Goal: Information Seeking & Learning: Learn about a topic

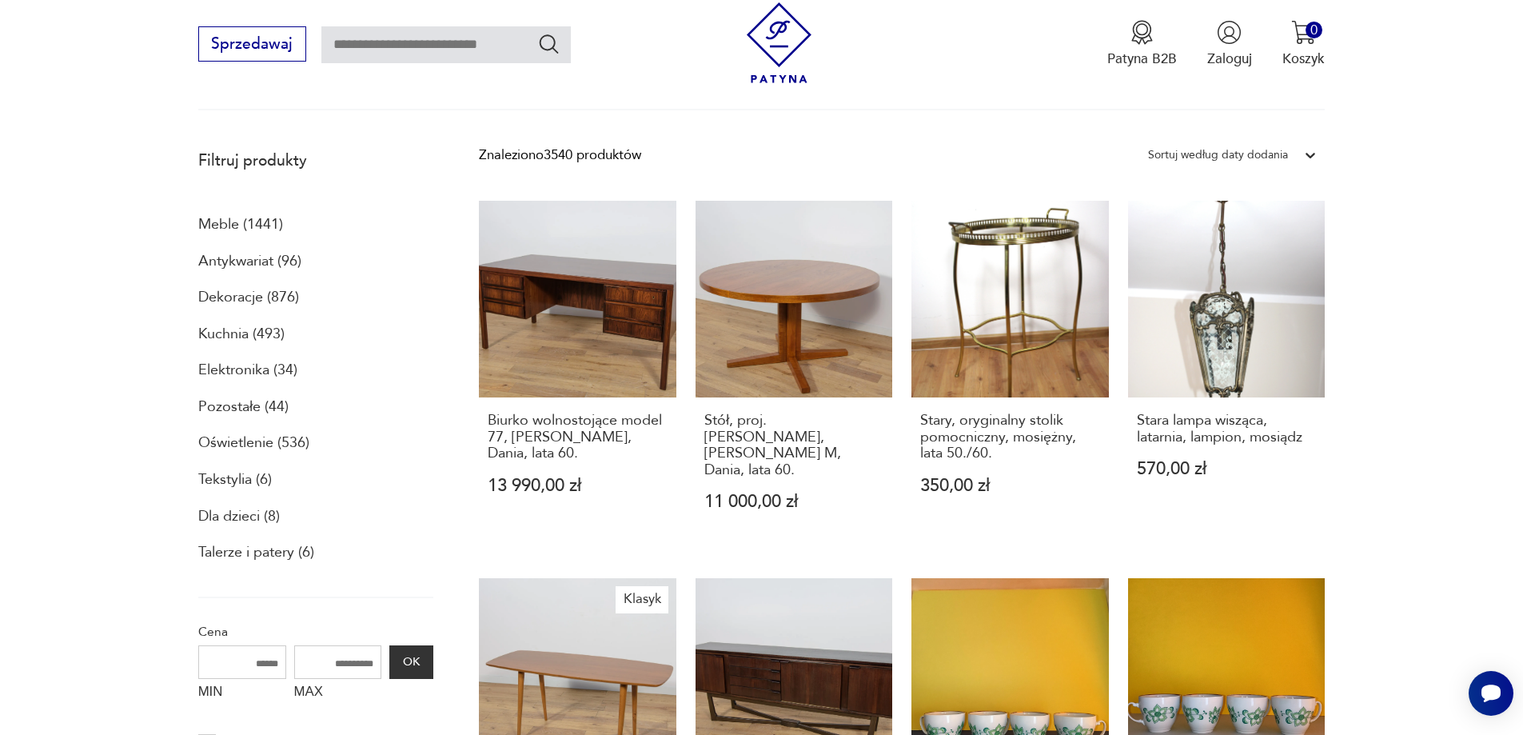
scroll to position [193, 0]
drag, startPoint x: 1457, startPoint y: 315, endPoint x: 1414, endPoint y: 305, distance: 44.4
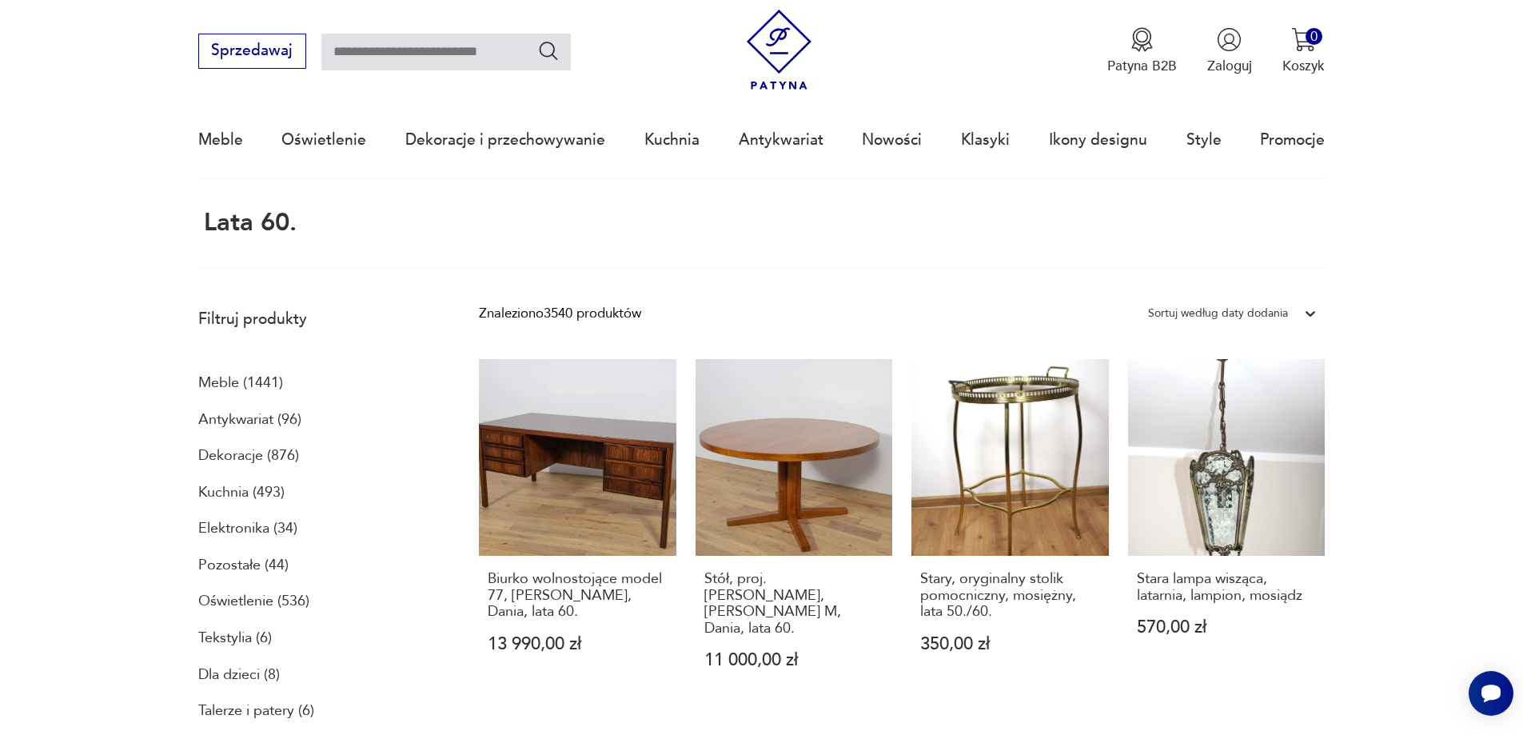
scroll to position [0, 0]
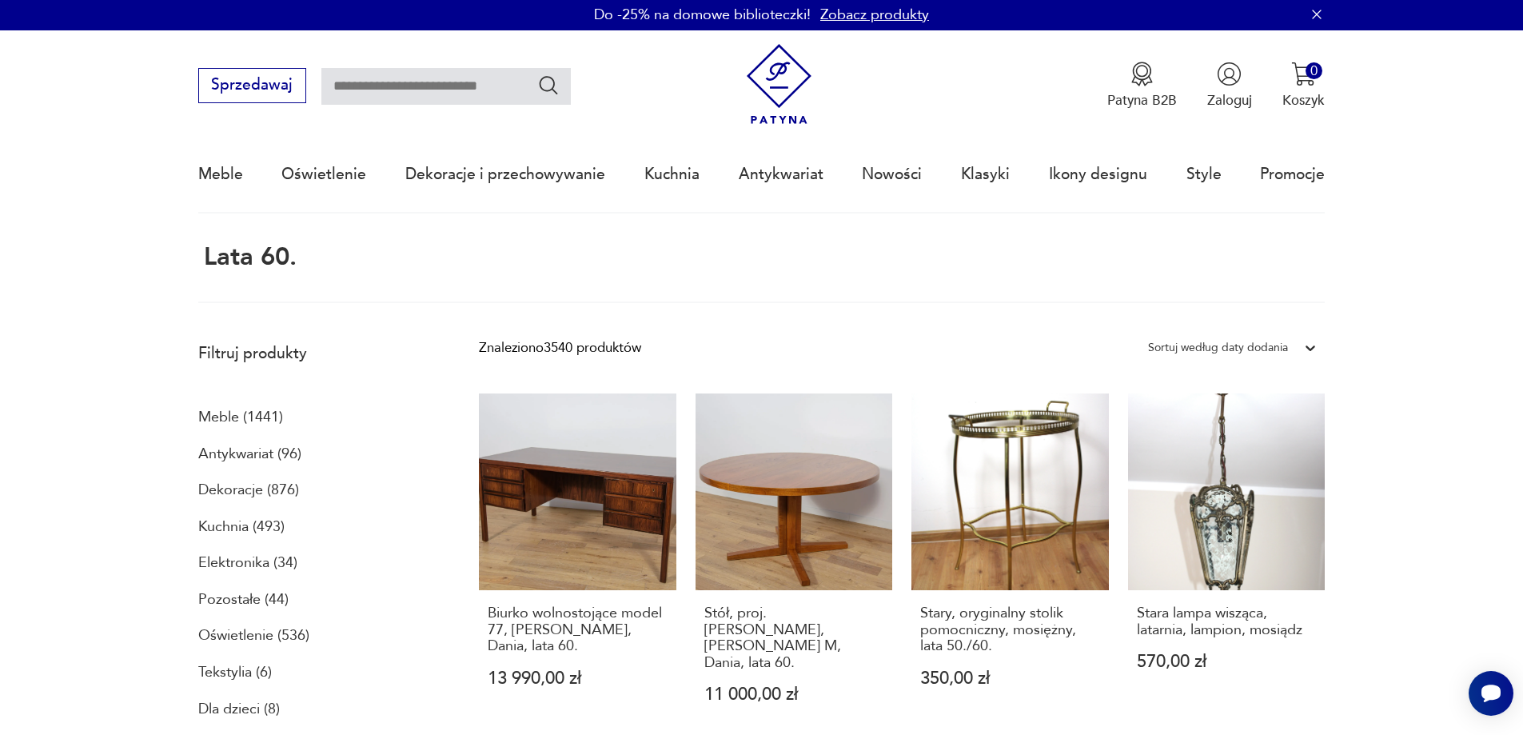
drag, startPoint x: 1489, startPoint y: 267, endPoint x: 1274, endPoint y: 281, distance: 215.5
click at [227, 415] on p "Meble (1441)" at bounding box center [240, 416] width 85 height 27
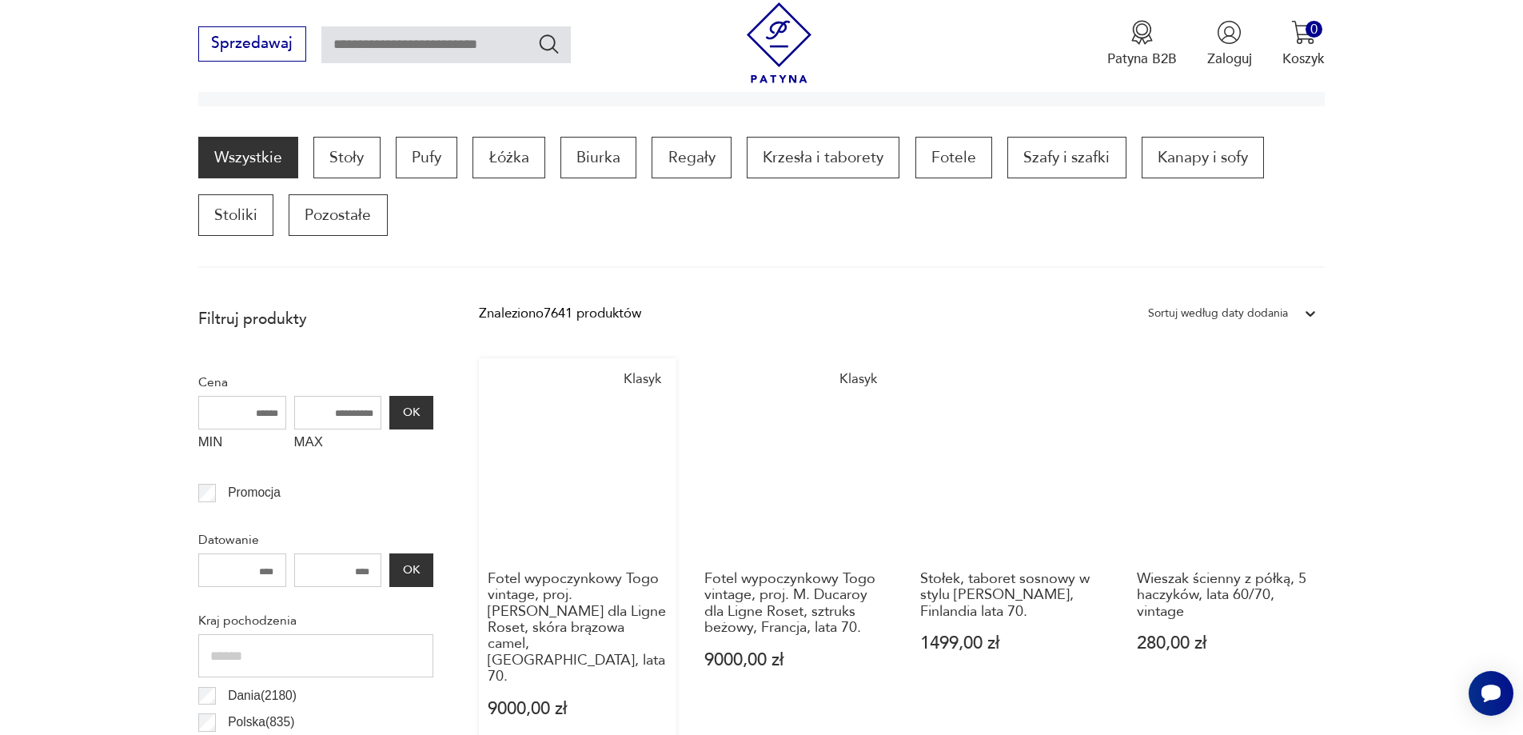
scroll to position [453, 0]
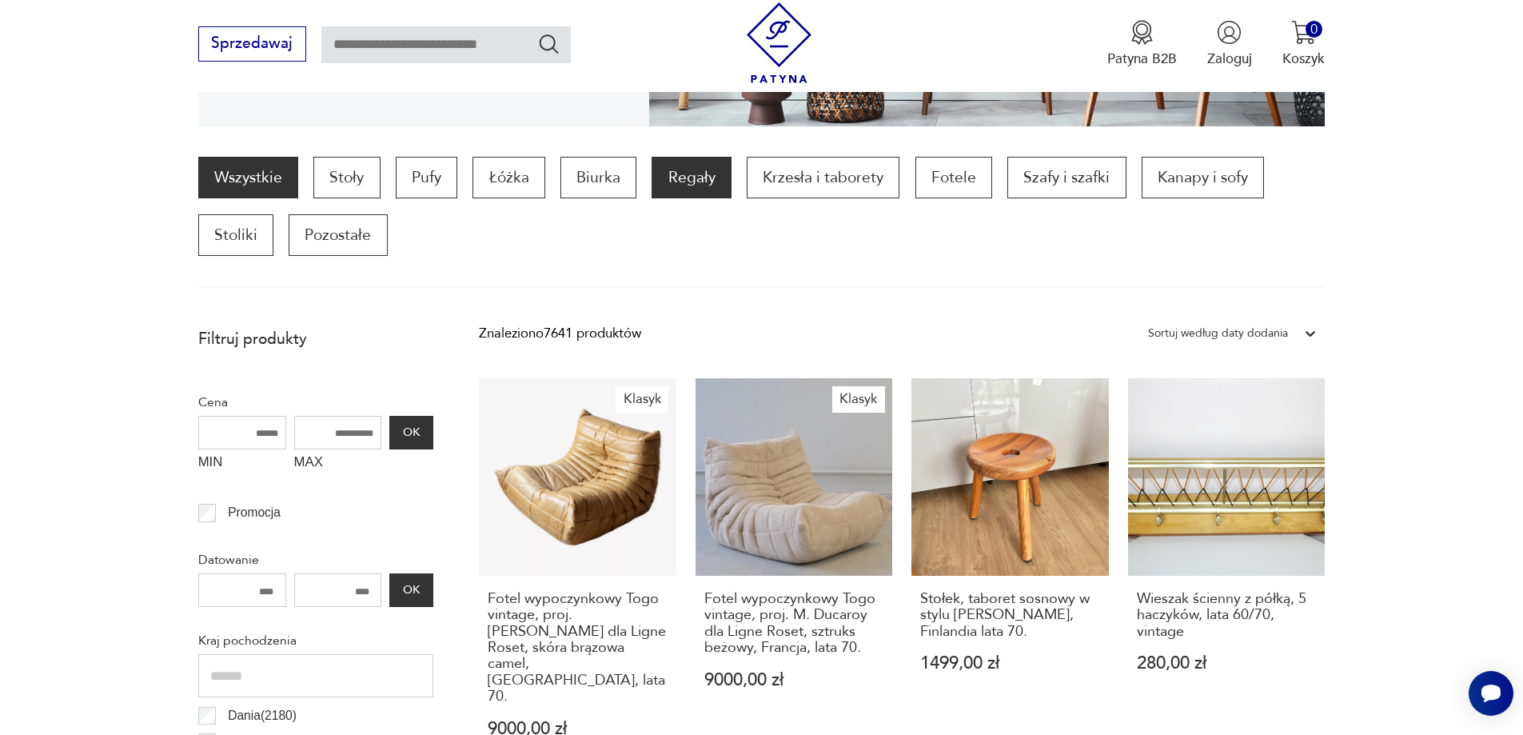
click at [708, 183] on p "Regały" at bounding box center [691, 178] width 79 height 42
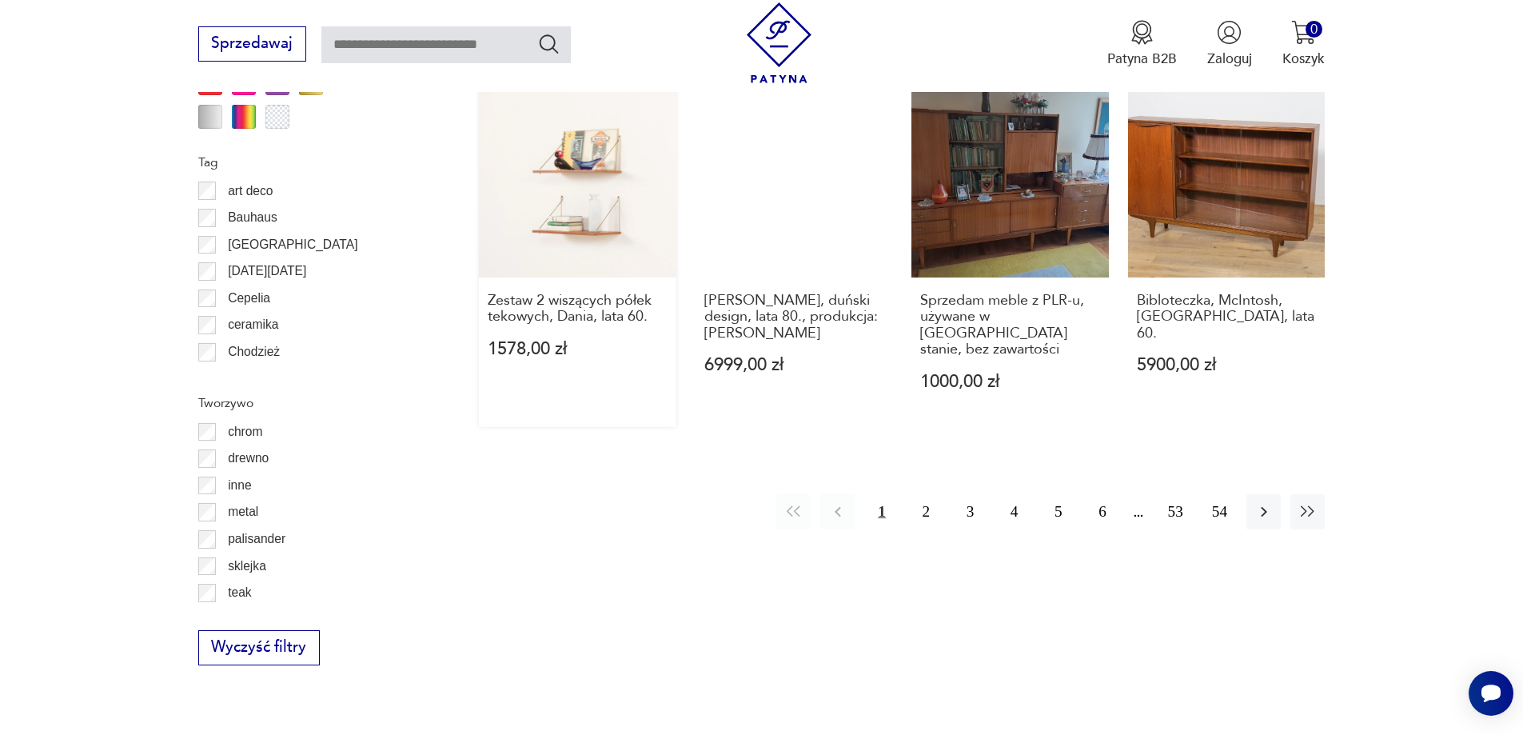
scroll to position [1971, 0]
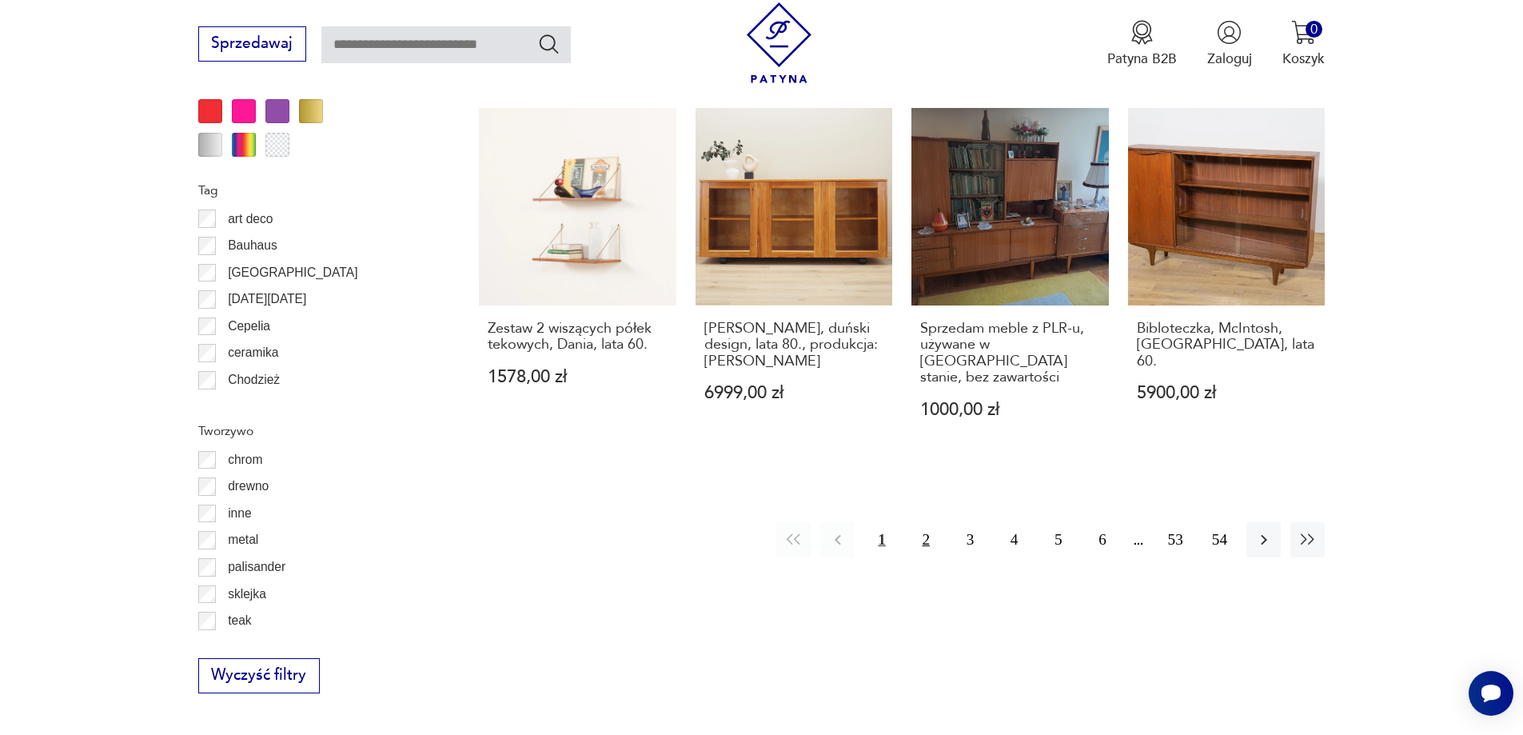
click at [927, 522] on button "2" at bounding box center [926, 539] width 34 height 34
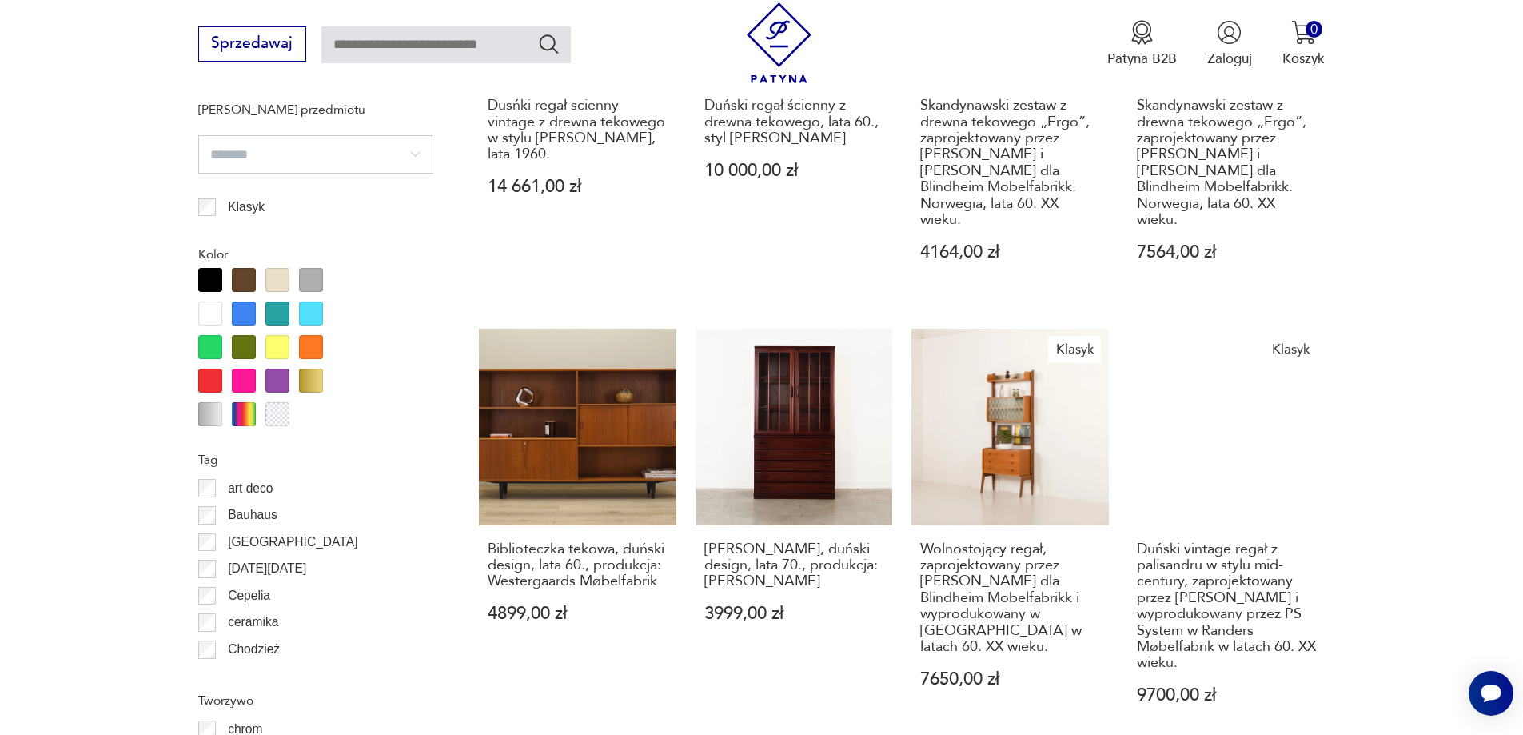
scroll to position [1705, 0]
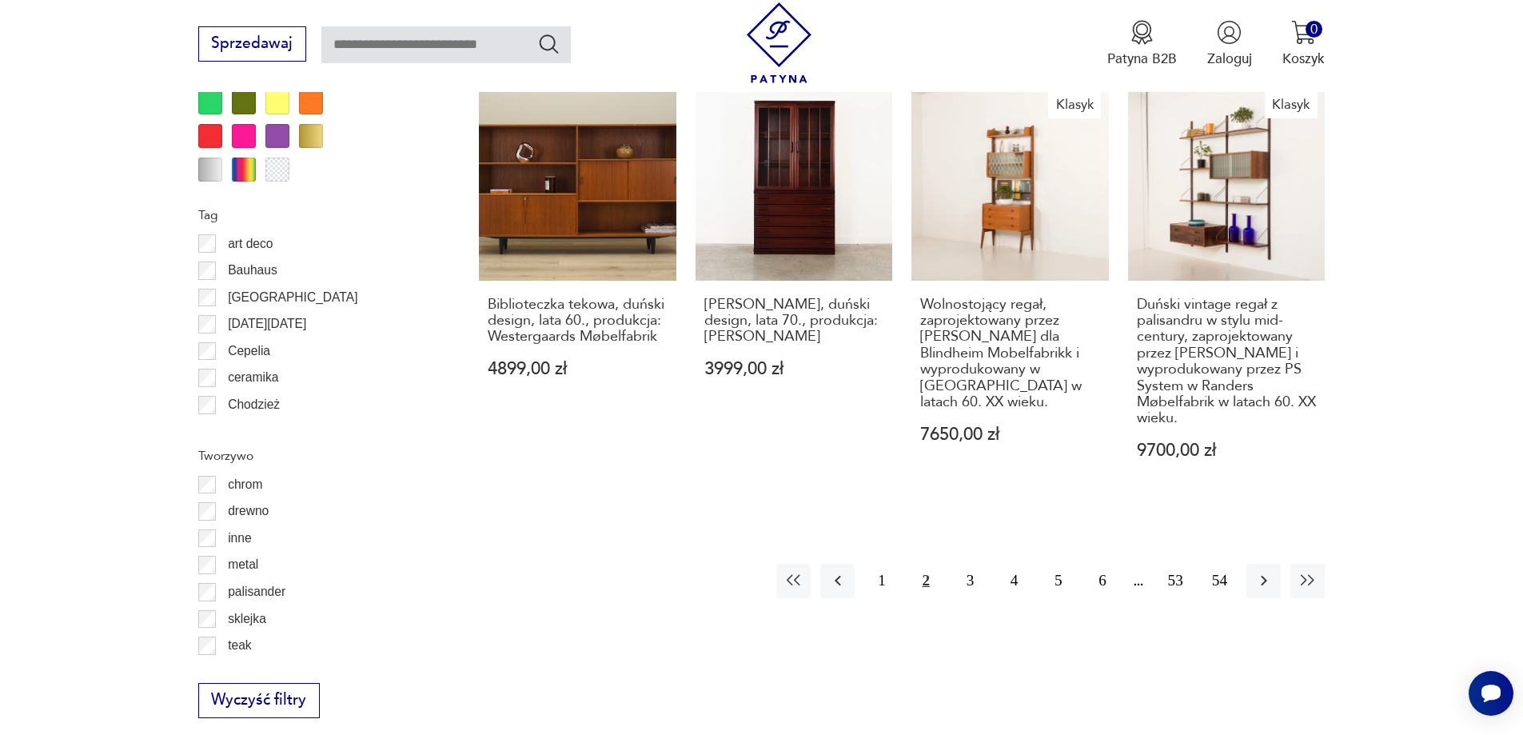
drag, startPoint x: 1461, startPoint y: 332, endPoint x: 1430, endPoint y: 357, distance: 39.2
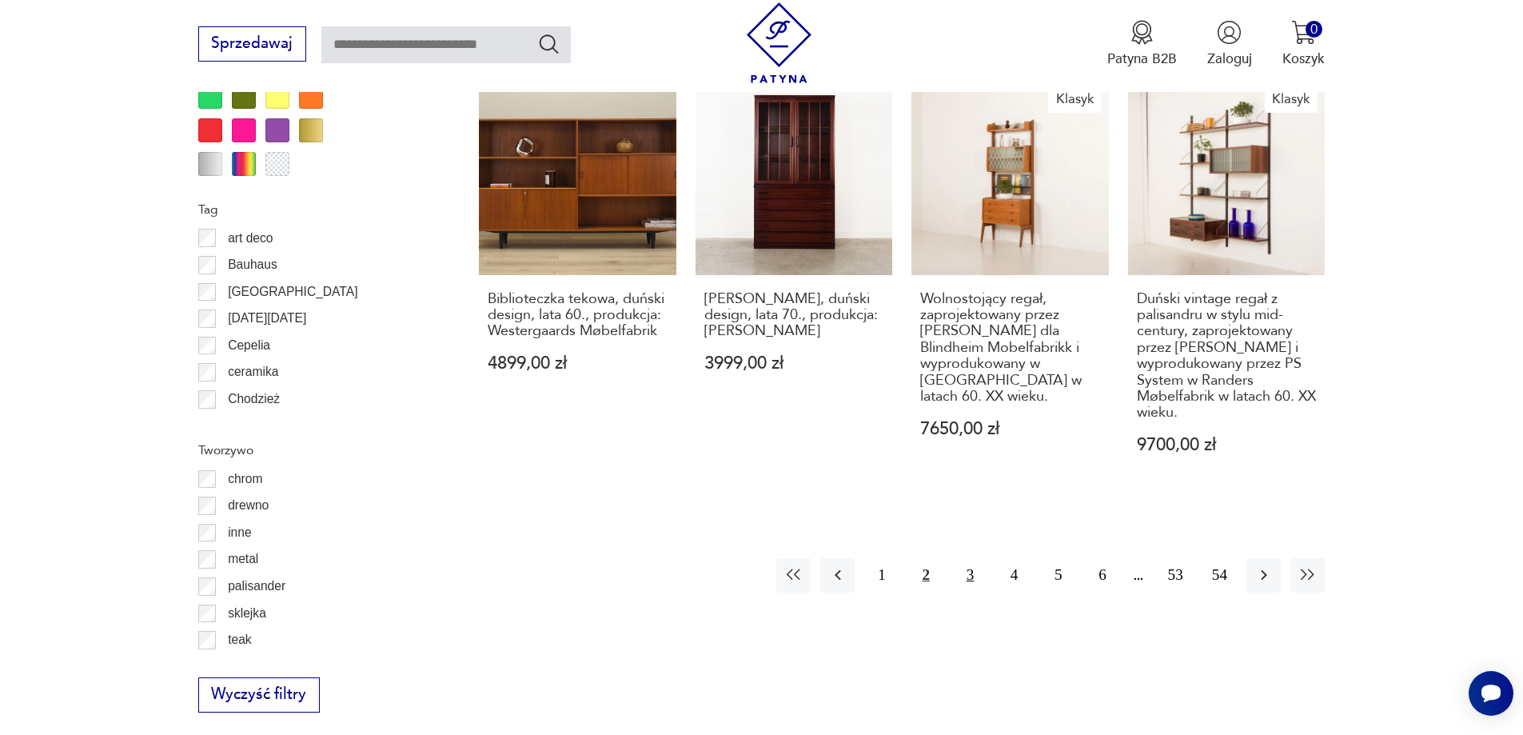
click at [969, 558] on button "3" at bounding box center [970, 575] width 34 height 34
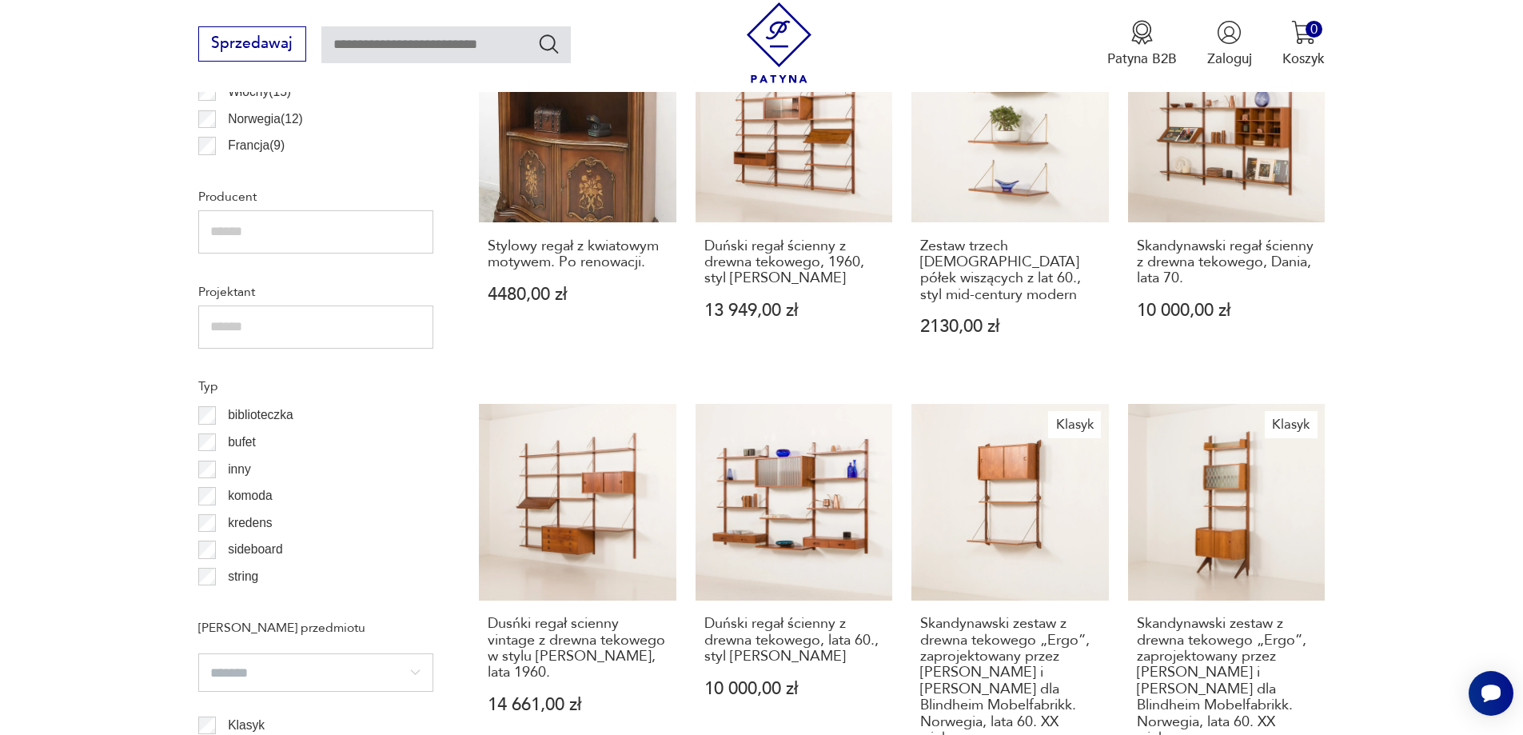
scroll to position [862, 0]
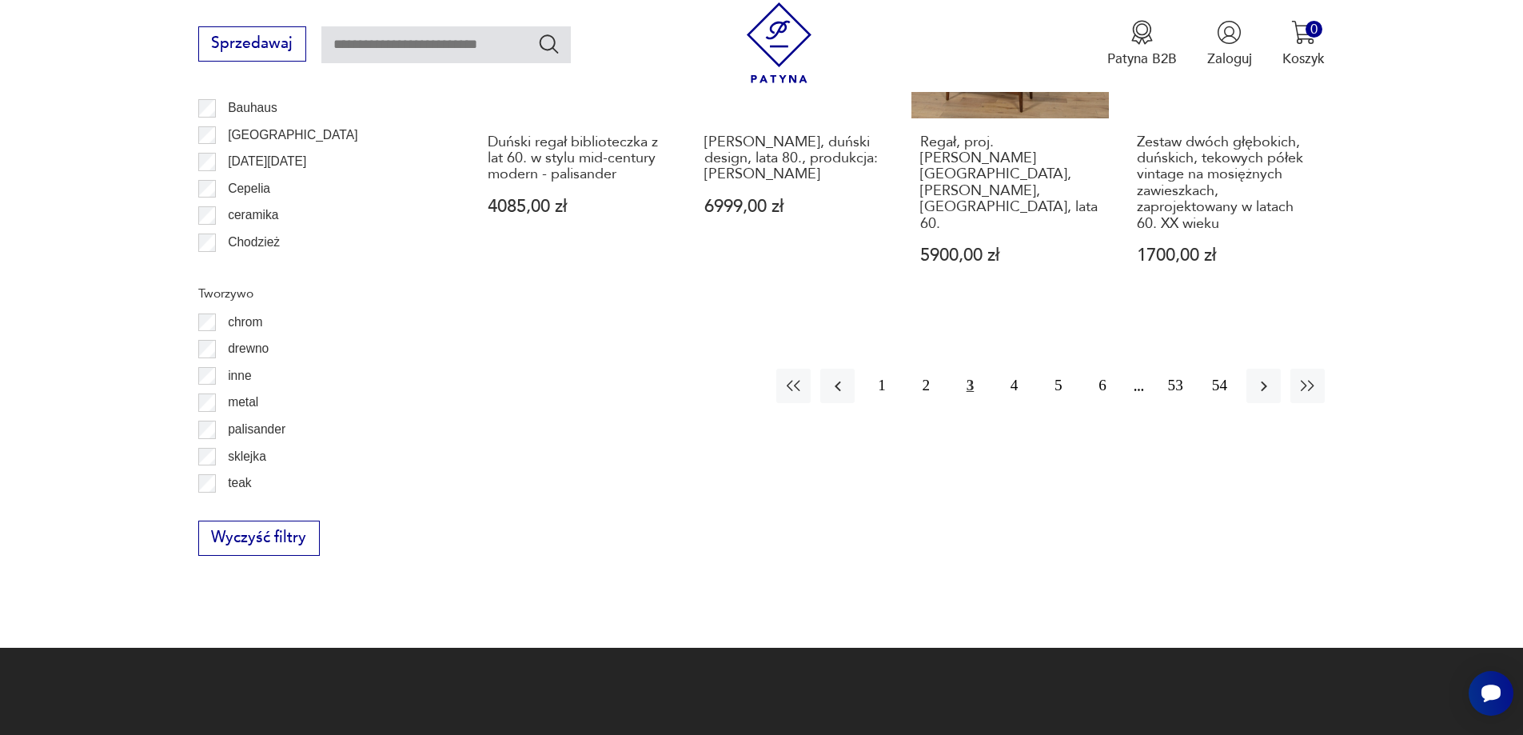
drag, startPoint x: 1465, startPoint y: 283, endPoint x: 1466, endPoint y: 321, distance: 37.6
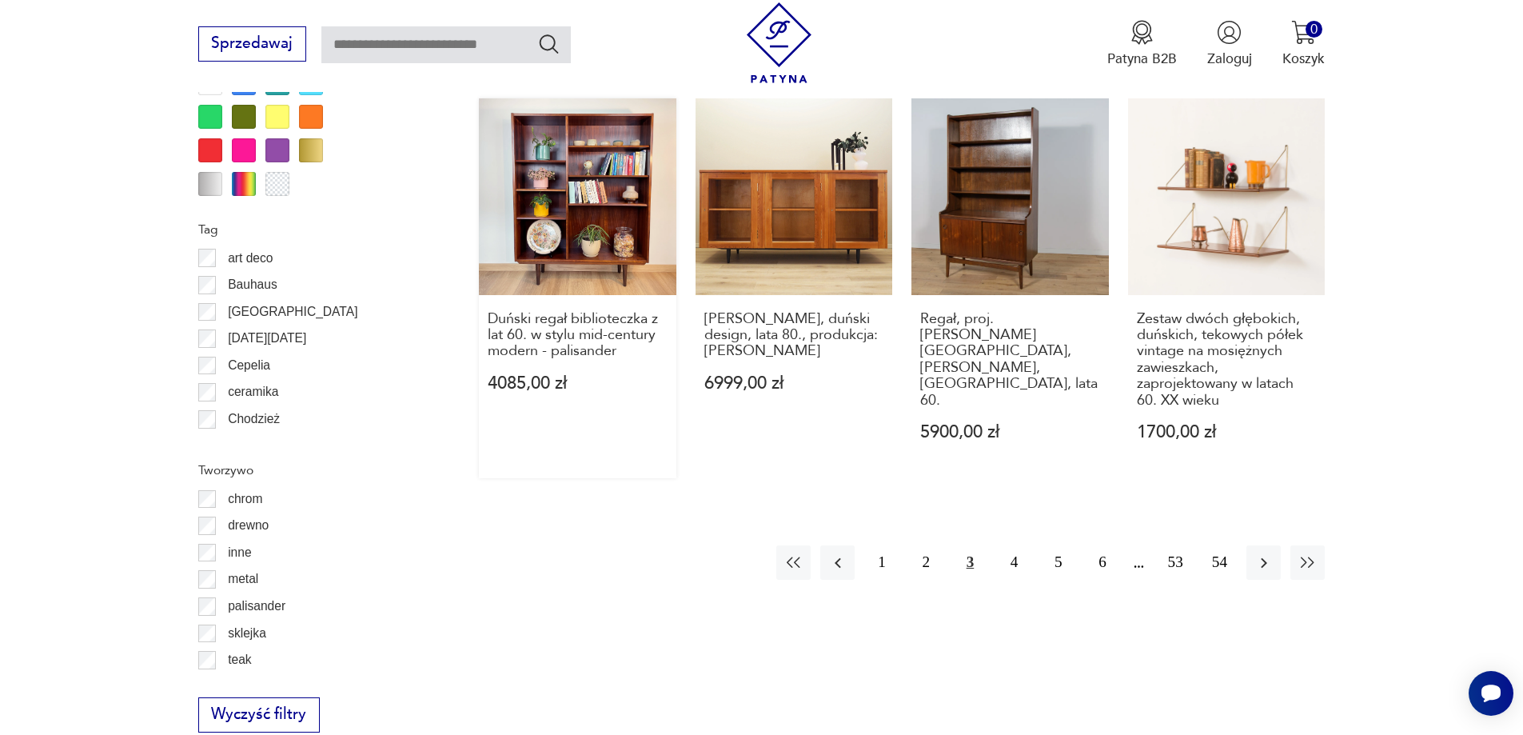
scroll to position [1893, 0]
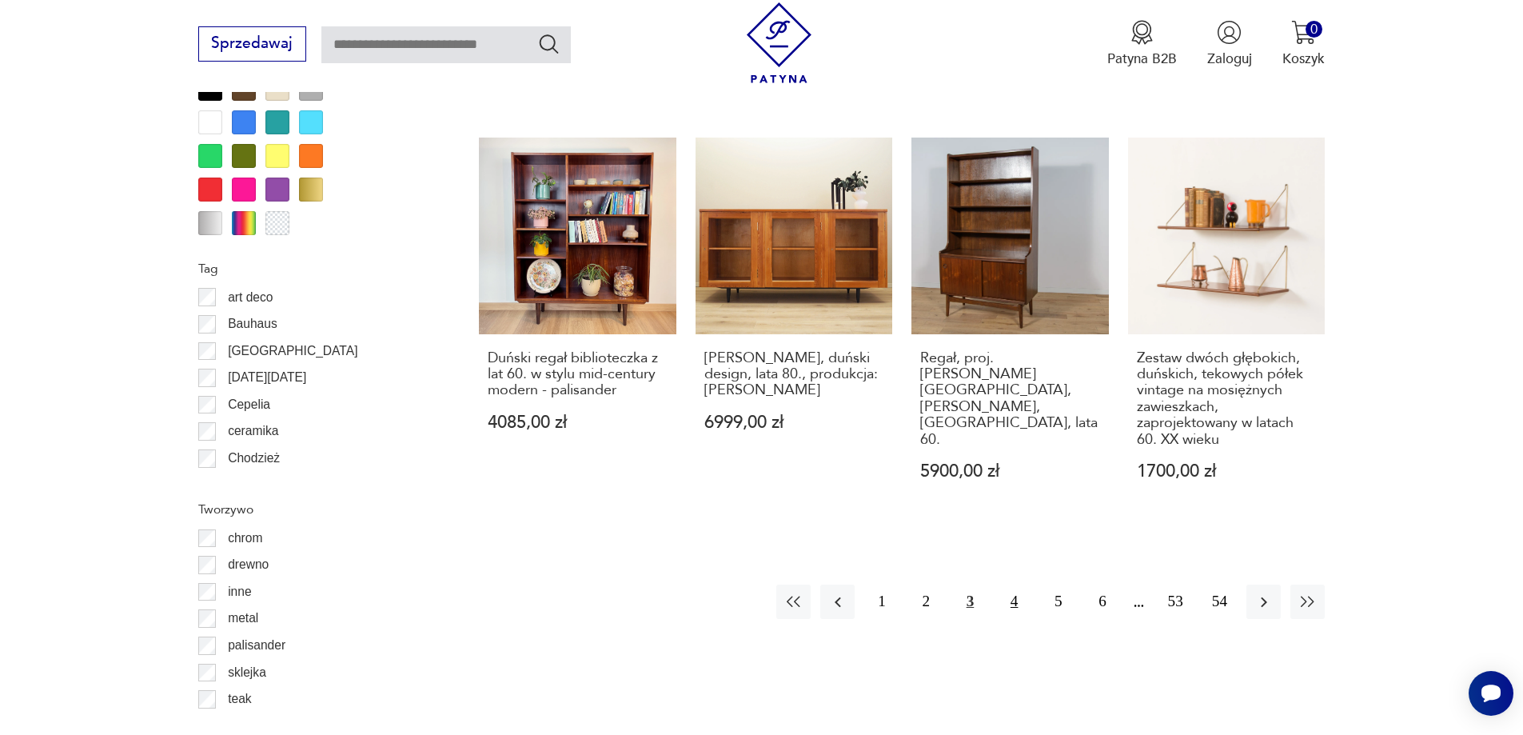
click at [1024, 584] on button "4" at bounding box center [1014, 601] width 34 height 34
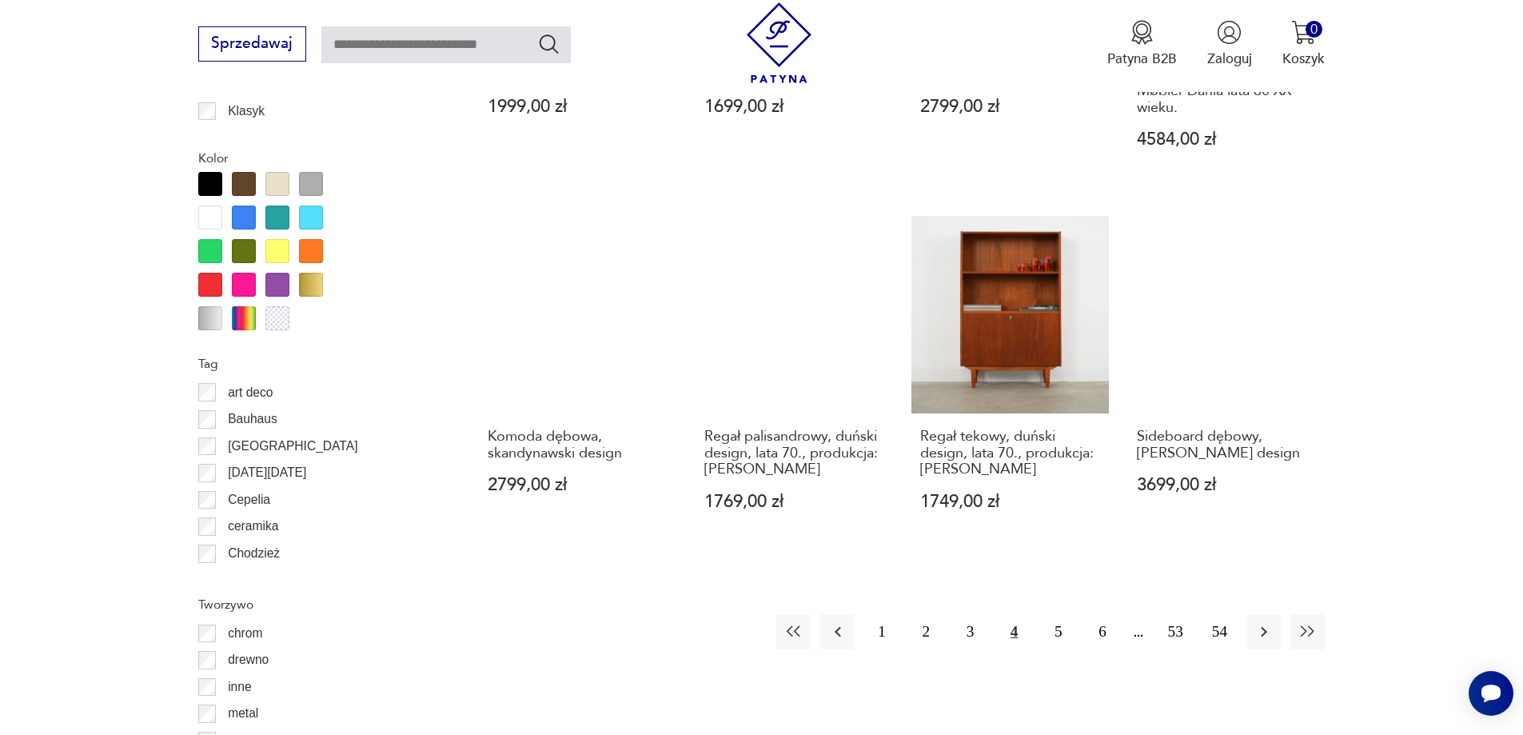
scroll to position [1979, 0]
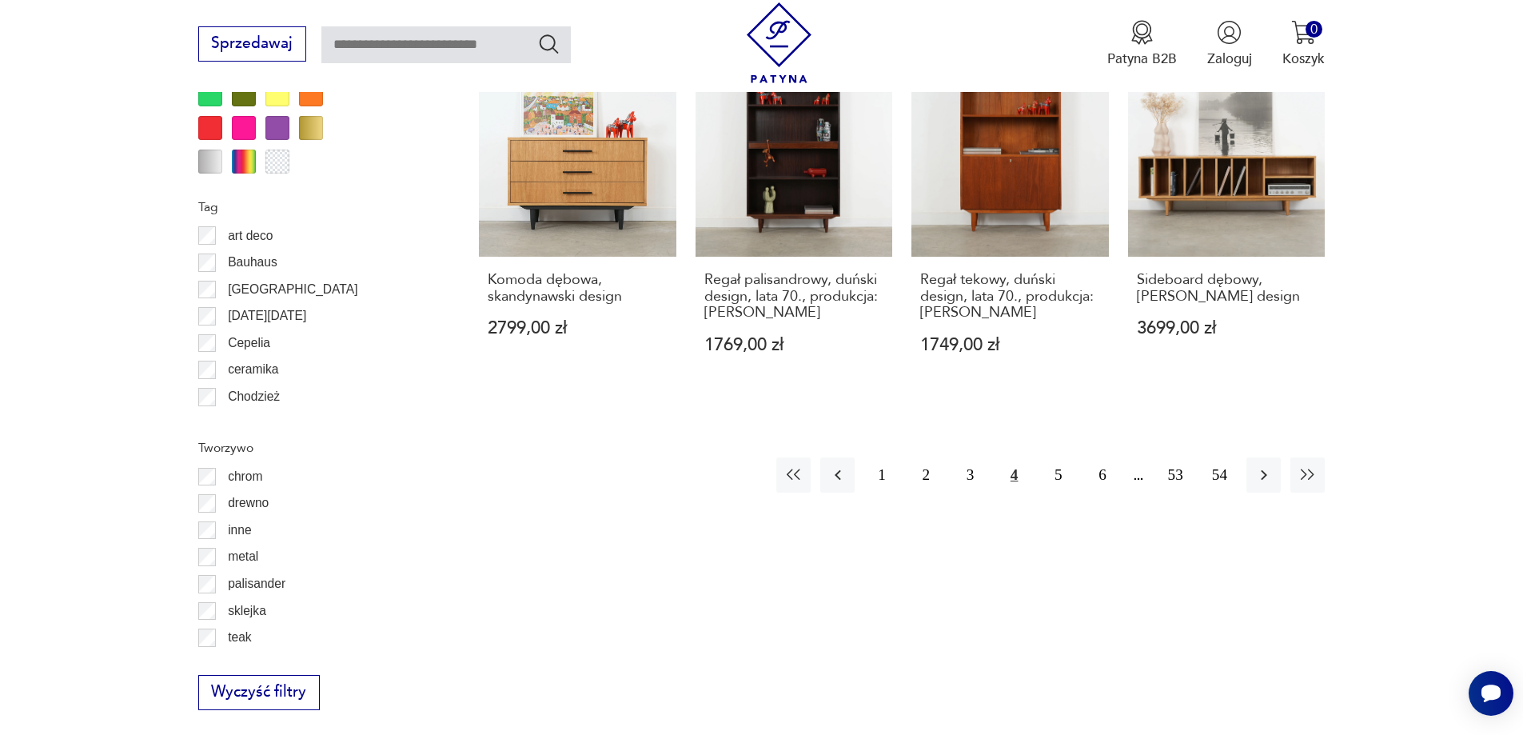
drag, startPoint x: 1437, startPoint y: 358, endPoint x: 1381, endPoint y: 460, distance: 117.0
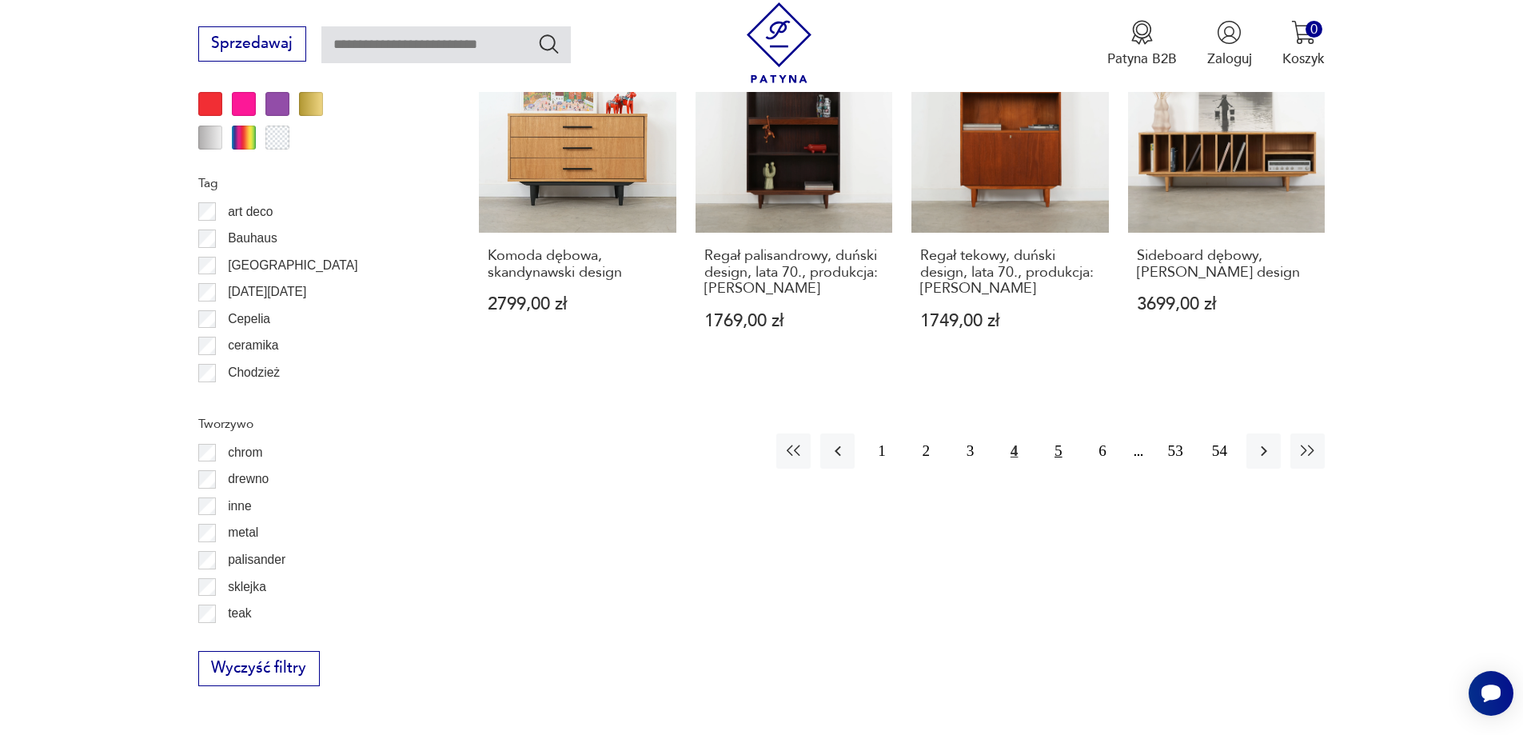
click at [1057, 433] on button "5" at bounding box center [1058, 450] width 34 height 34
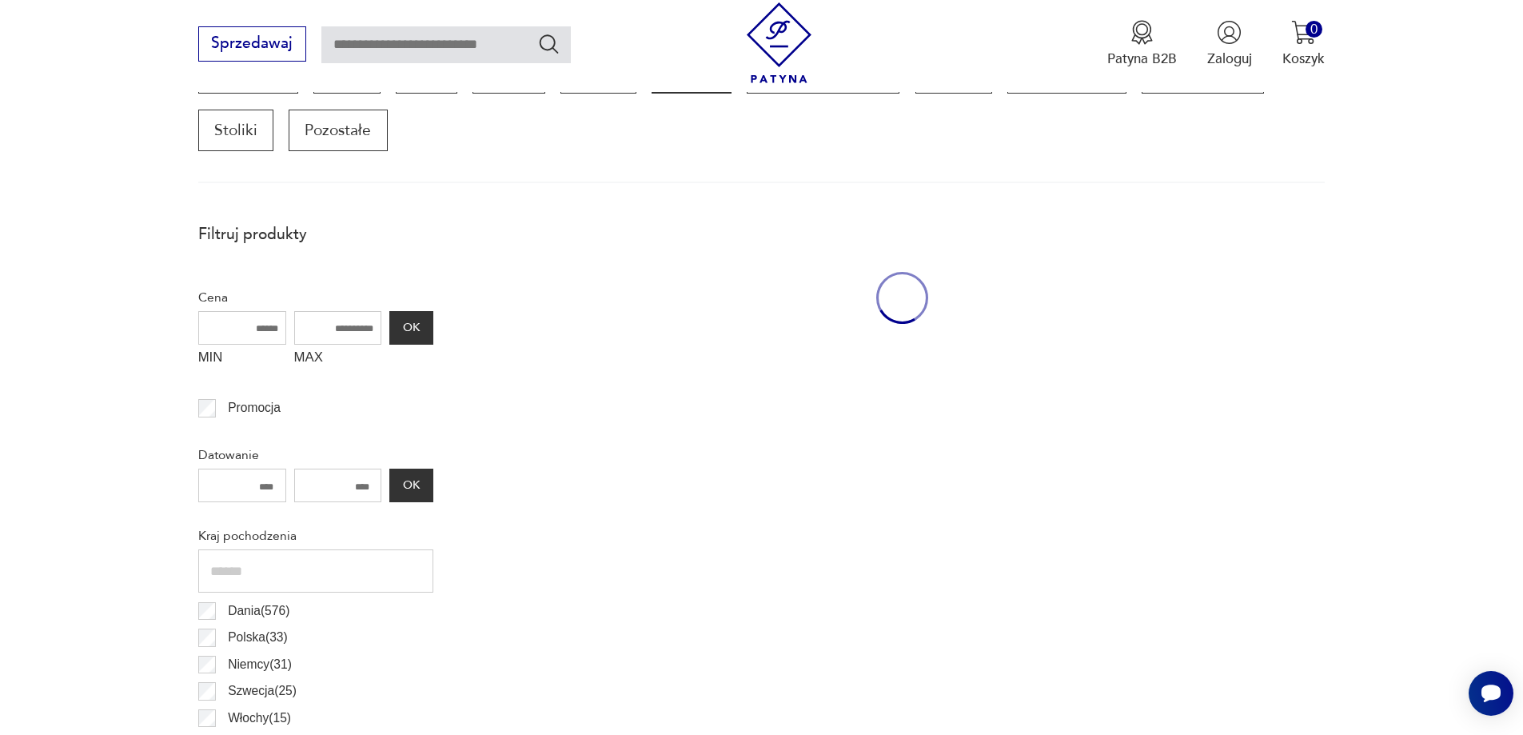
scroll to position [532, 0]
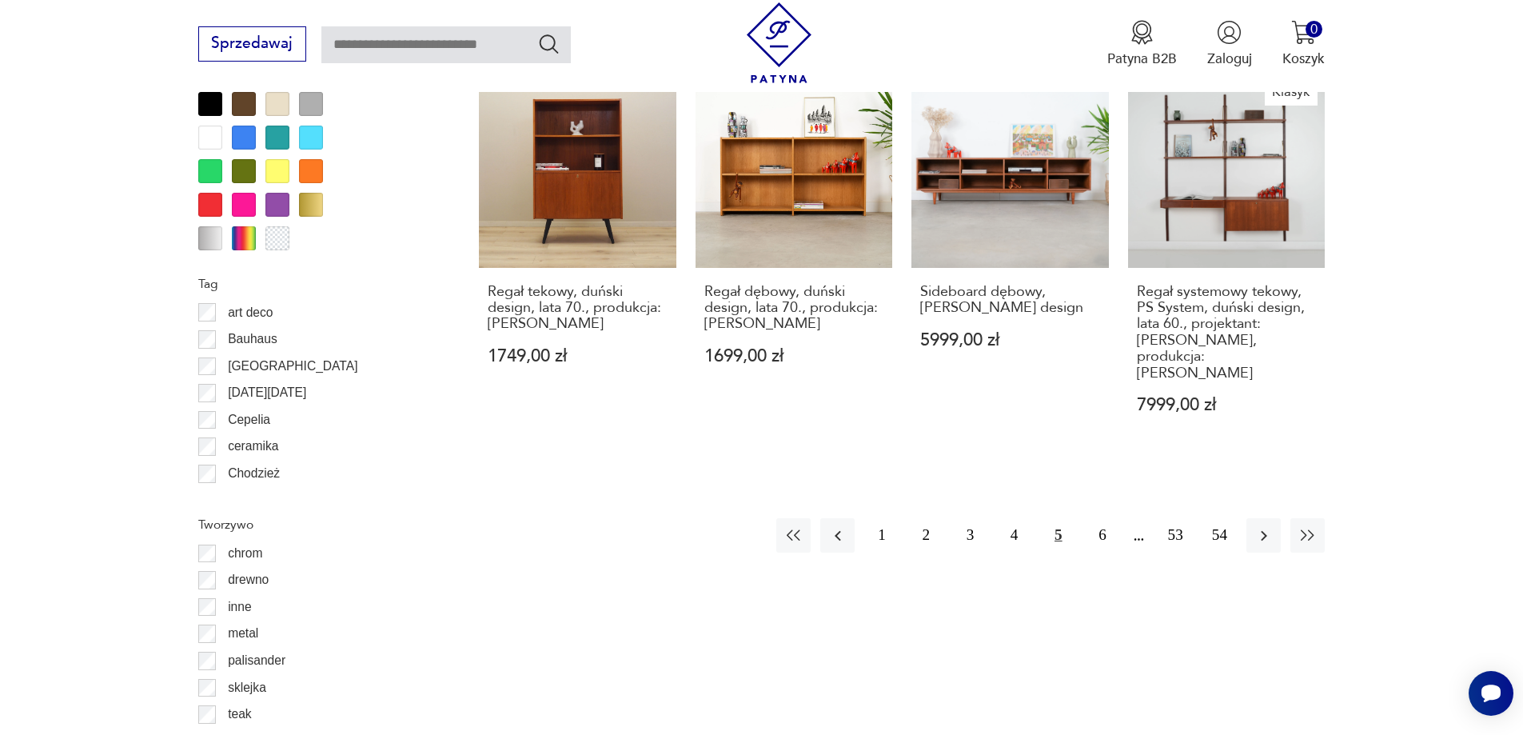
drag, startPoint x: 1436, startPoint y: 329, endPoint x: 1445, endPoint y: 390, distance: 61.5
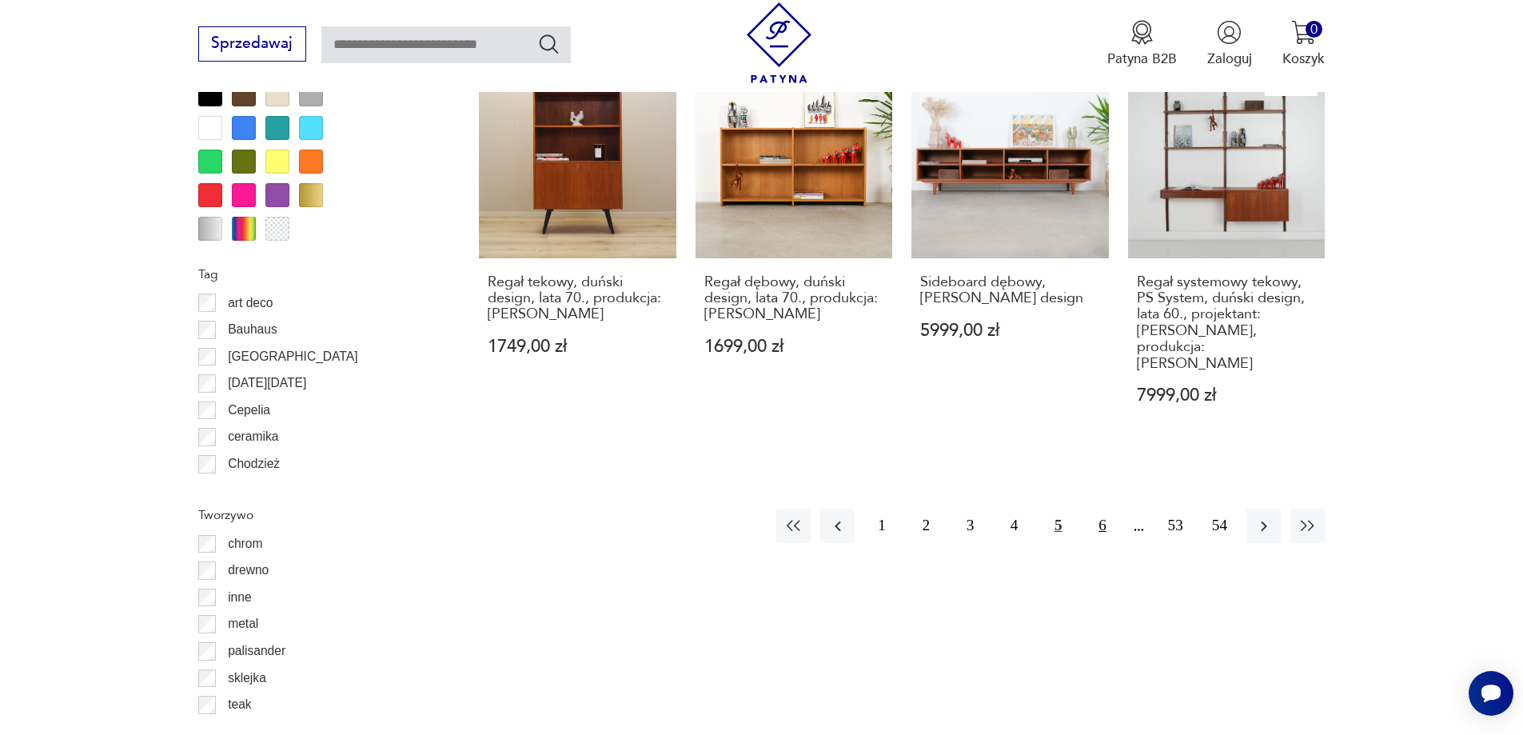
click at [1106, 508] on button "6" at bounding box center [1102, 525] width 34 height 34
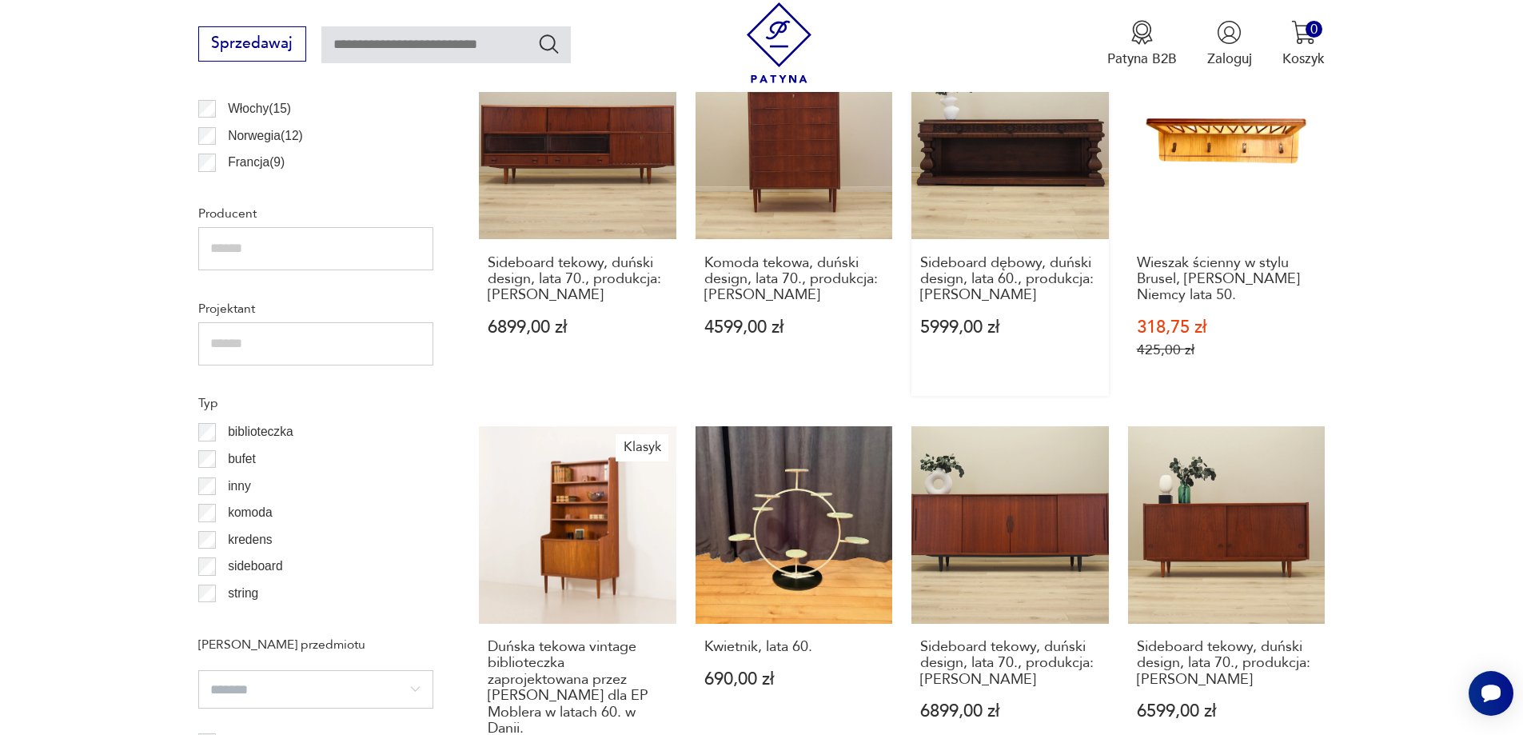
scroll to position [1092, 0]
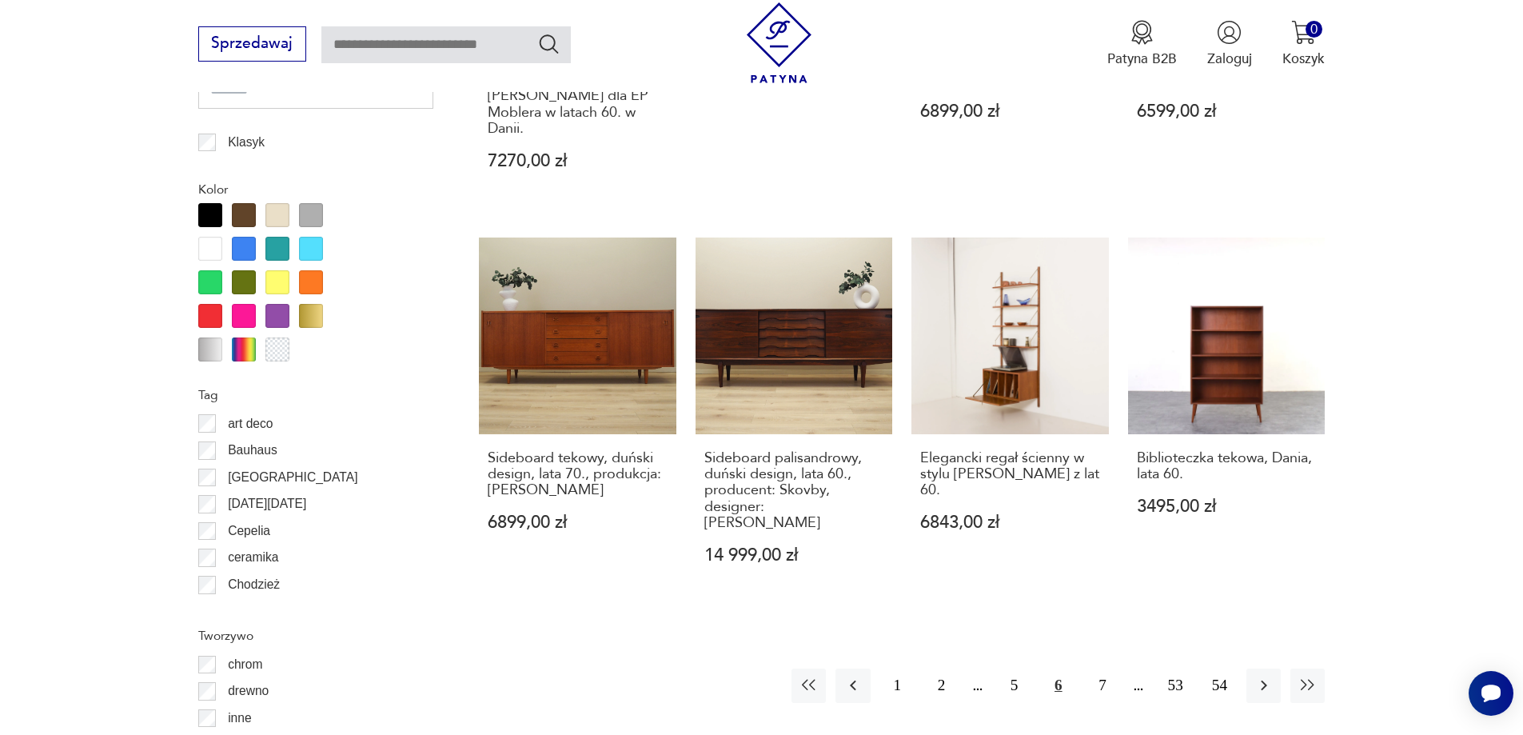
drag, startPoint x: 1457, startPoint y: 249, endPoint x: 1435, endPoint y: 245, distance: 21.8
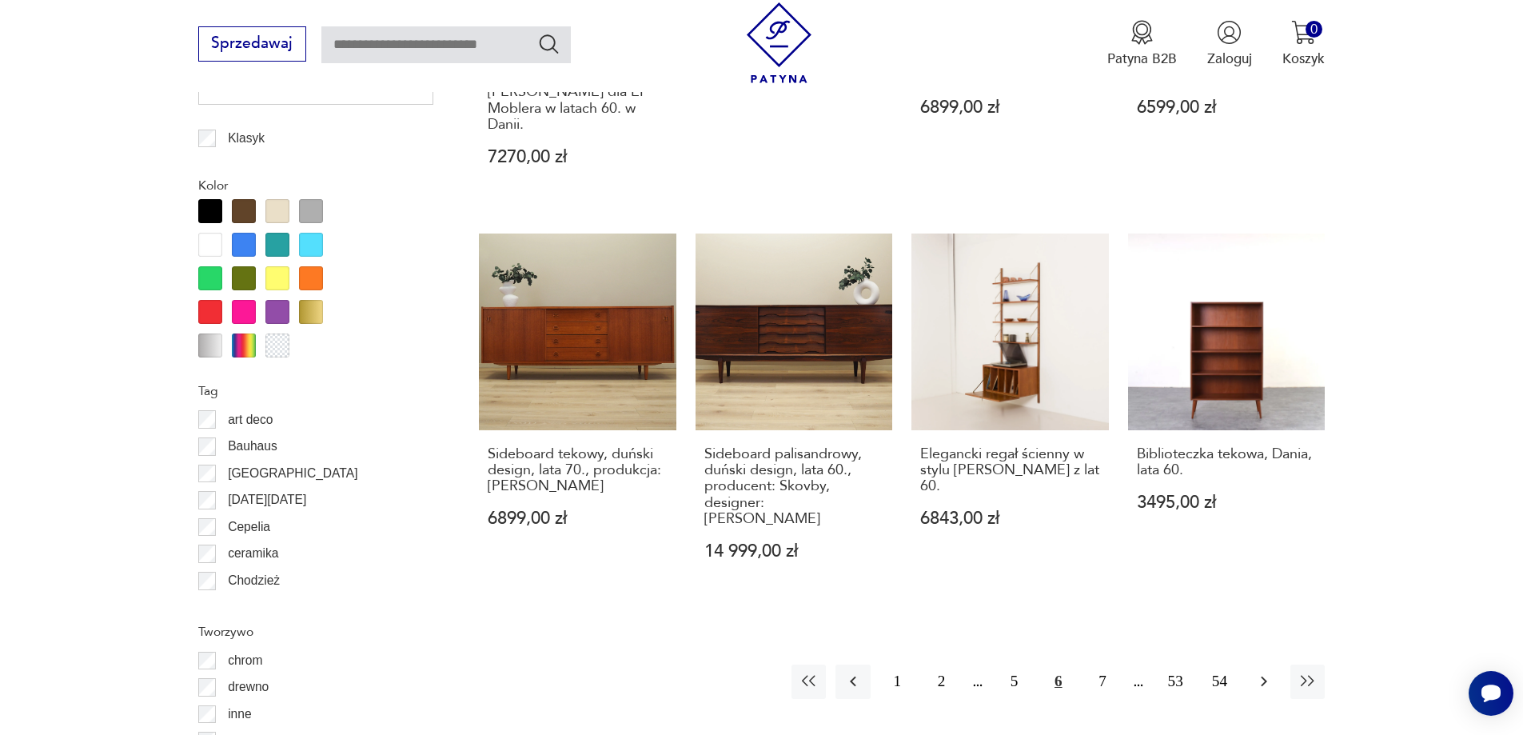
click at [1265, 676] on icon "button" at bounding box center [1264, 681] width 6 height 10
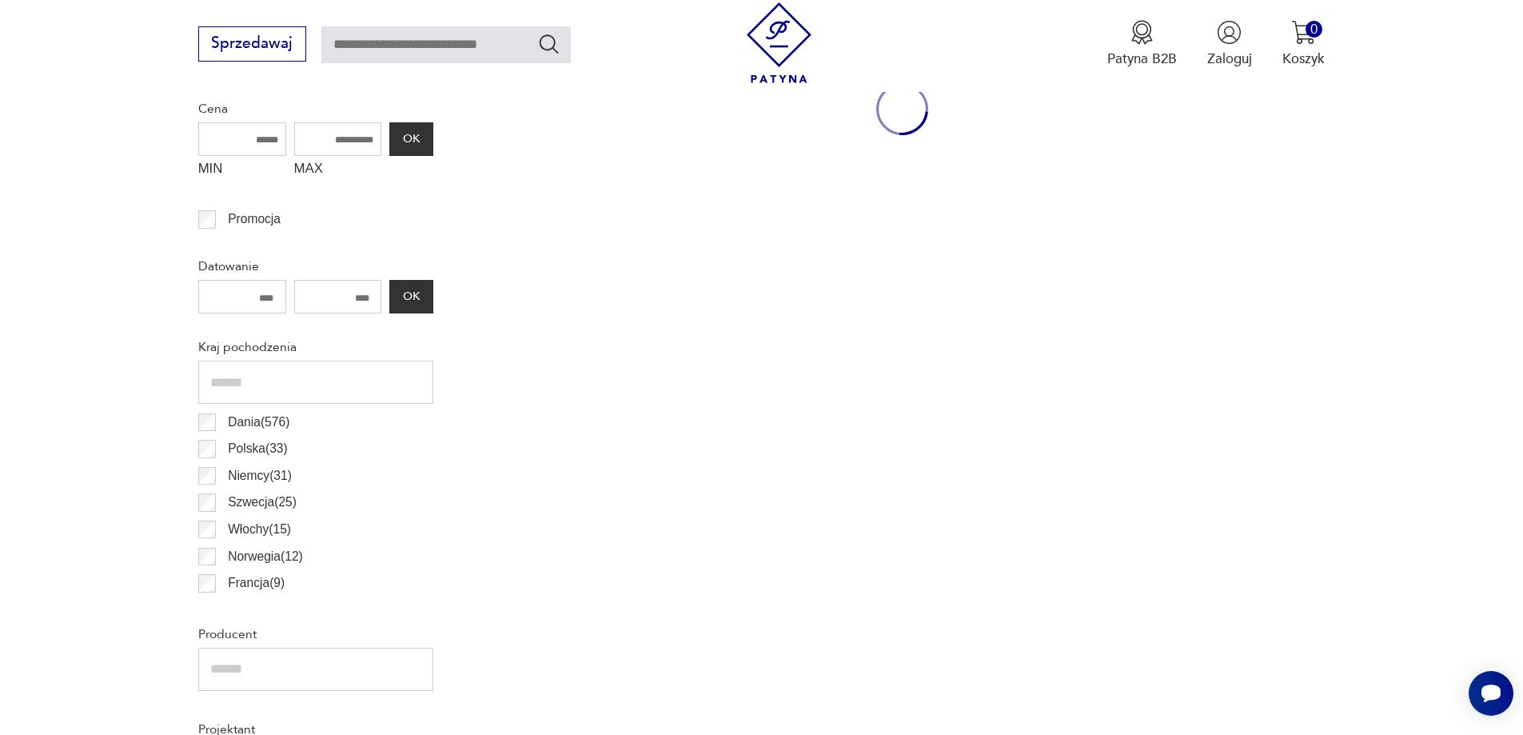
scroll to position [532, 0]
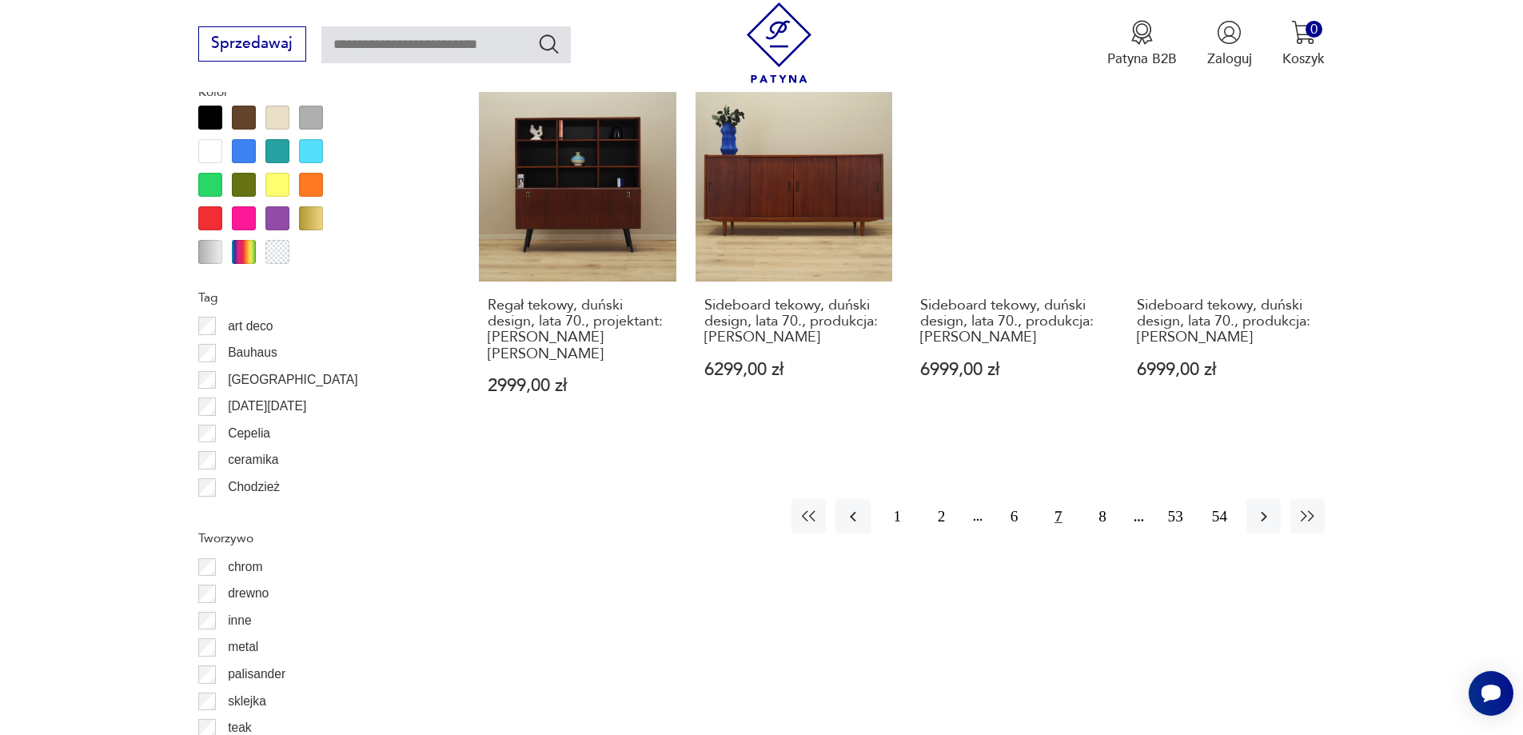
drag, startPoint x: 1439, startPoint y: 437, endPoint x: 1436, endPoint y: 500, distance: 63.2
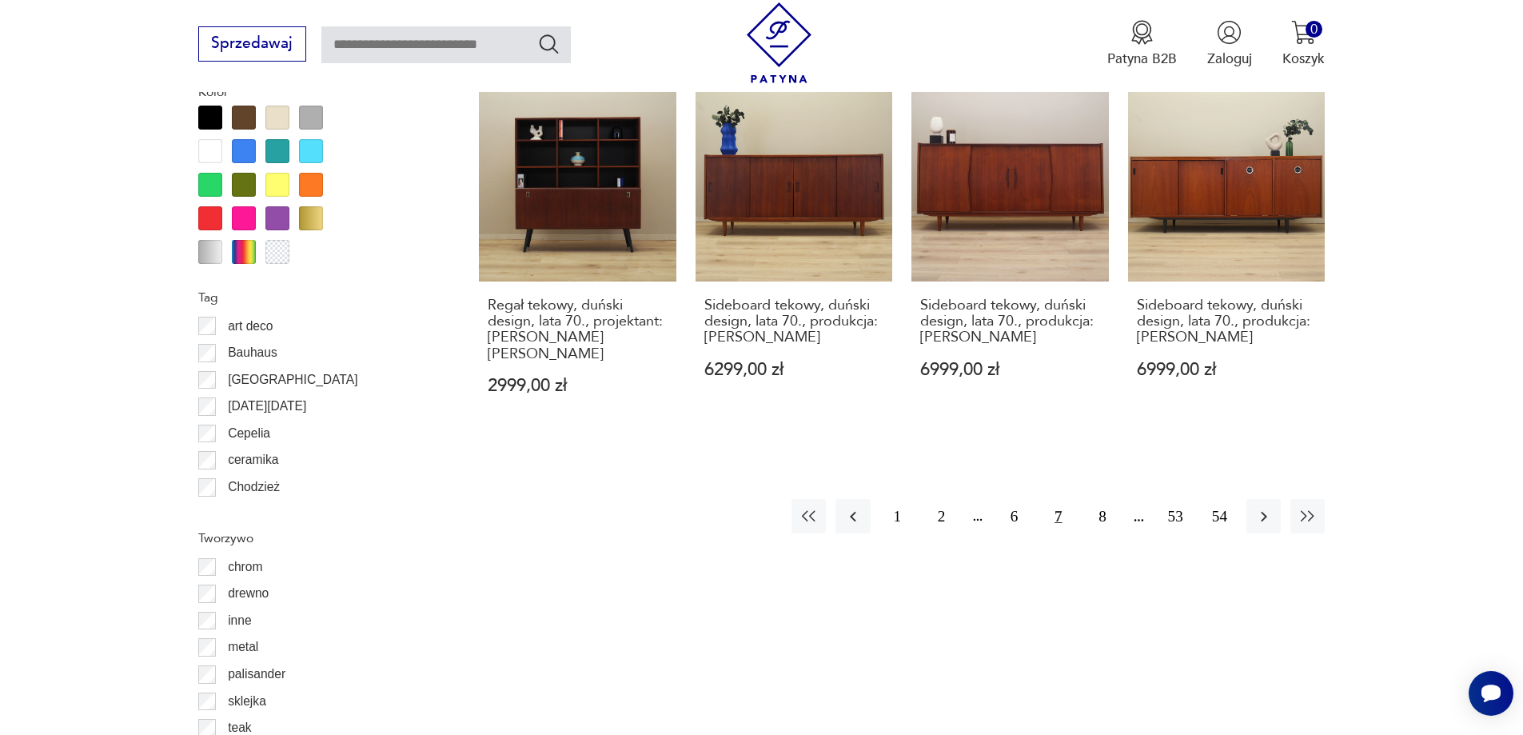
scroll to position [1873, 0]
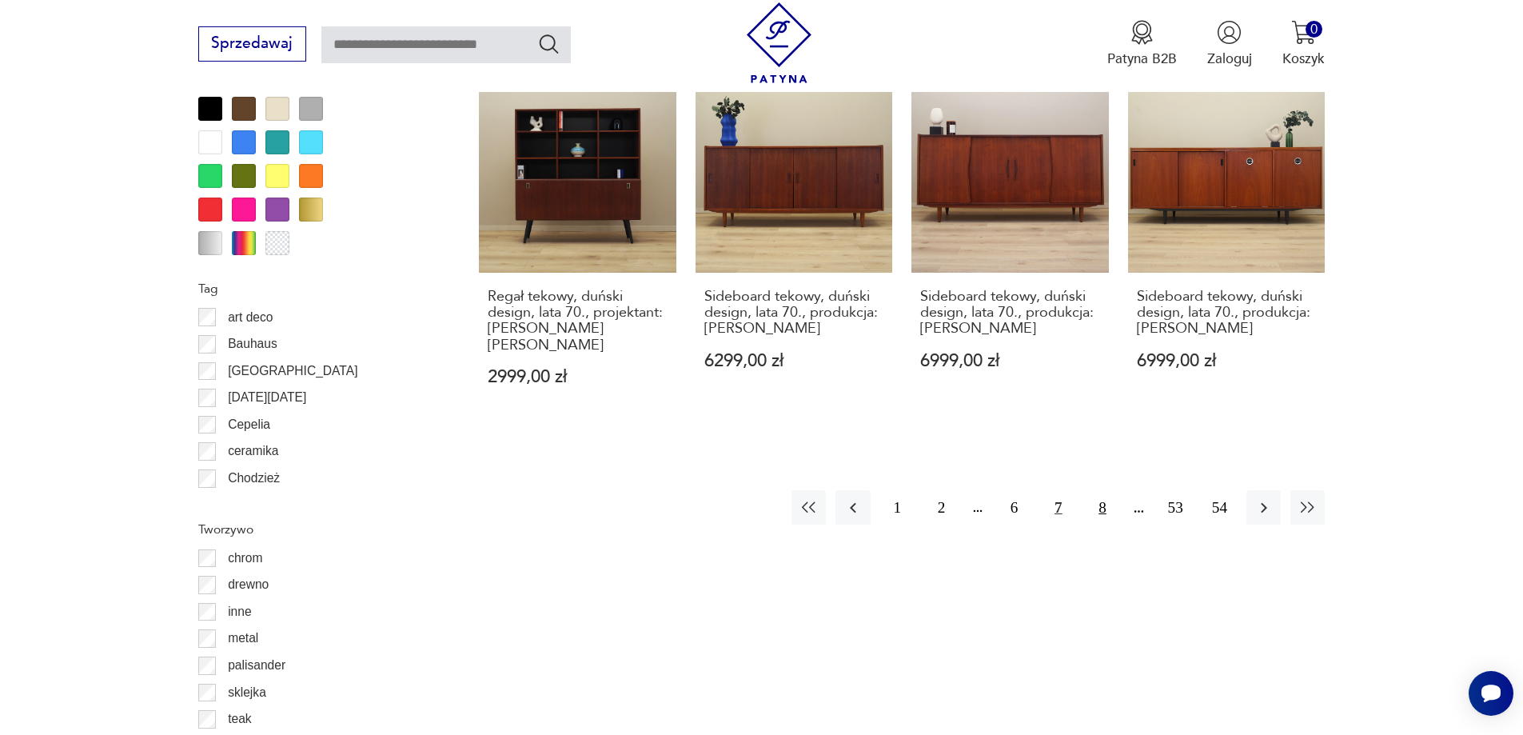
click at [1097, 490] on button "8" at bounding box center [1102, 507] width 34 height 34
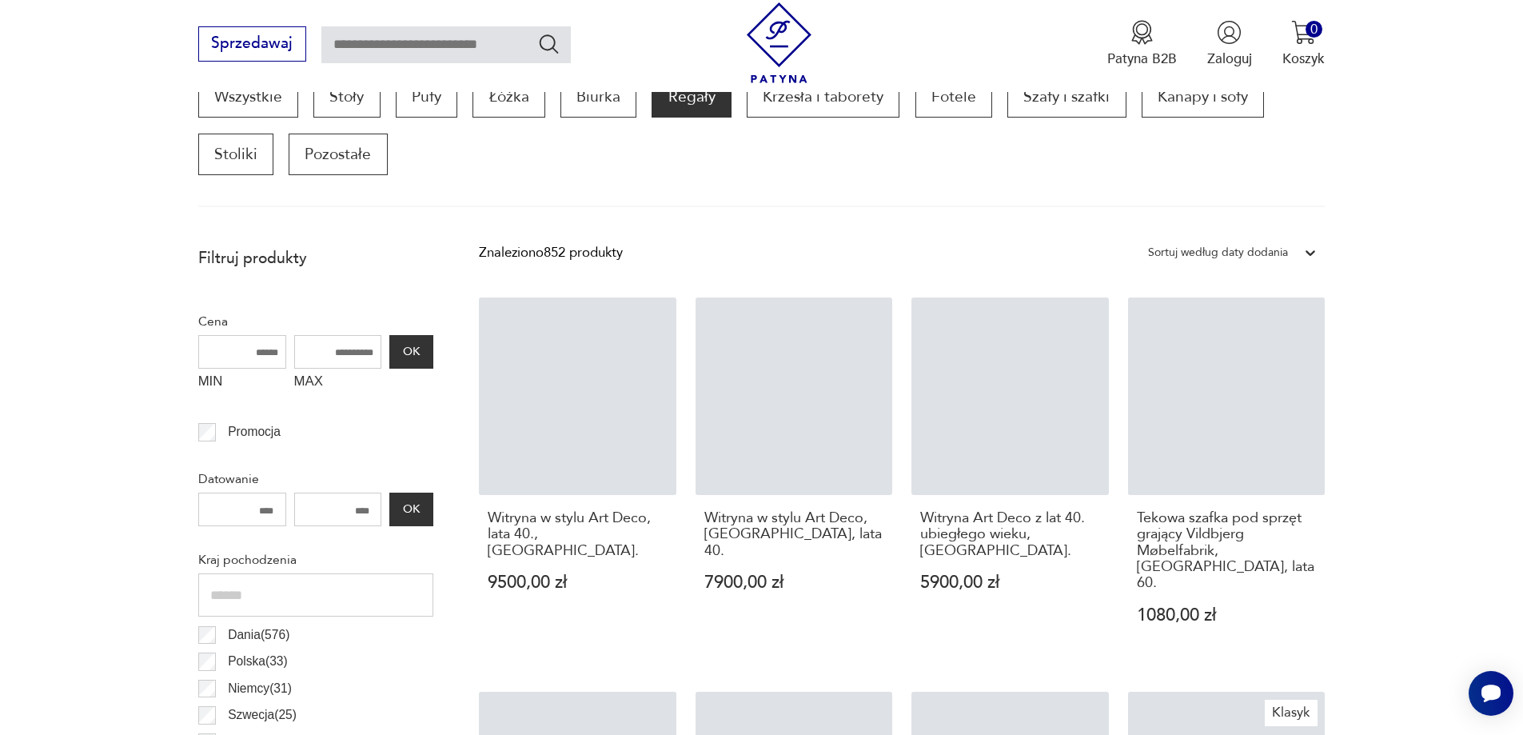
scroll to position [532, 0]
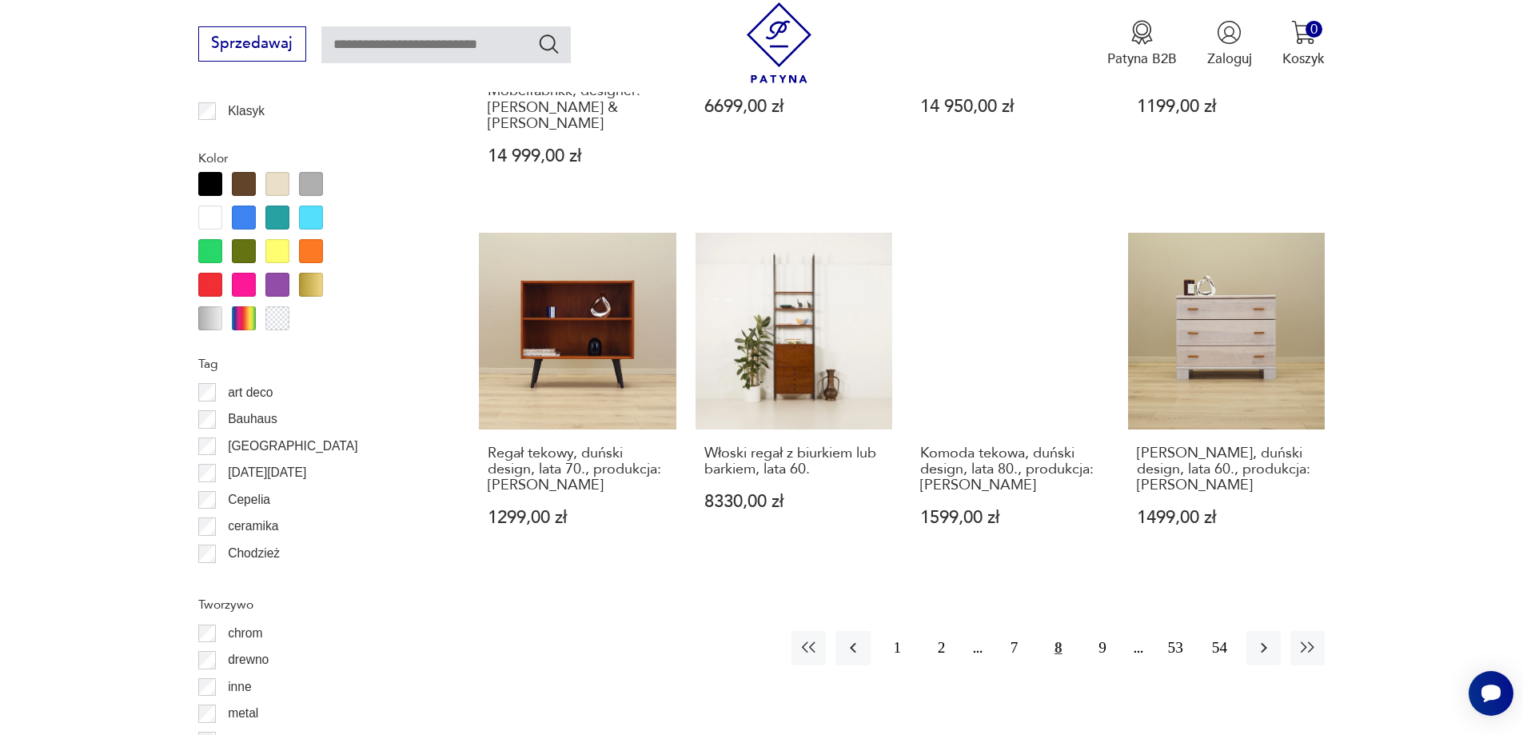
drag, startPoint x: 1378, startPoint y: 425, endPoint x: 1373, endPoint y: 489, distance: 64.2
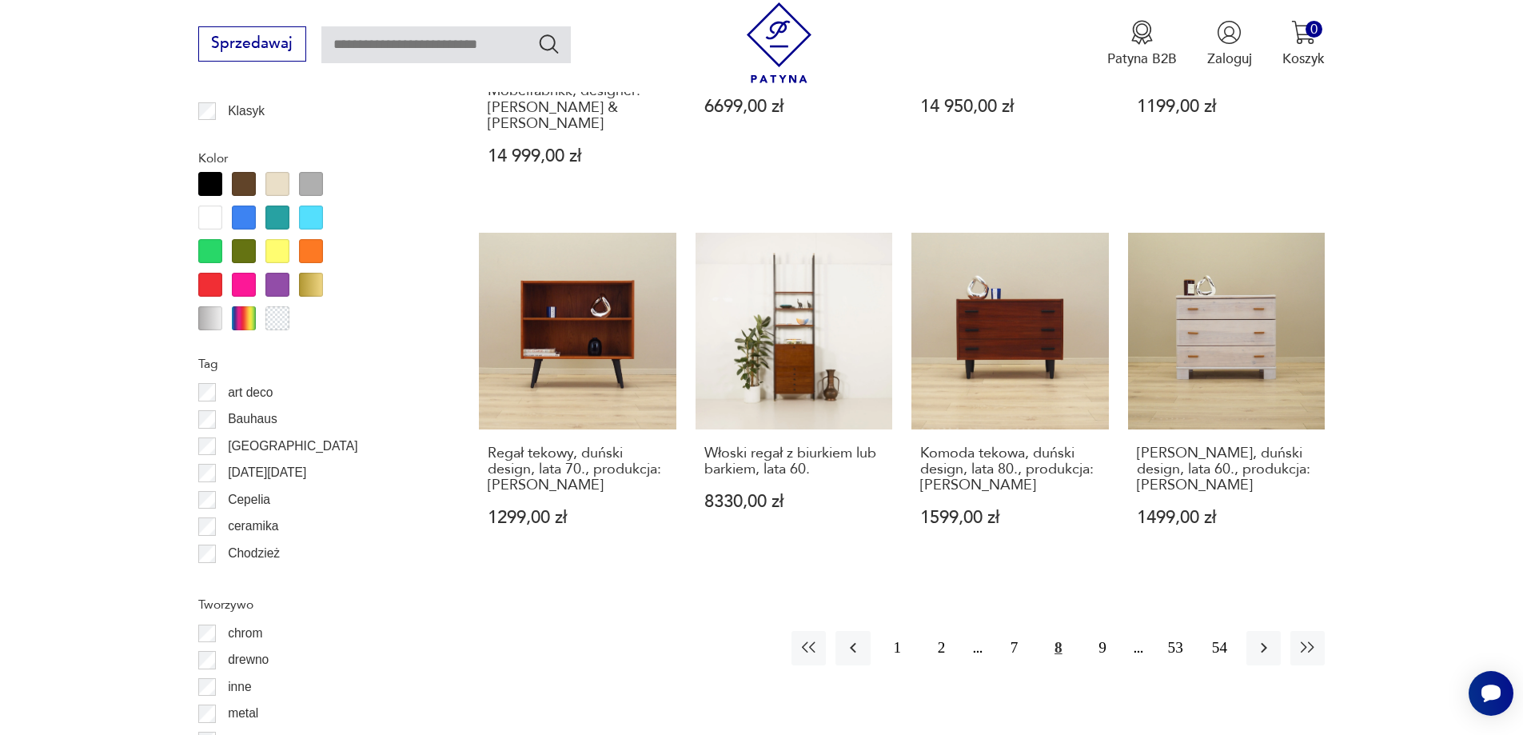
scroll to position [1862, 0]
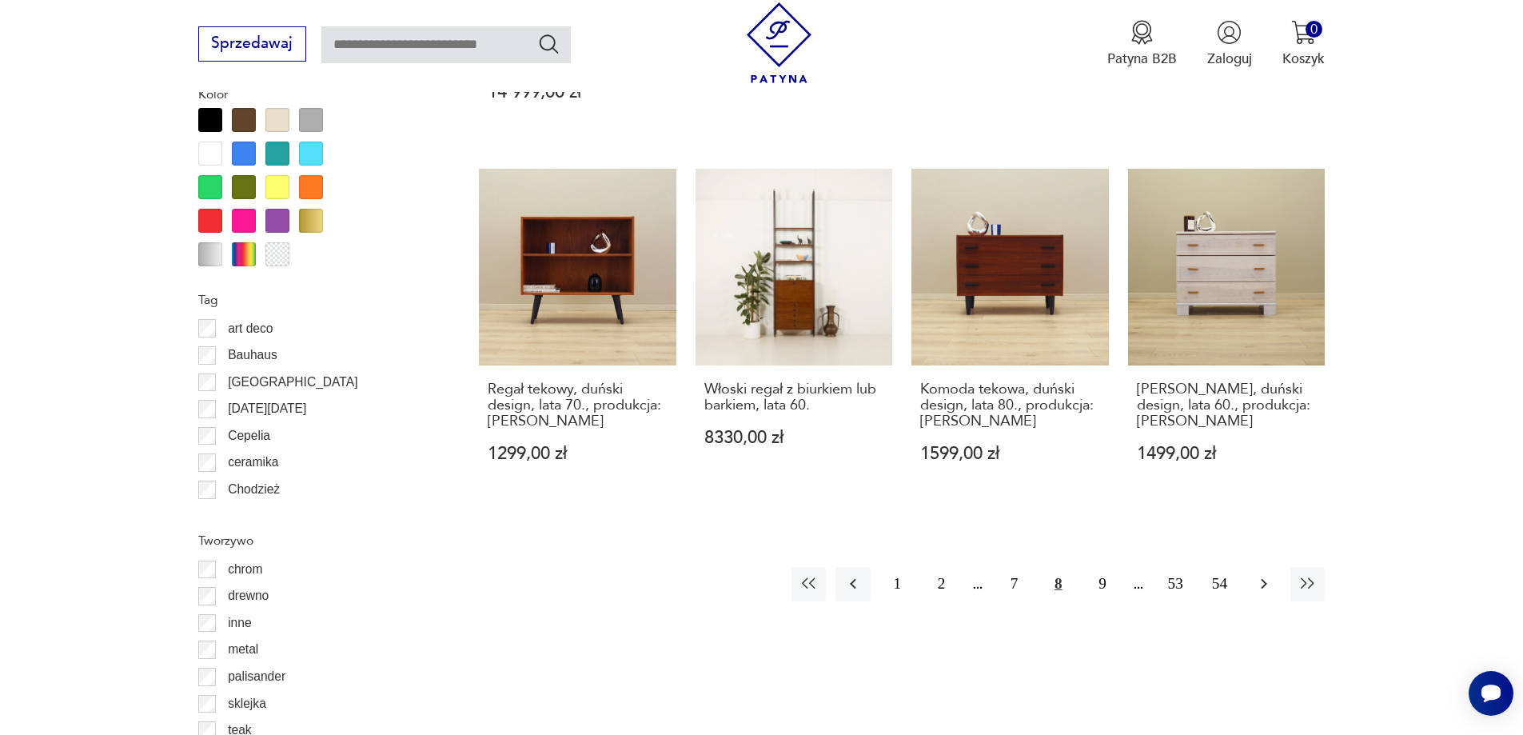
click at [1257, 574] on icon "button" at bounding box center [1263, 583] width 19 height 19
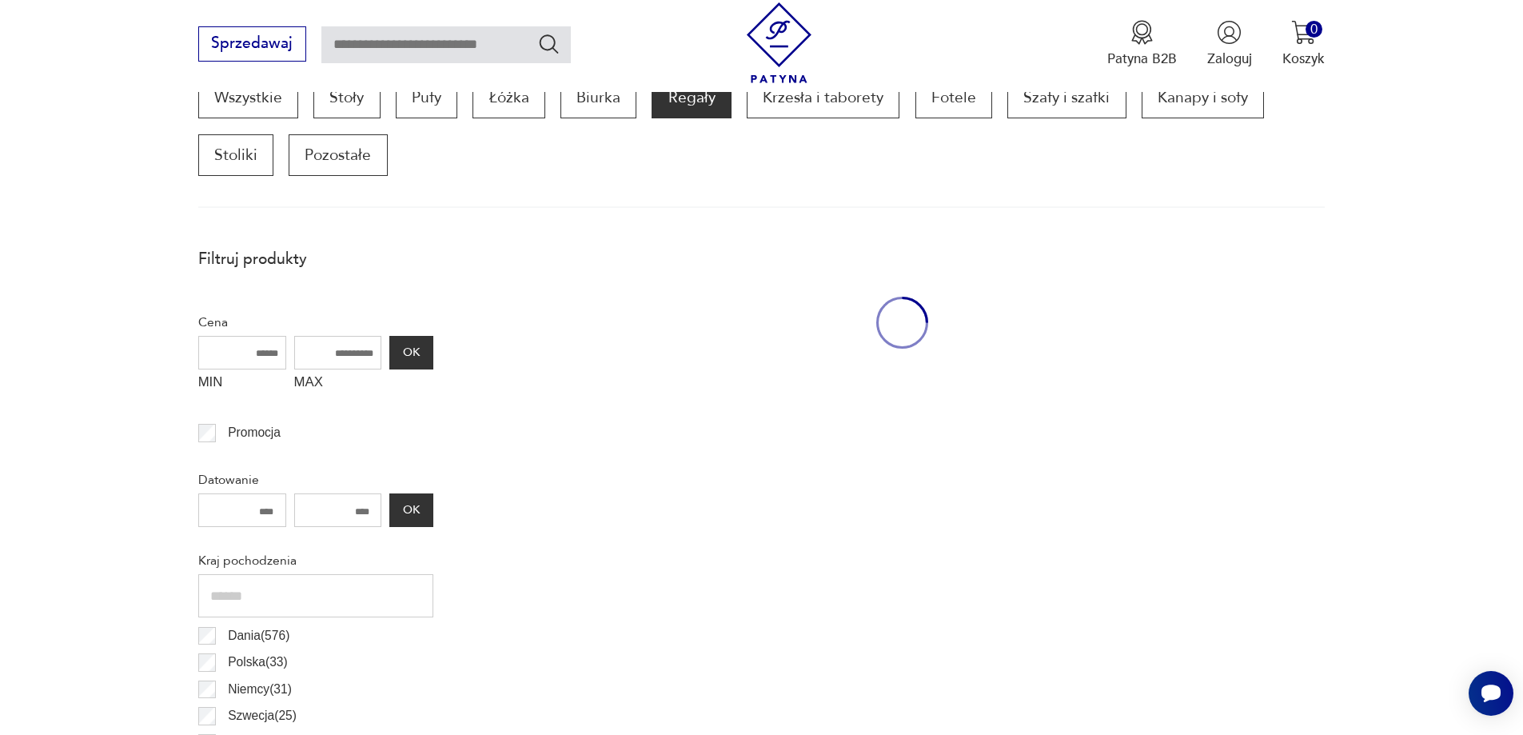
scroll to position [532, 0]
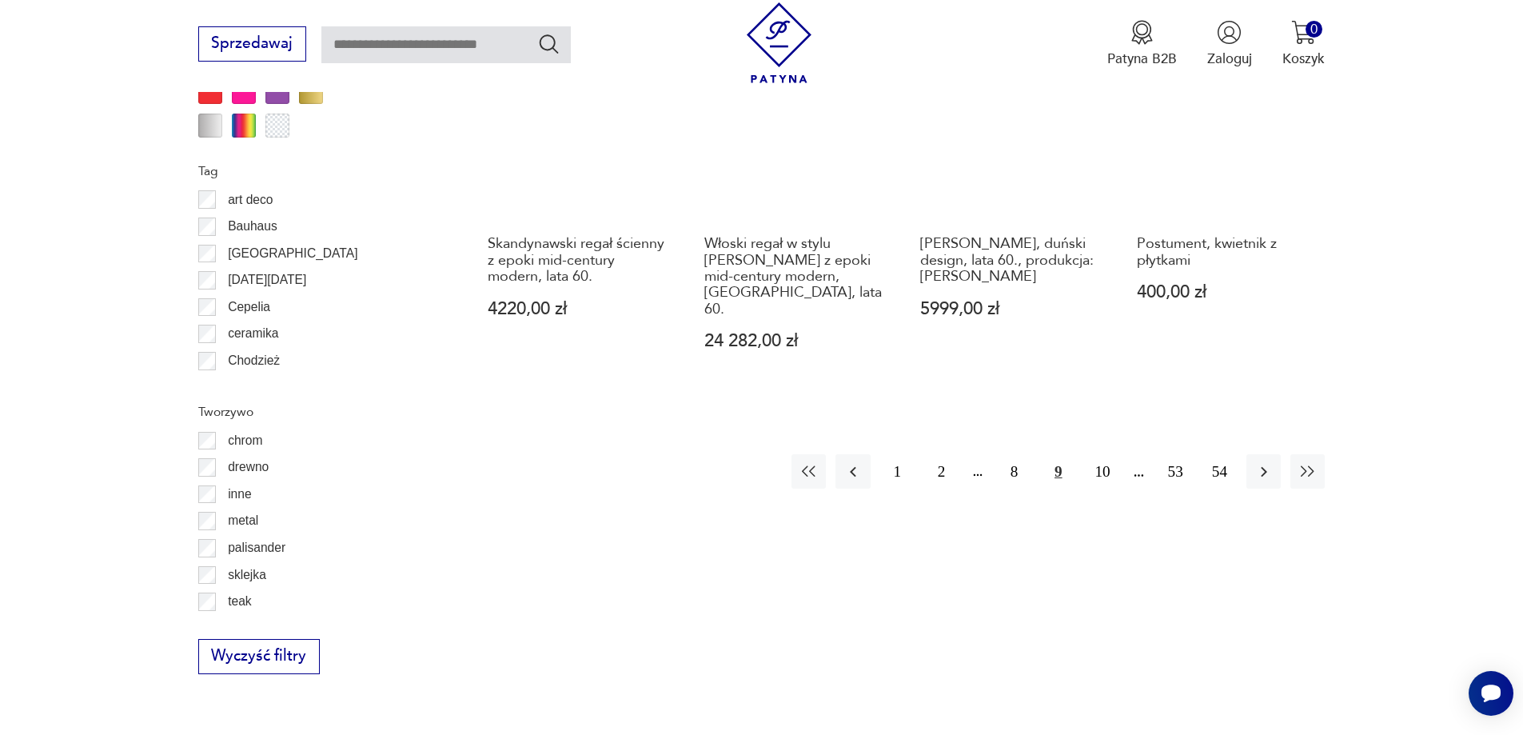
drag, startPoint x: 1361, startPoint y: 435, endPoint x: 1362, endPoint y: 510, distance: 75.2
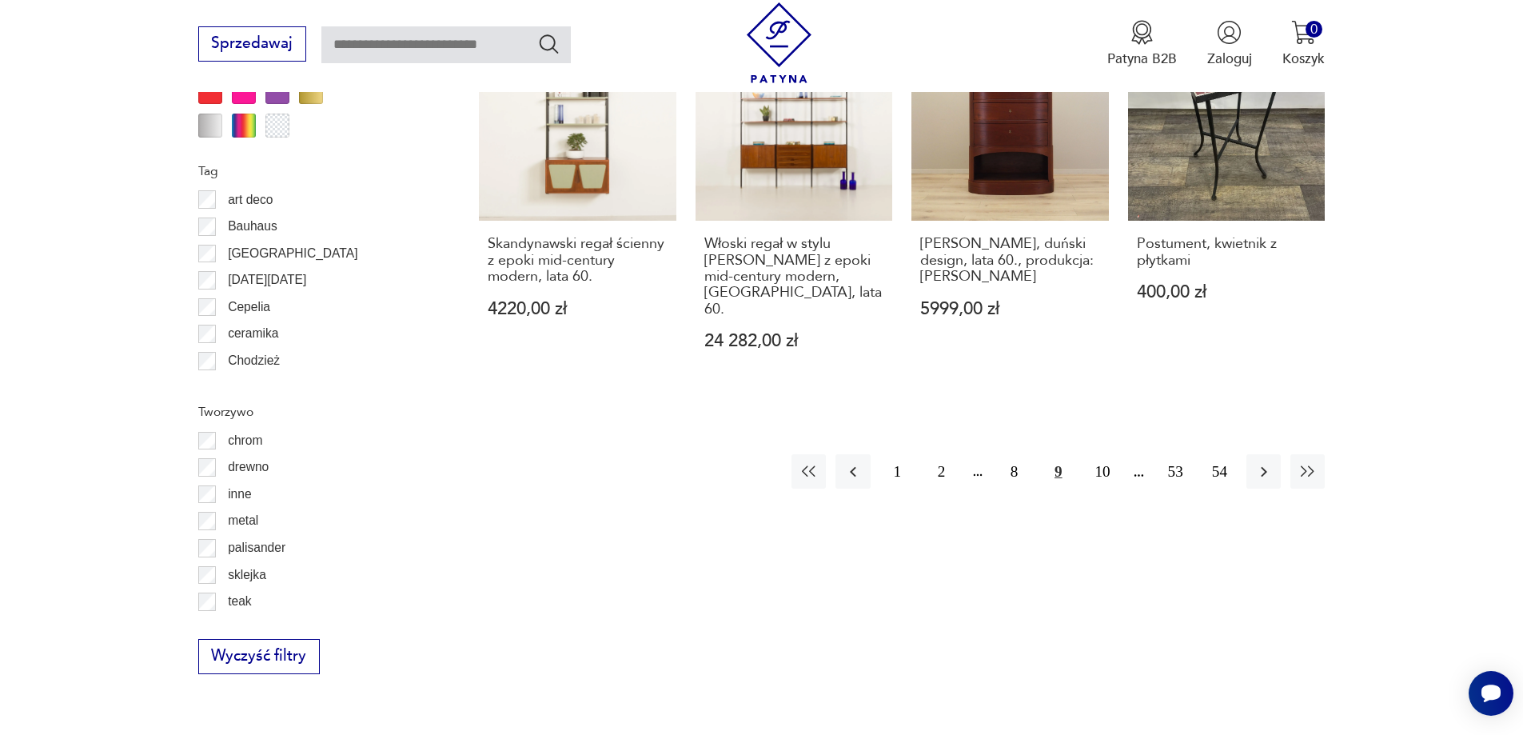
scroll to position [2019, 0]
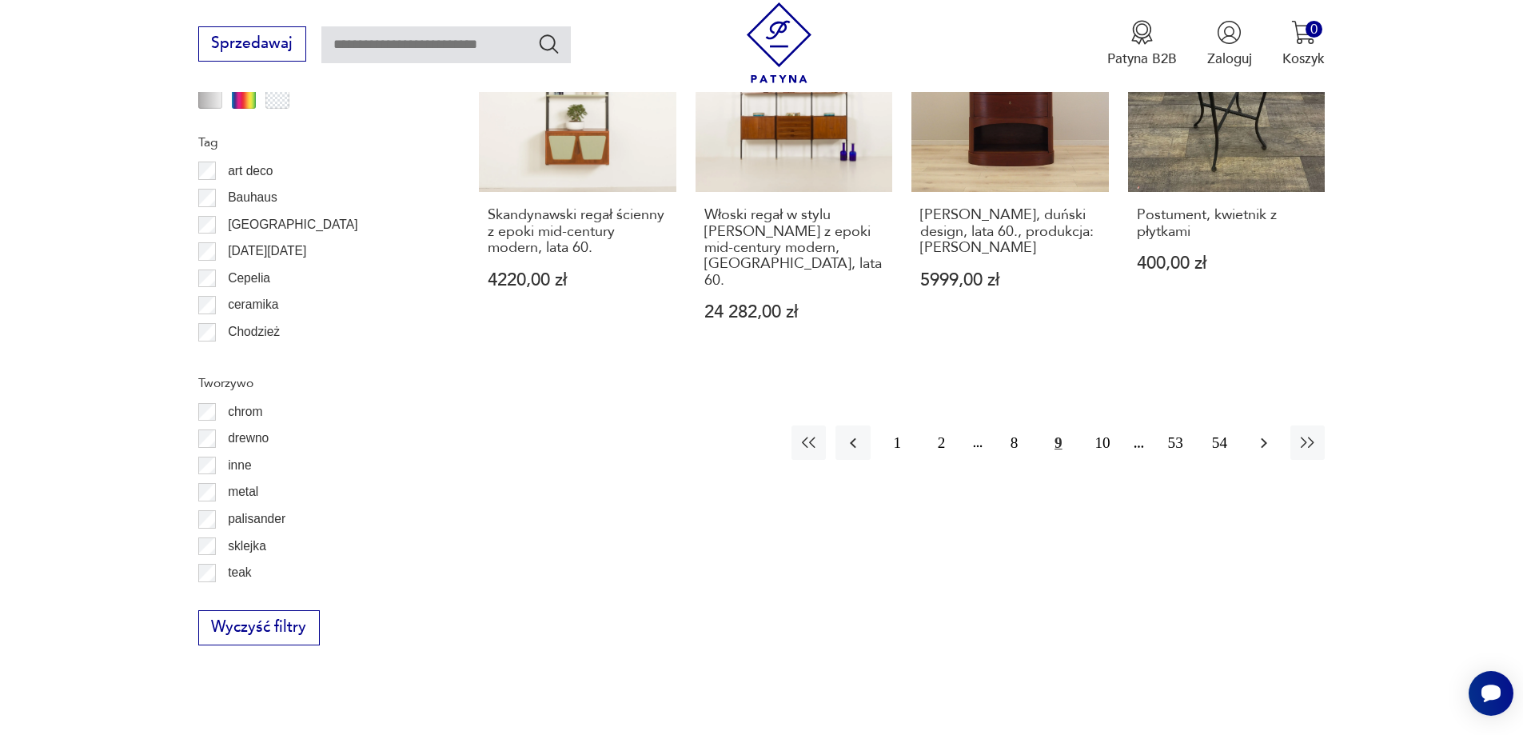
click at [1259, 425] on button "button" at bounding box center [1263, 442] width 34 height 34
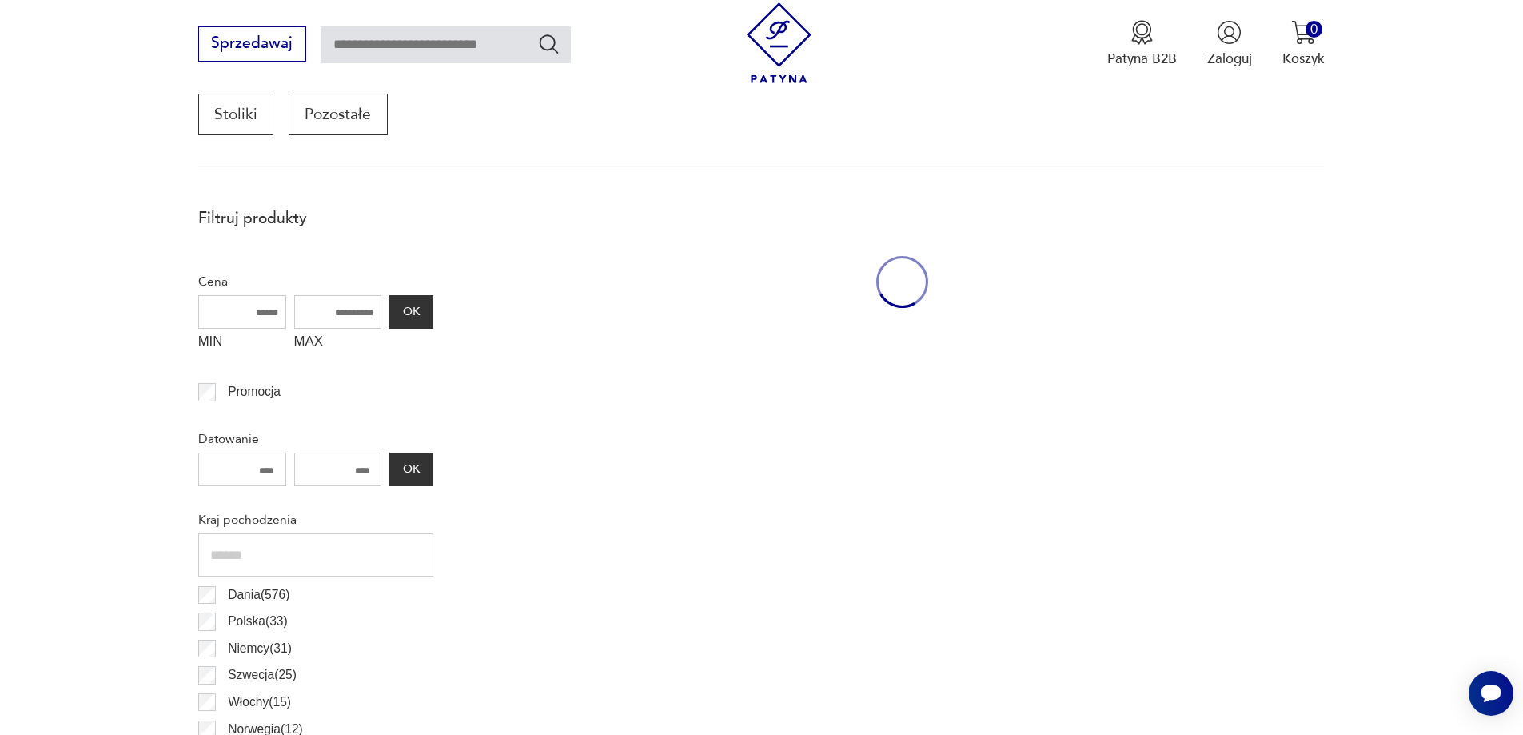
scroll to position [532, 0]
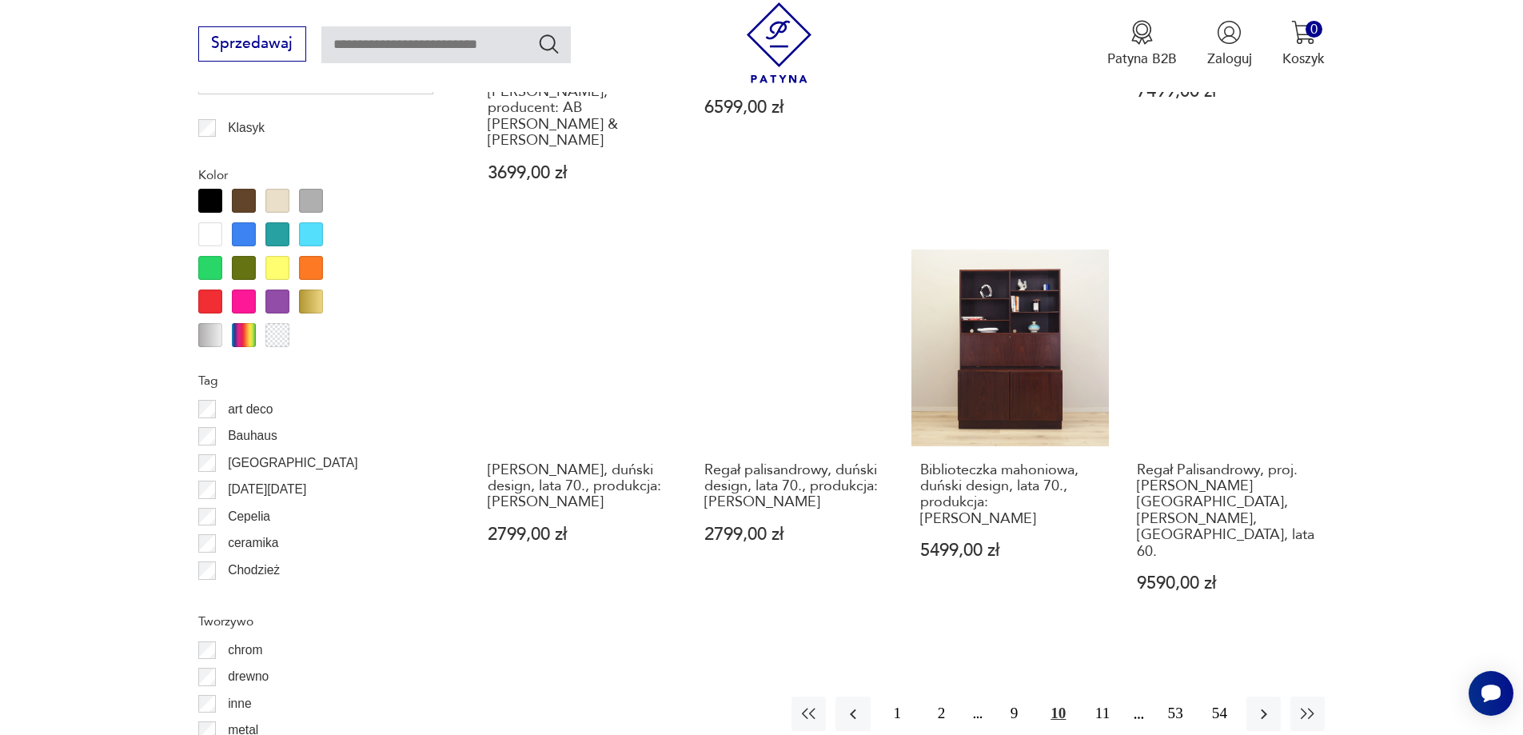
drag, startPoint x: 1421, startPoint y: 356, endPoint x: 1445, endPoint y: 357, distance: 23.2
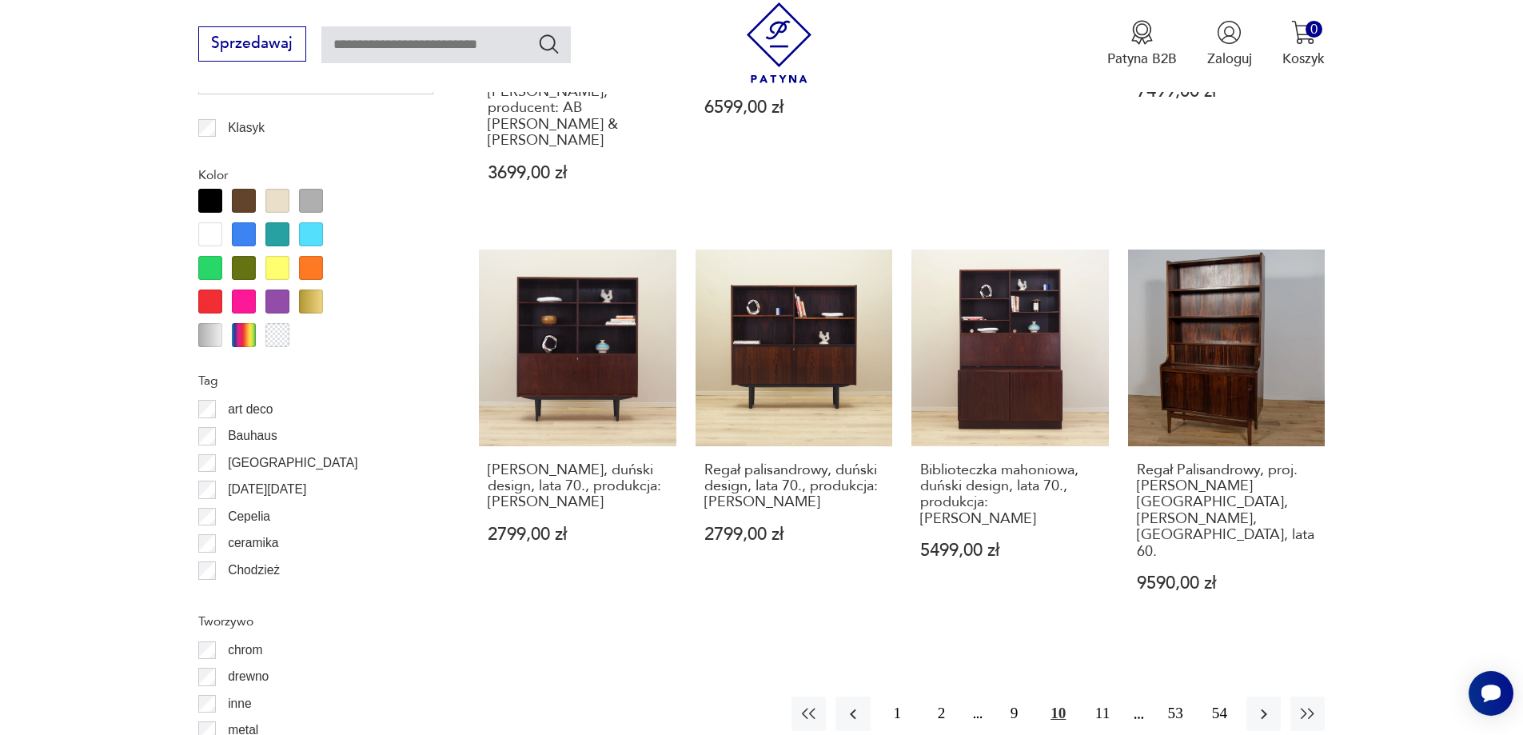
scroll to position [1818, 0]
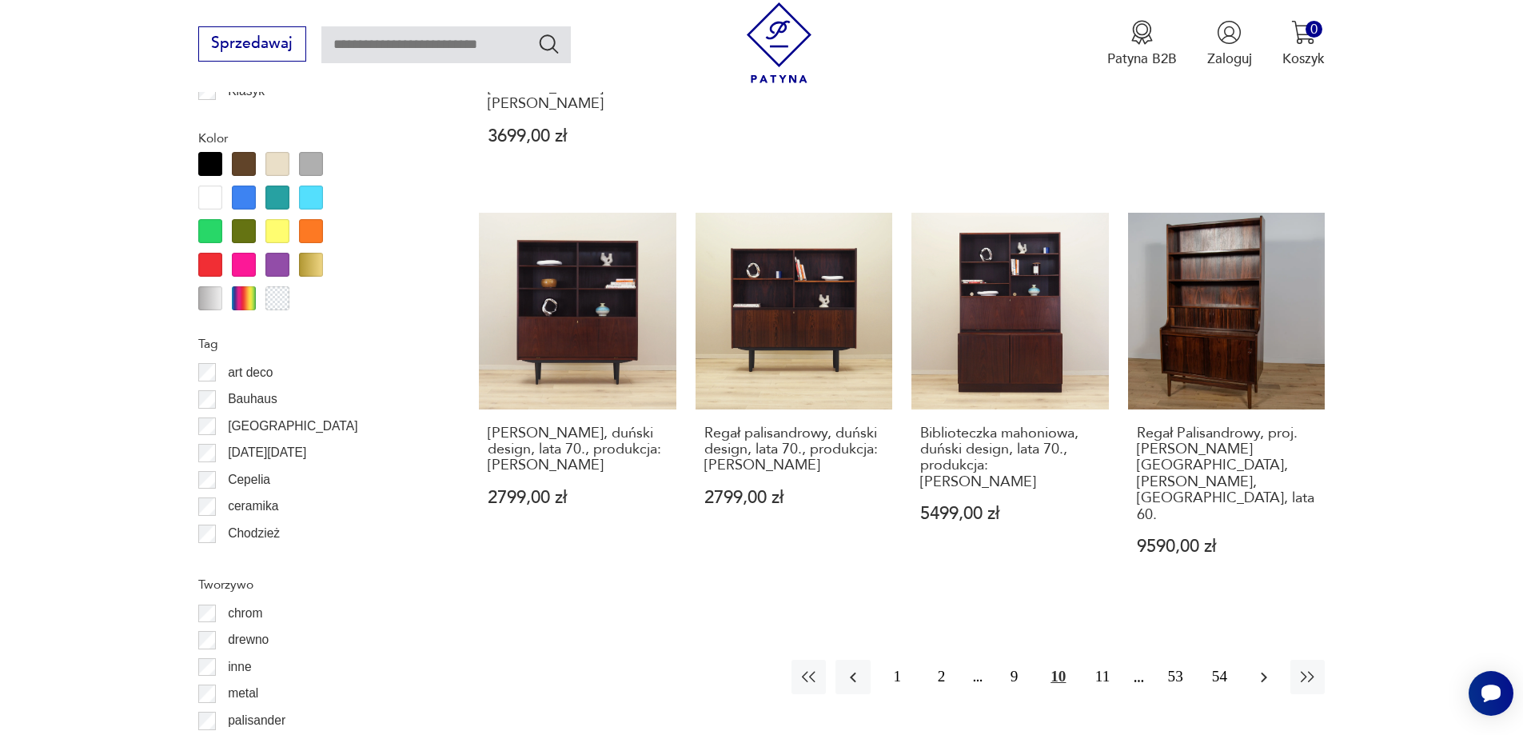
click at [1266, 672] on icon "button" at bounding box center [1264, 677] width 6 height 10
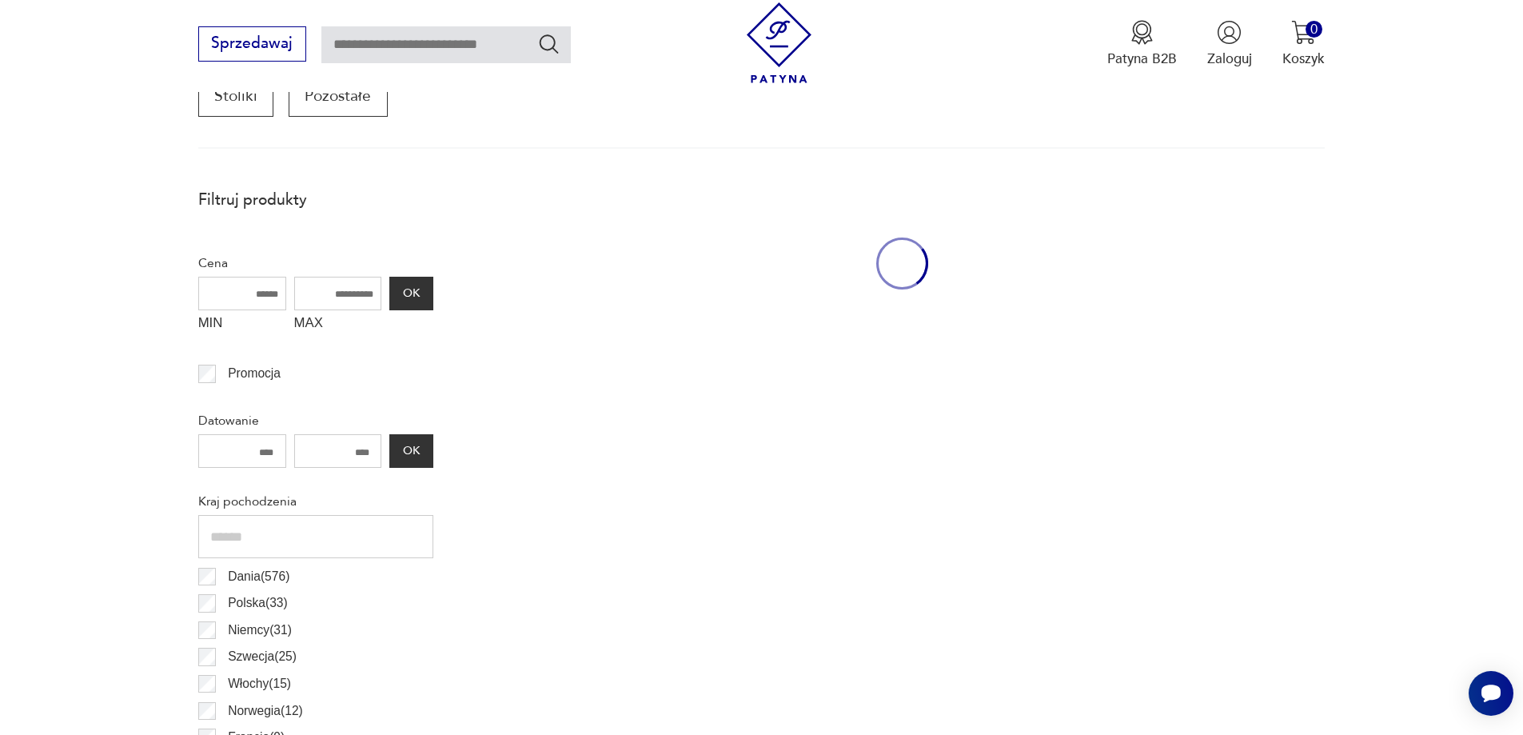
scroll to position [532, 0]
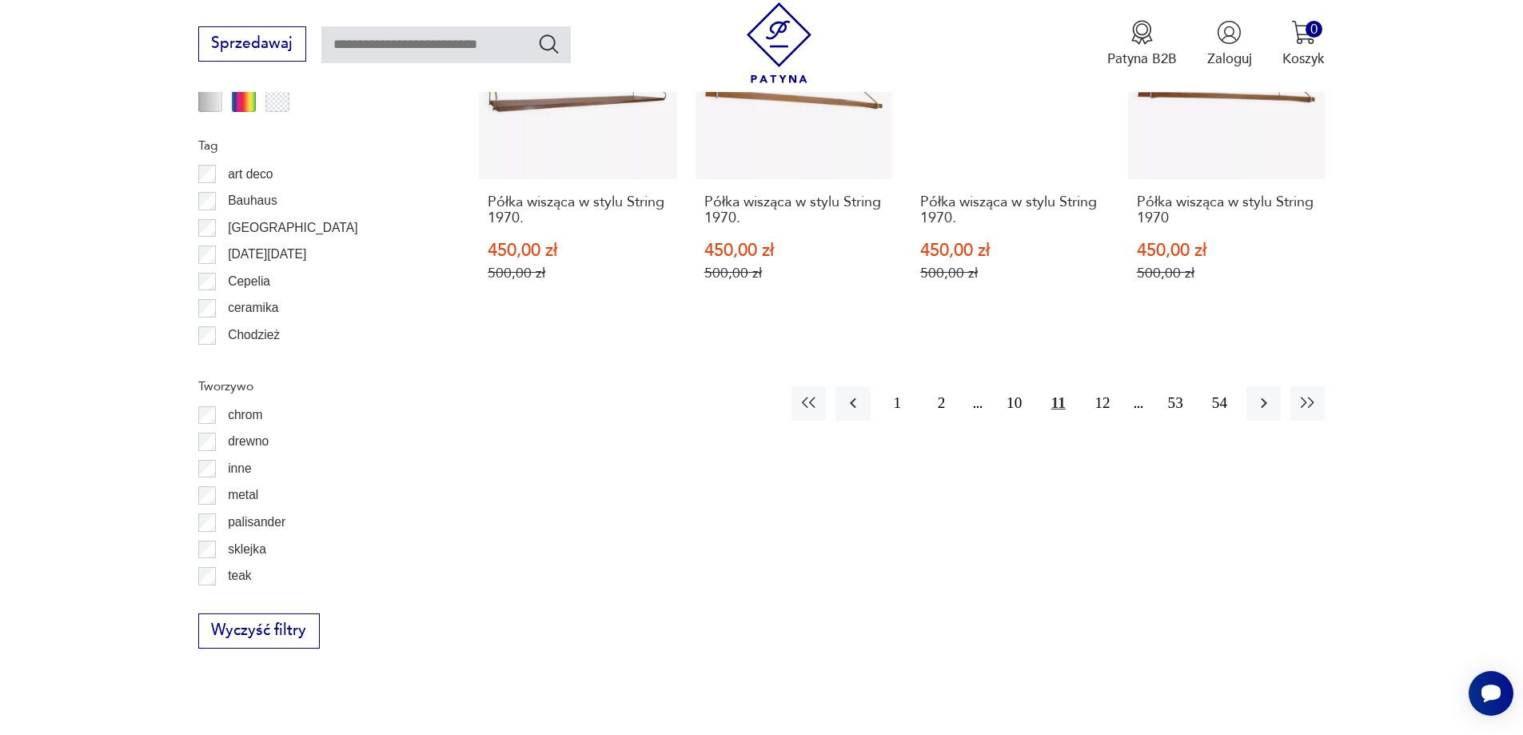
drag, startPoint x: 1424, startPoint y: 401, endPoint x: 1441, endPoint y: 441, distance: 44.4
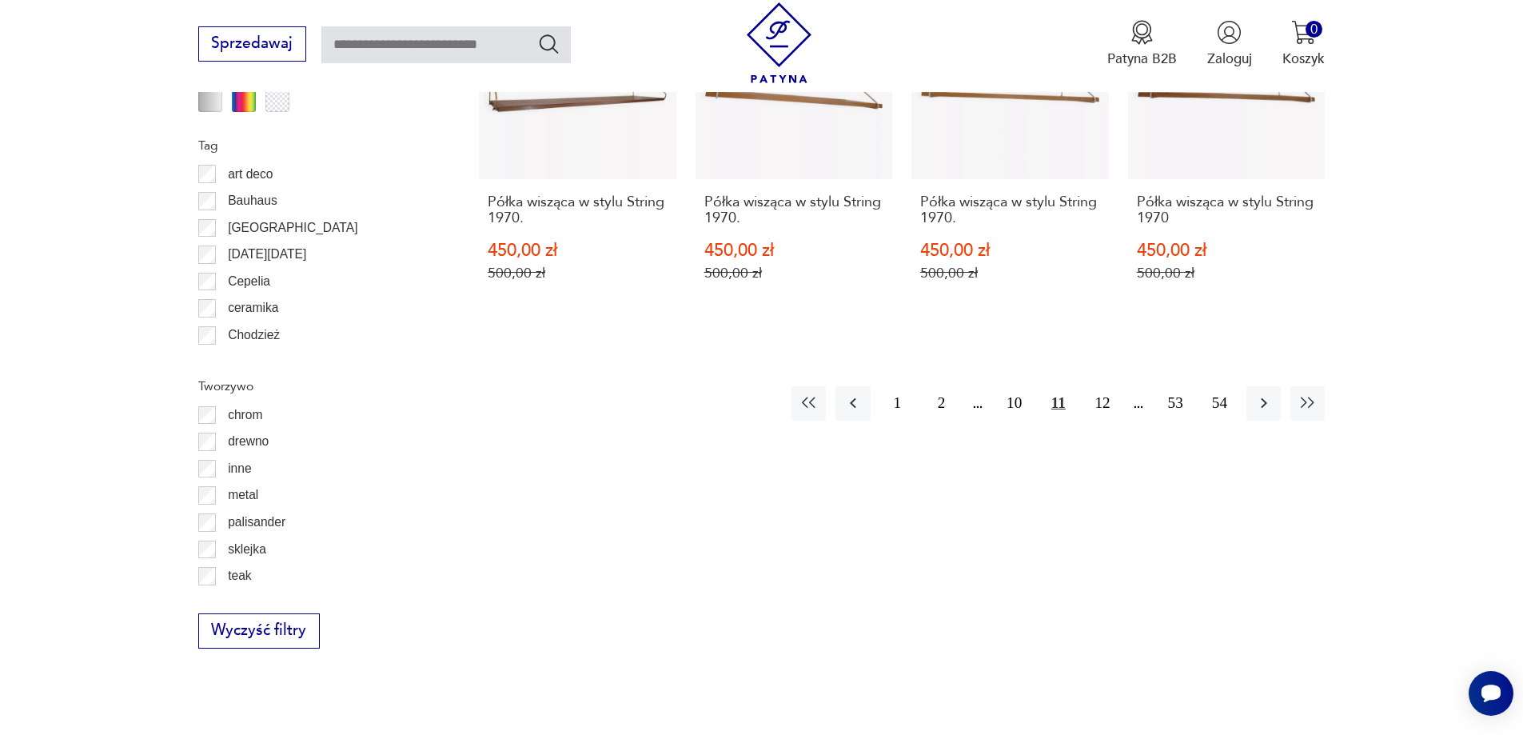
scroll to position [2075, 0]
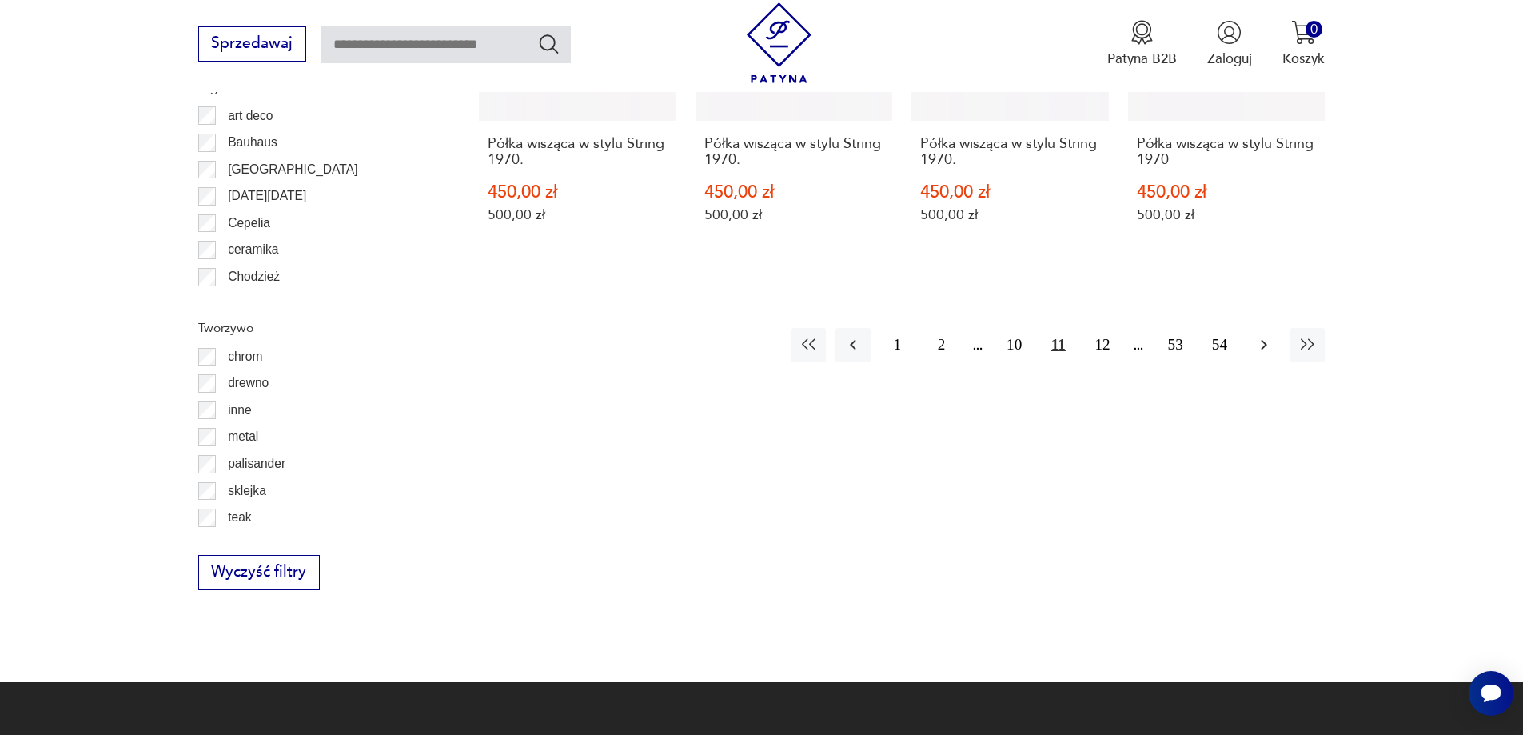
click at [1265, 335] on icon "button" at bounding box center [1263, 344] width 19 height 19
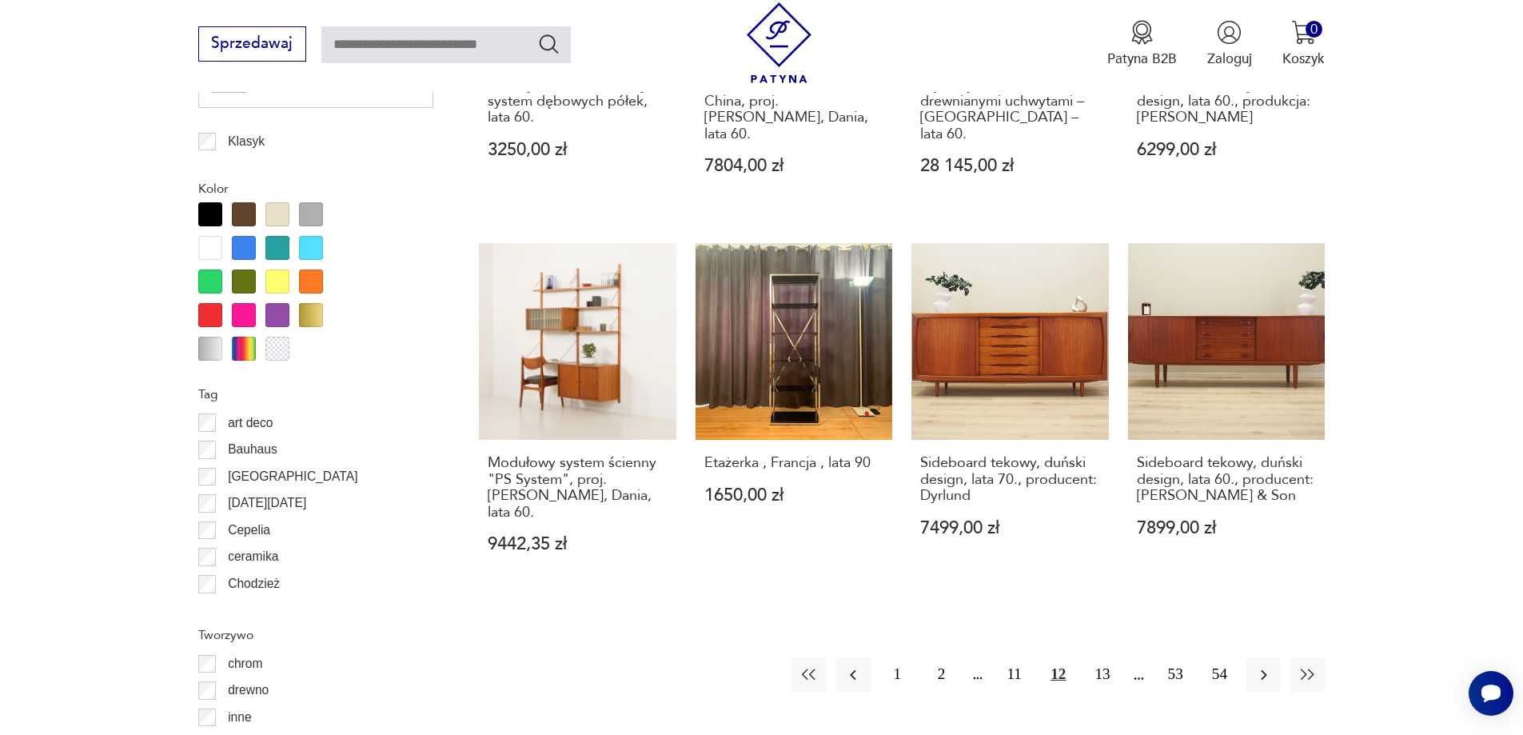
drag, startPoint x: 1401, startPoint y: 339, endPoint x: 1417, endPoint y: 389, distance: 52.3
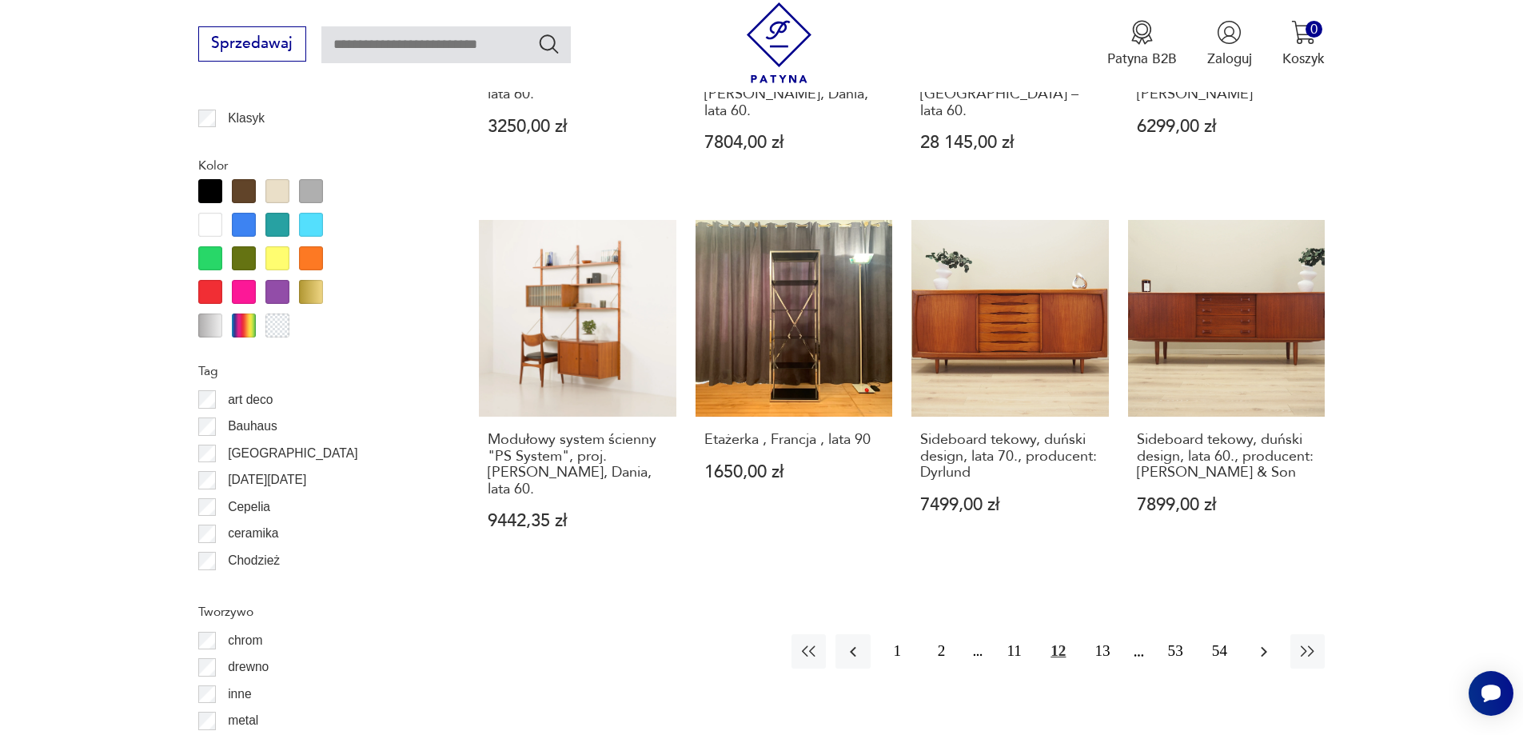
click at [1254, 642] on icon "button" at bounding box center [1263, 651] width 19 height 19
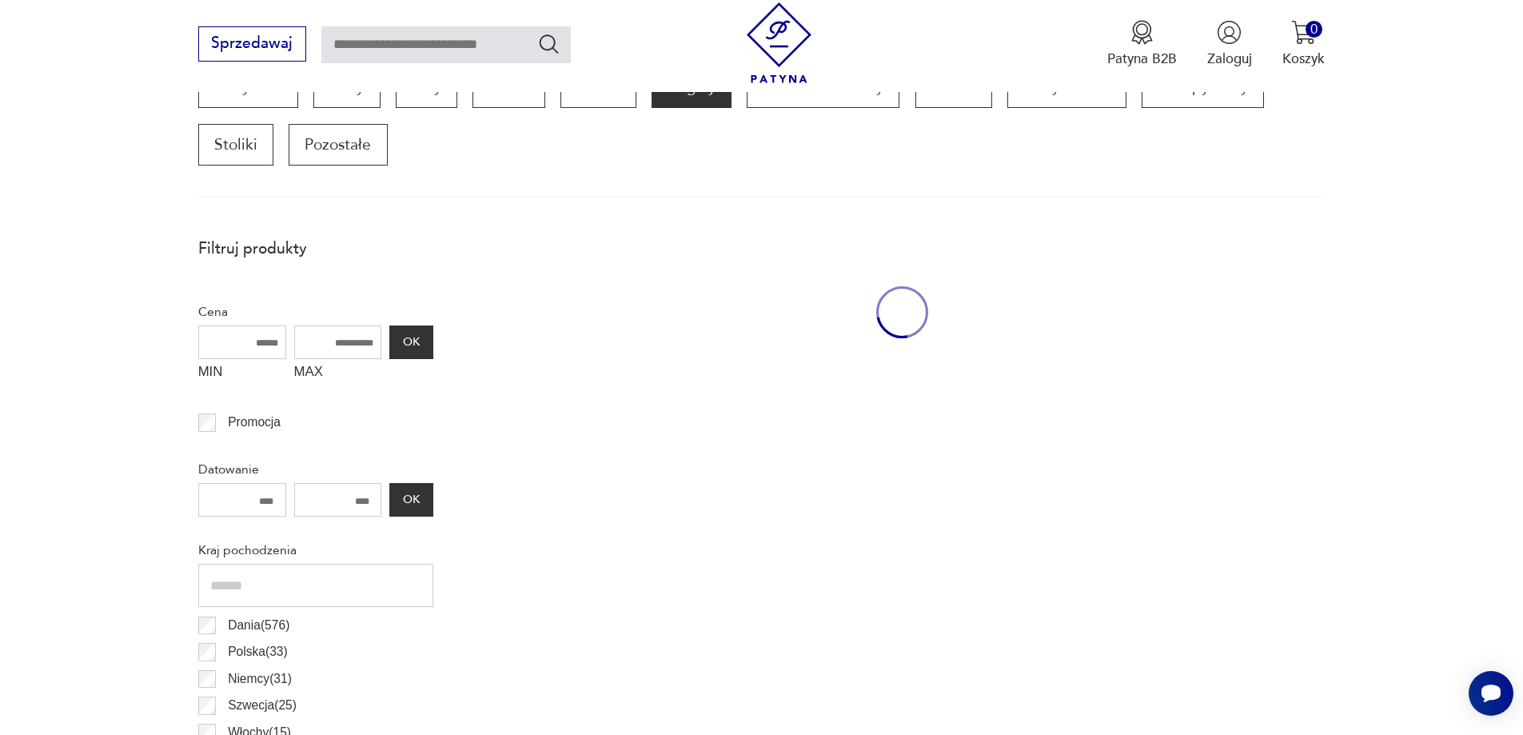
scroll to position [532, 0]
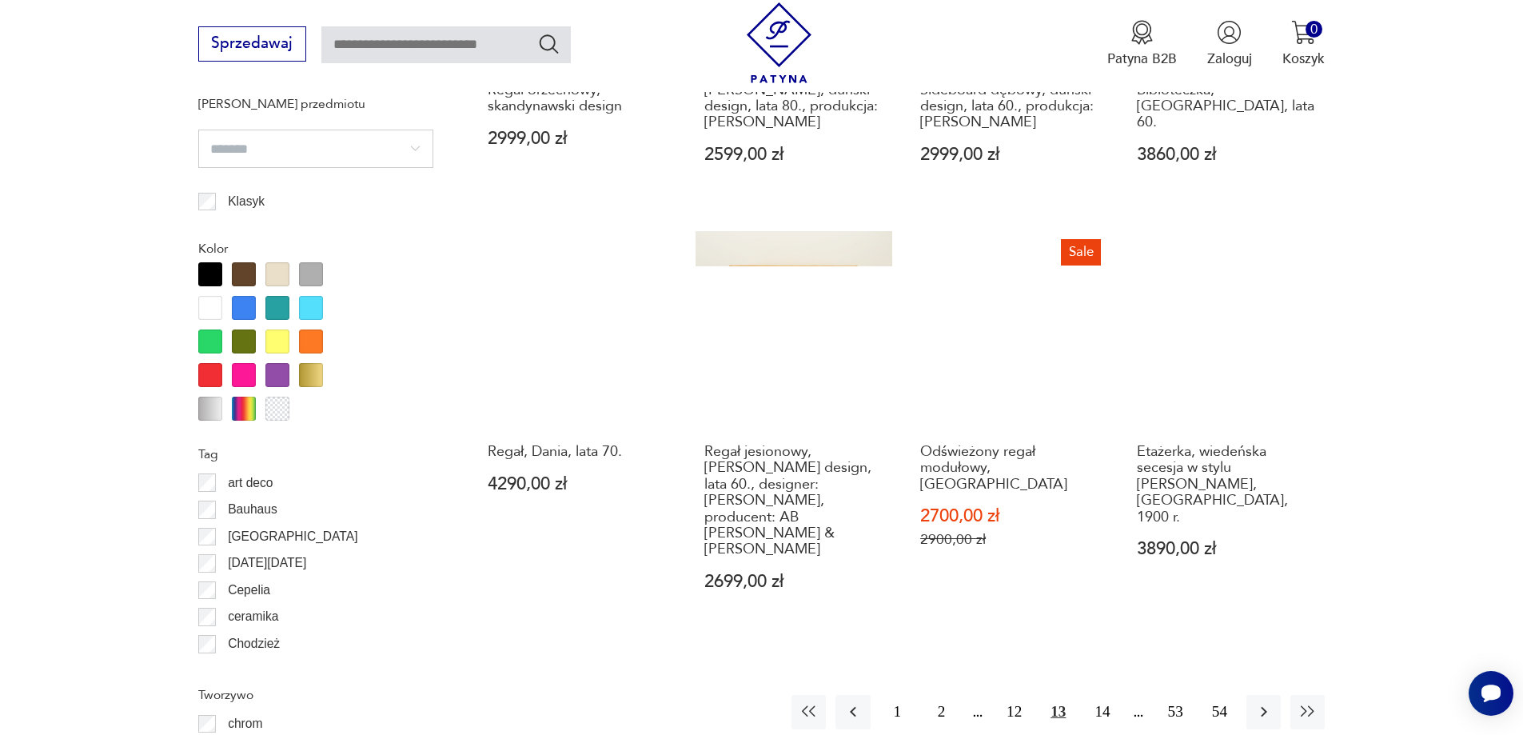
drag, startPoint x: 1460, startPoint y: 403, endPoint x: 1472, endPoint y: 452, distance: 51.0
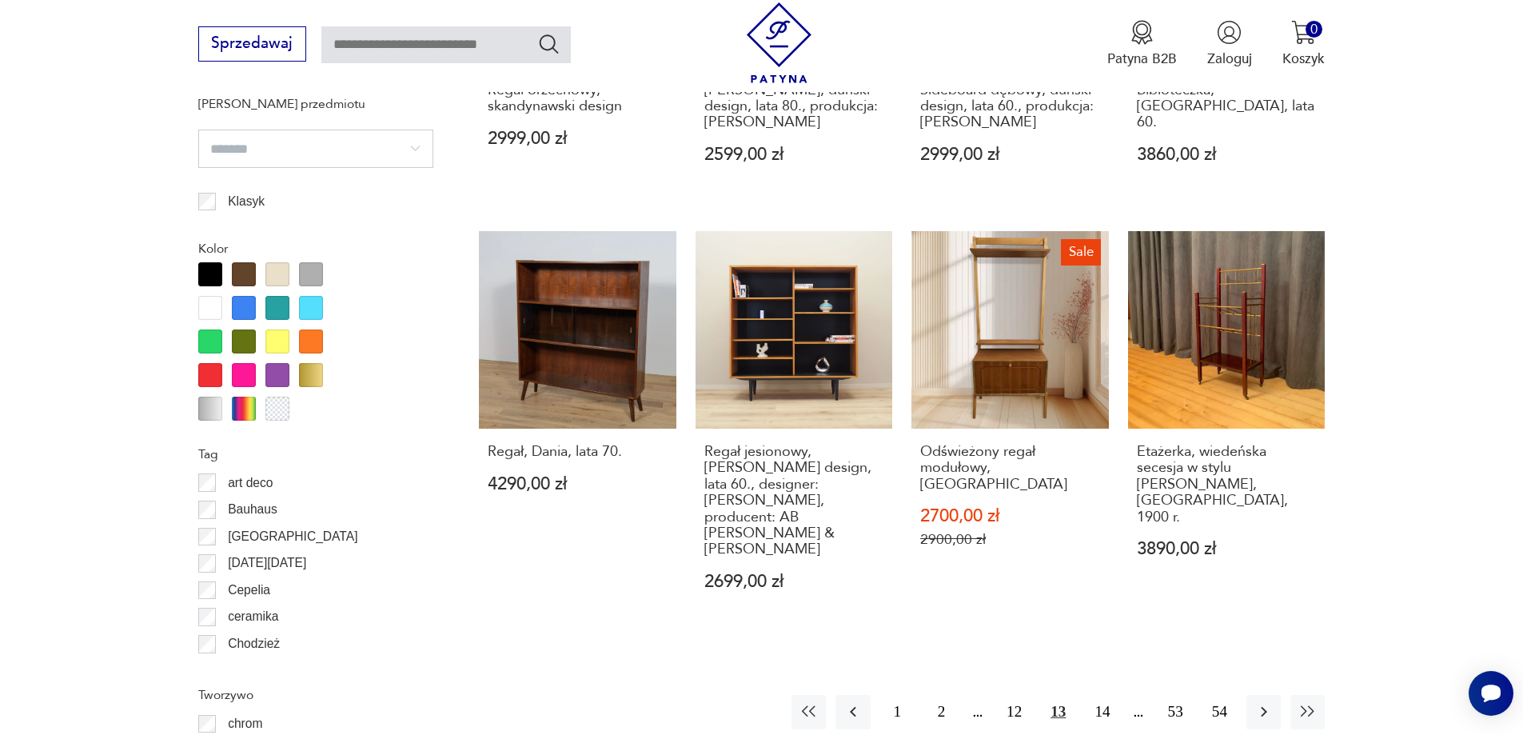
scroll to position [1717, 0]
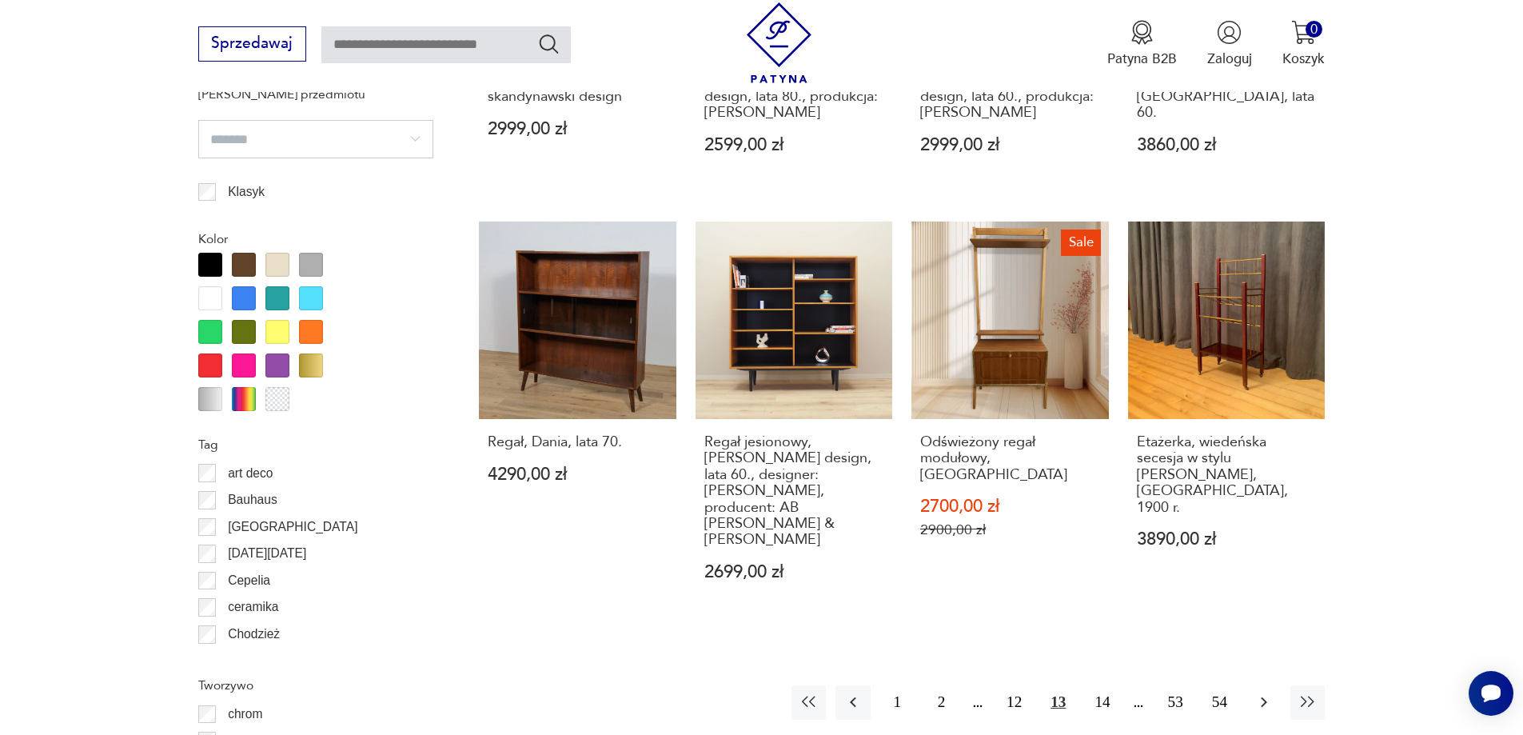
click at [1263, 697] on icon "button" at bounding box center [1264, 702] width 6 height 10
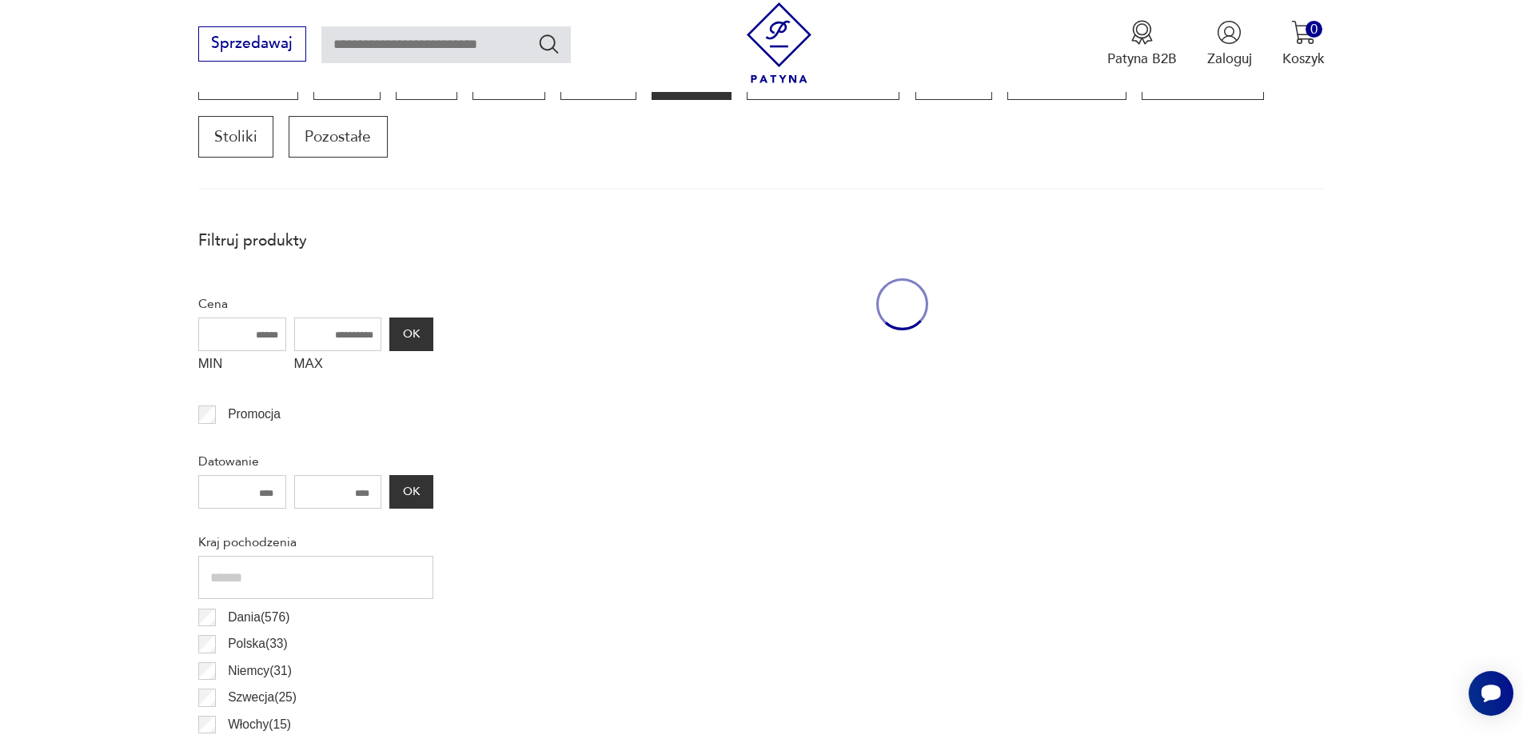
scroll to position [532, 0]
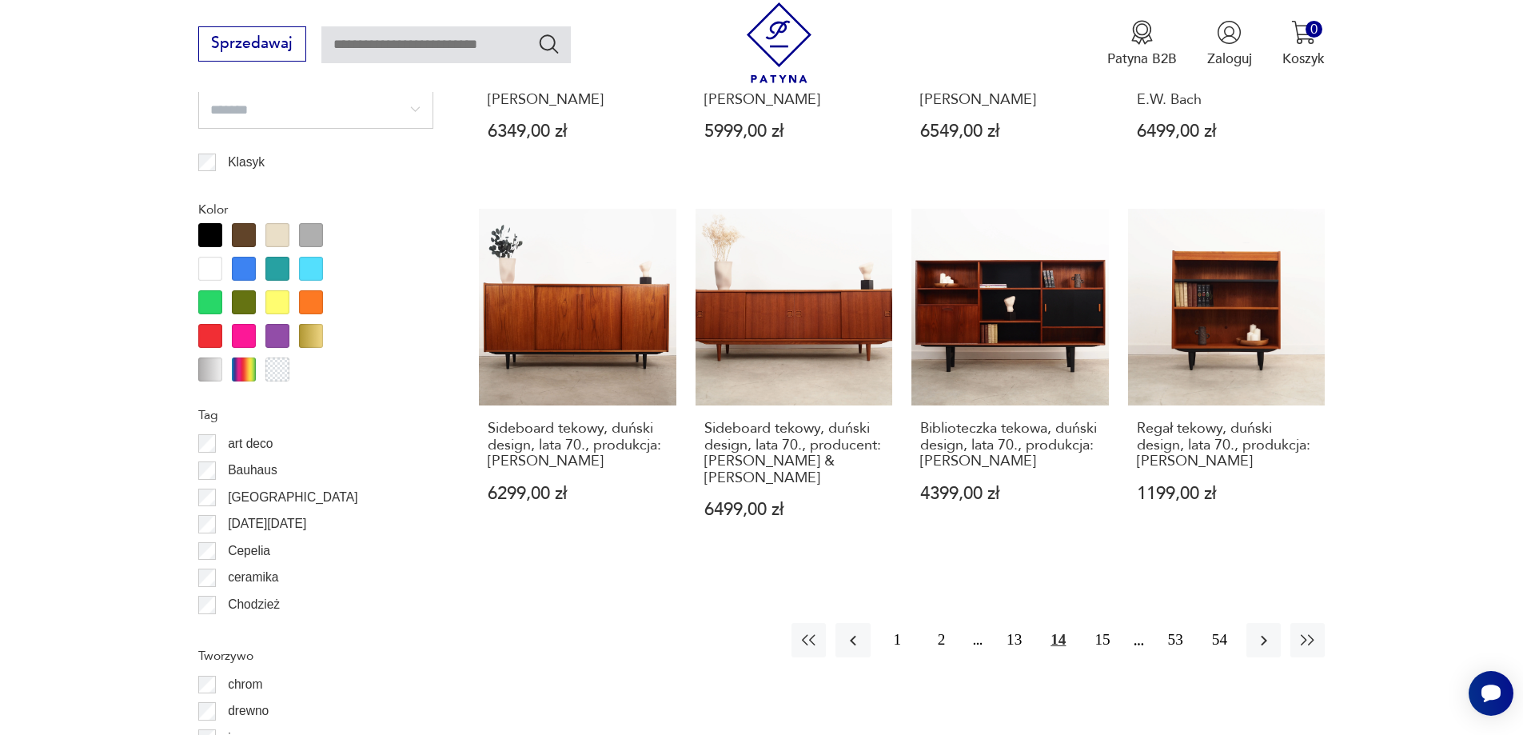
drag, startPoint x: 1413, startPoint y: 520, endPoint x: 1423, endPoint y: 555, distance: 36.5
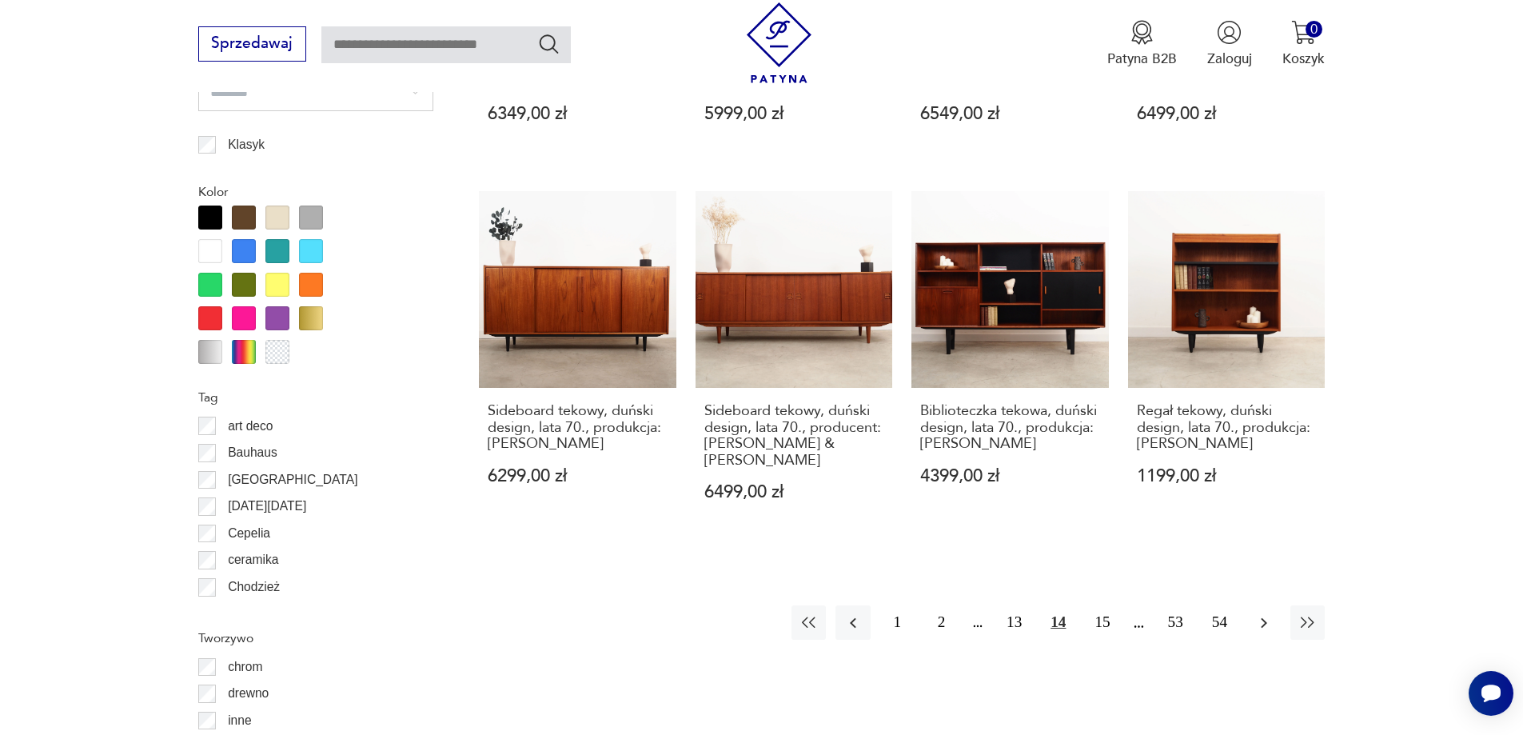
click at [1263, 613] on icon "button" at bounding box center [1263, 622] width 19 height 19
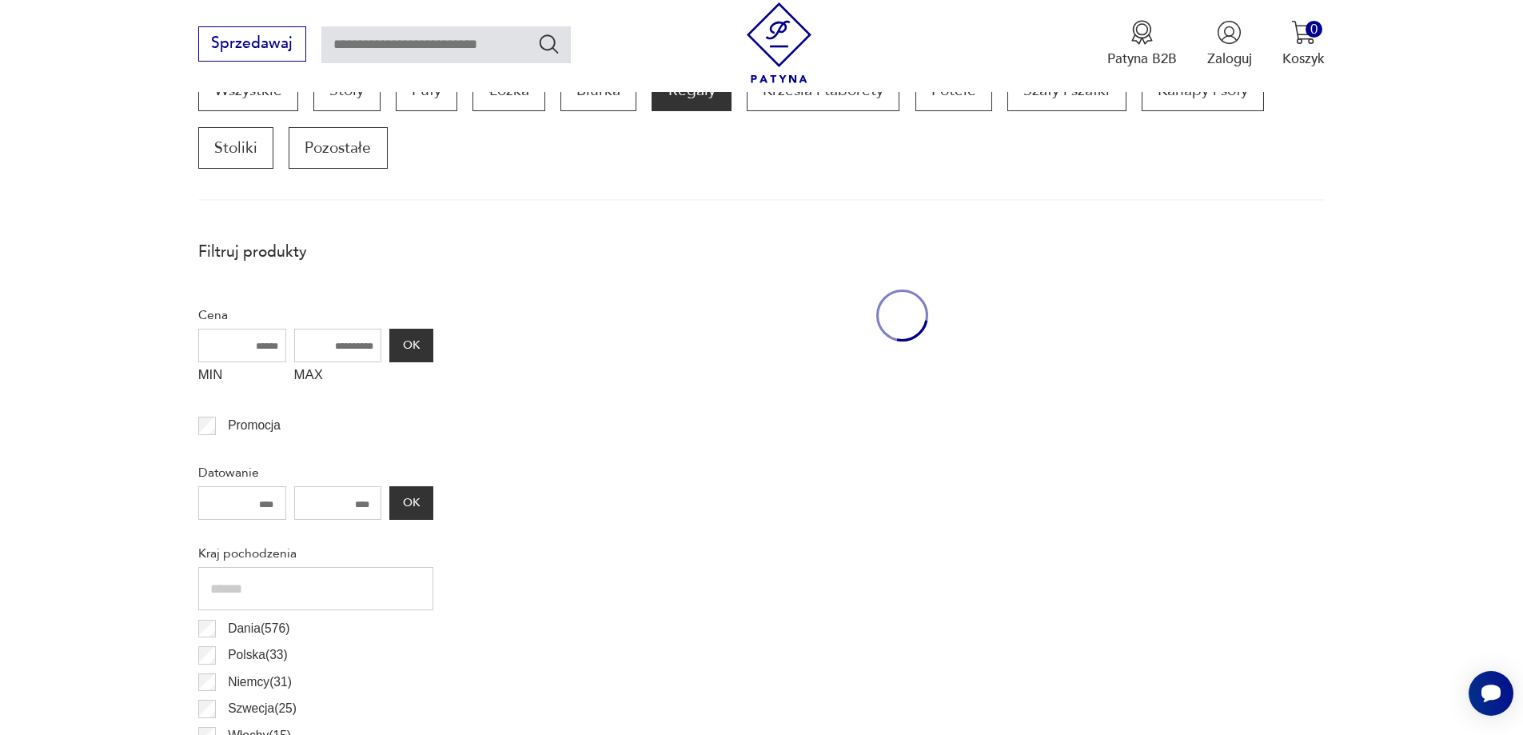
scroll to position [532, 0]
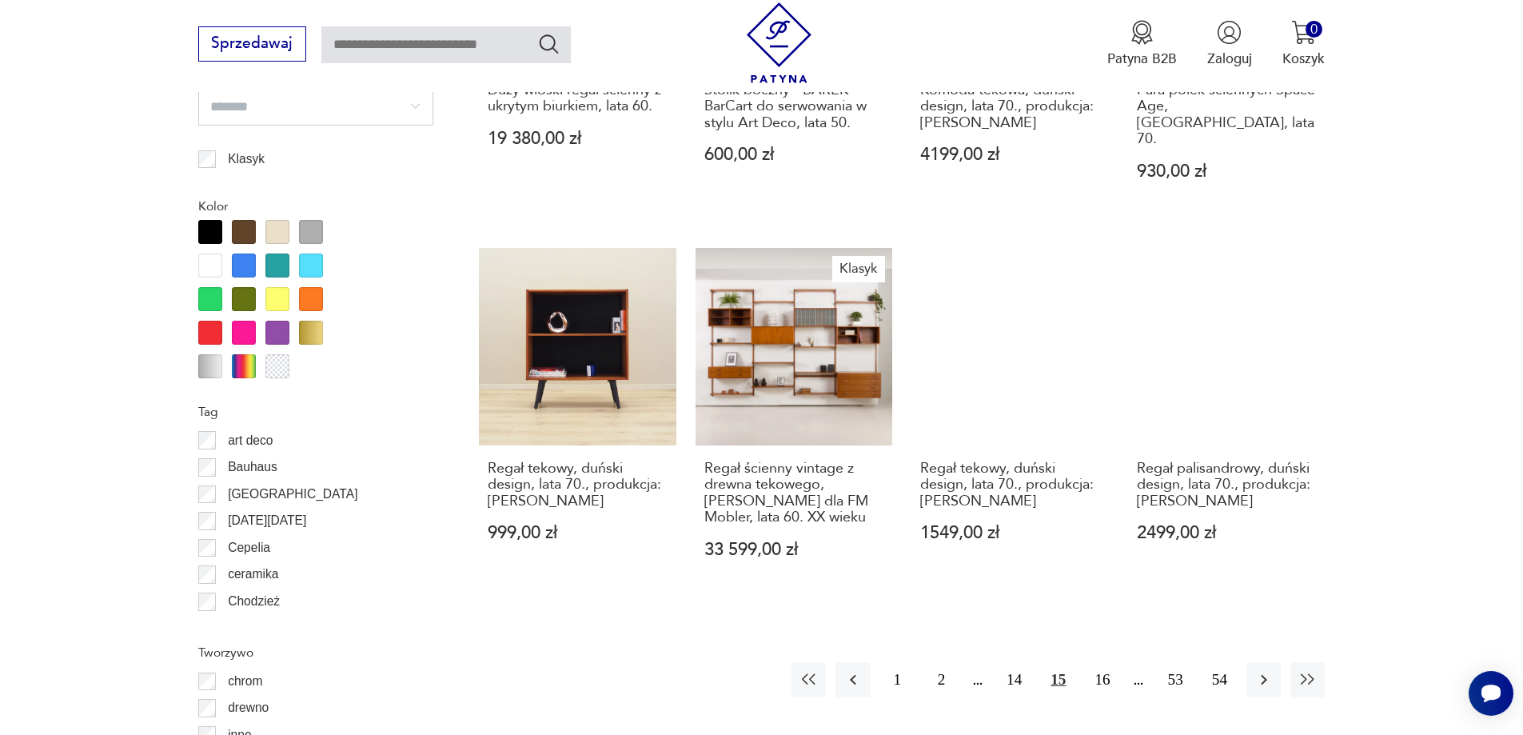
drag, startPoint x: 1455, startPoint y: 507, endPoint x: 1454, endPoint y: 544, distance: 36.8
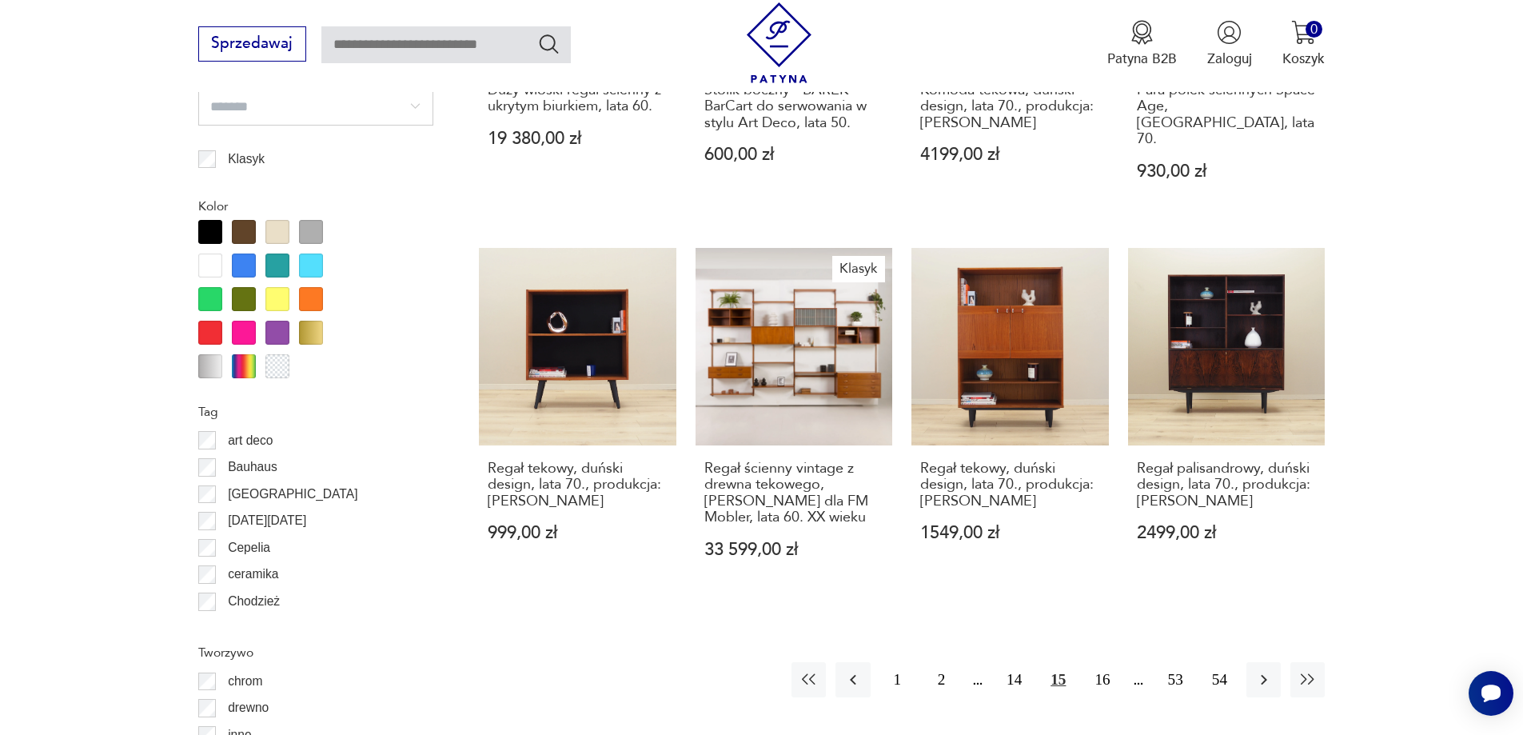
scroll to position [1771, 0]
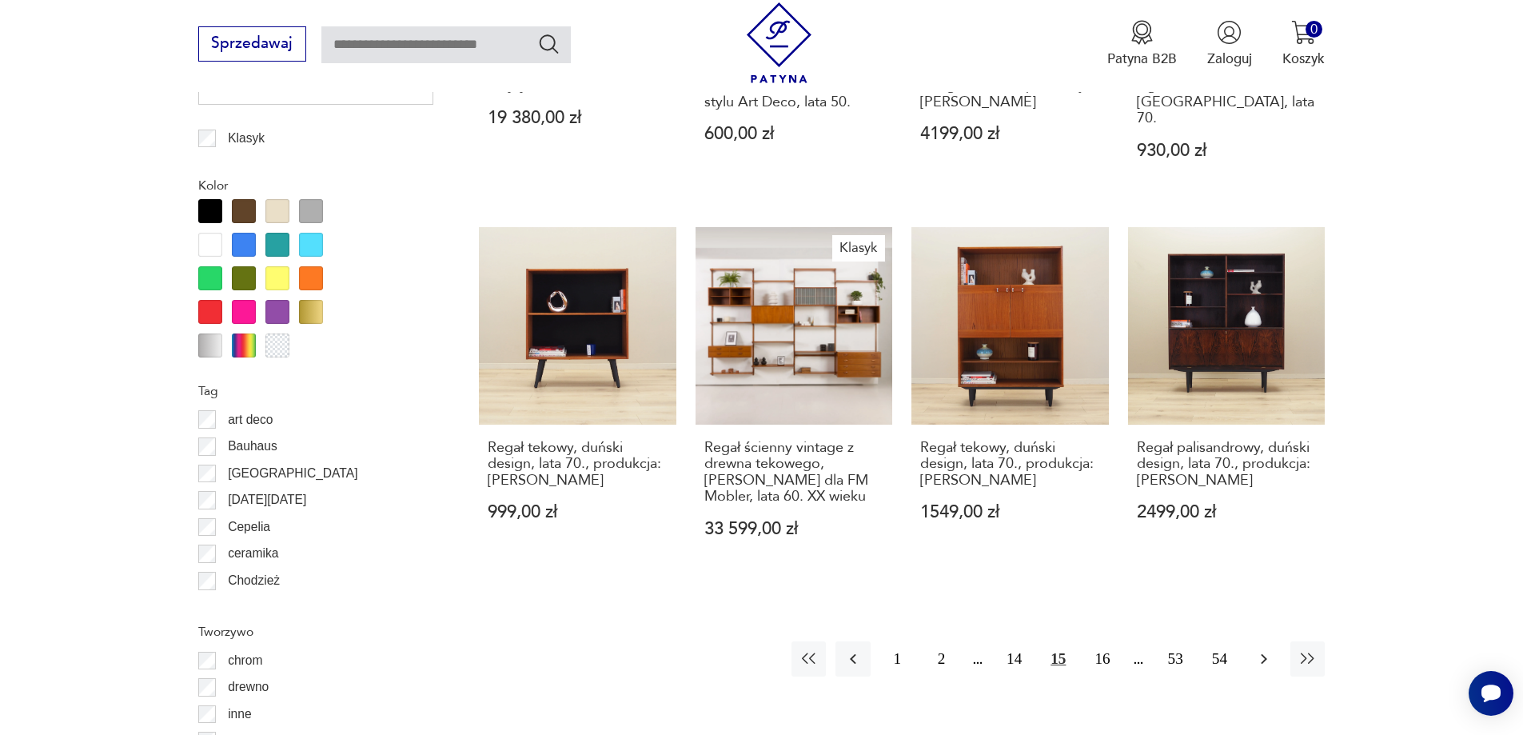
click at [1266, 649] on icon "button" at bounding box center [1263, 658] width 19 height 19
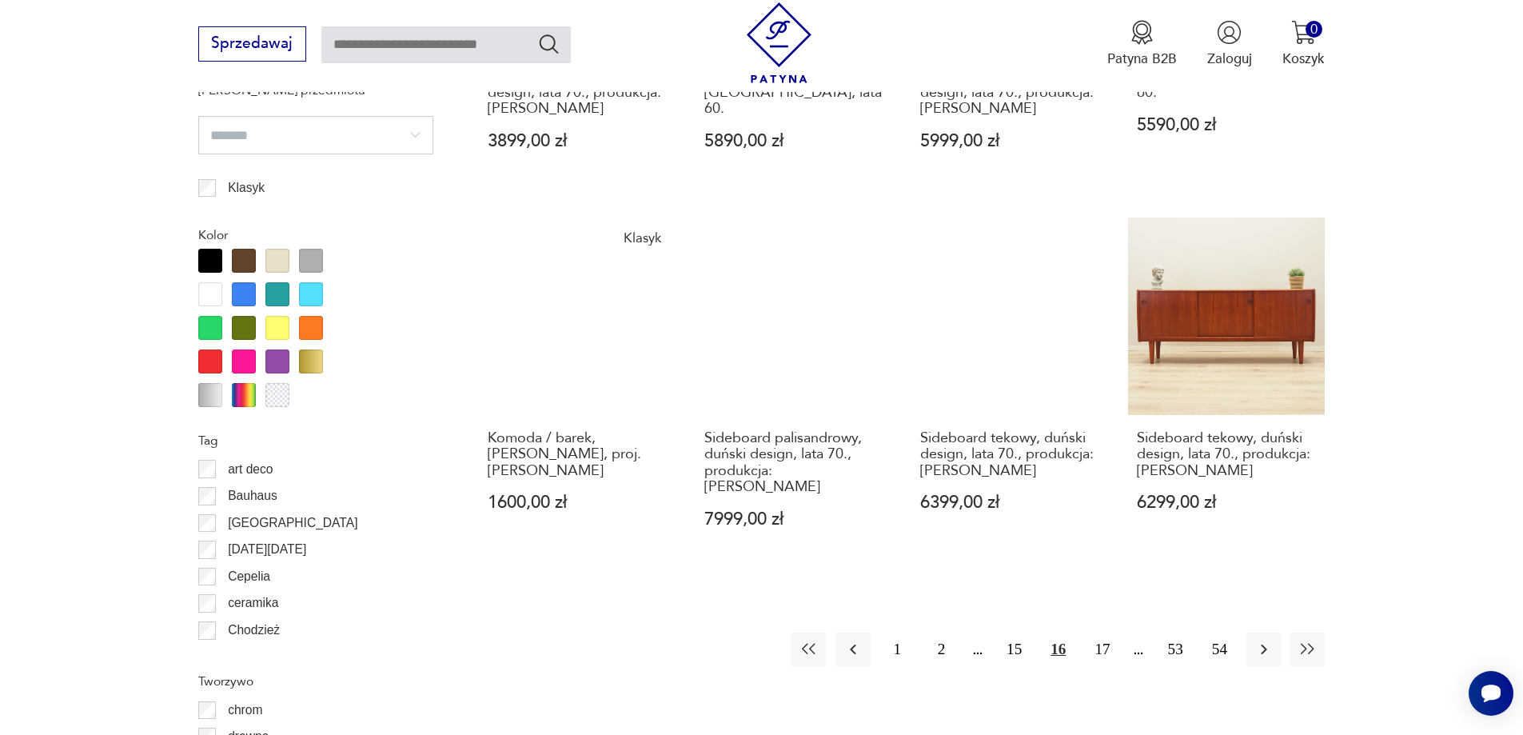
scroll to position [1753, 0]
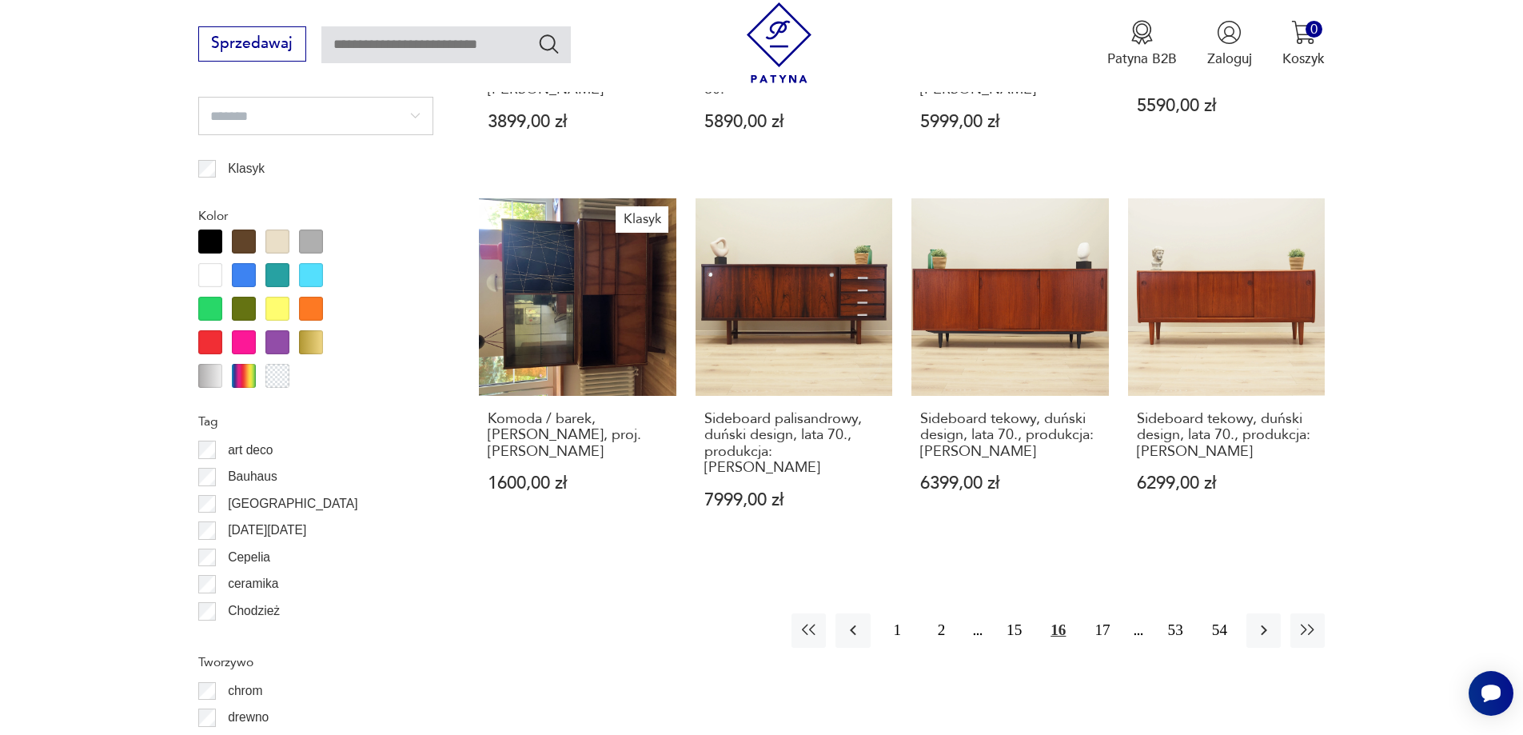
drag, startPoint x: 1518, startPoint y: 378, endPoint x: 1470, endPoint y: 421, distance: 64.0
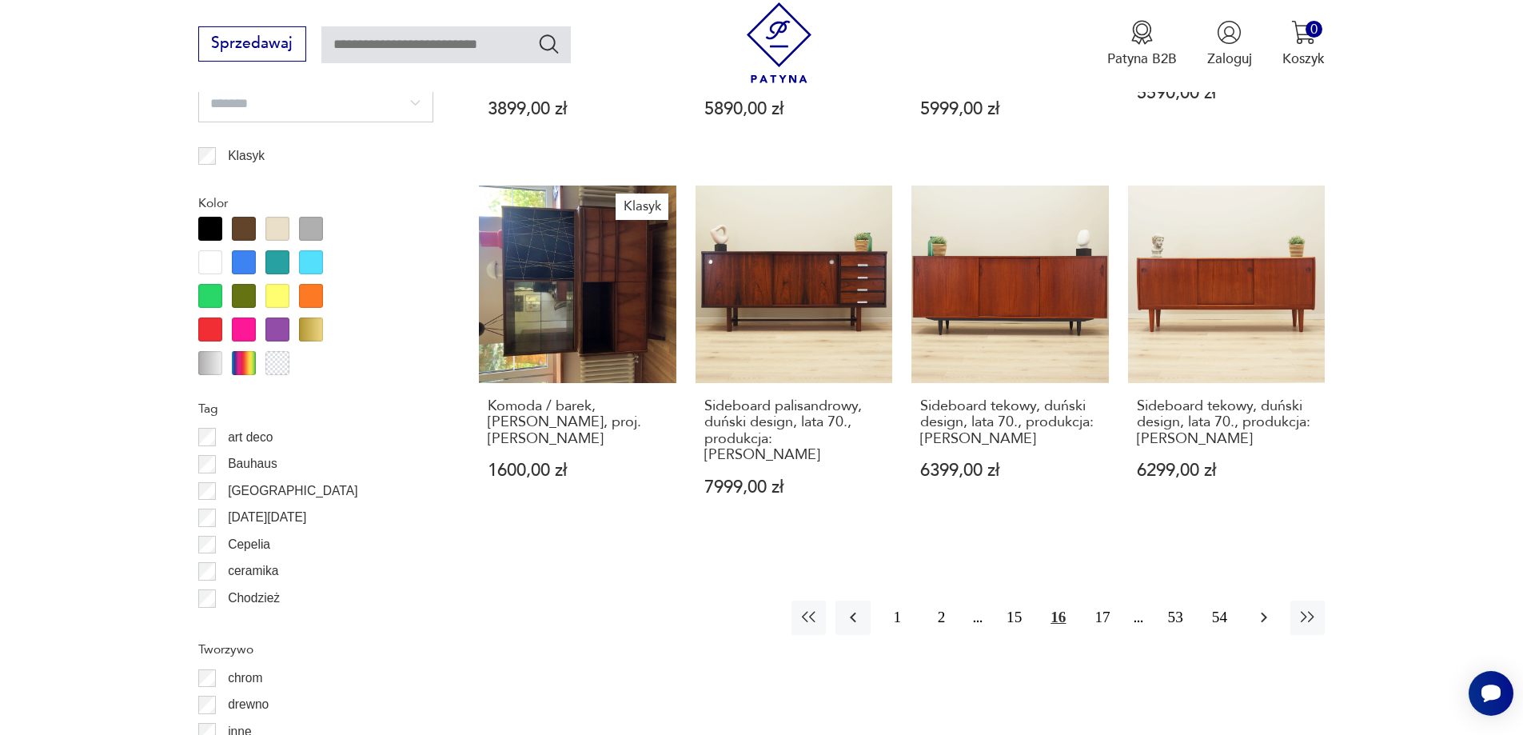
click at [1274, 600] on button "button" at bounding box center [1263, 617] width 34 height 34
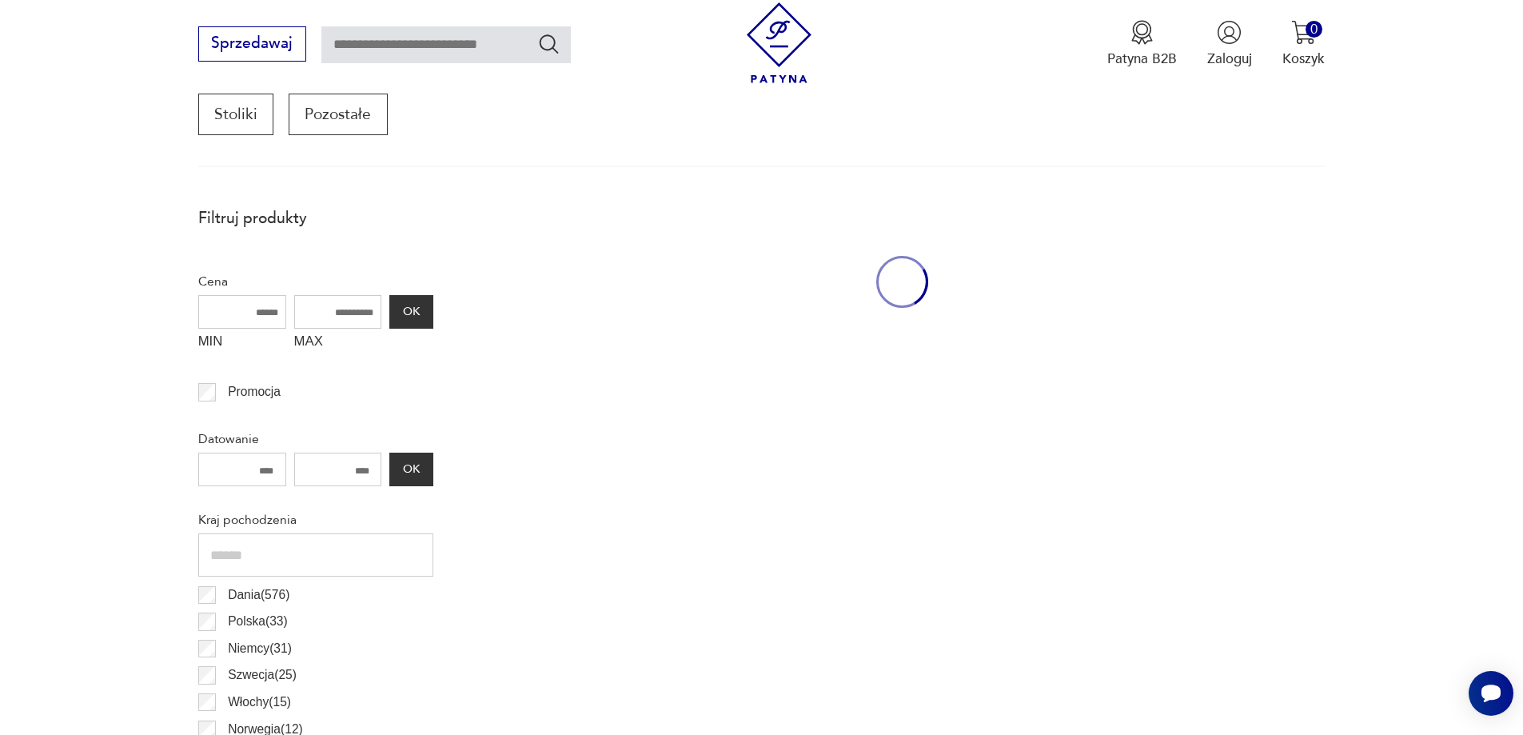
scroll to position [532, 0]
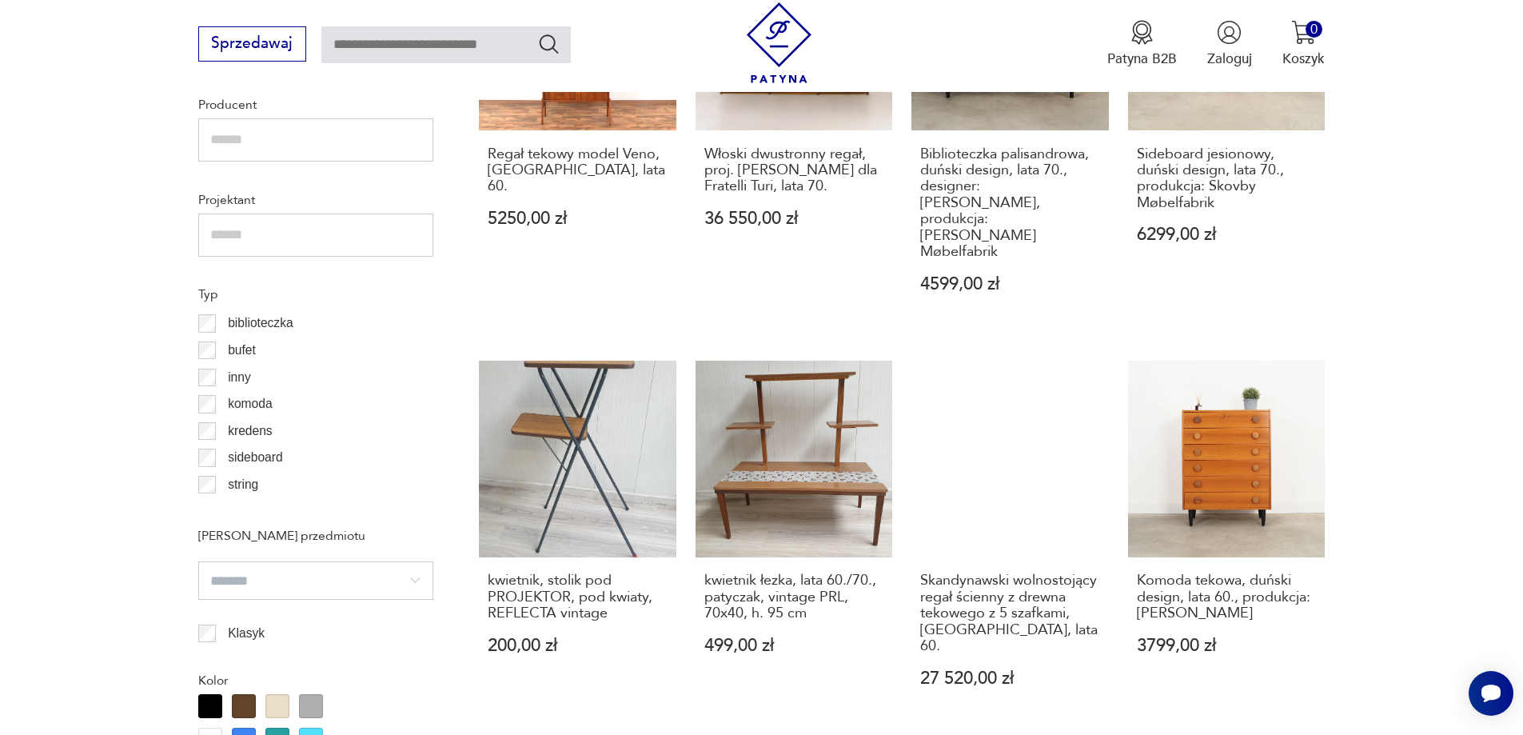
drag, startPoint x: 1446, startPoint y: 462, endPoint x: 1459, endPoint y: 500, distance: 40.5
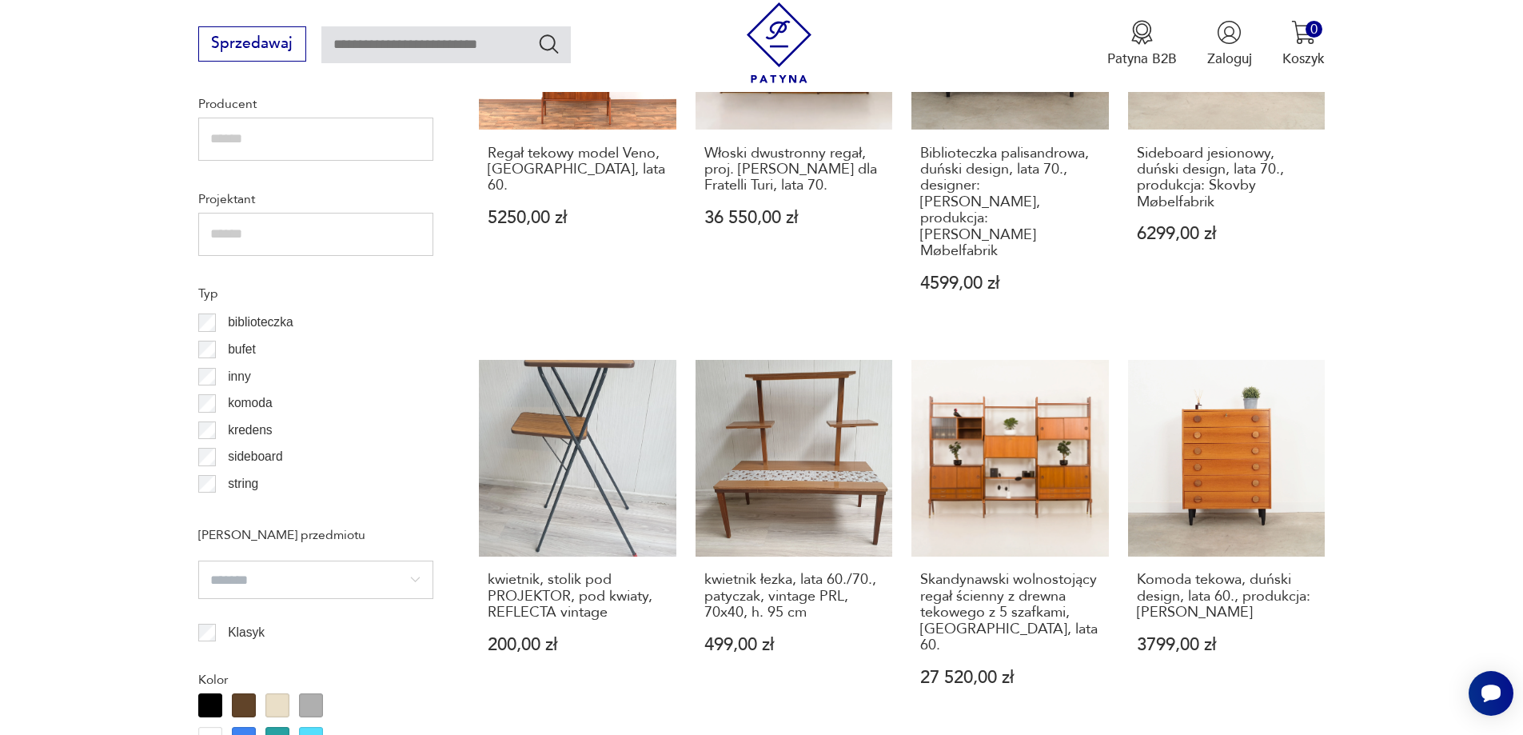
scroll to position [1279, 0]
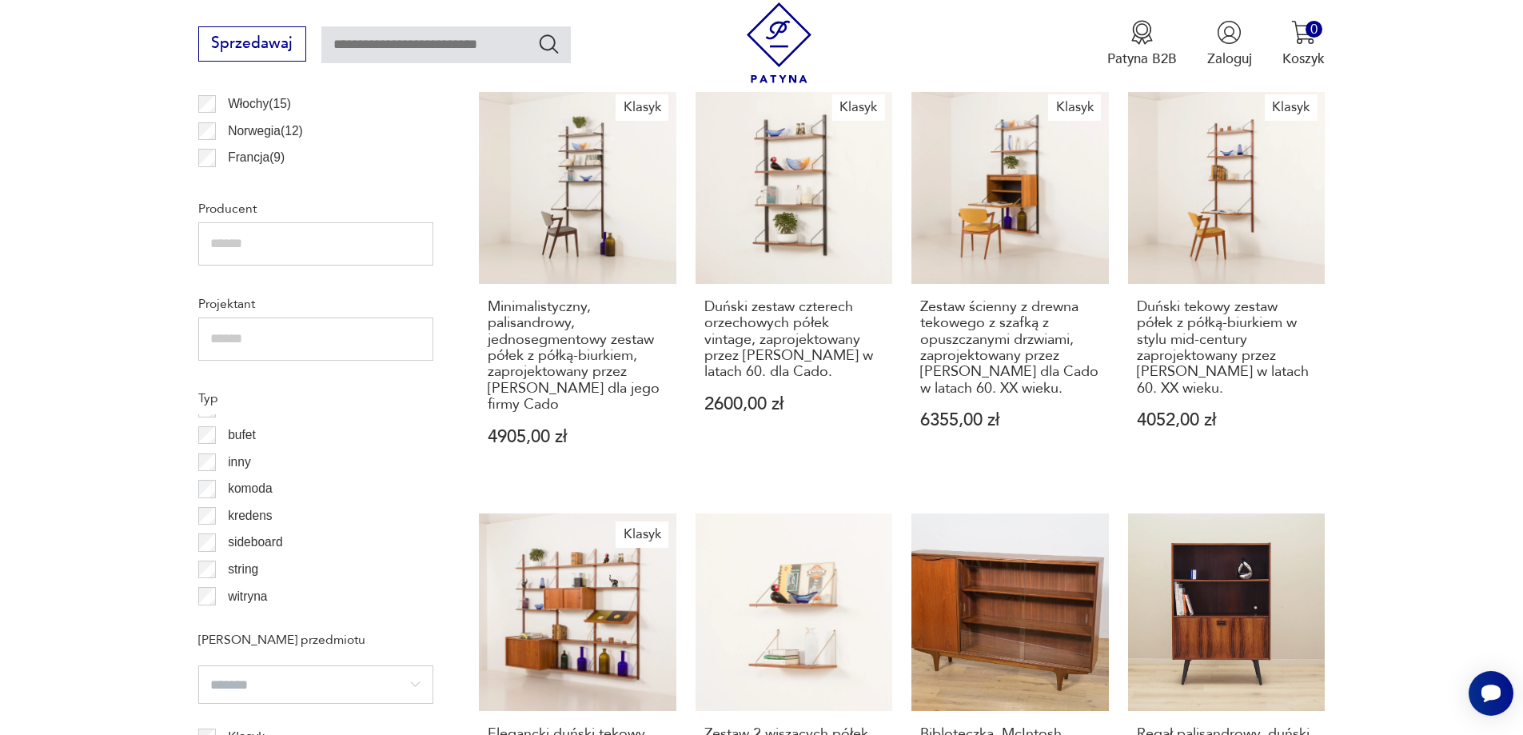
scroll to position [23, 0]
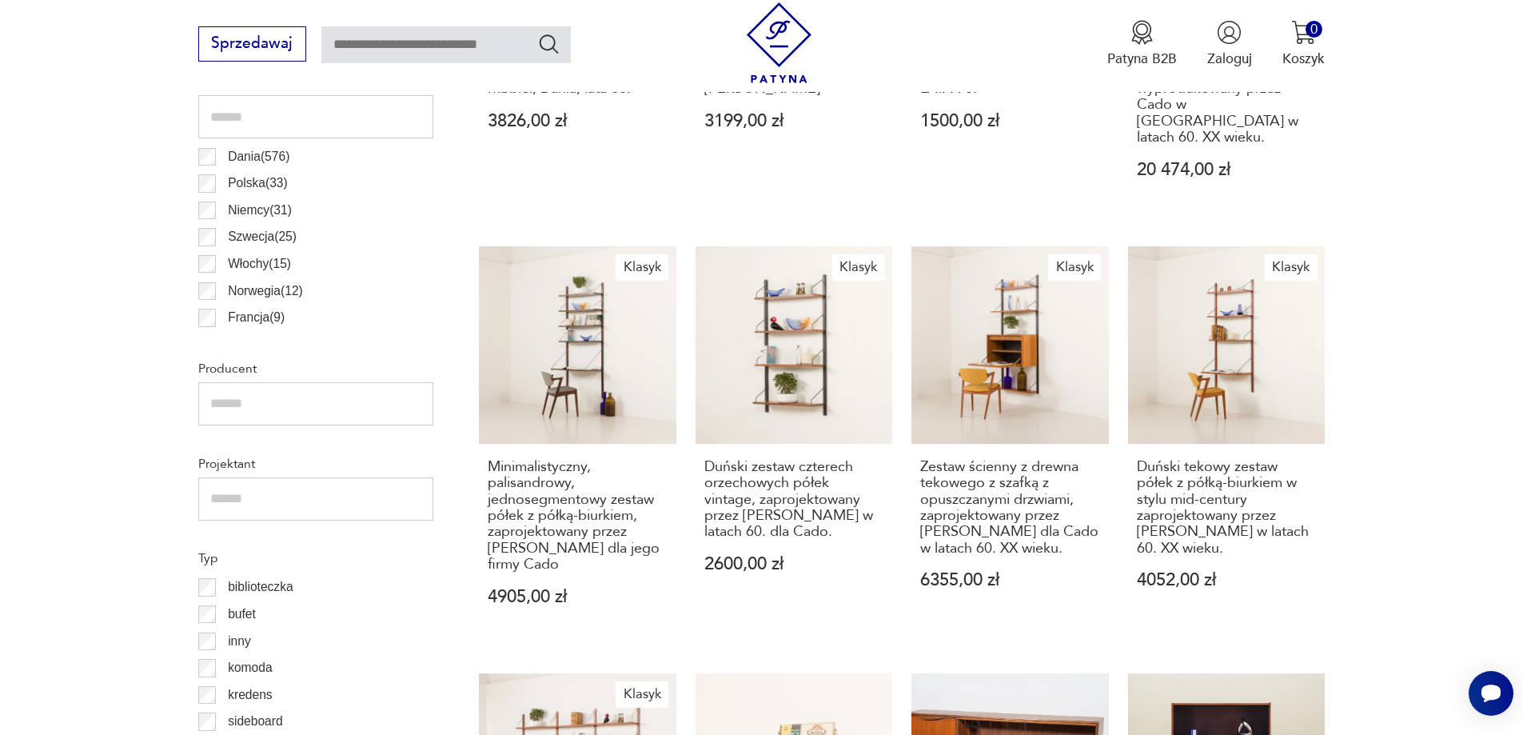
scroll to position [1172, 0]
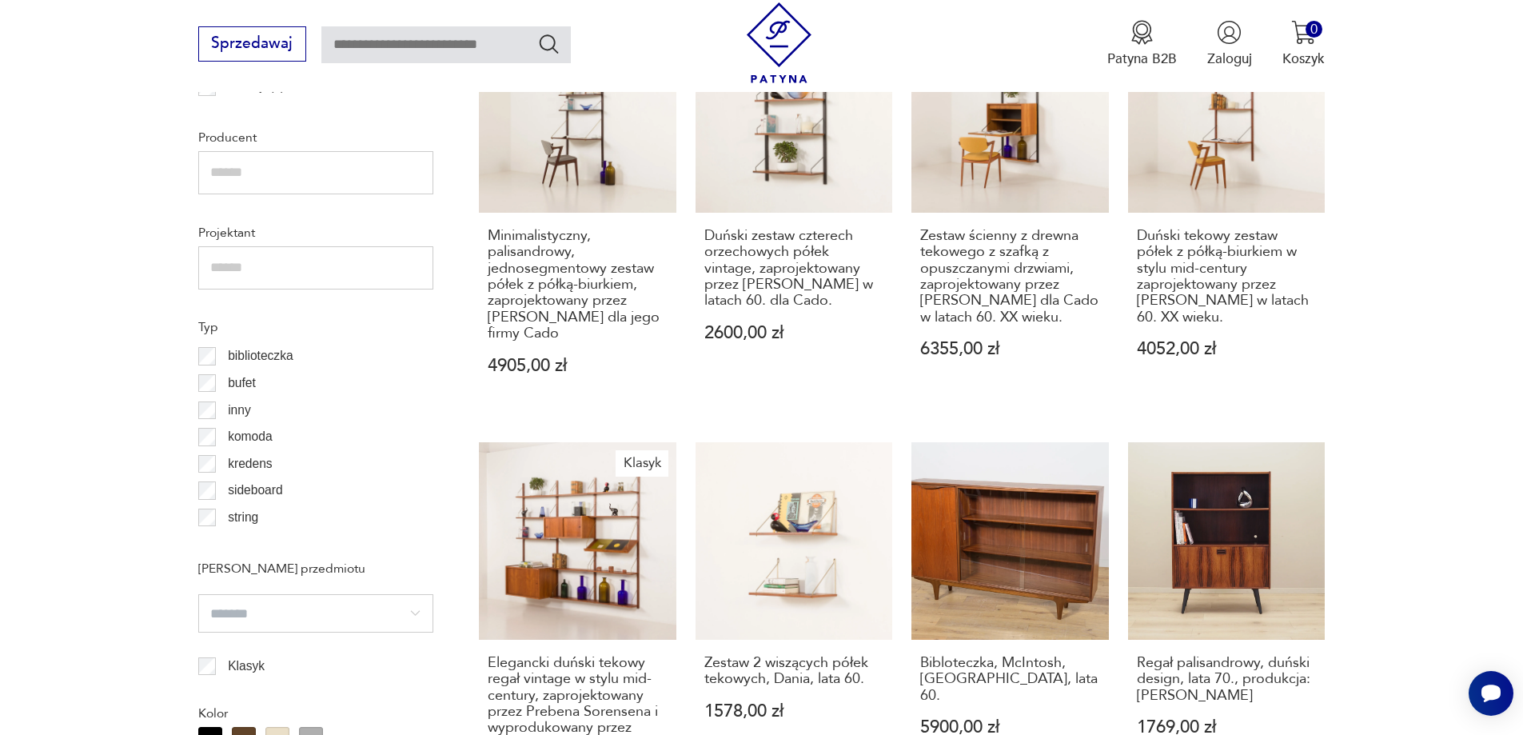
scroll to position [1252, 0]
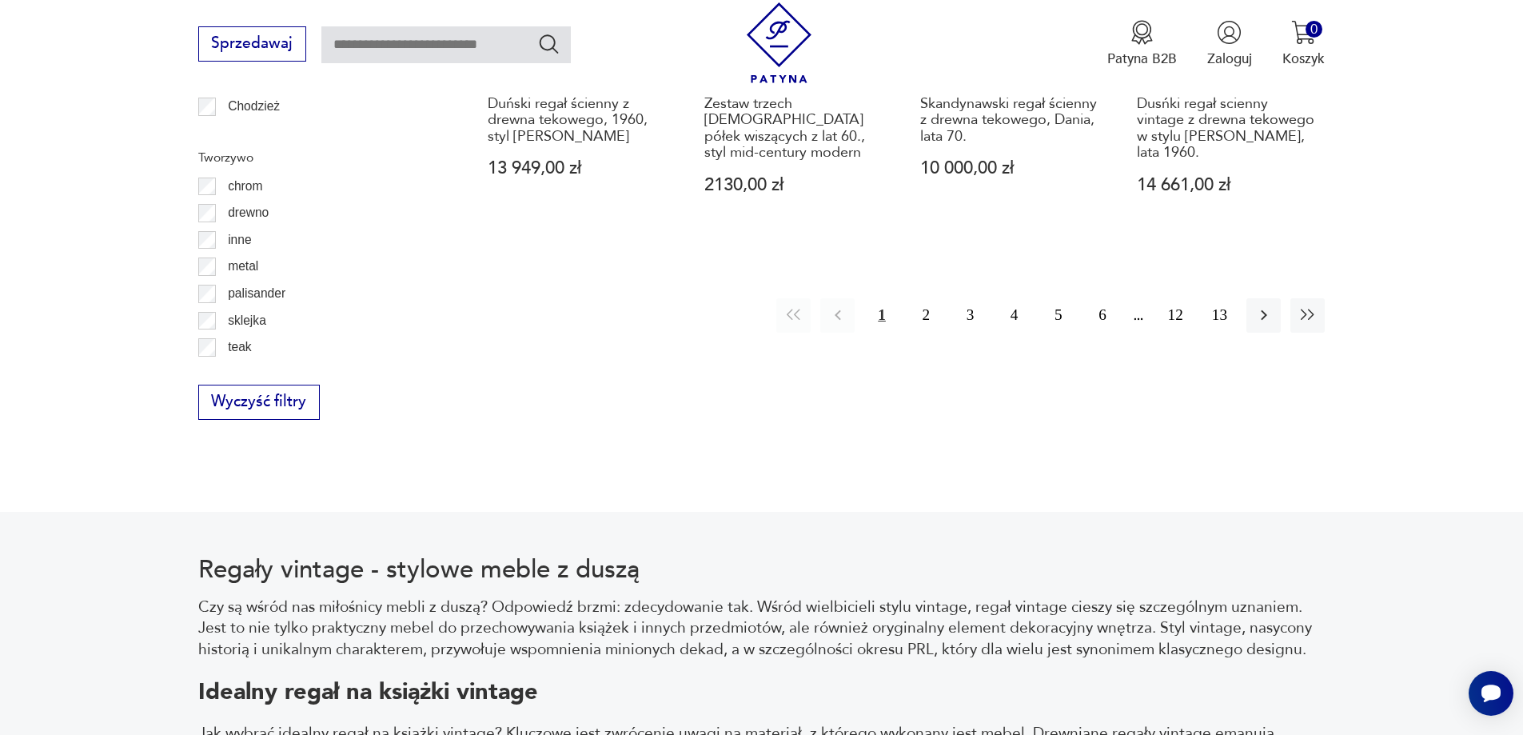
drag, startPoint x: 83, startPoint y: 354, endPoint x: 381, endPoint y: 458, distance: 315.0
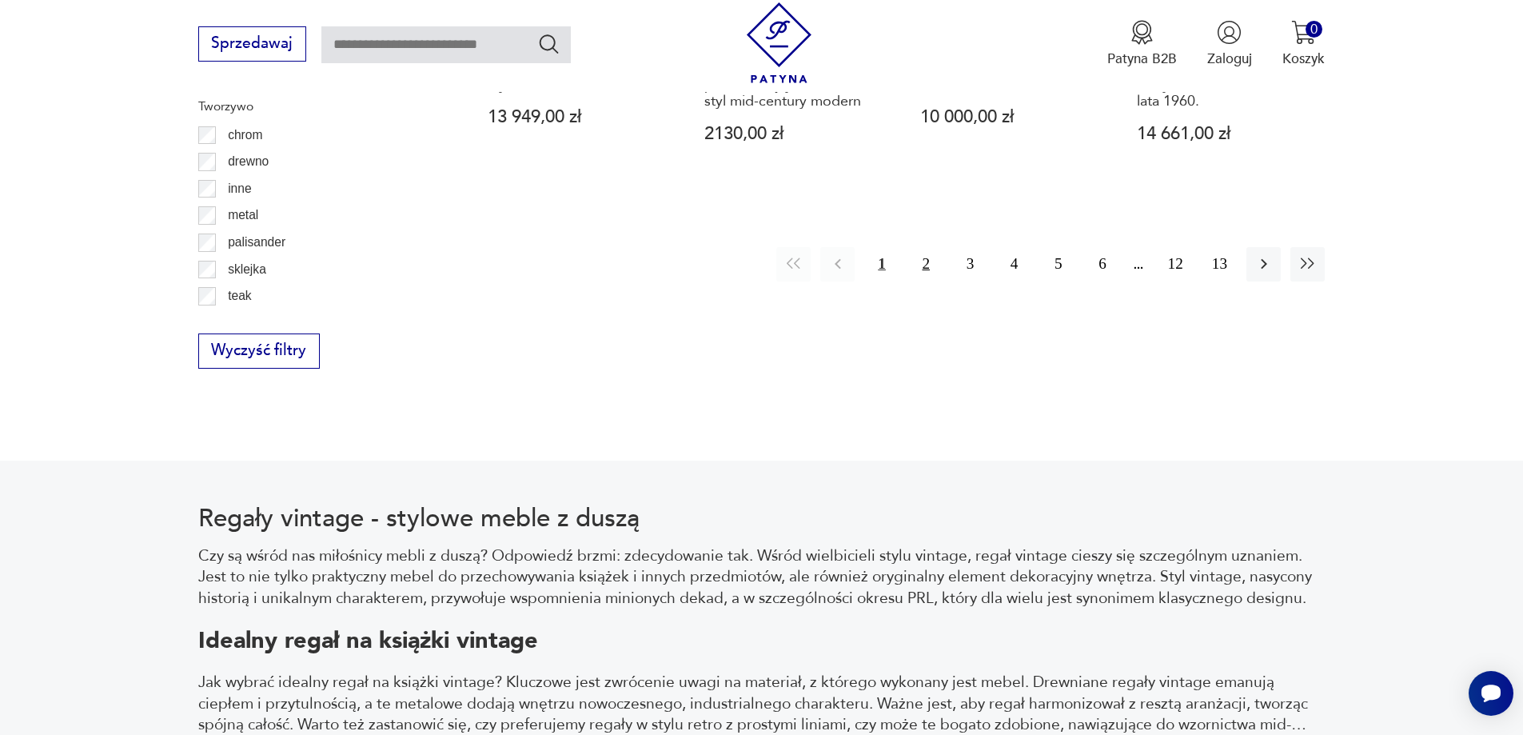
click at [916, 247] on button "2" at bounding box center [926, 264] width 34 height 34
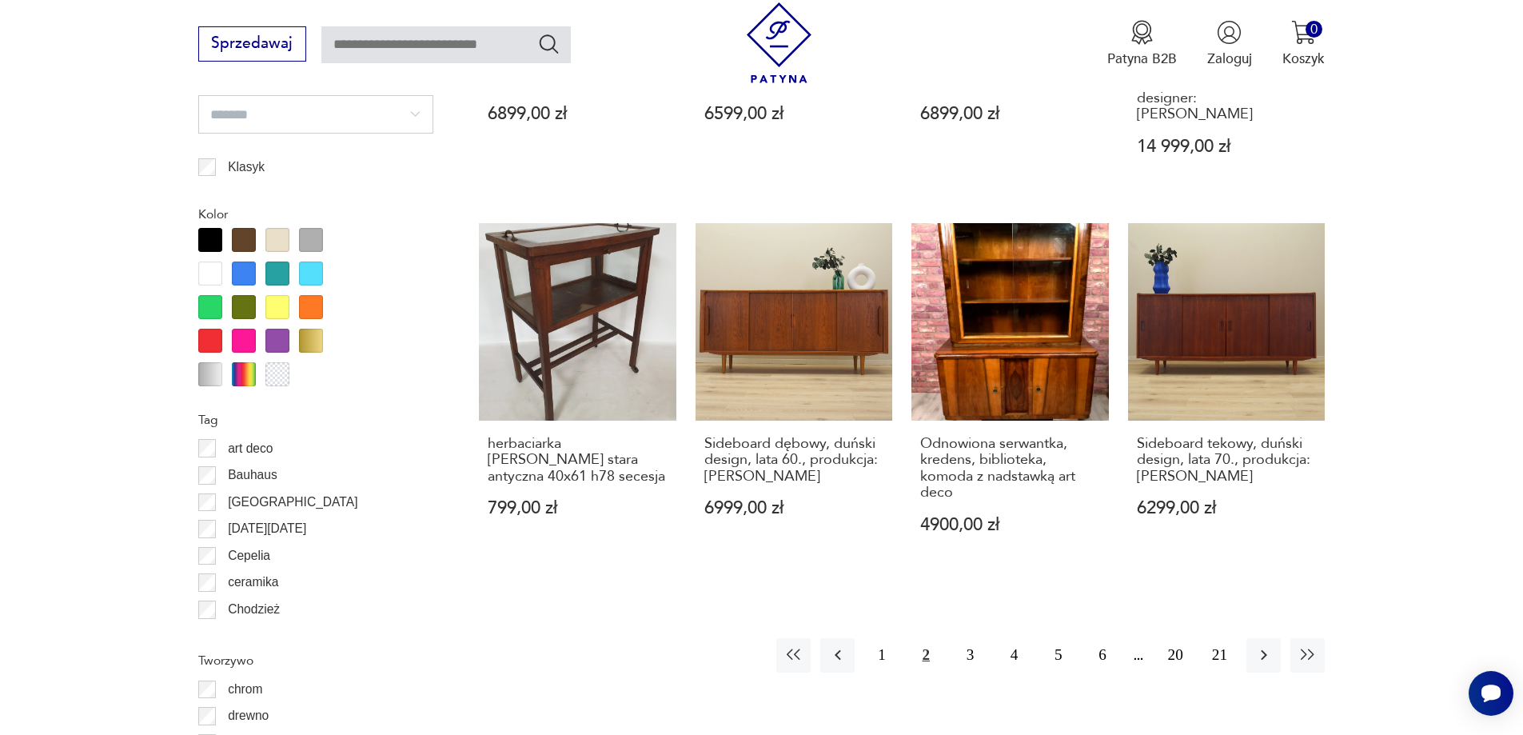
scroll to position [1784, 0]
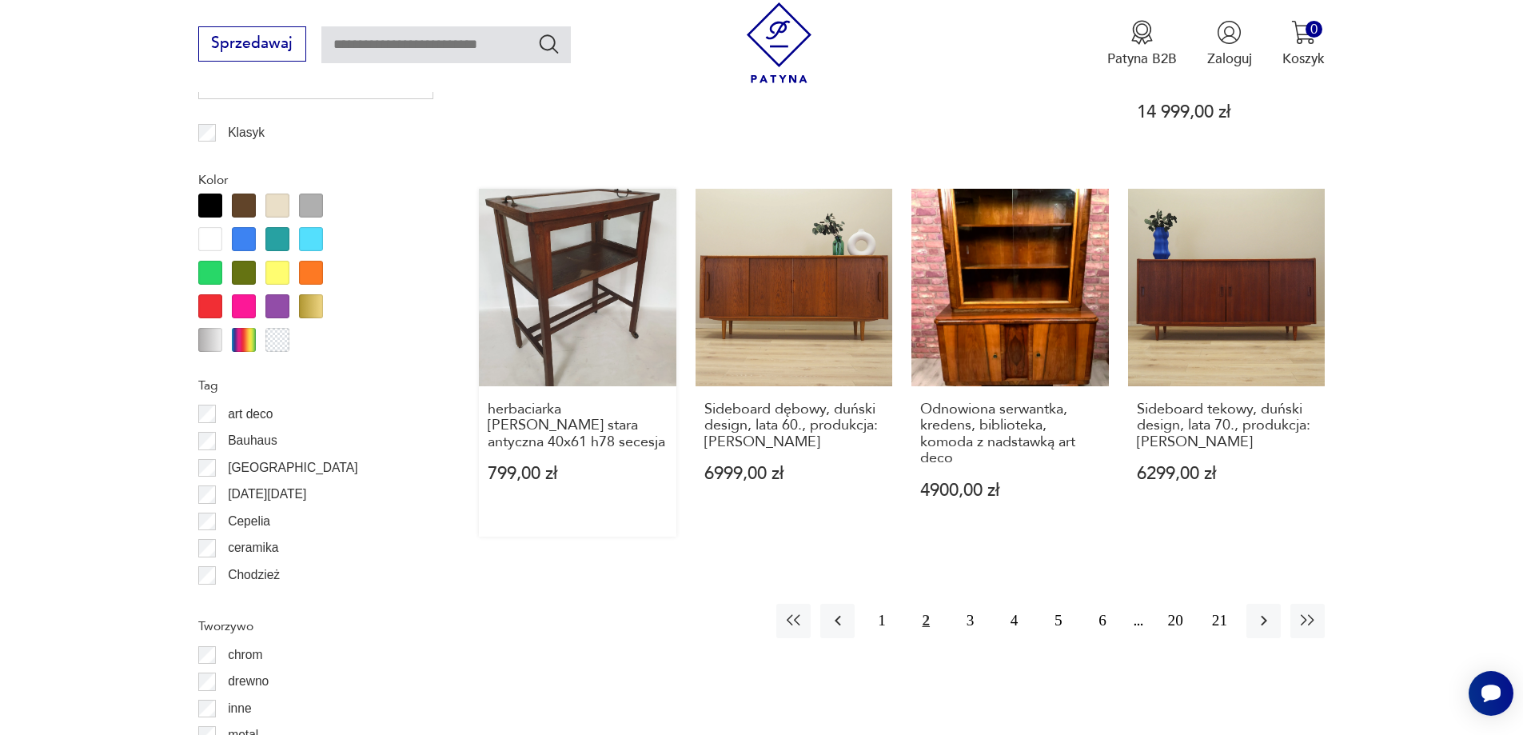
drag, startPoint x: 89, startPoint y: 193, endPoint x: 648, endPoint y: 467, distance: 622.8
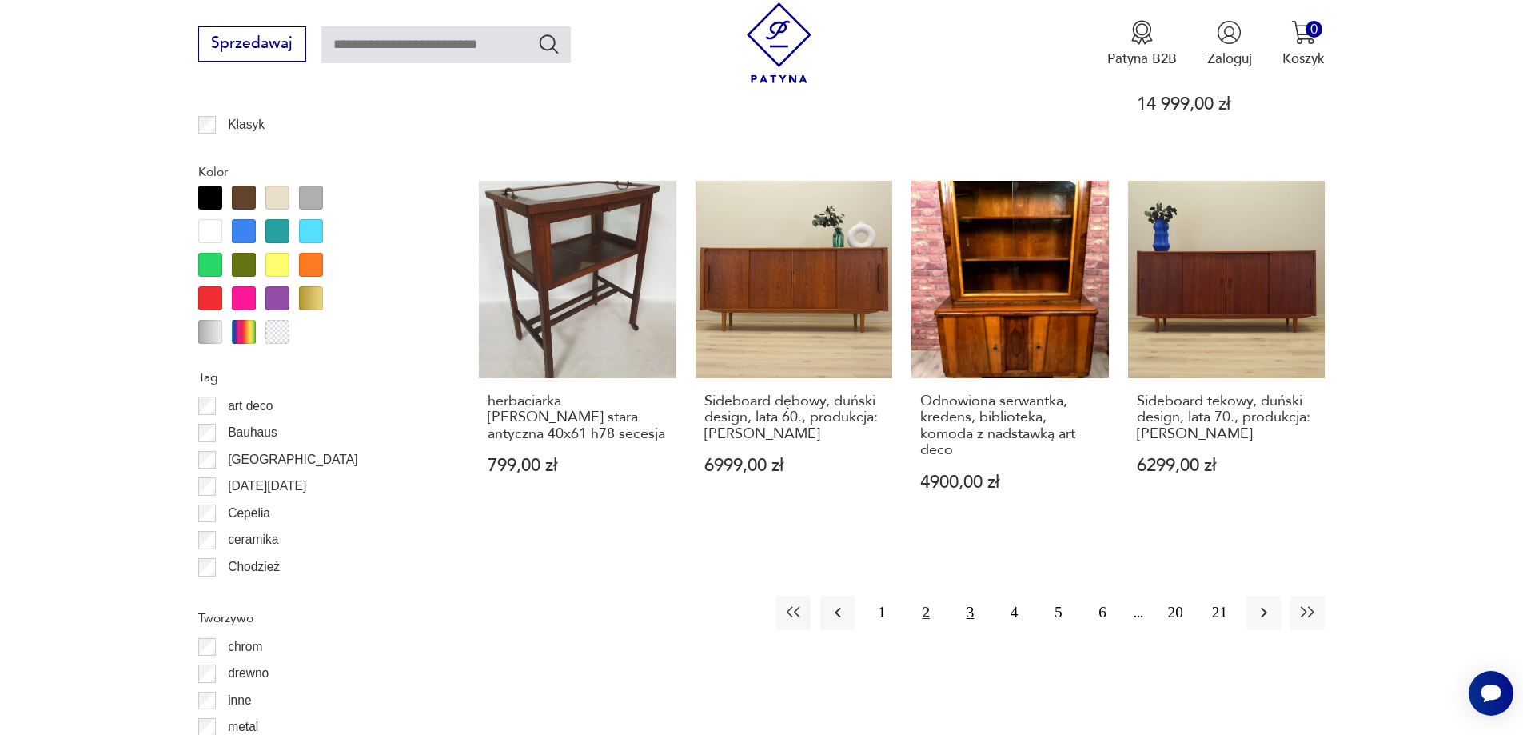
click at [974, 596] on button "3" at bounding box center [970, 613] width 34 height 34
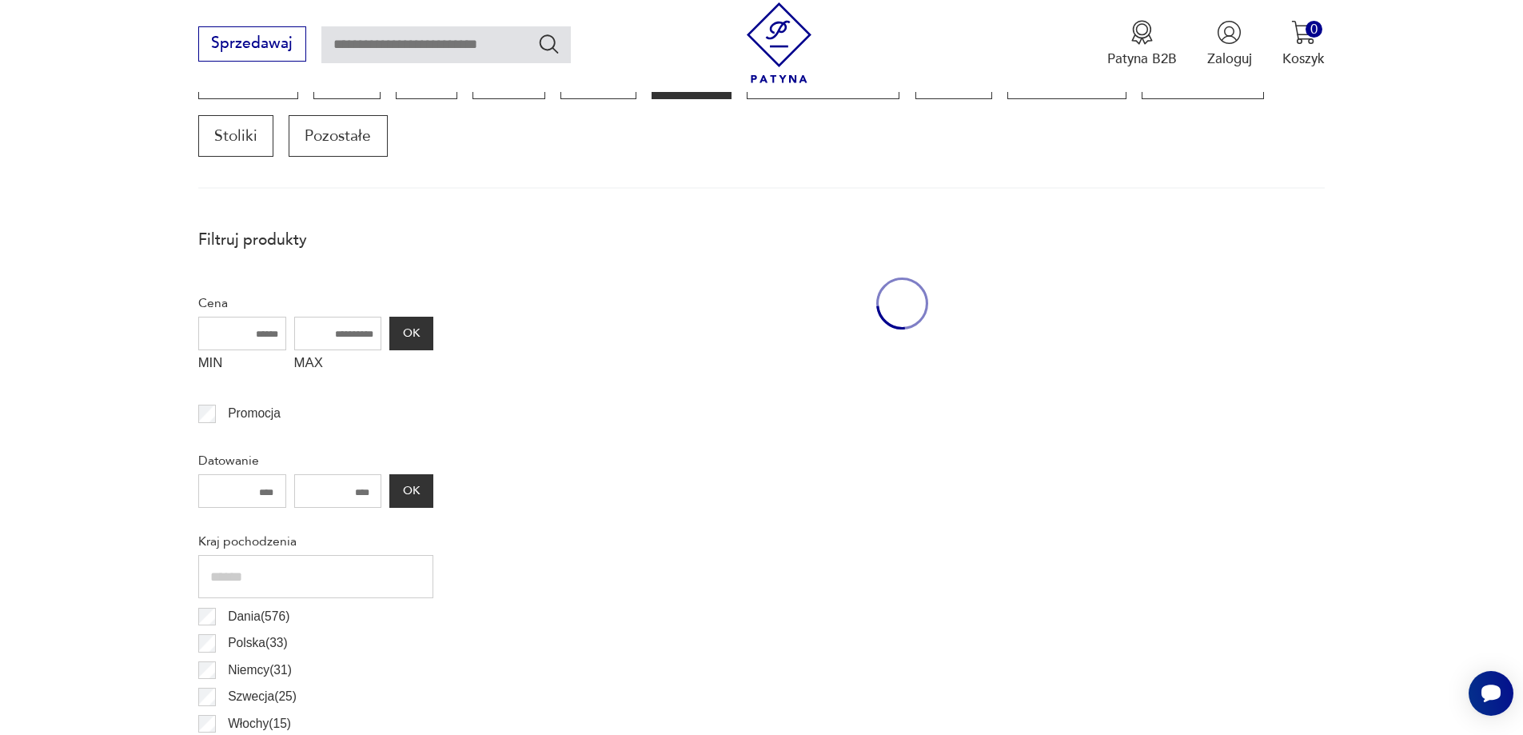
scroll to position [532, 0]
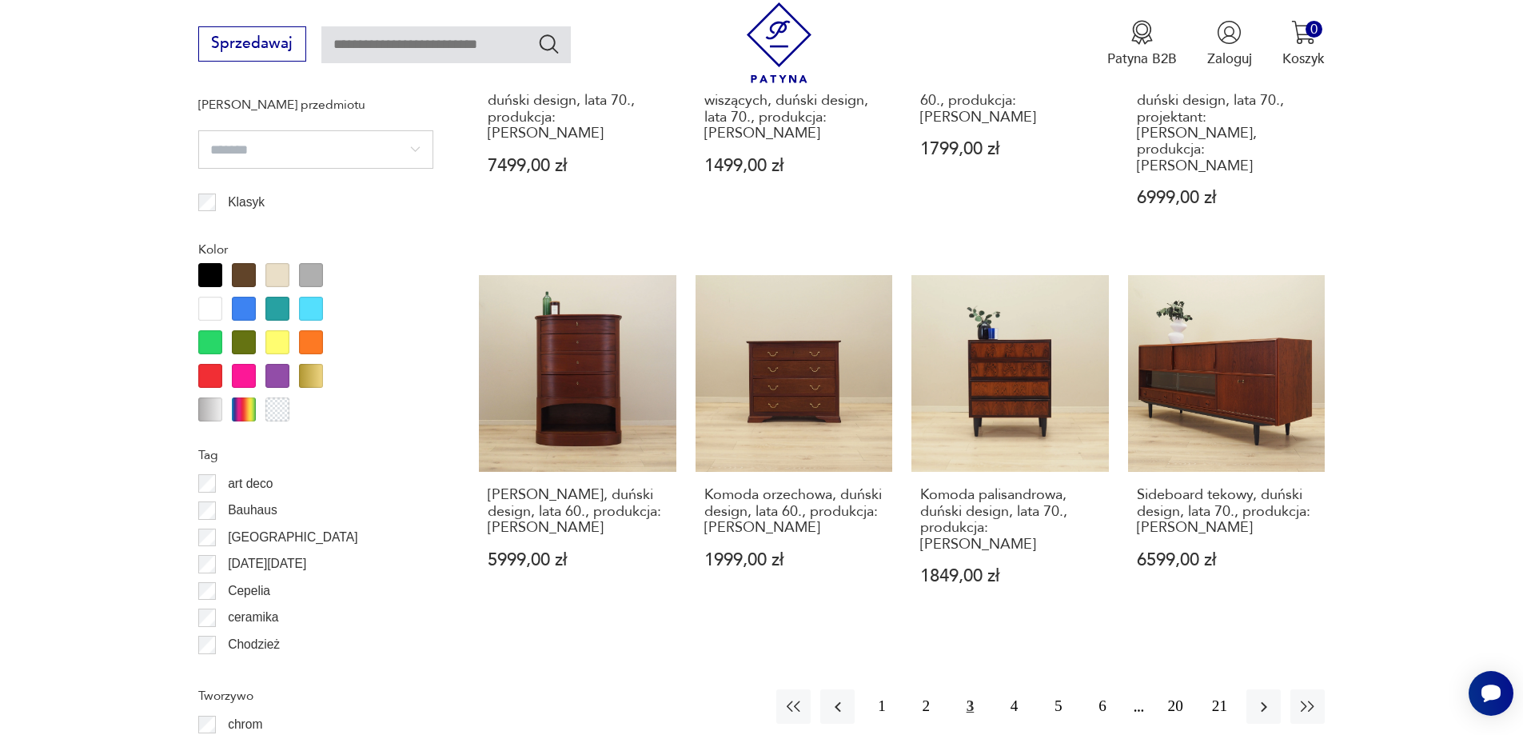
drag, startPoint x: 114, startPoint y: 239, endPoint x: 186, endPoint y: 257, distance: 74.3
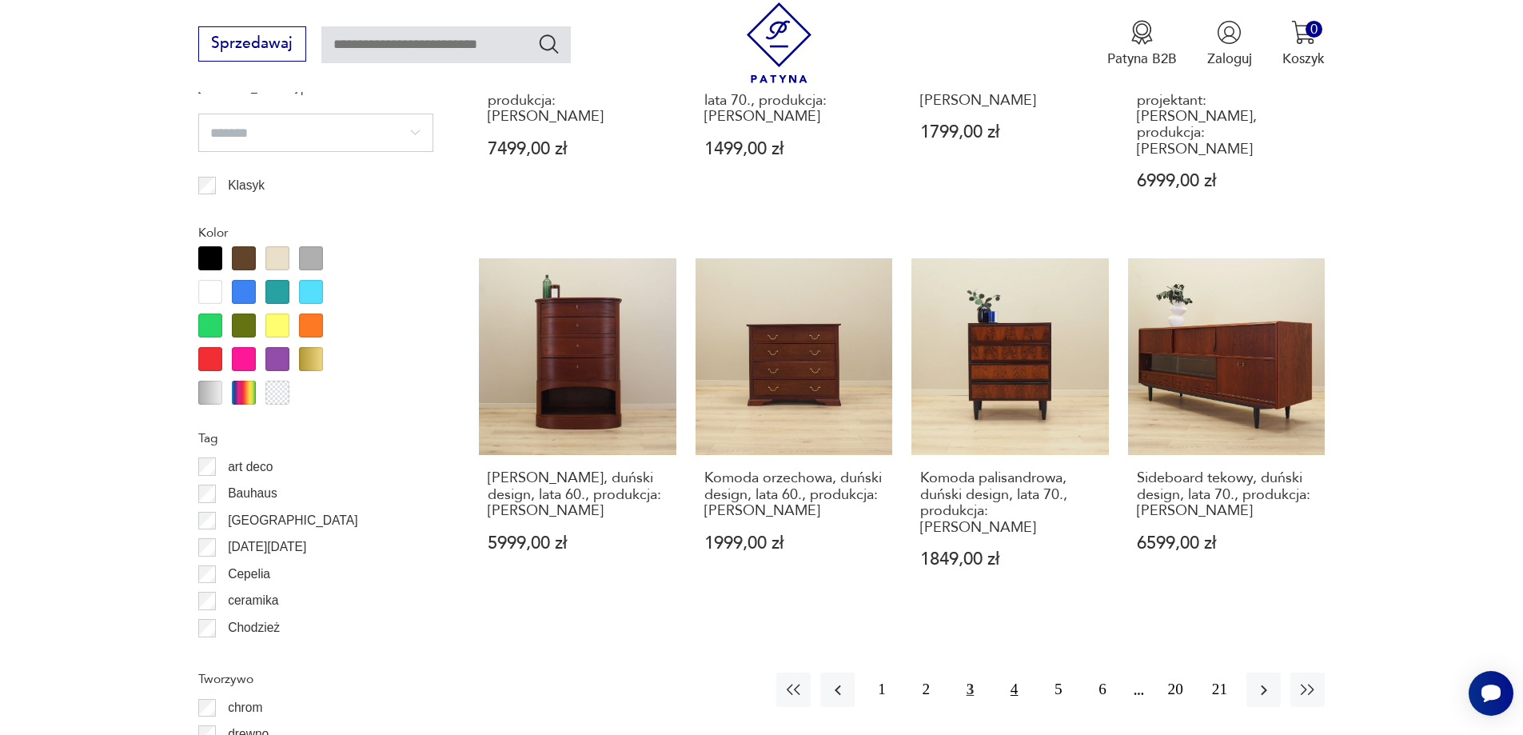
click at [1010, 672] on button "4" at bounding box center [1014, 689] width 34 height 34
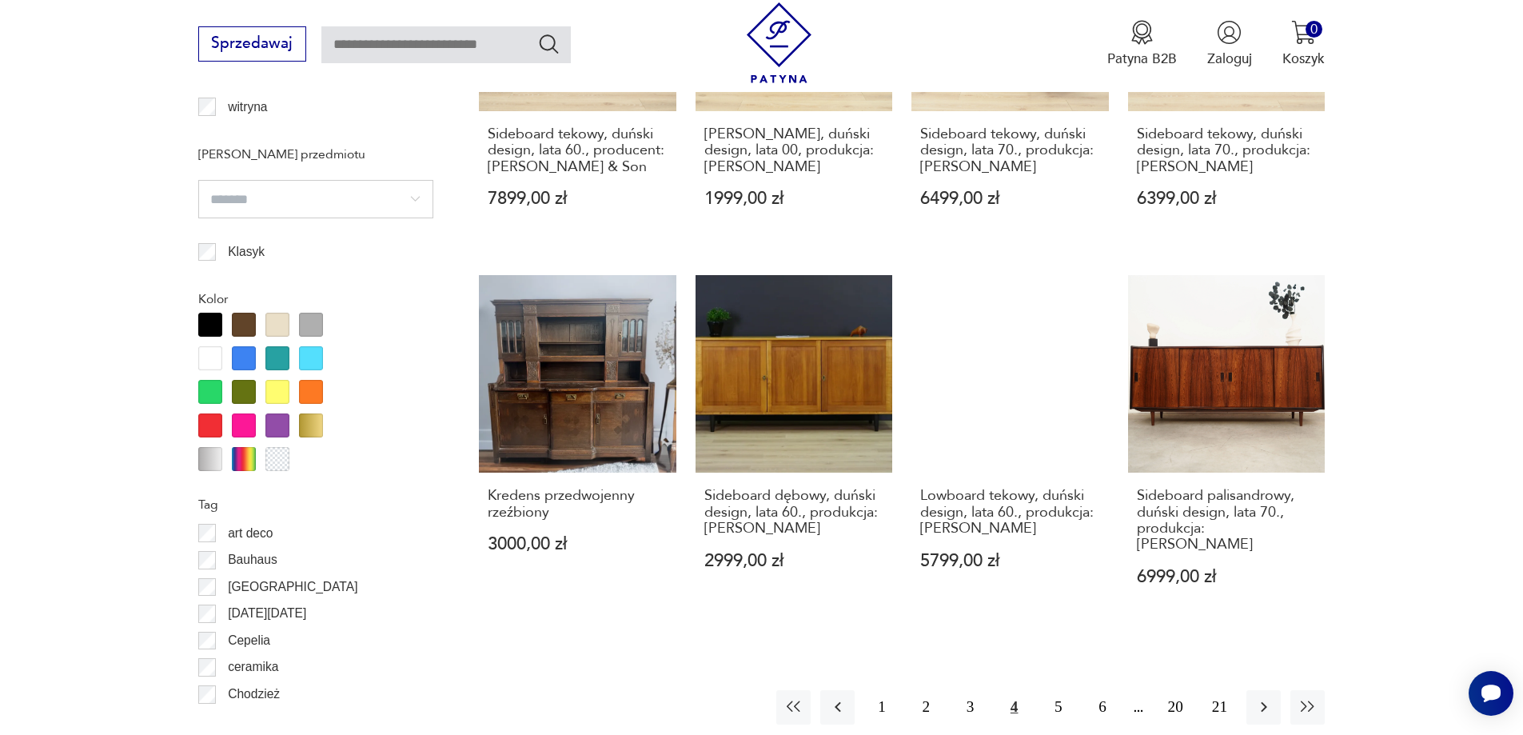
scroll to position [1676, 0]
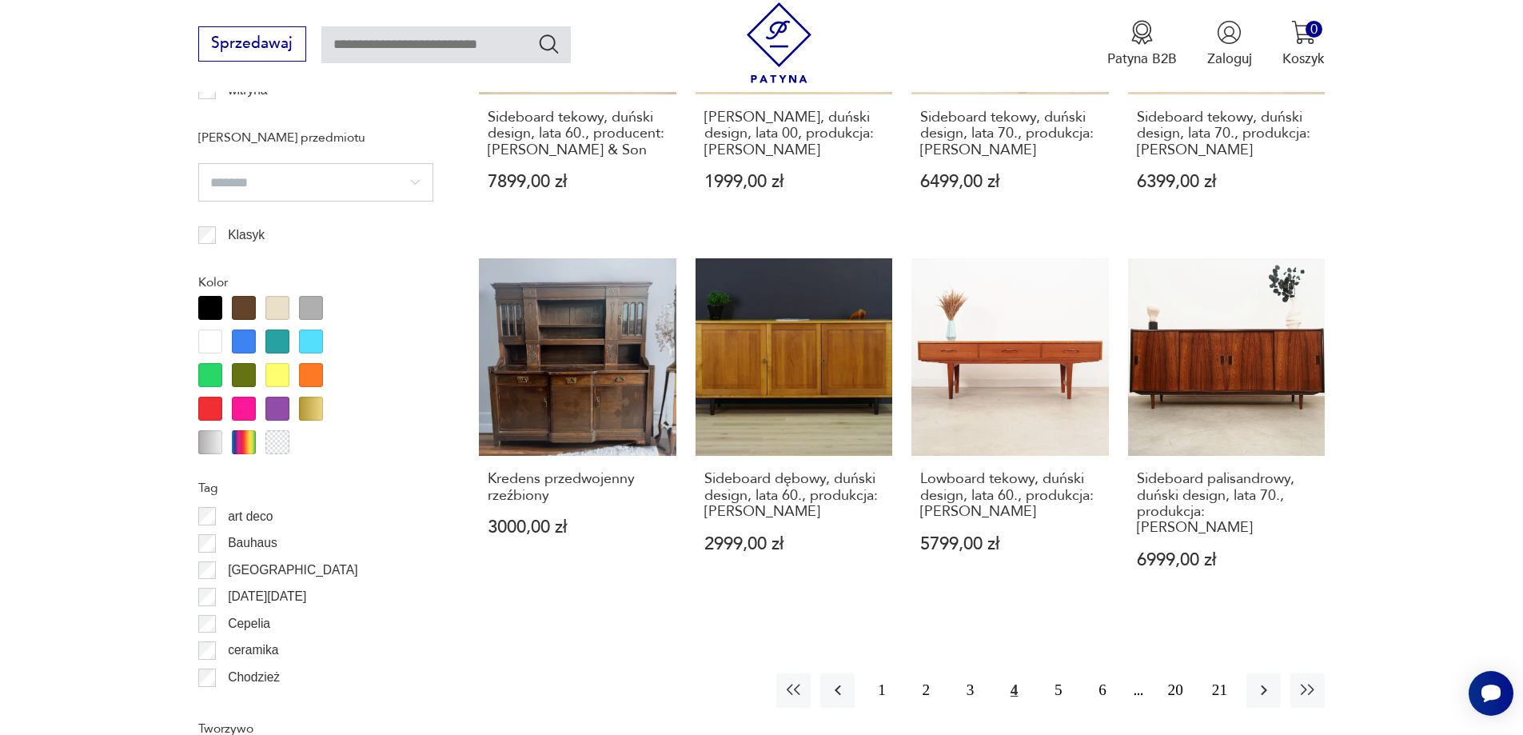
drag, startPoint x: 71, startPoint y: 219, endPoint x: 126, endPoint y: 238, distance: 58.4
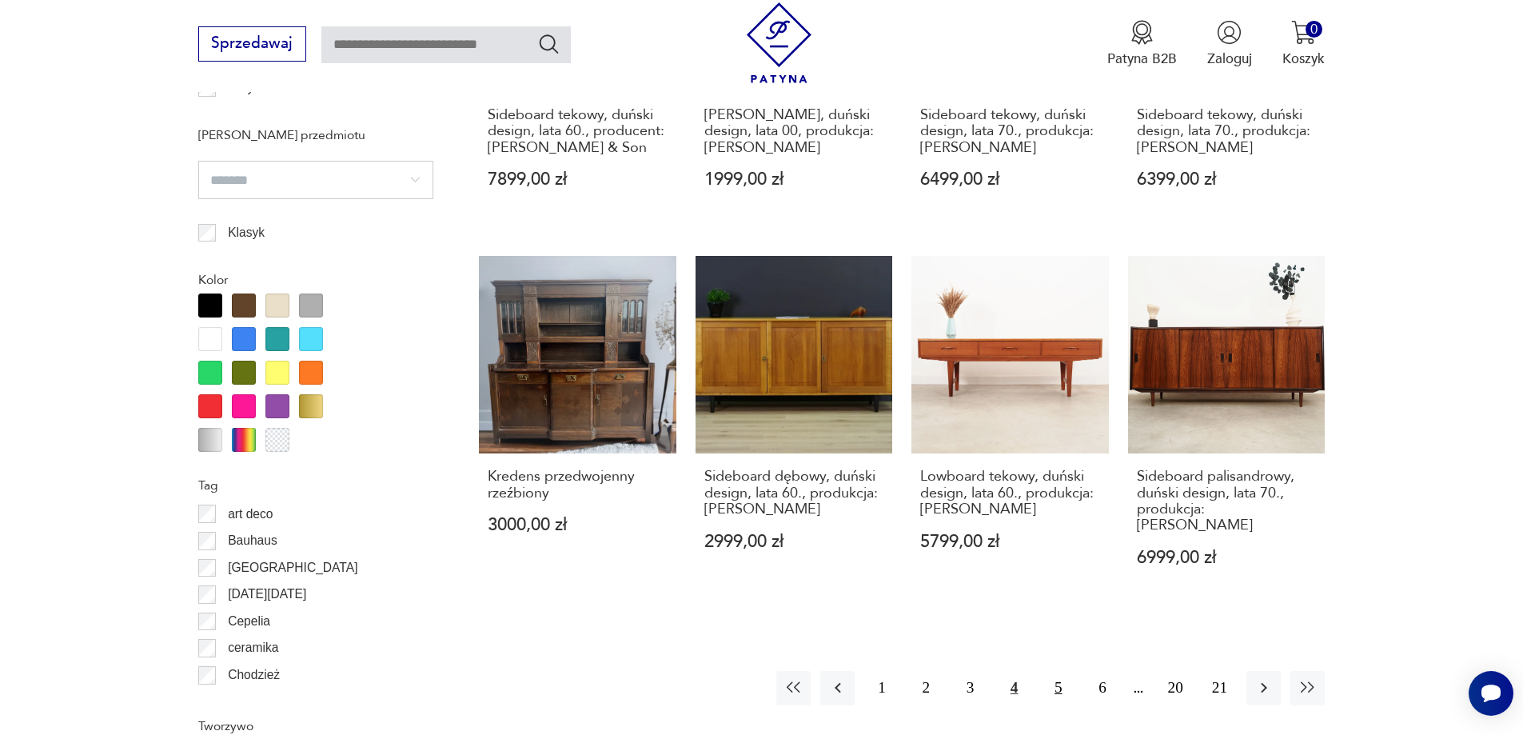
click at [1048, 671] on button "5" at bounding box center [1058, 688] width 34 height 34
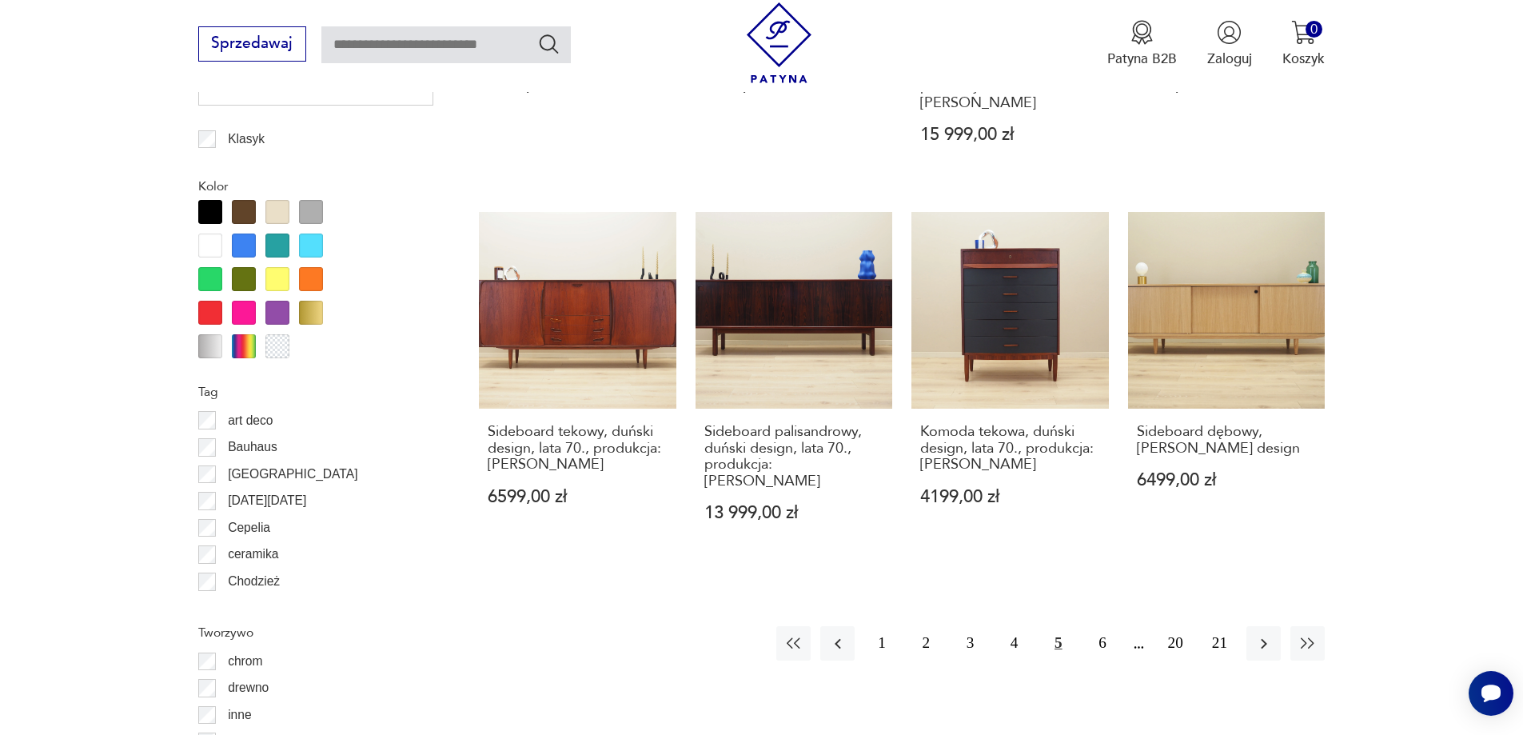
scroll to position [1805, 0]
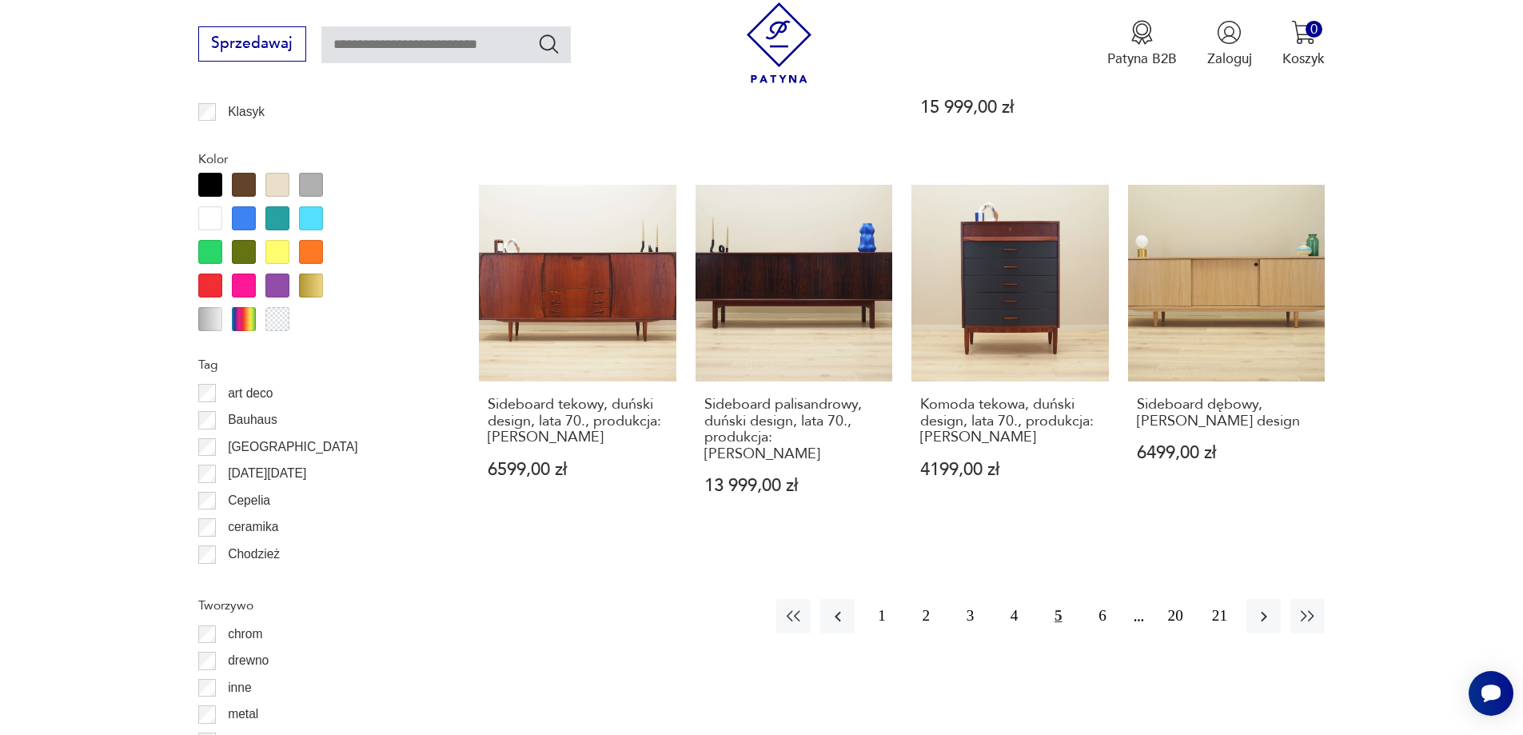
drag, startPoint x: 65, startPoint y: 337, endPoint x: 105, endPoint y: 353, distance: 42.8
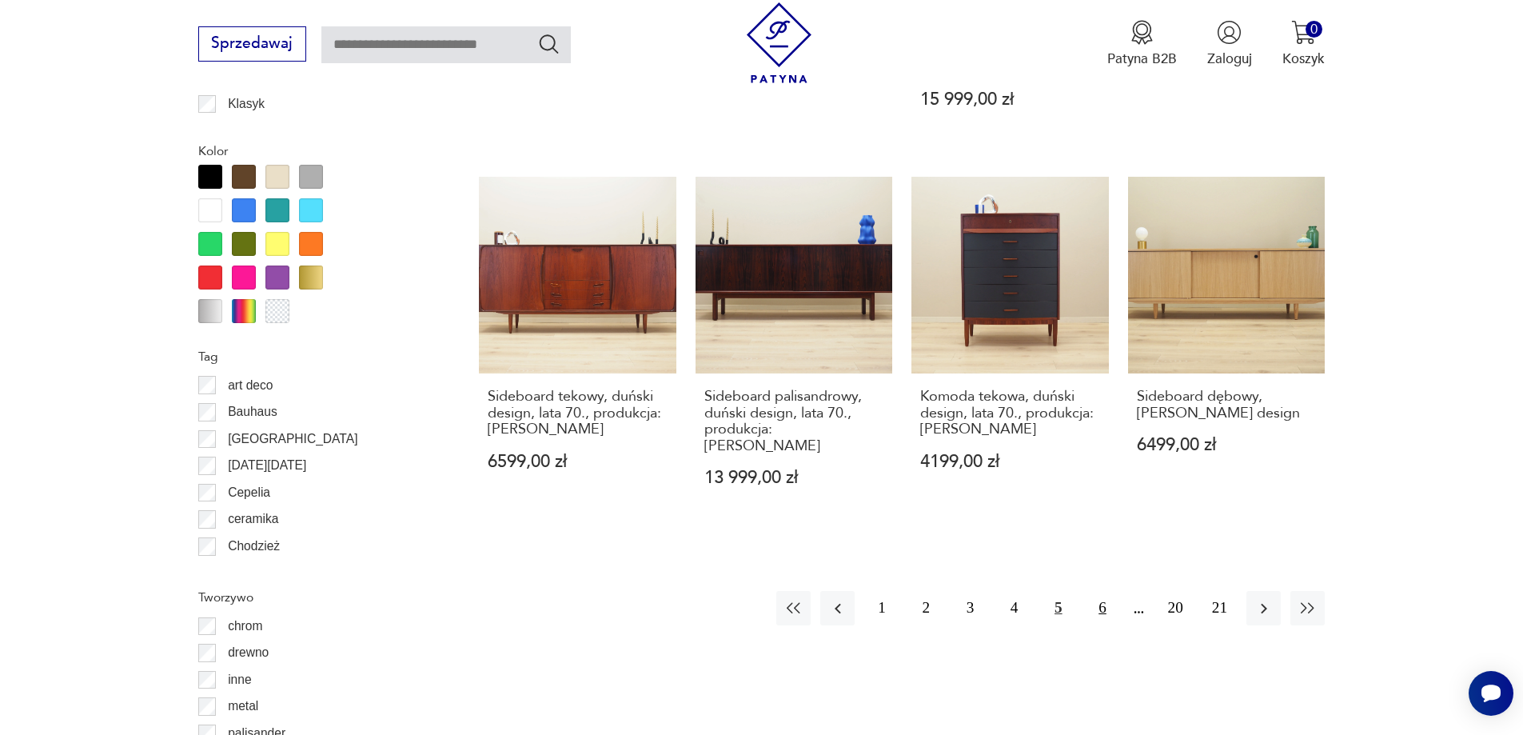
click at [1108, 591] on button "6" at bounding box center [1102, 608] width 34 height 34
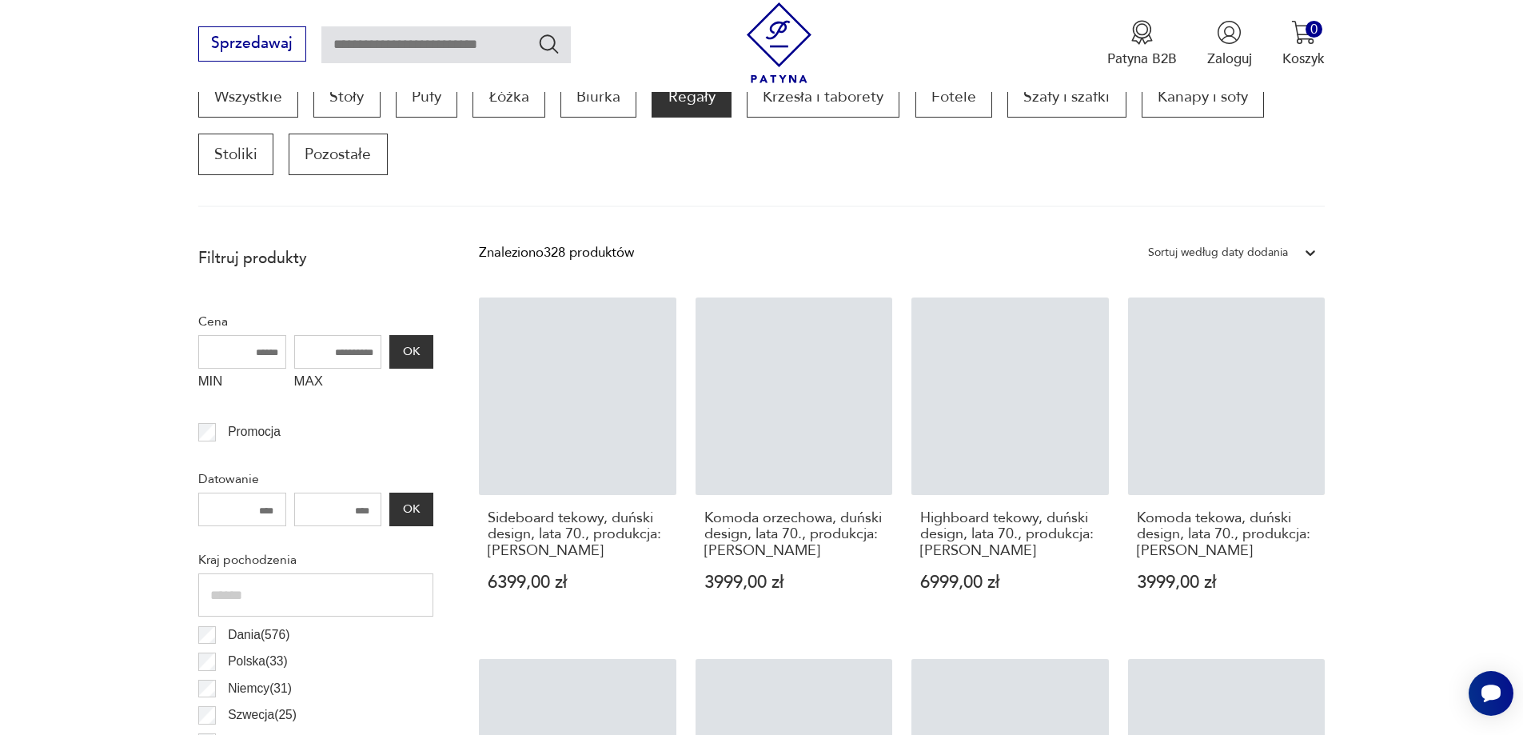
scroll to position [532, 0]
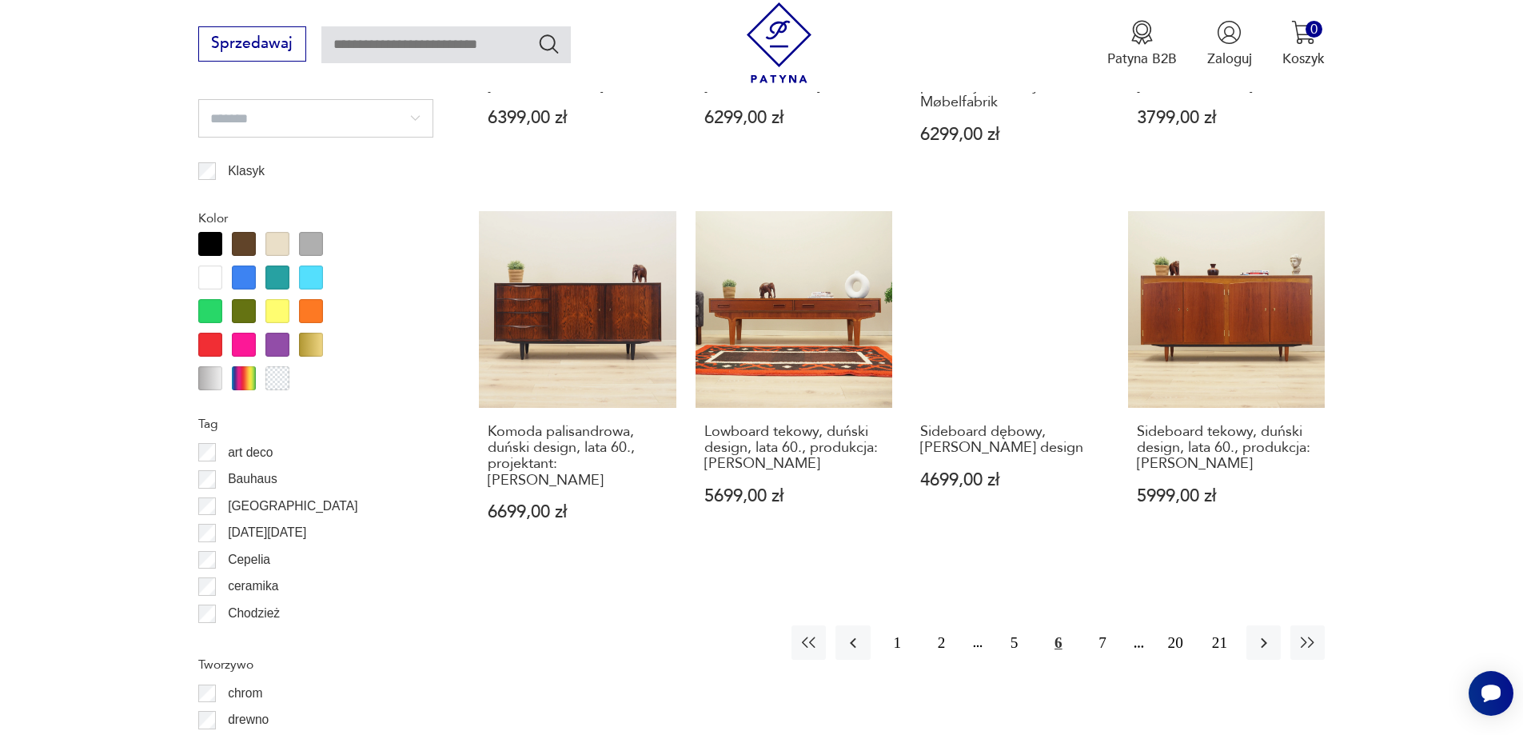
drag, startPoint x: 1461, startPoint y: 365, endPoint x: 1456, endPoint y: 420, distance: 54.6
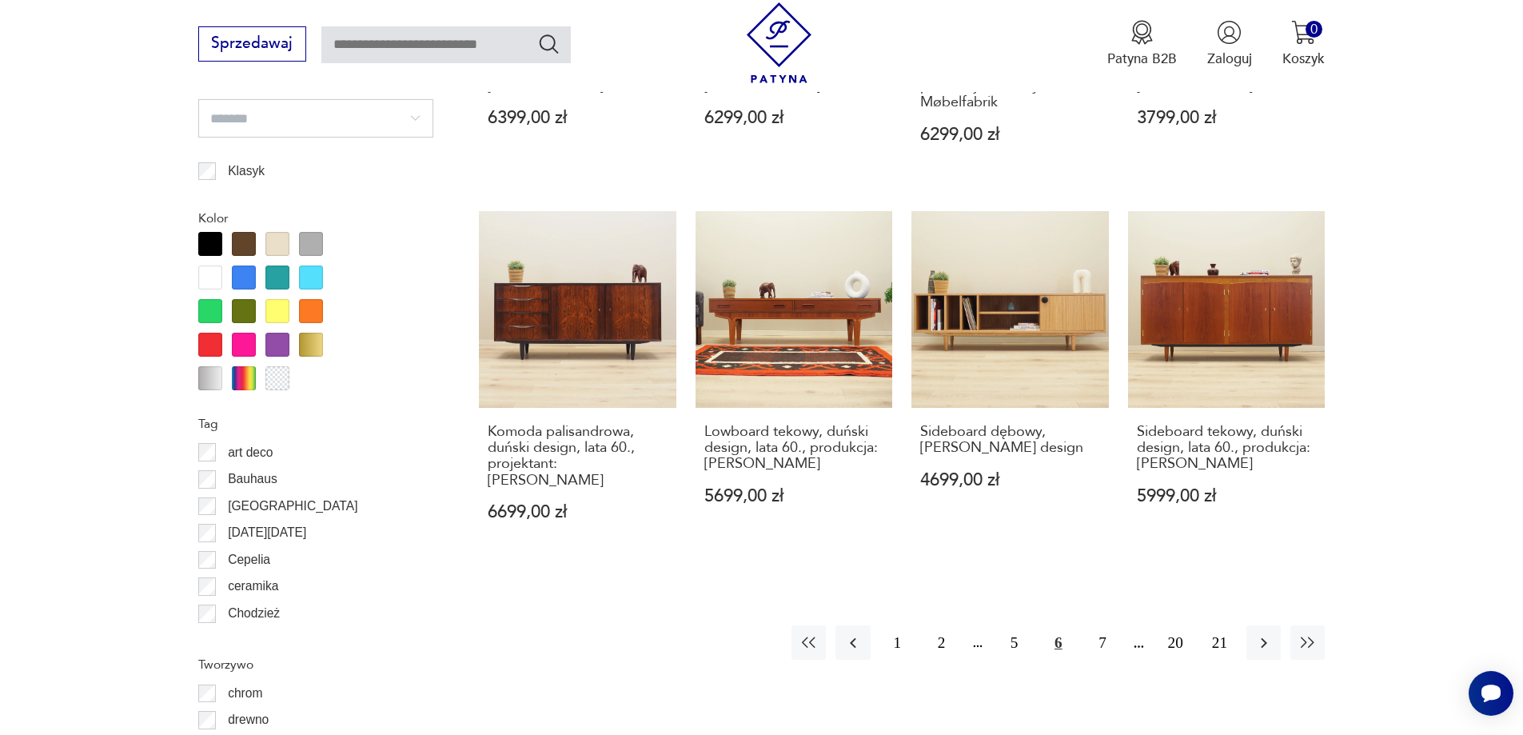
scroll to position [1772, 0]
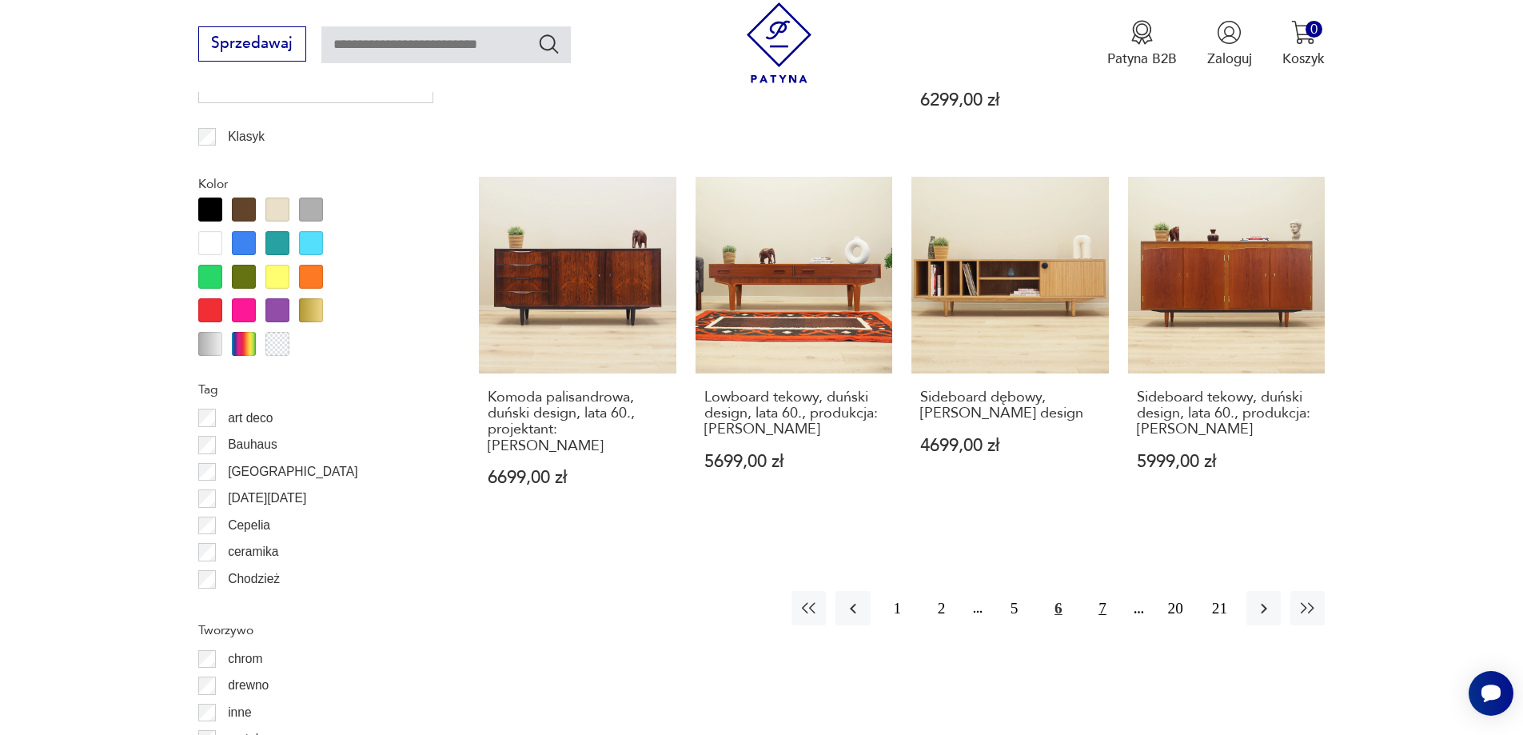
click at [1102, 591] on button "7" at bounding box center [1102, 608] width 34 height 34
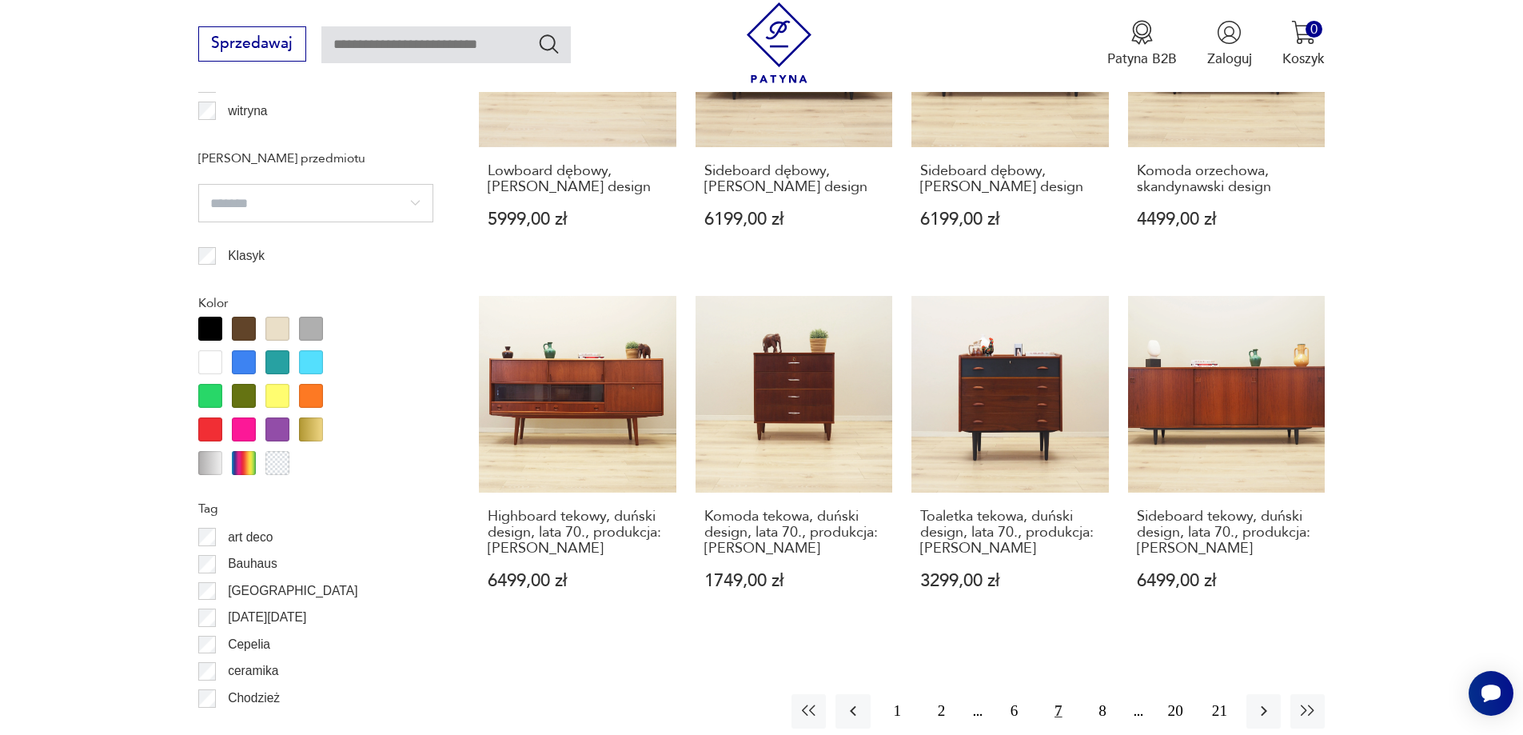
scroll to position [1740, 0]
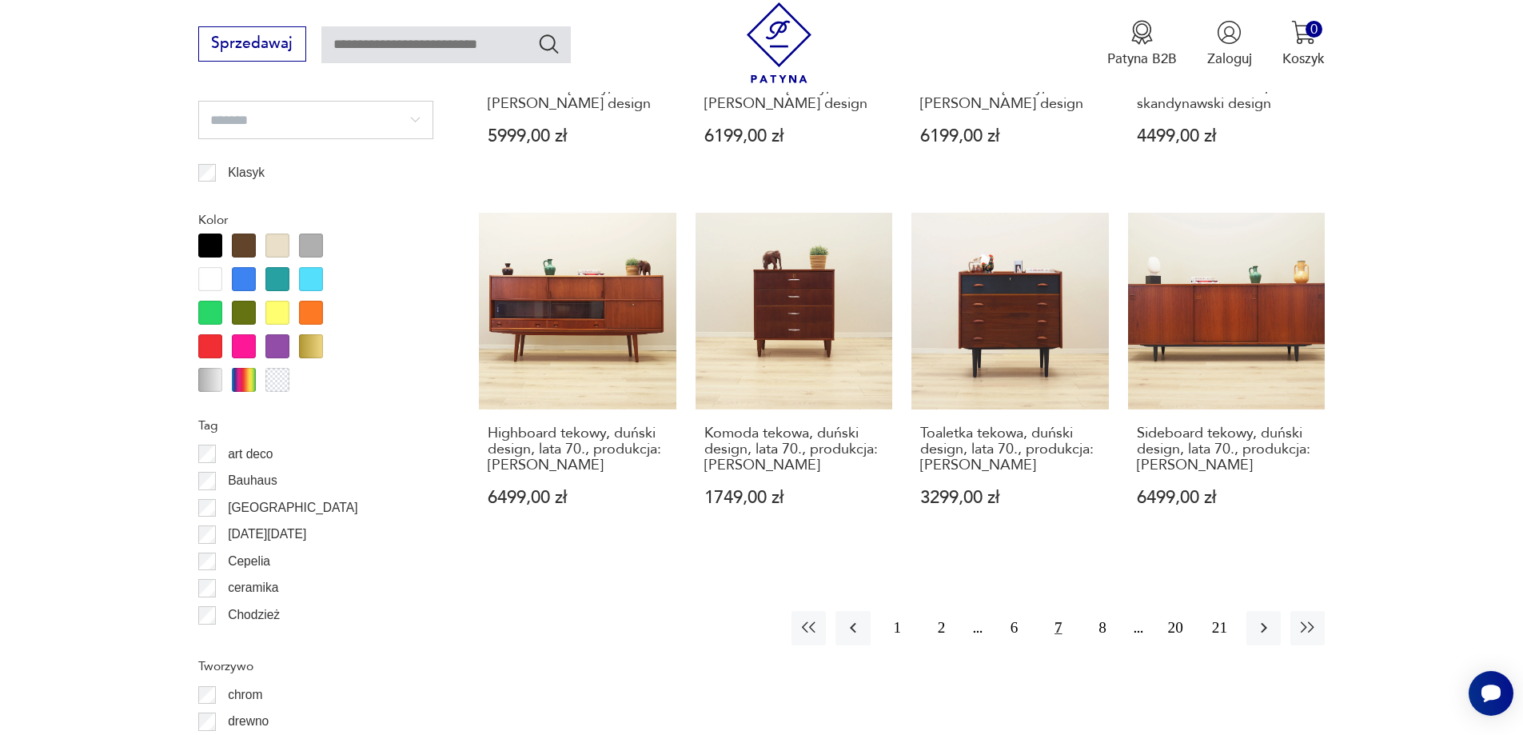
drag, startPoint x: 1404, startPoint y: 436, endPoint x: 1400, endPoint y: 486, distance: 50.5
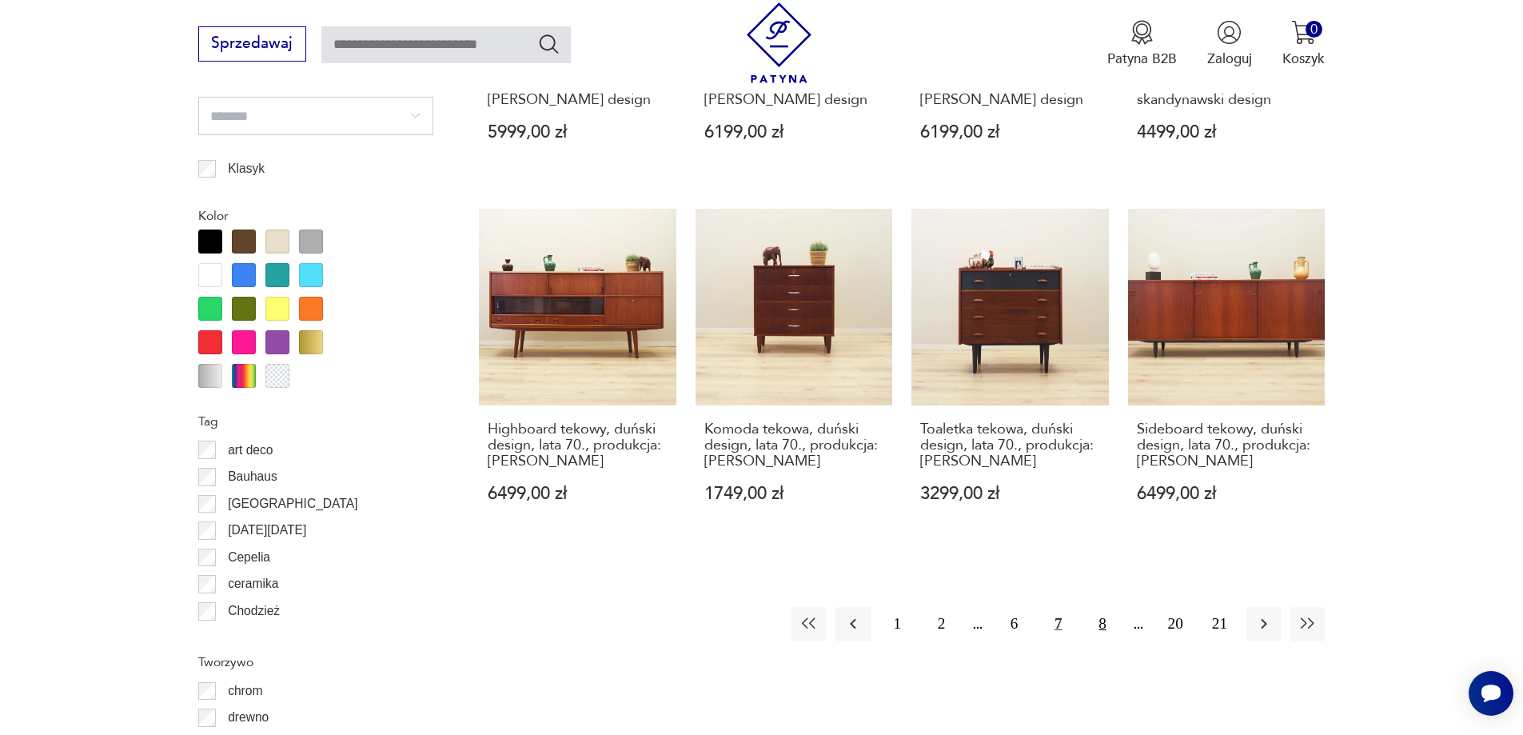
click at [1114, 607] on button "8" at bounding box center [1102, 624] width 34 height 34
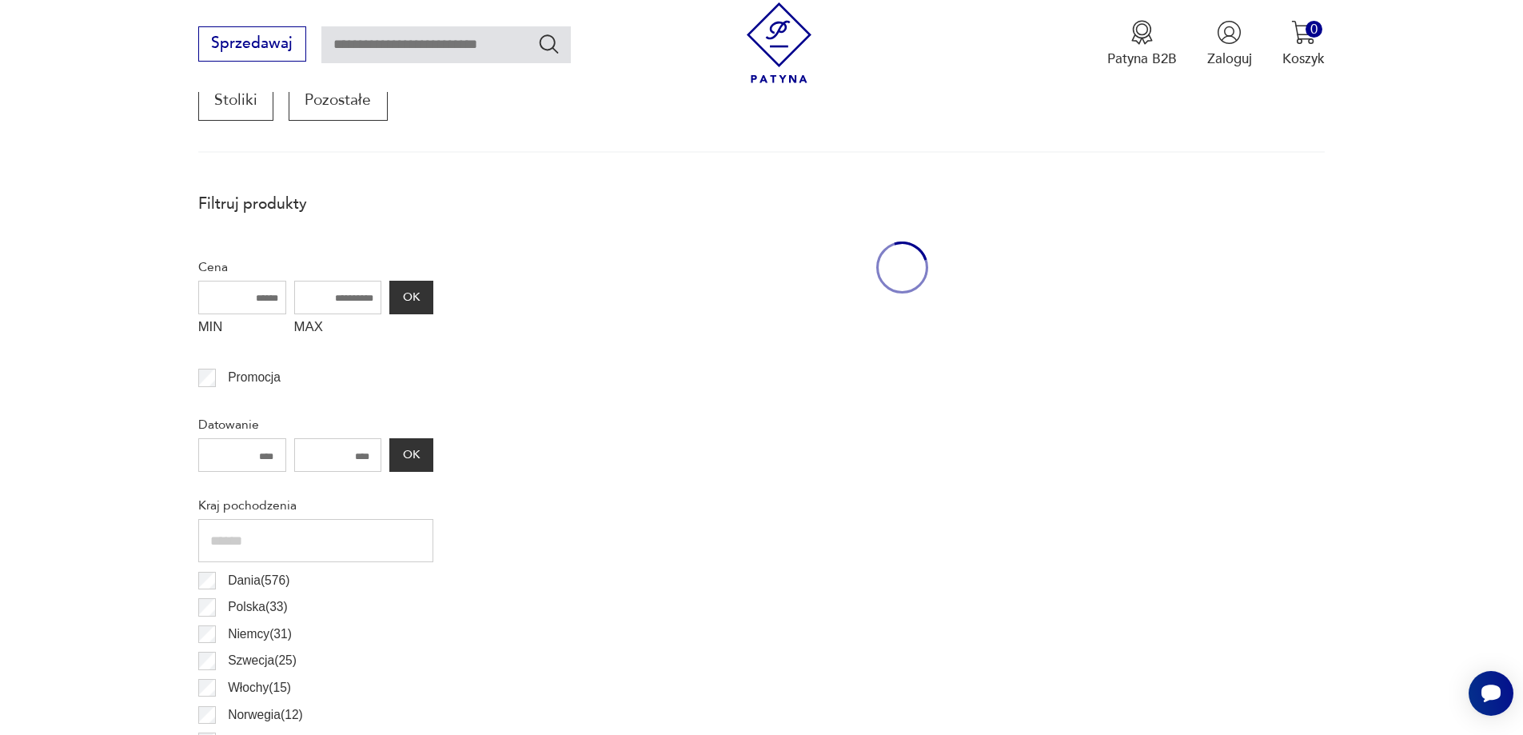
scroll to position [532, 0]
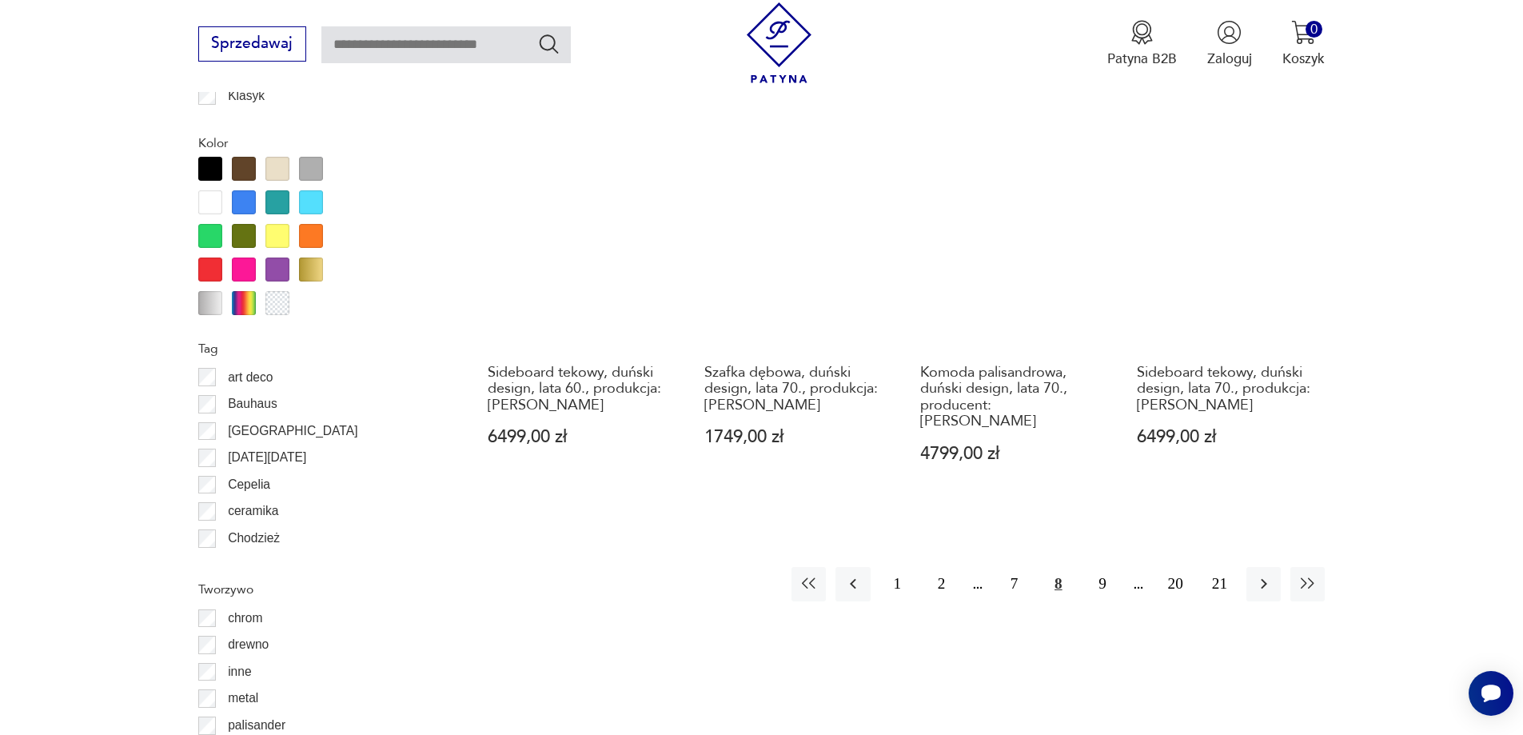
drag, startPoint x: 1406, startPoint y: 477, endPoint x: 1404, endPoint y: 506, distance: 28.9
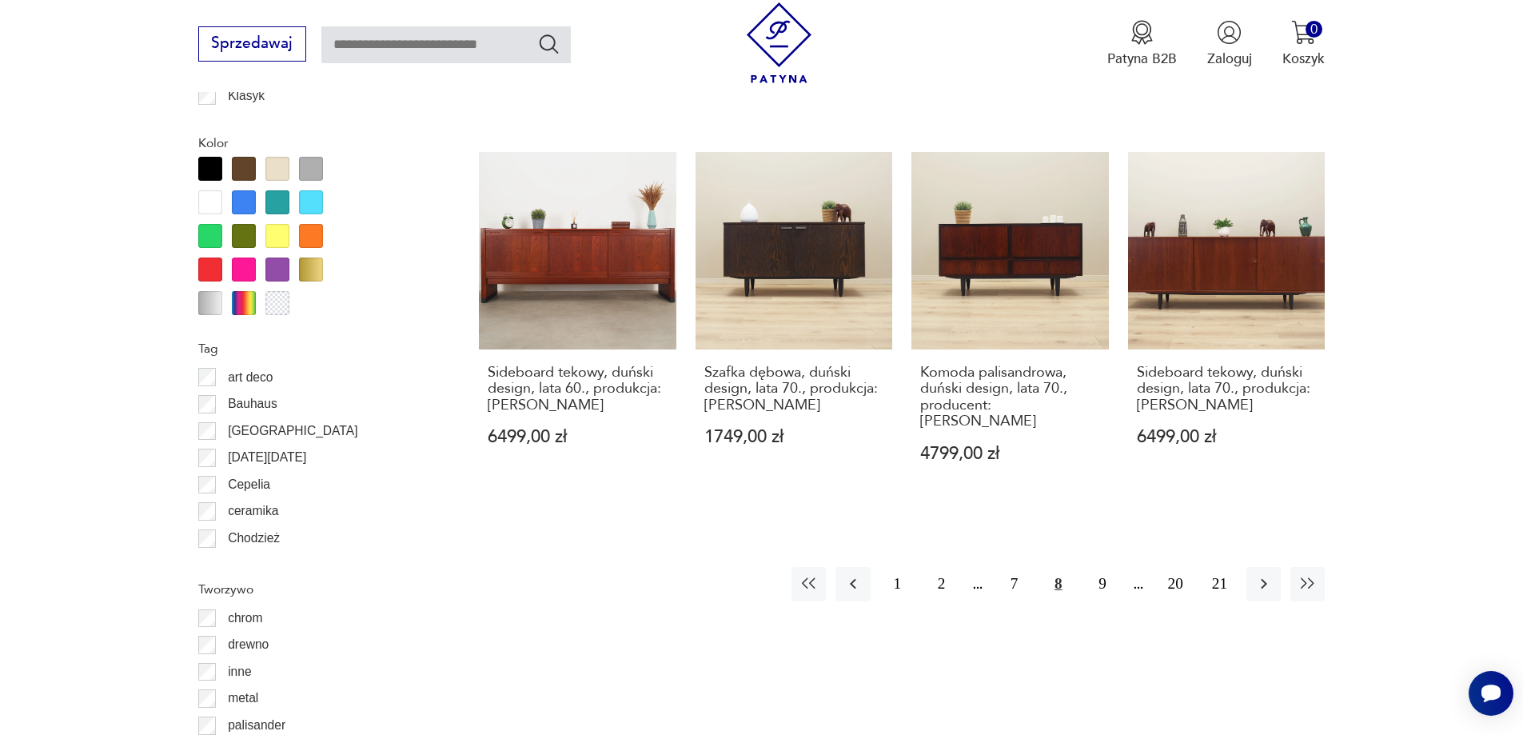
scroll to position [1824, 0]
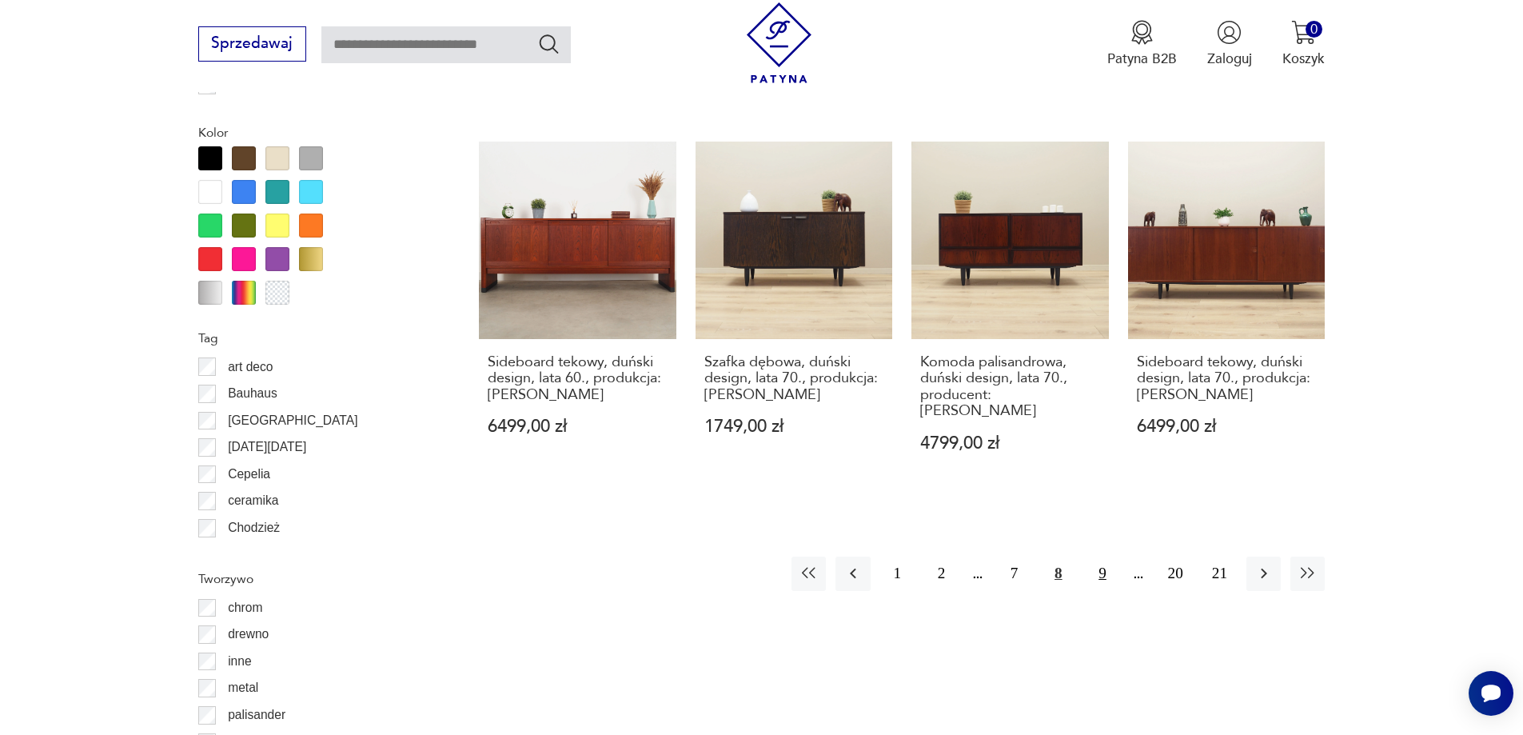
click at [1091, 556] on button "9" at bounding box center [1102, 573] width 34 height 34
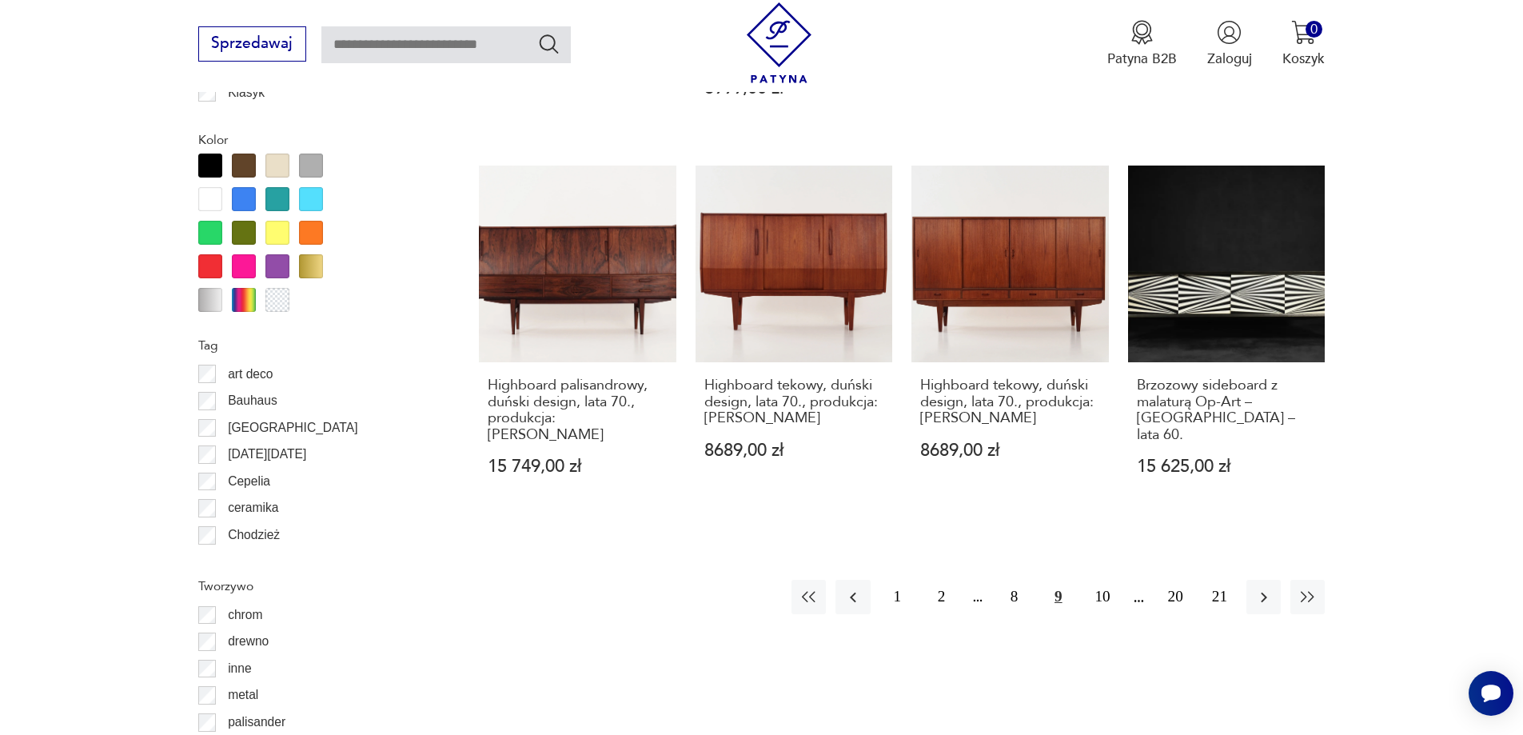
drag, startPoint x: 1373, startPoint y: 475, endPoint x: 1389, endPoint y: 532, distance: 59.7
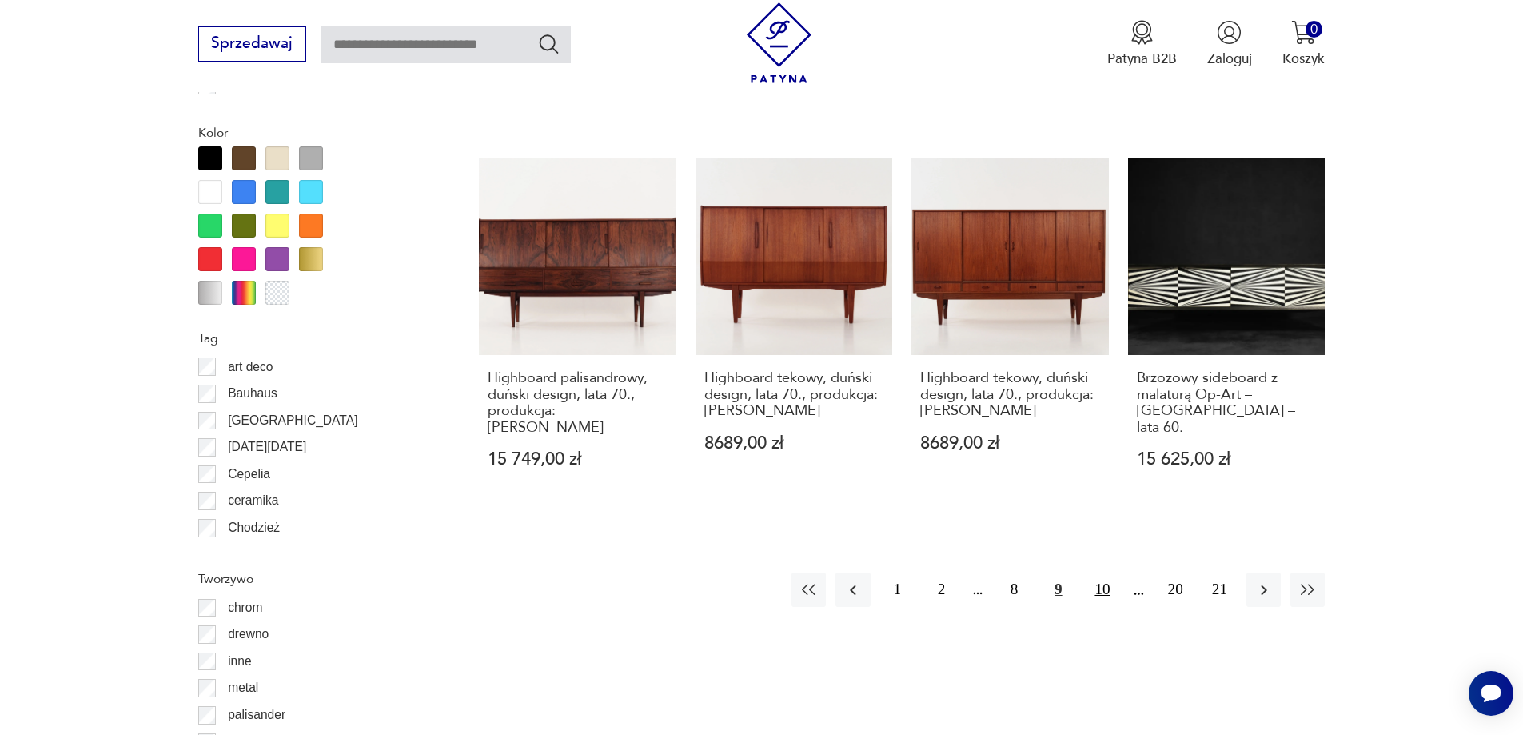
click at [1112, 572] on button "10" at bounding box center [1102, 589] width 34 height 34
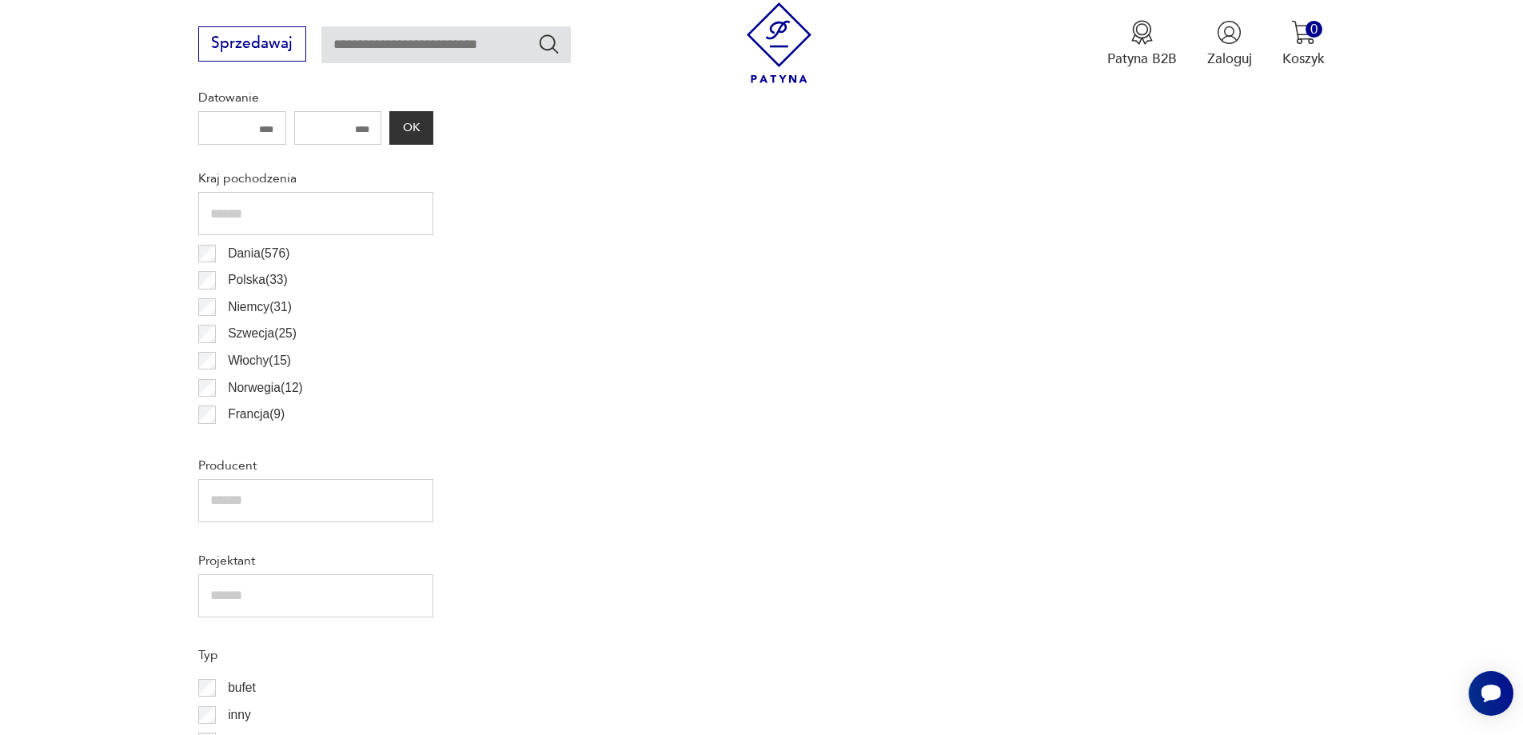
scroll to position [532, 0]
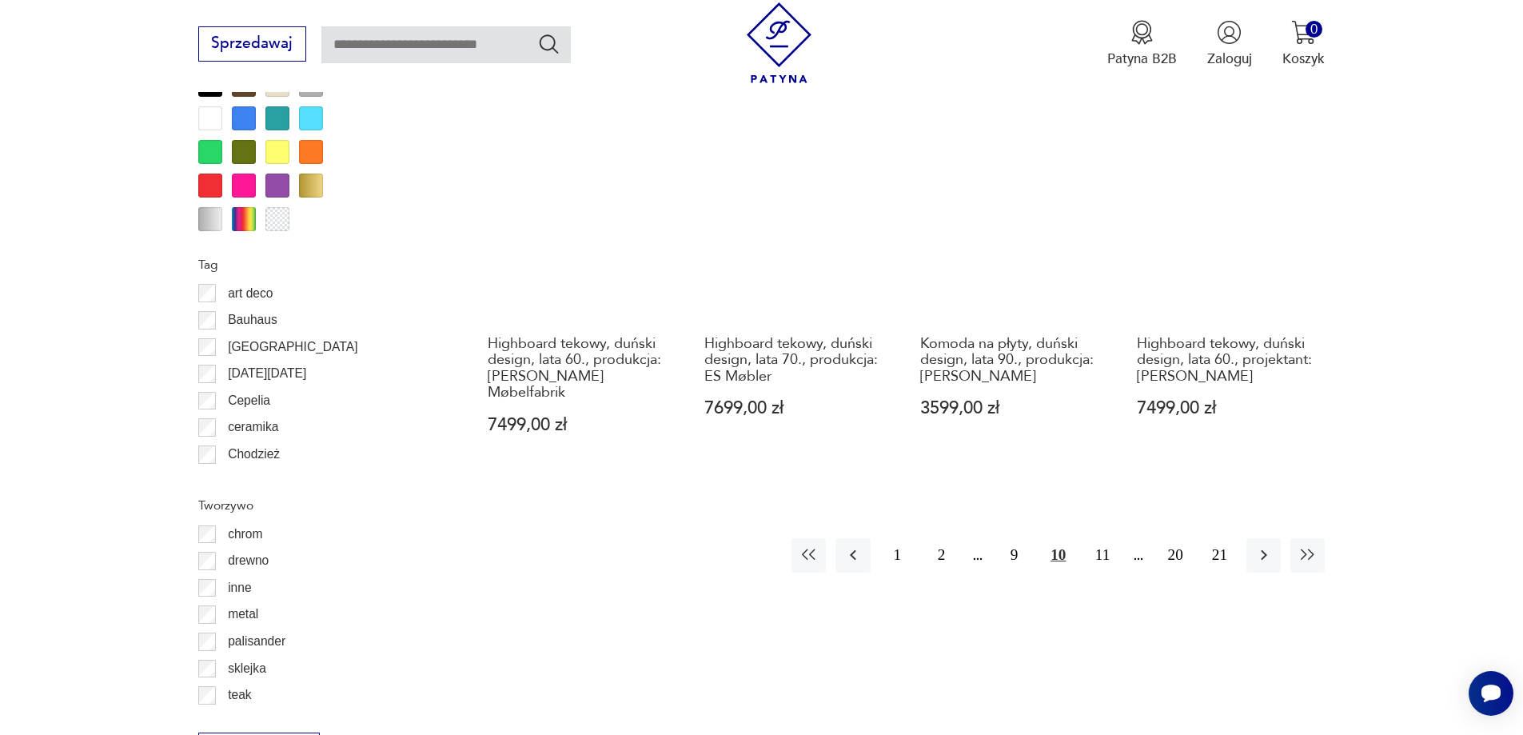
drag, startPoint x: 1392, startPoint y: 483, endPoint x: 1381, endPoint y: 514, distance: 32.9
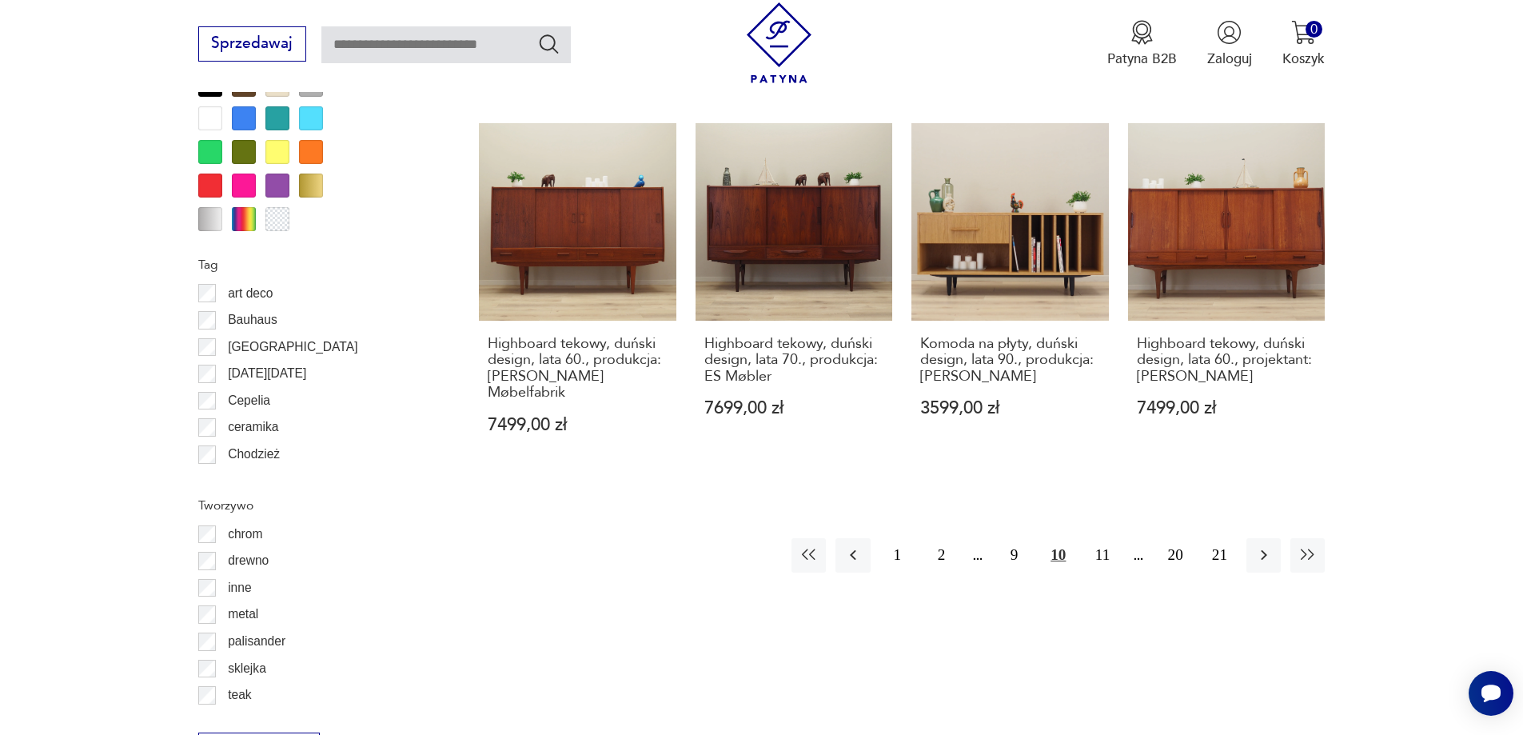
scroll to position [1907, 0]
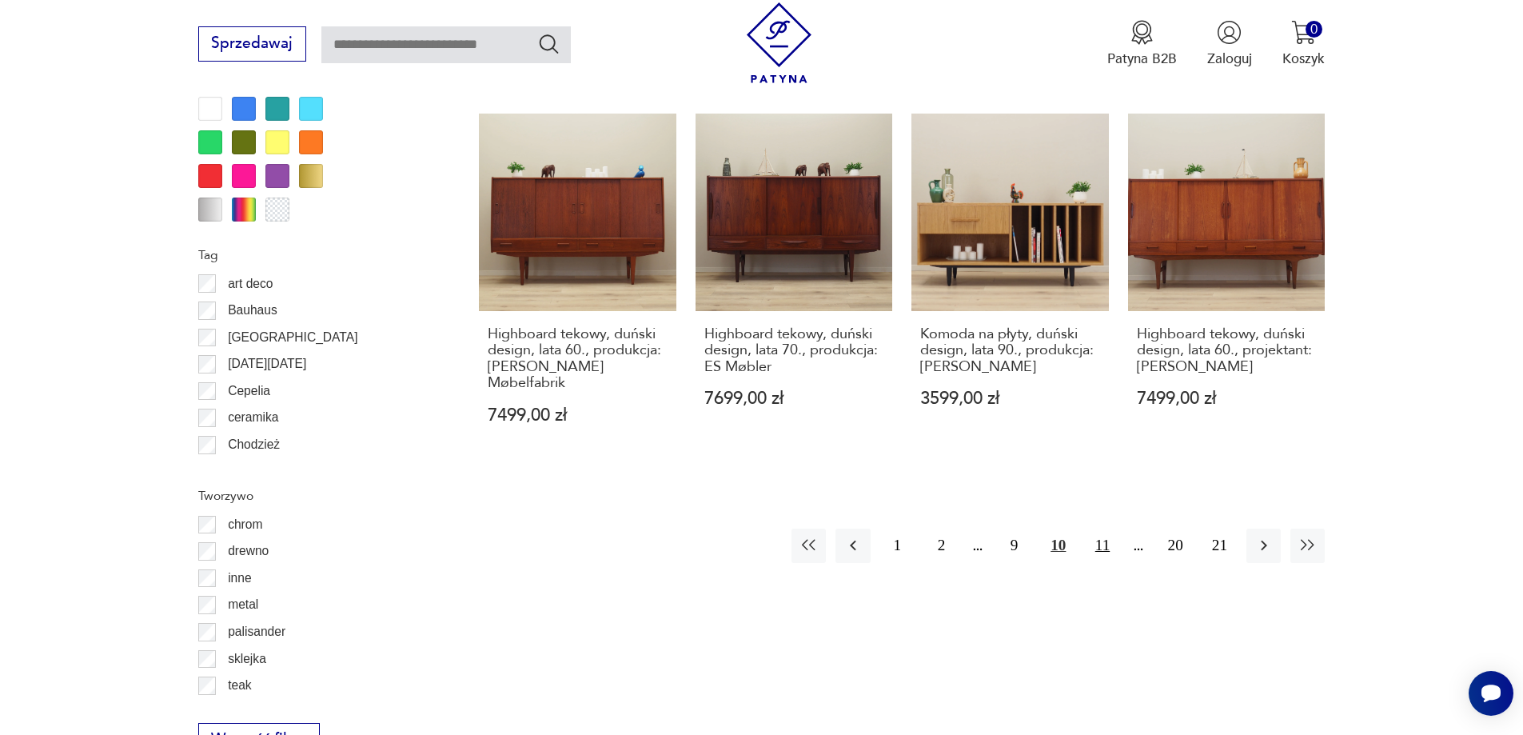
click at [1099, 528] on button "11" at bounding box center [1102, 545] width 34 height 34
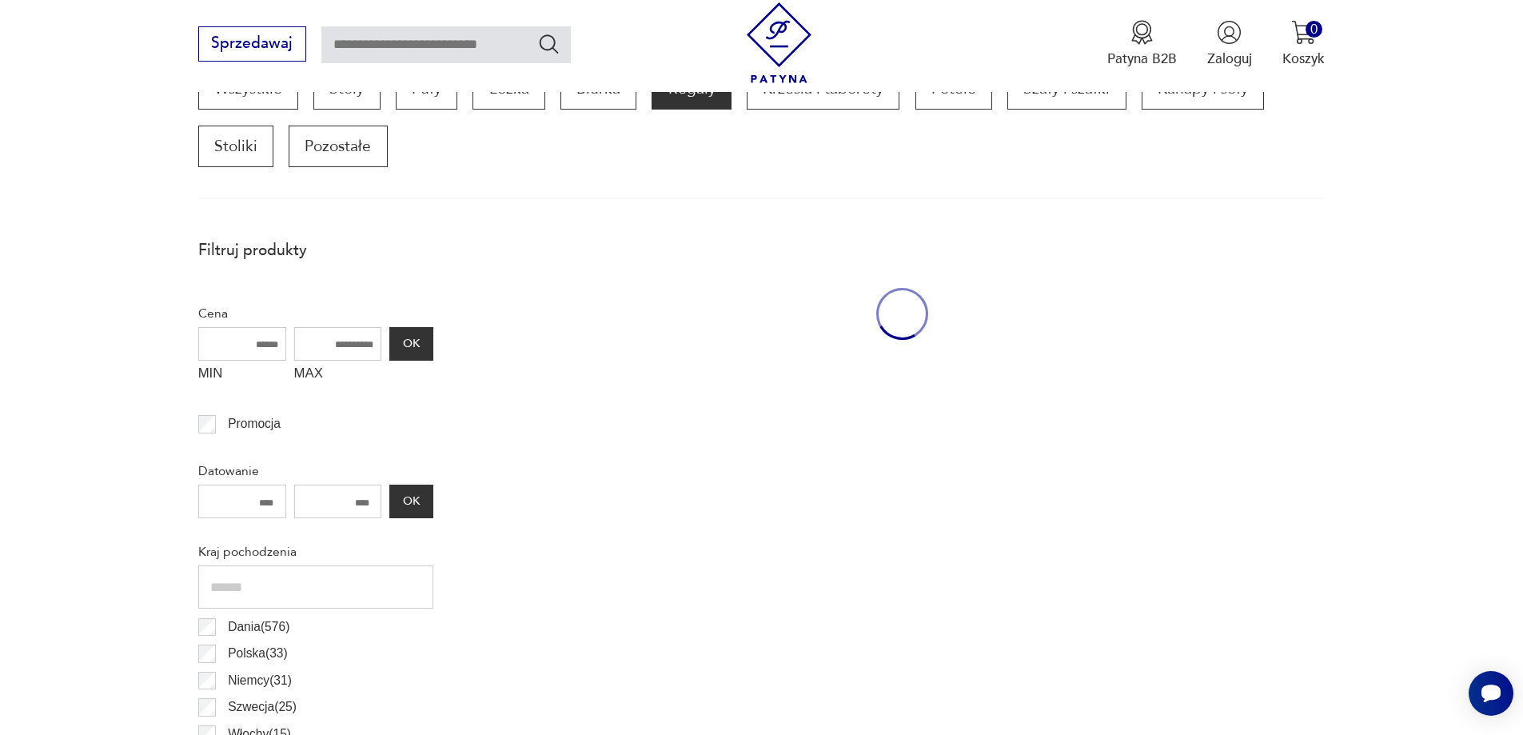
scroll to position [532, 0]
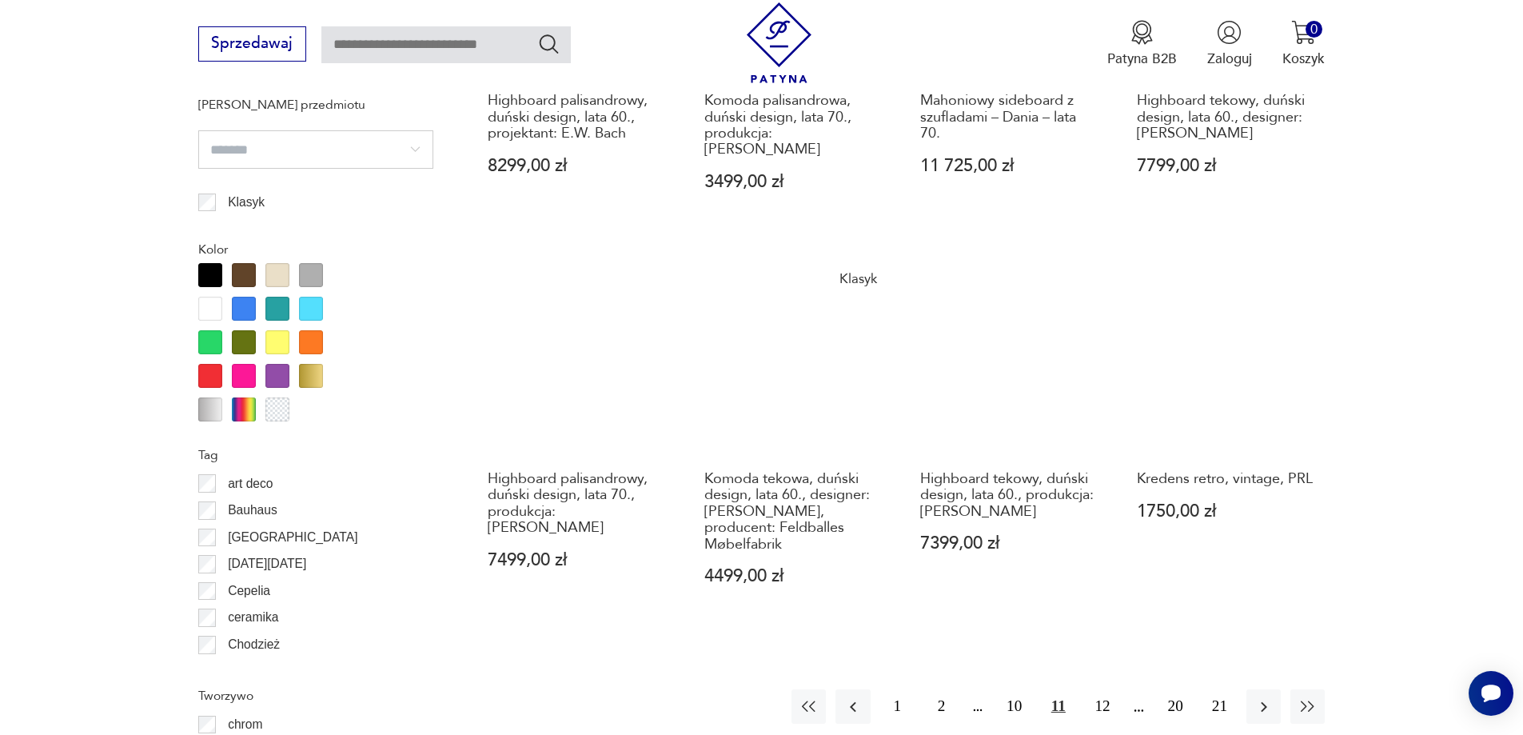
drag, startPoint x: 1385, startPoint y: 508, endPoint x: 1393, endPoint y: 559, distance: 51.8
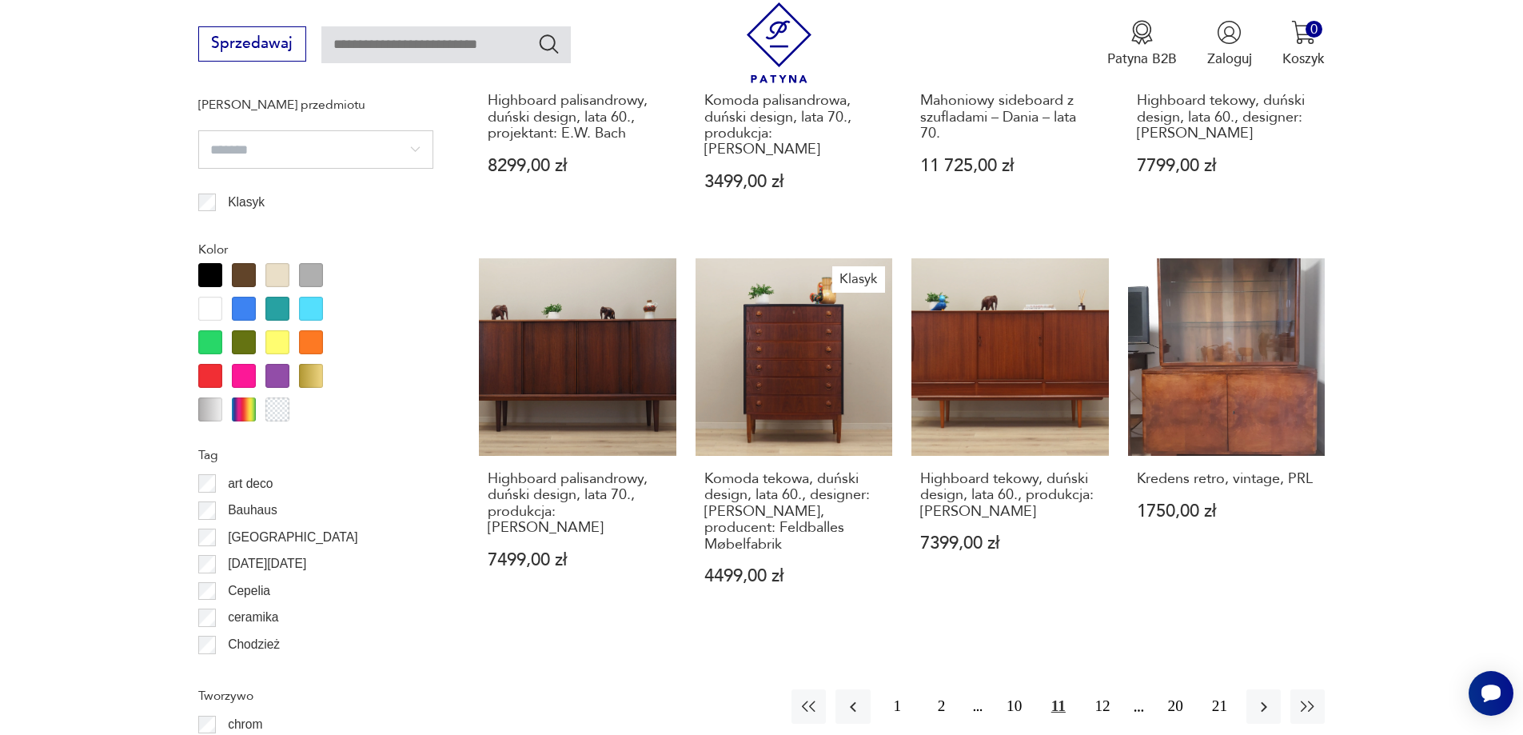
scroll to position [1728, 0]
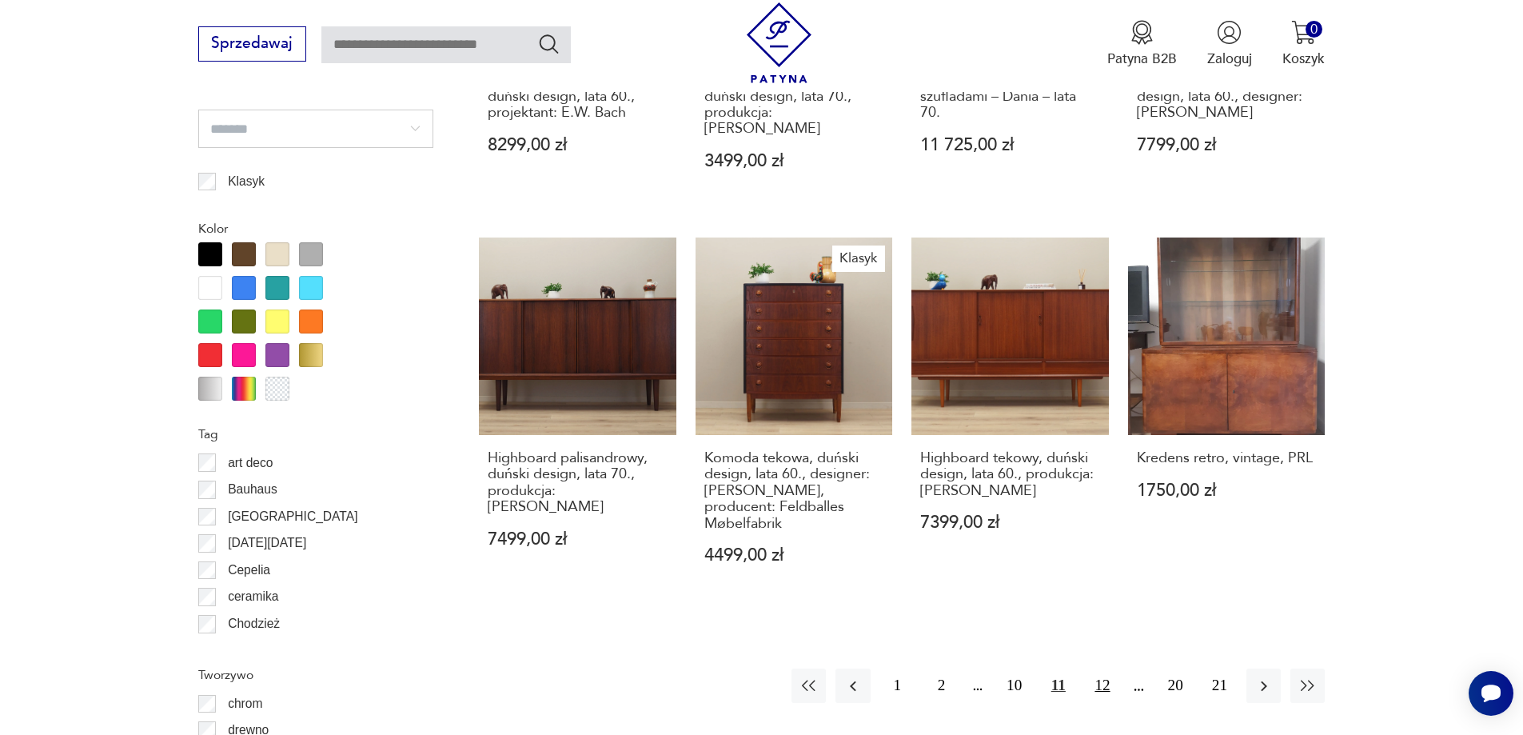
click at [1108, 668] on button "12" at bounding box center [1102, 685] width 34 height 34
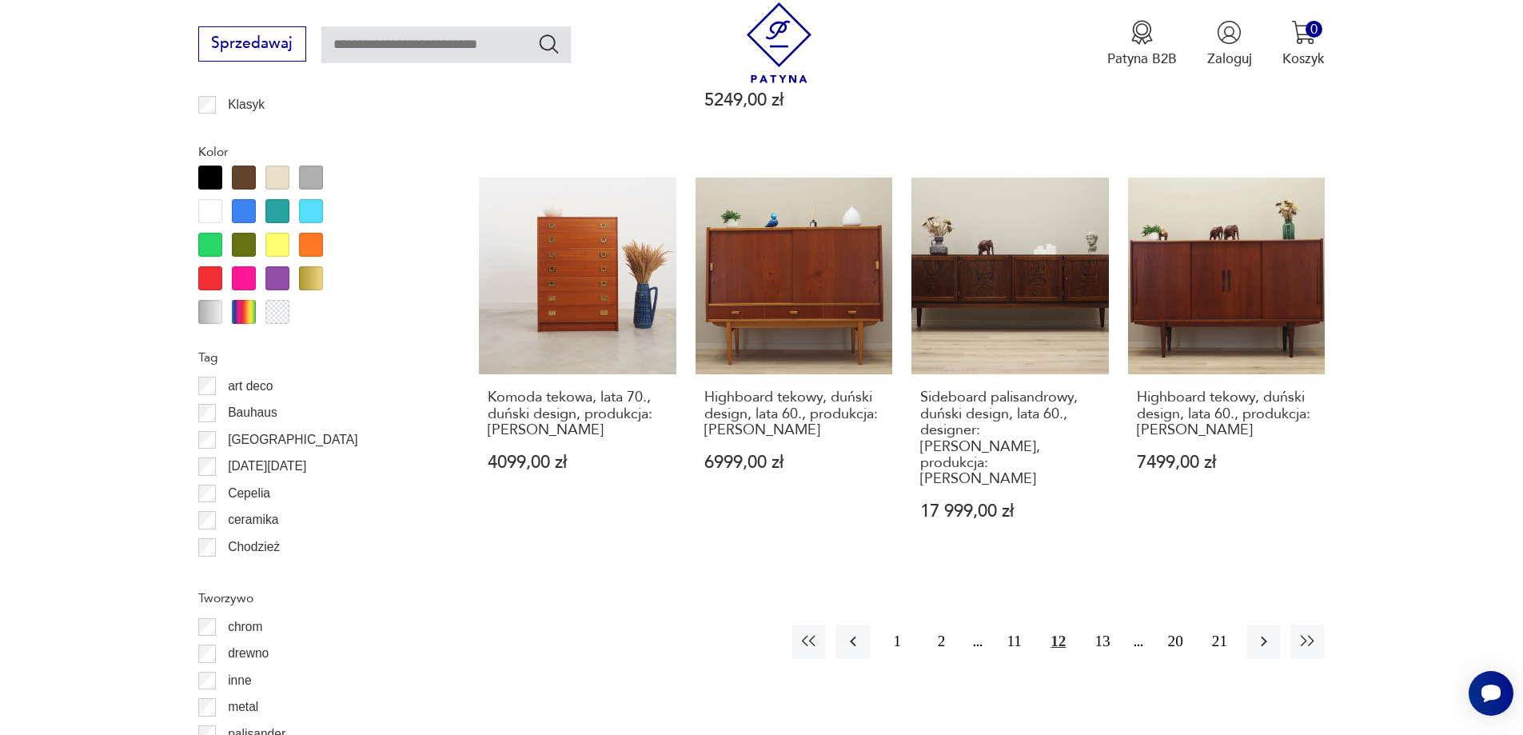
scroll to position [1852, 0]
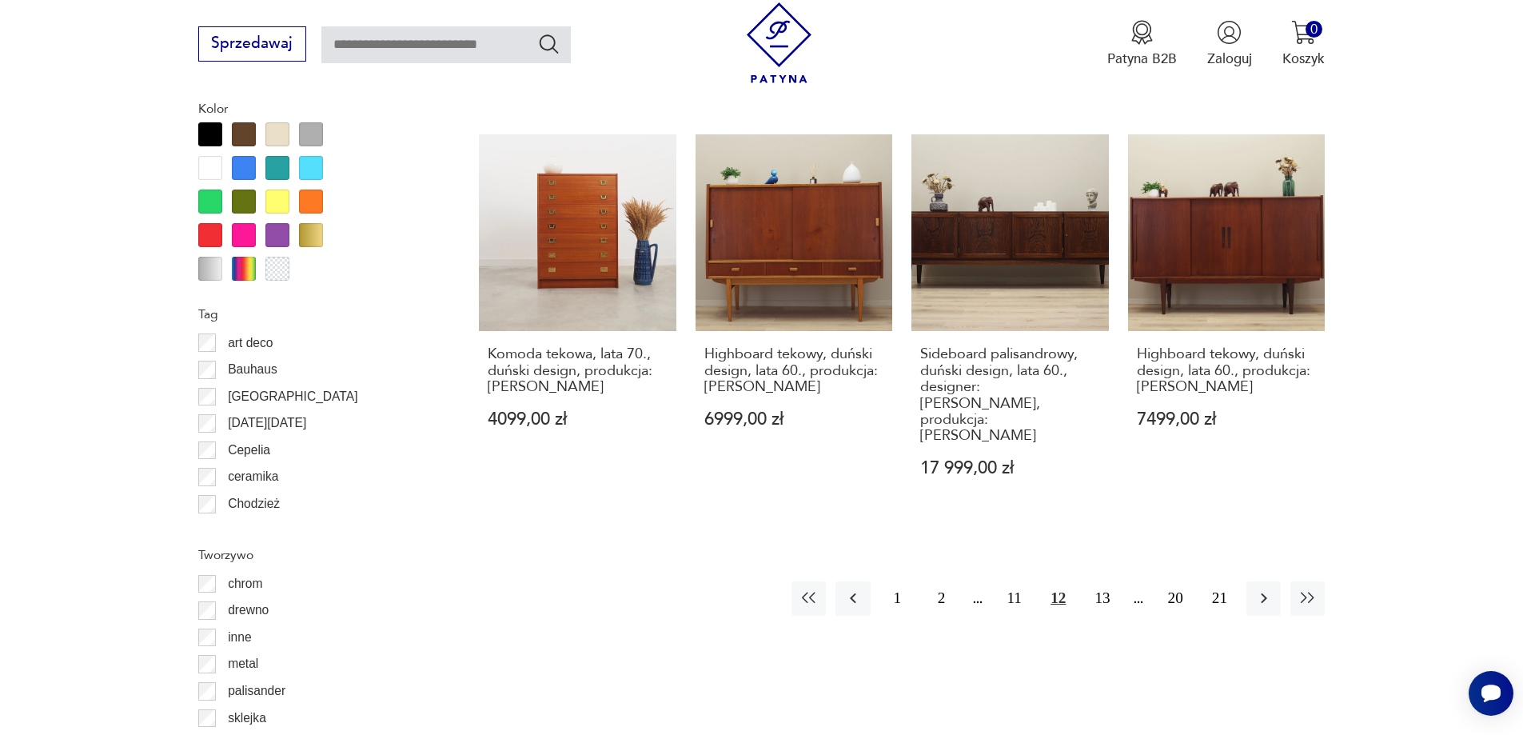
drag, startPoint x: 1432, startPoint y: 487, endPoint x: 1428, endPoint y: 539, distance: 52.1
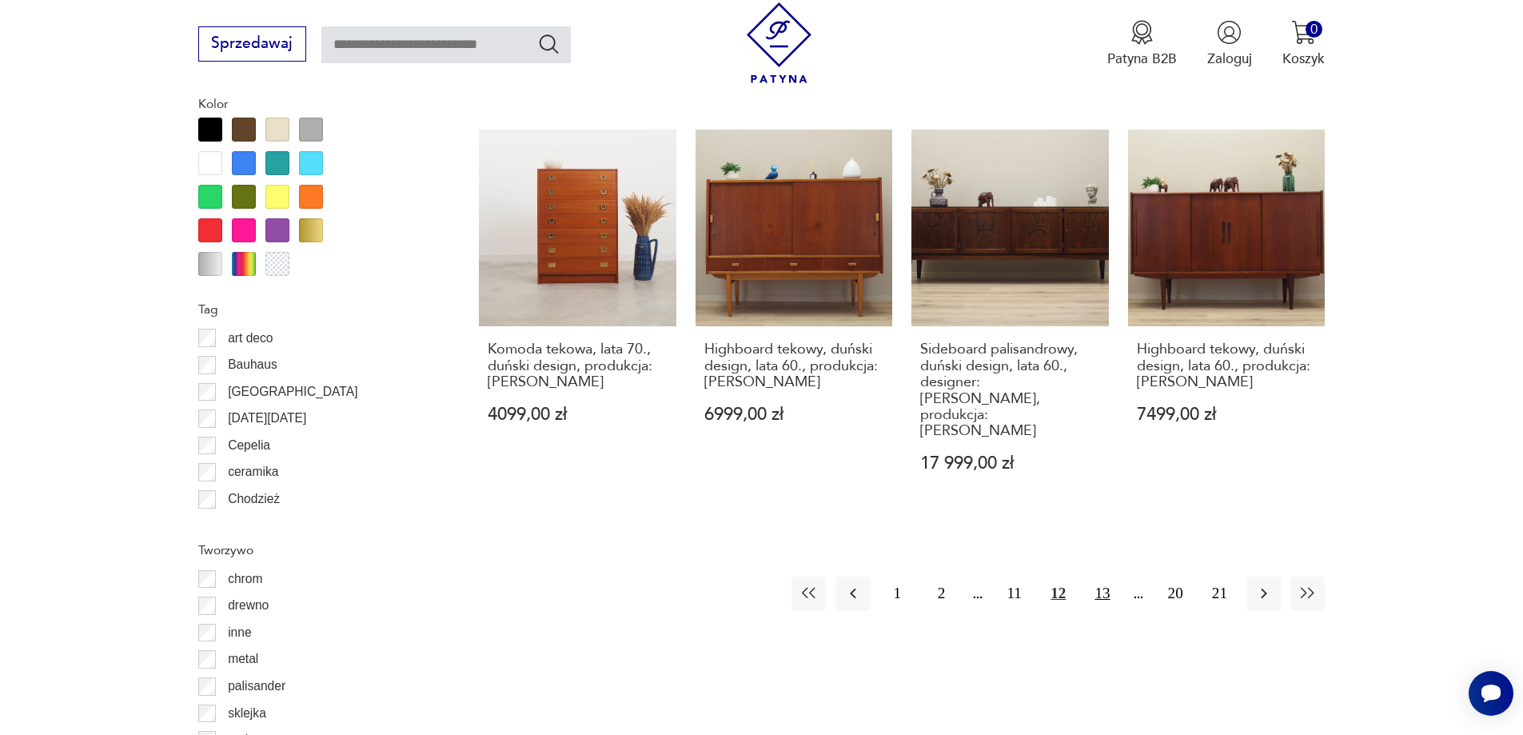
click at [1106, 576] on button "13" at bounding box center [1102, 593] width 34 height 34
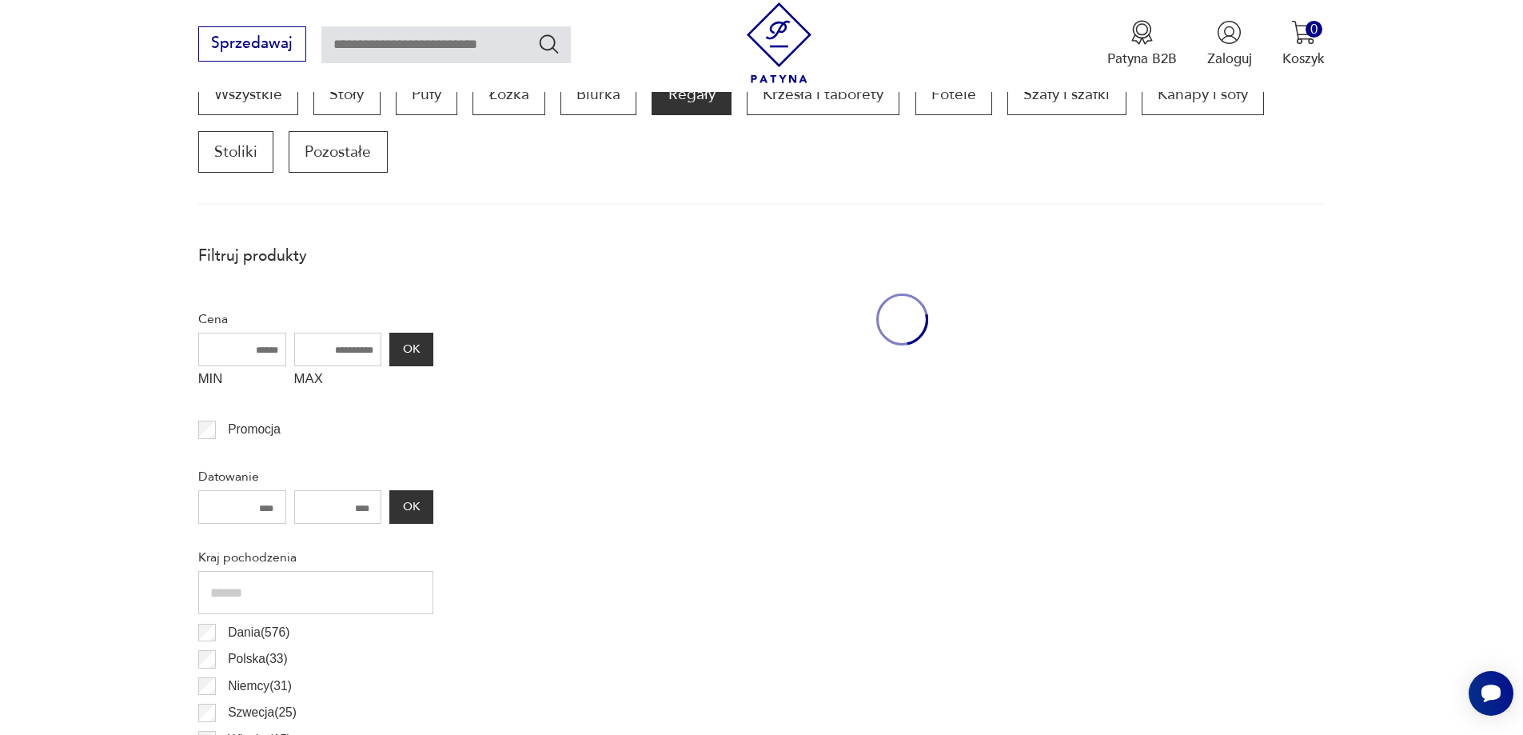
scroll to position [532, 0]
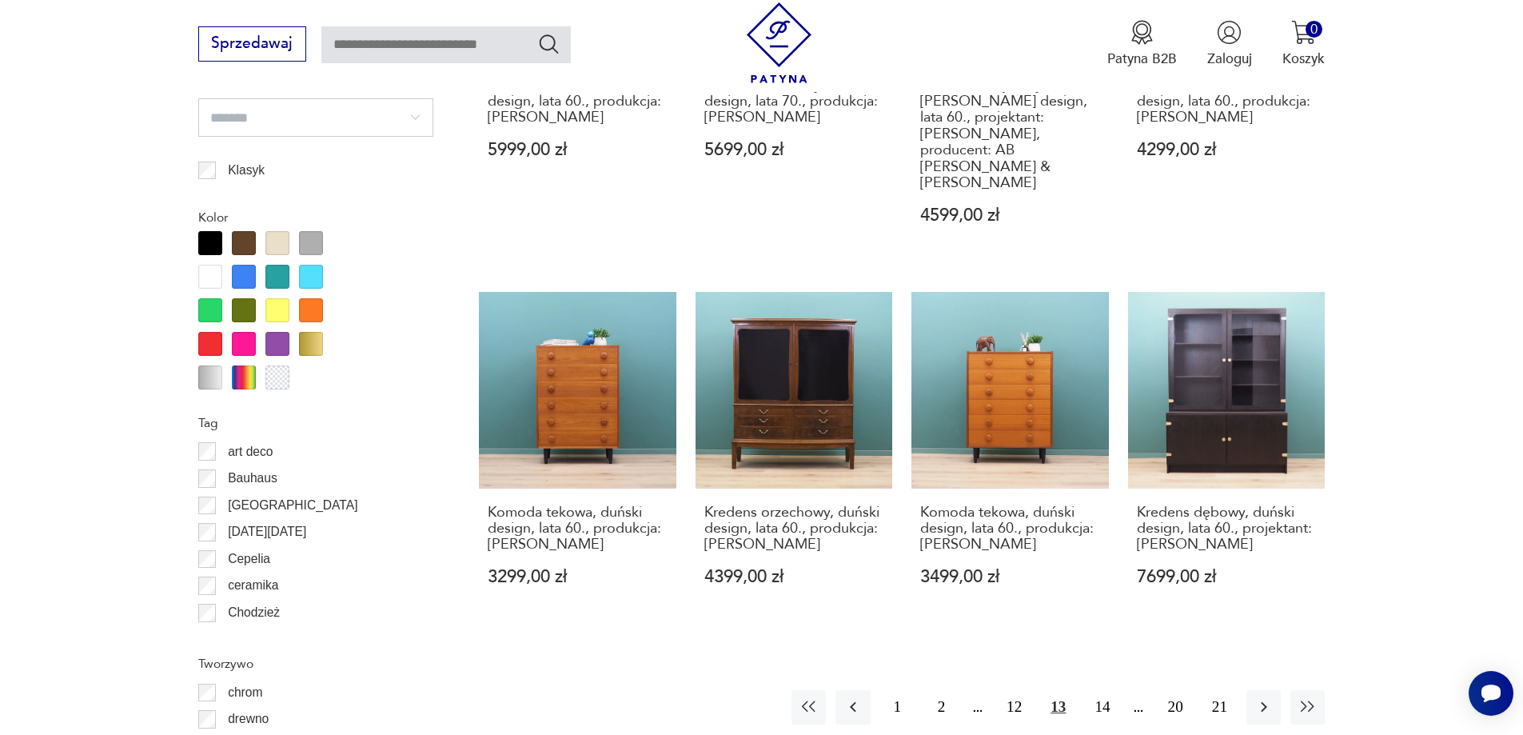
drag, startPoint x: 1382, startPoint y: 458, endPoint x: 1377, endPoint y: 511, distance: 53.0
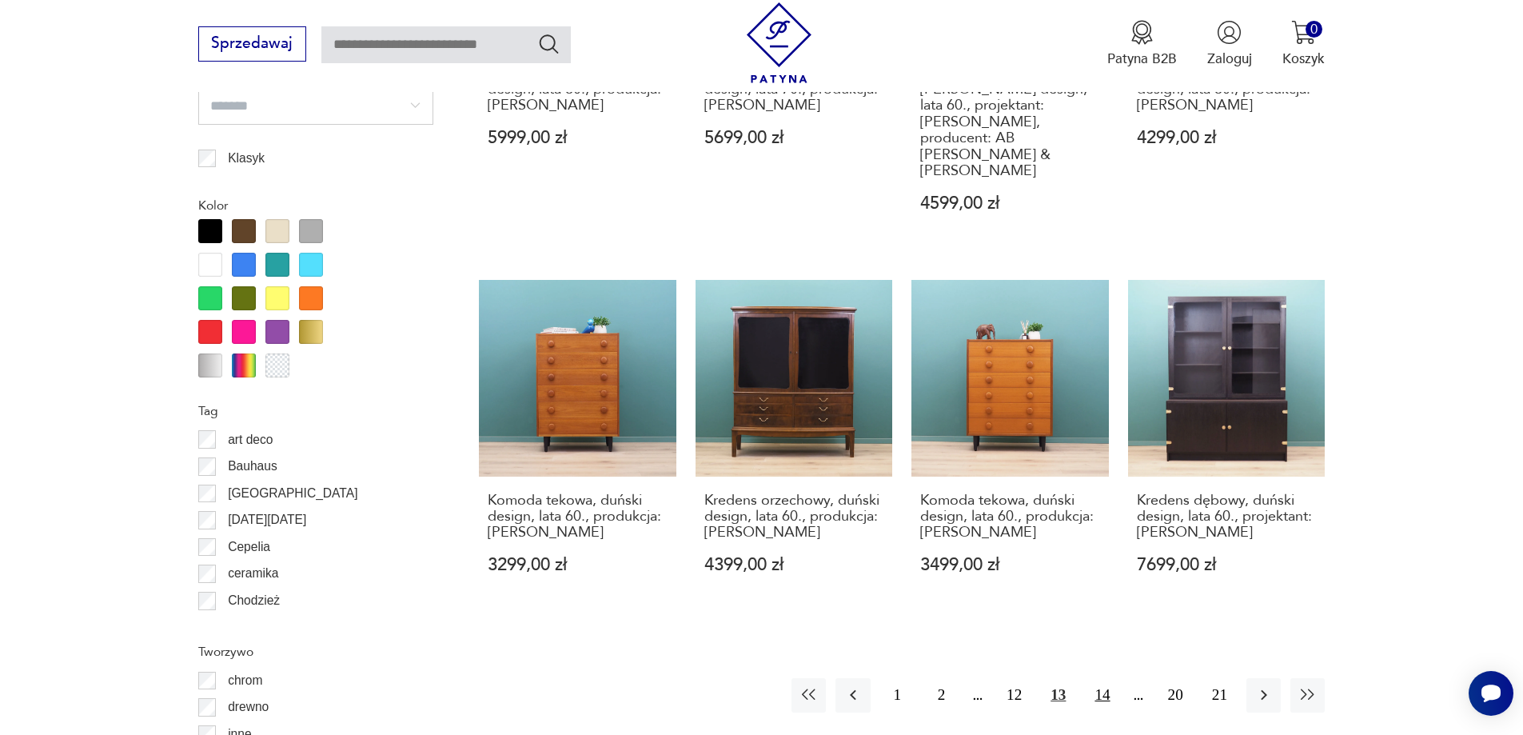
click at [1102, 678] on button "14" at bounding box center [1102, 695] width 34 height 34
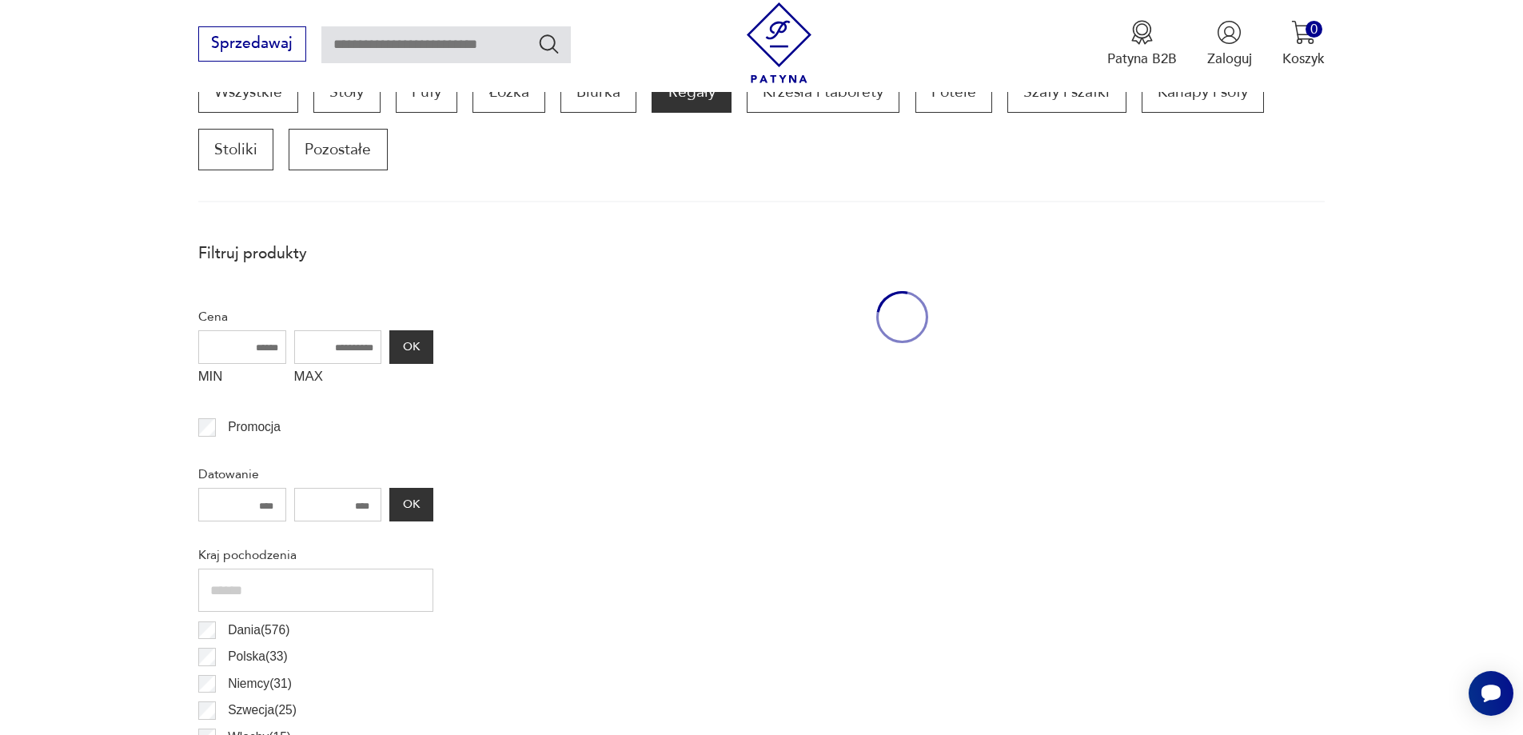
scroll to position [532, 0]
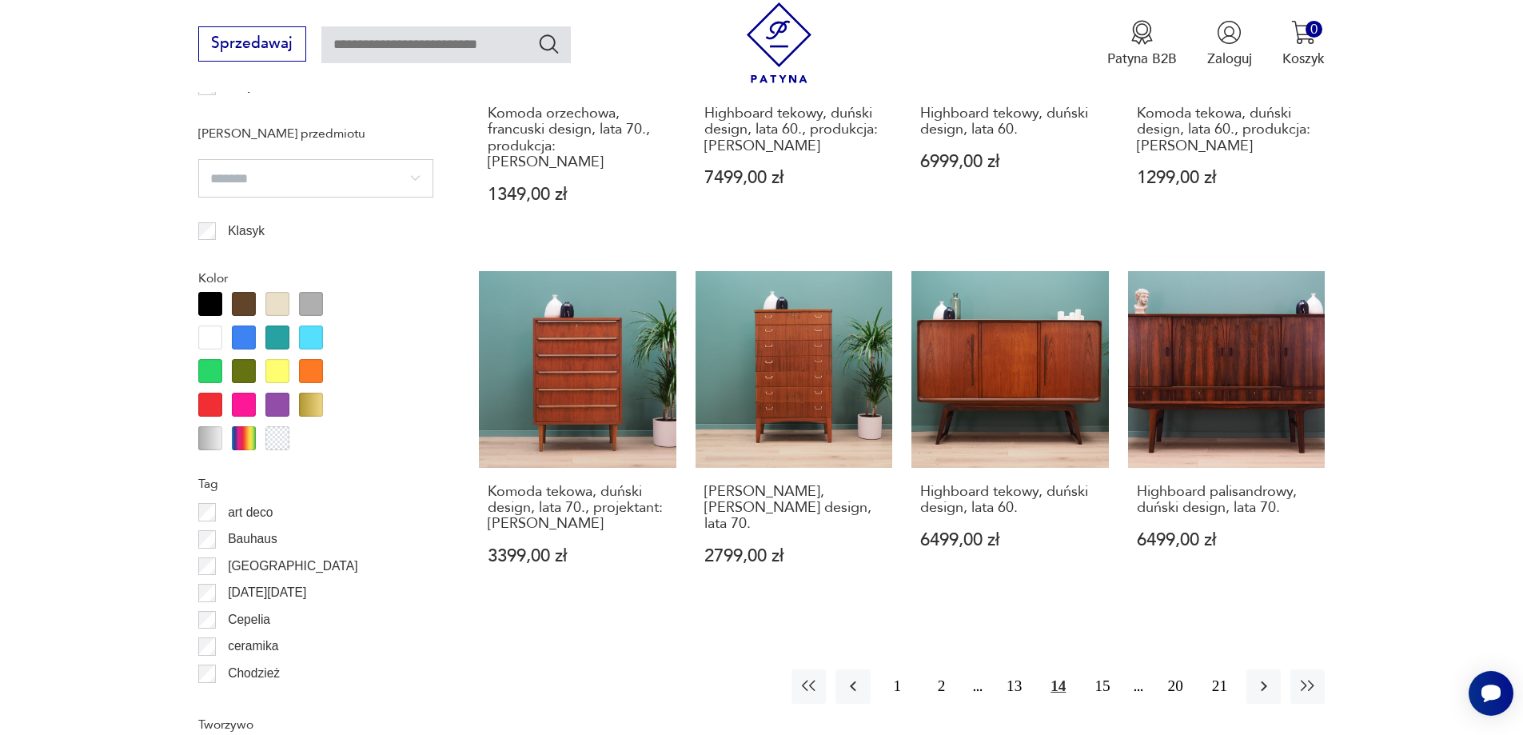
drag, startPoint x: 1383, startPoint y: 560, endPoint x: 1373, endPoint y: 612, distance: 53.8
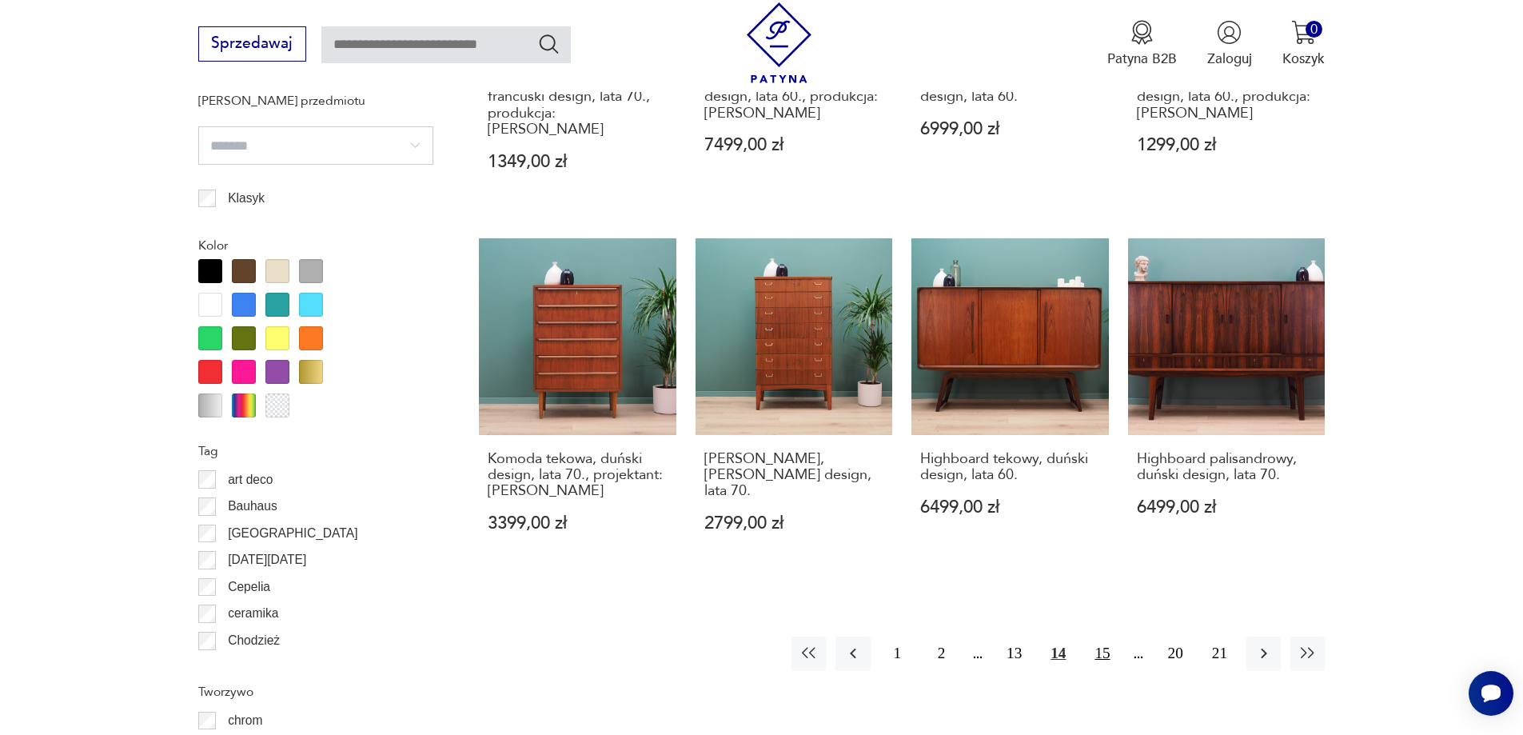
click at [1103, 636] on button "15" at bounding box center [1102, 653] width 34 height 34
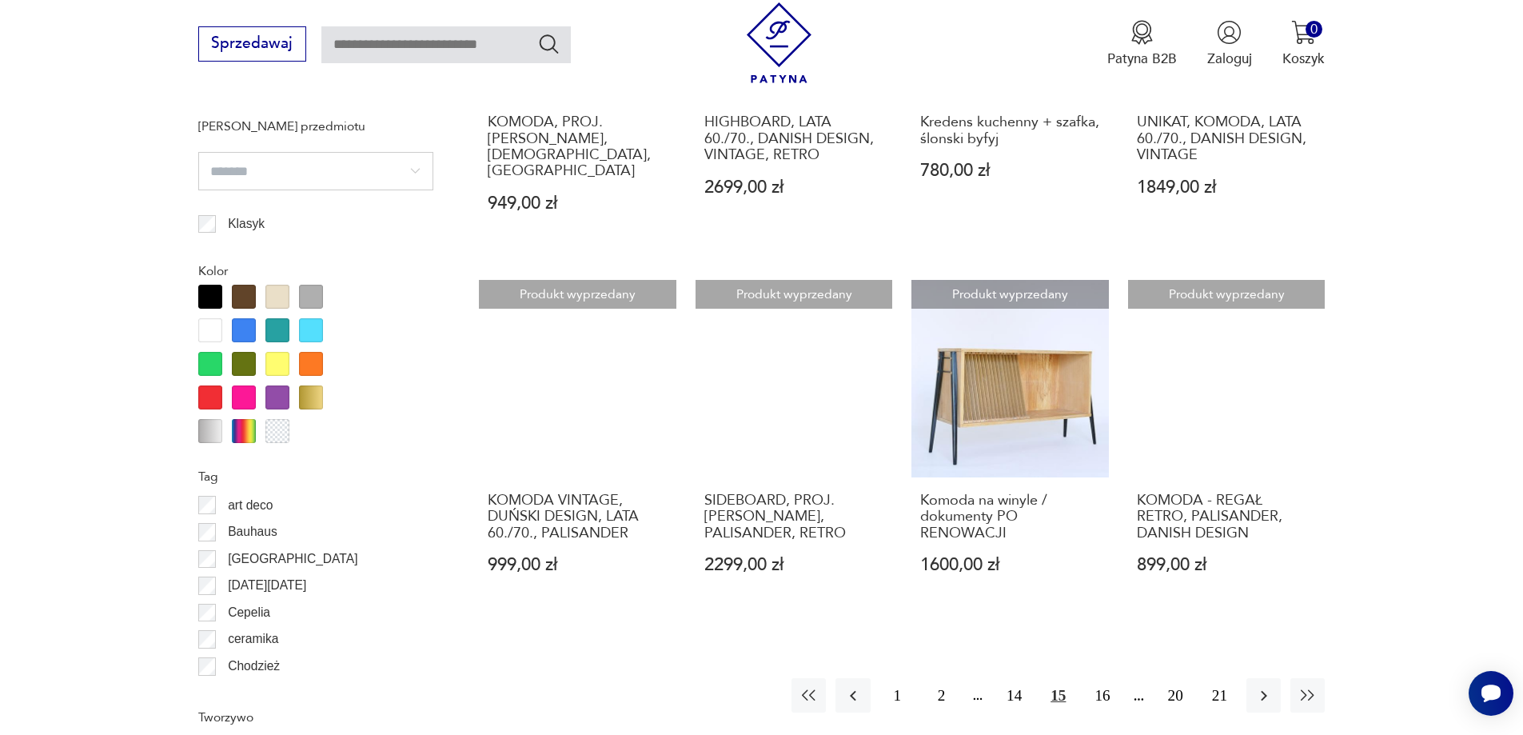
scroll to position [1747, 0]
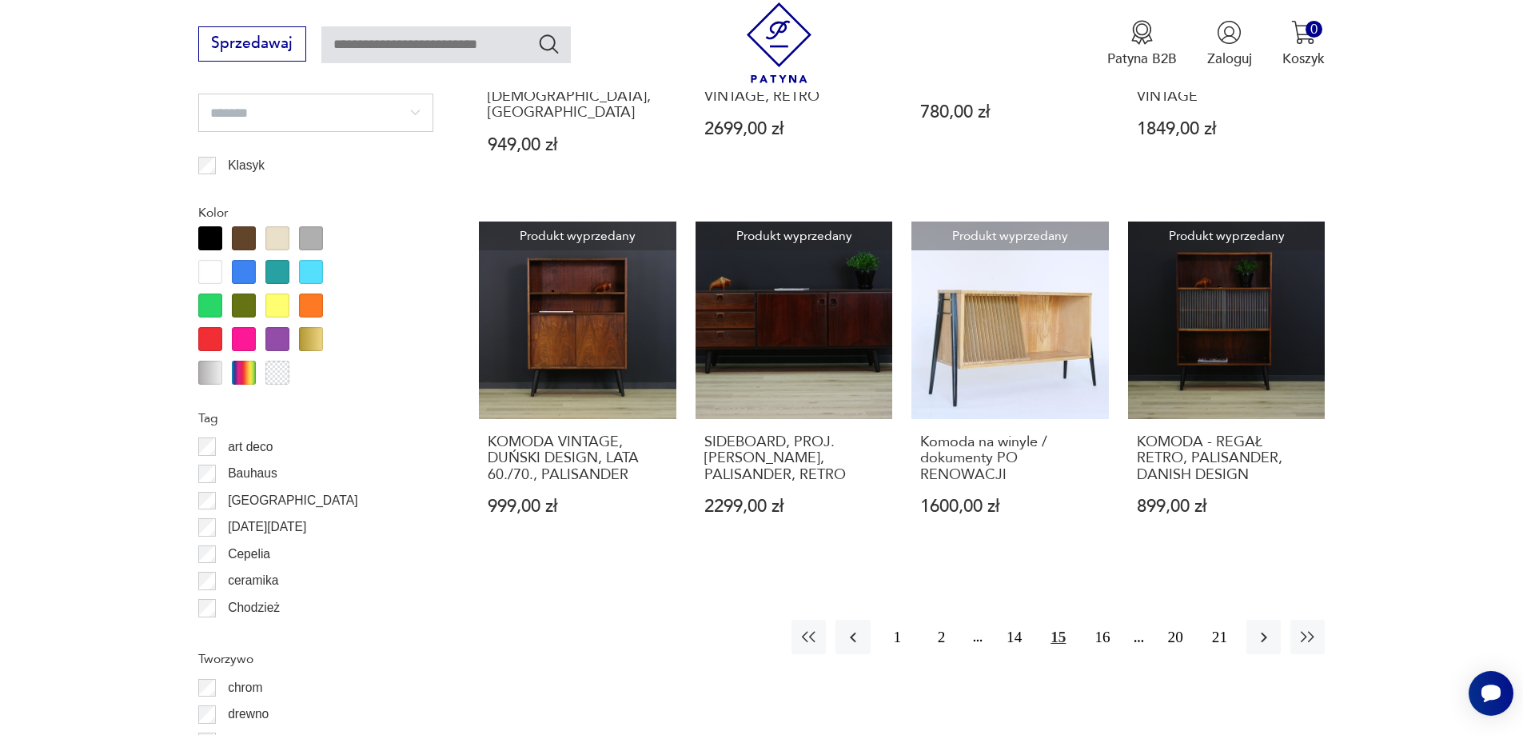
drag, startPoint x: 1369, startPoint y: 553, endPoint x: 1369, endPoint y: 601, distance: 48.0
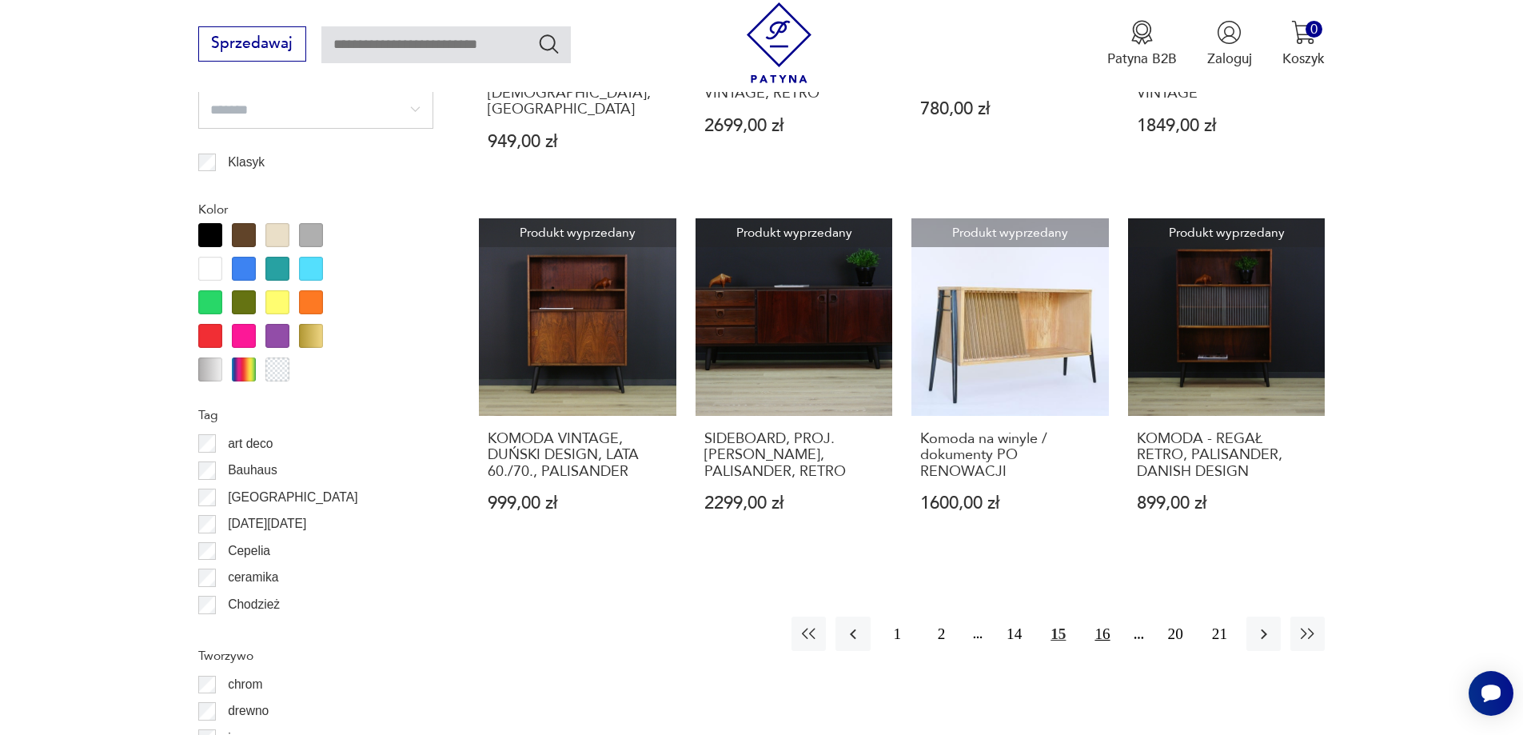
click at [1103, 616] on button "16" at bounding box center [1102, 633] width 34 height 34
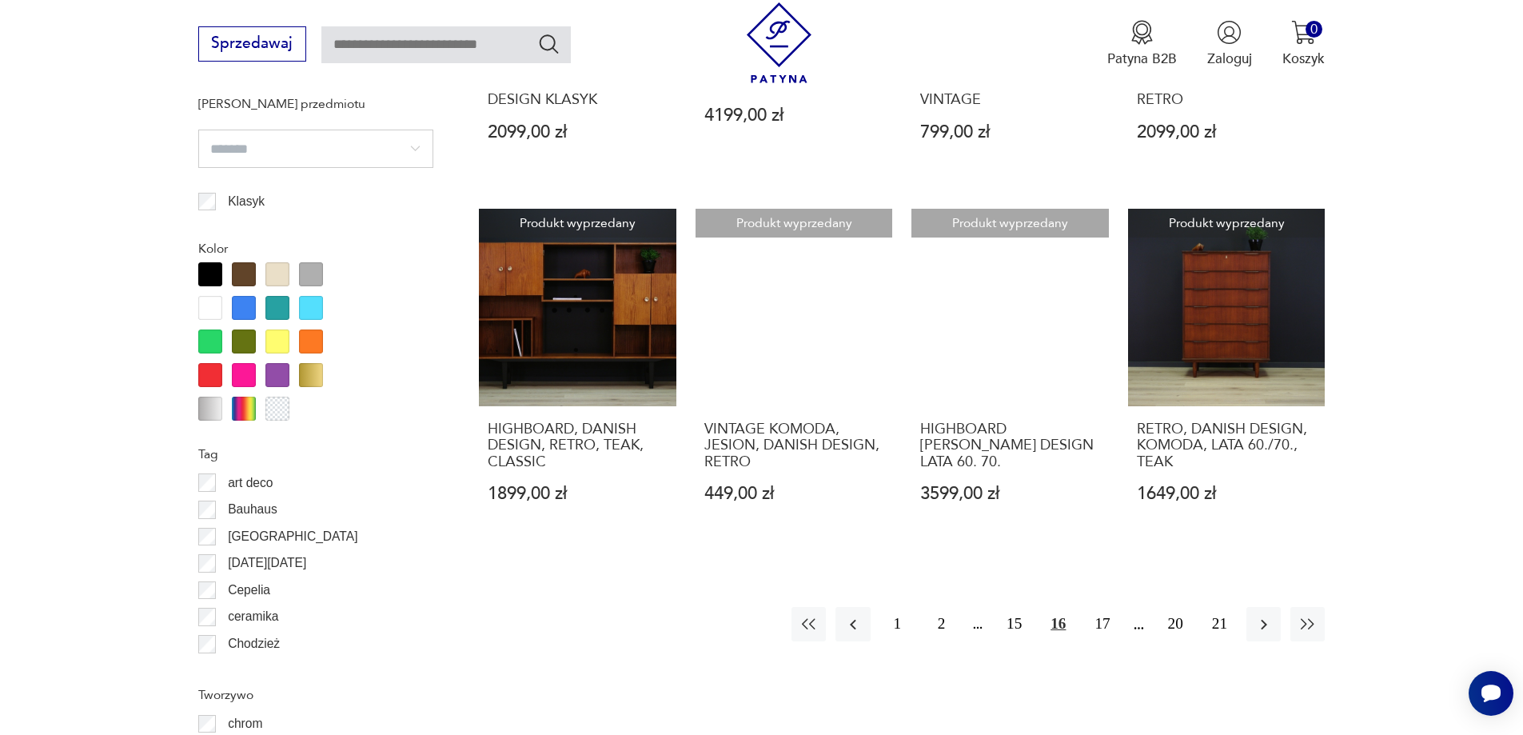
drag, startPoint x: 1443, startPoint y: 356, endPoint x: 1457, endPoint y: 384, distance: 31.1
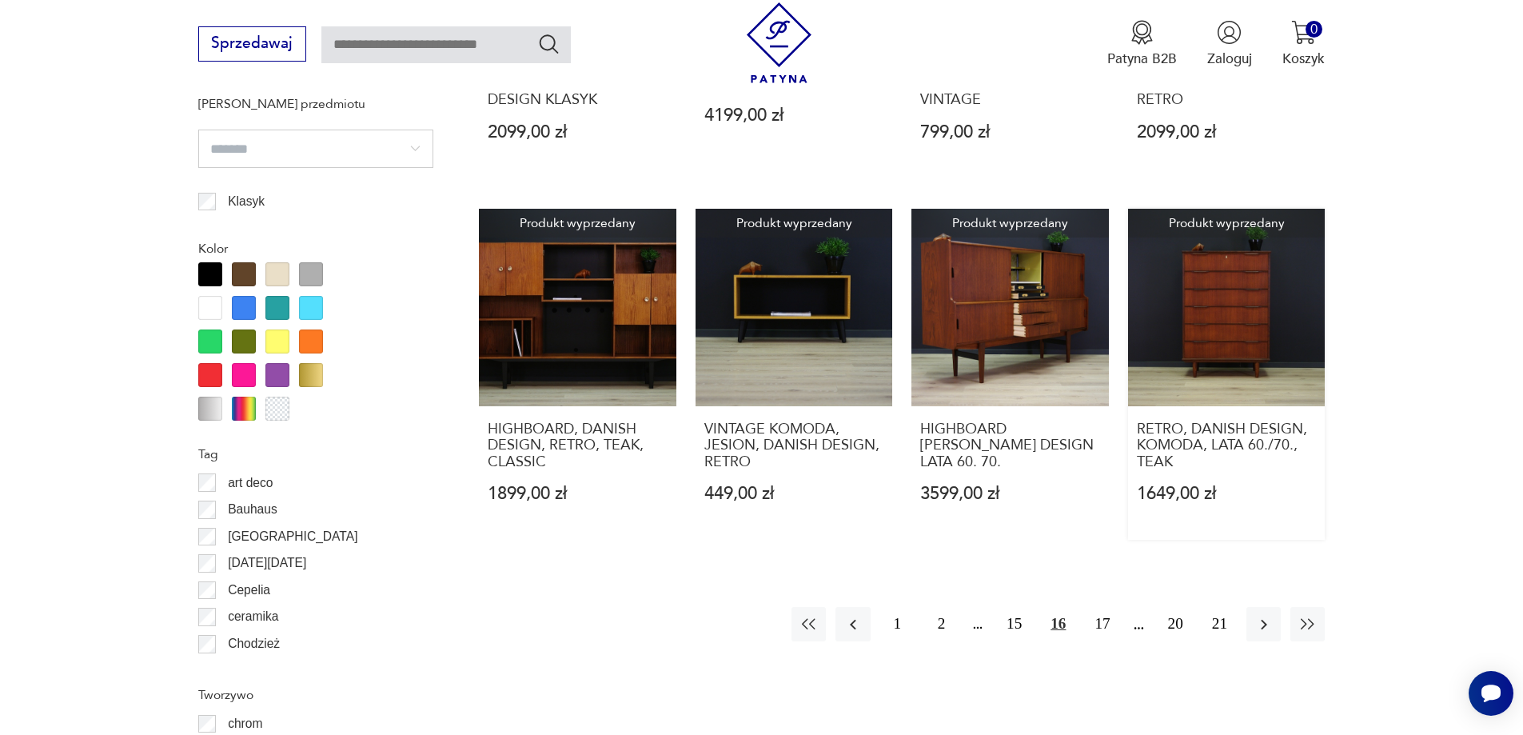
scroll to position [1721, 0]
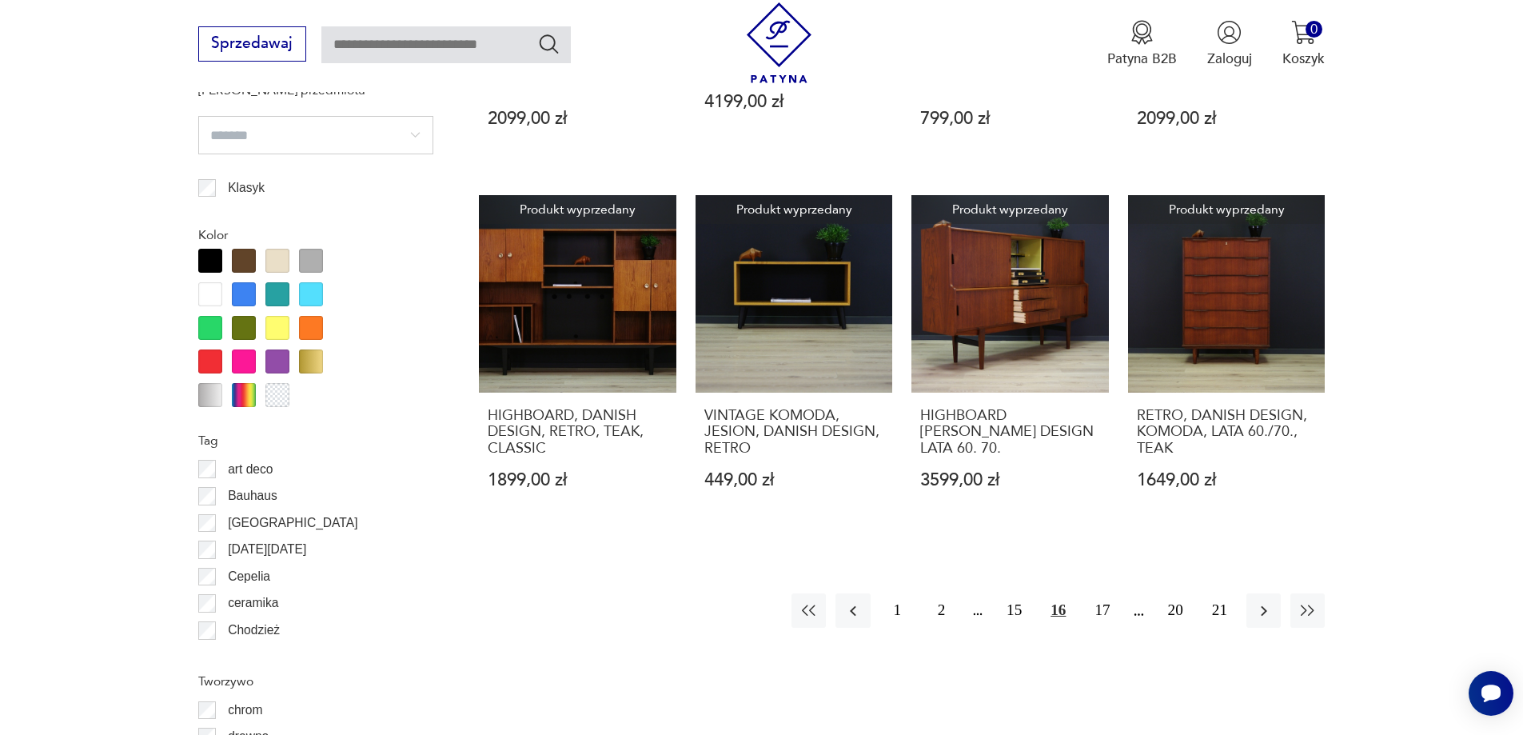
click at [1083, 608] on div "1 2 15 16 17 20 21" at bounding box center [1057, 610] width 533 height 34
click at [1093, 612] on button "17" at bounding box center [1102, 610] width 34 height 34
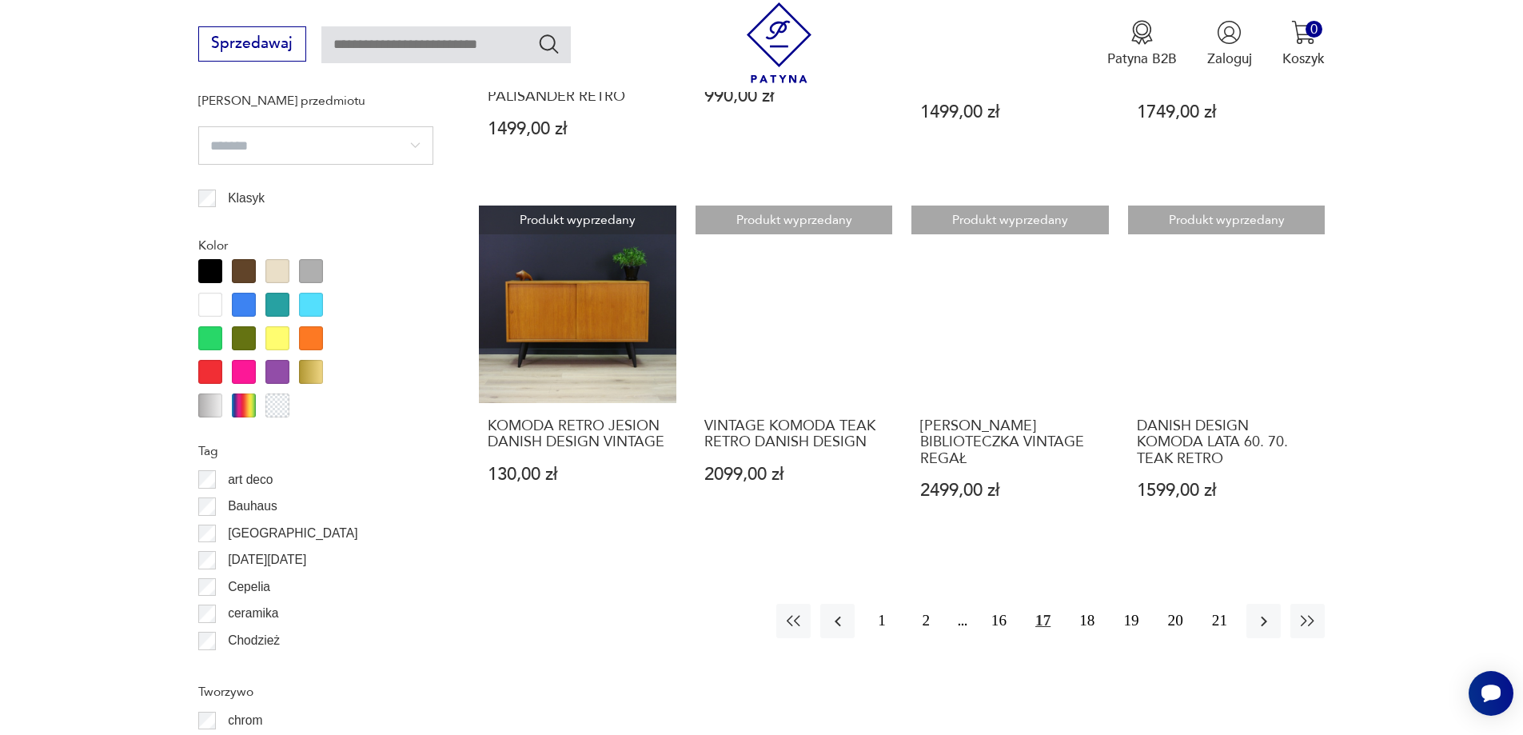
scroll to position [1768, 0]
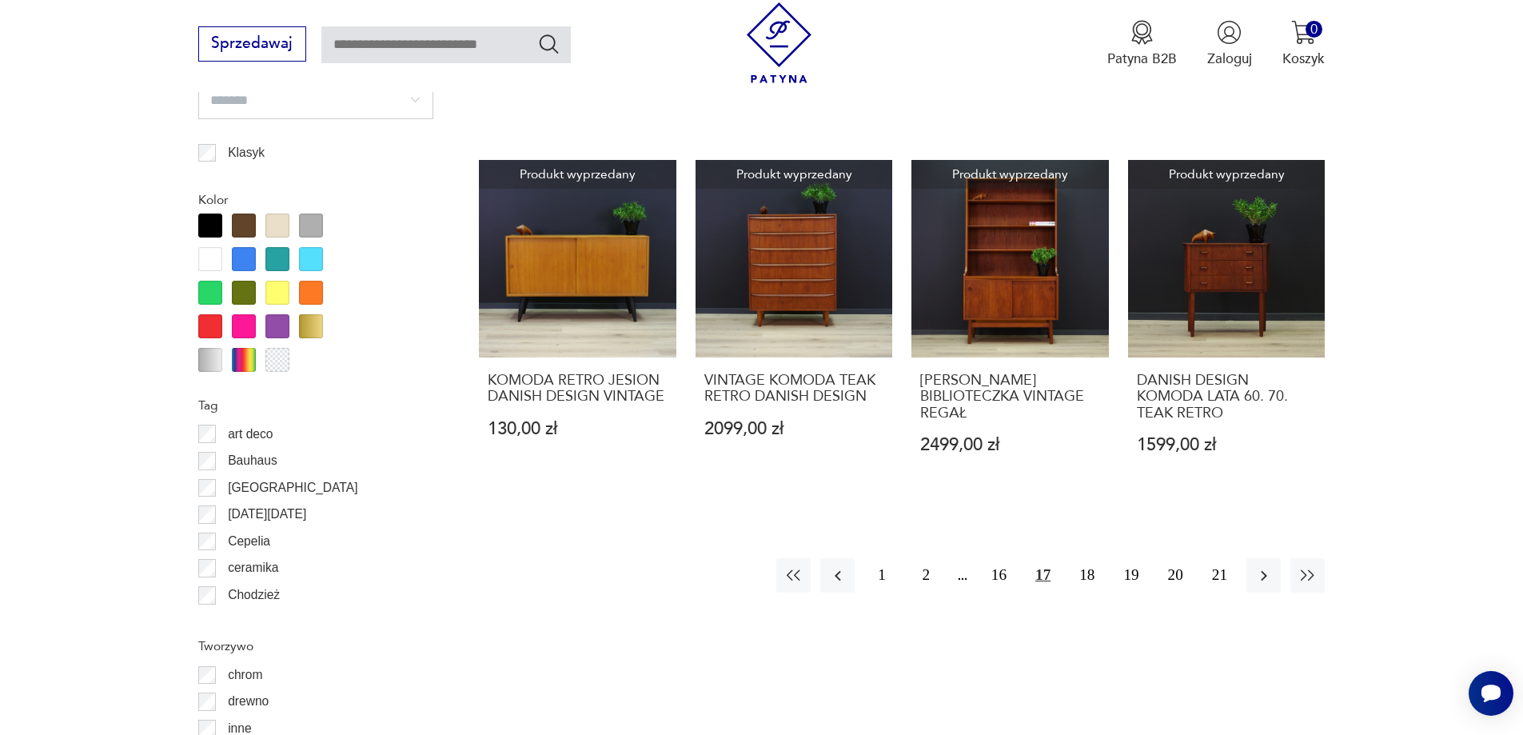
drag, startPoint x: 1385, startPoint y: 479, endPoint x: 1384, endPoint y: 515, distance: 36.0
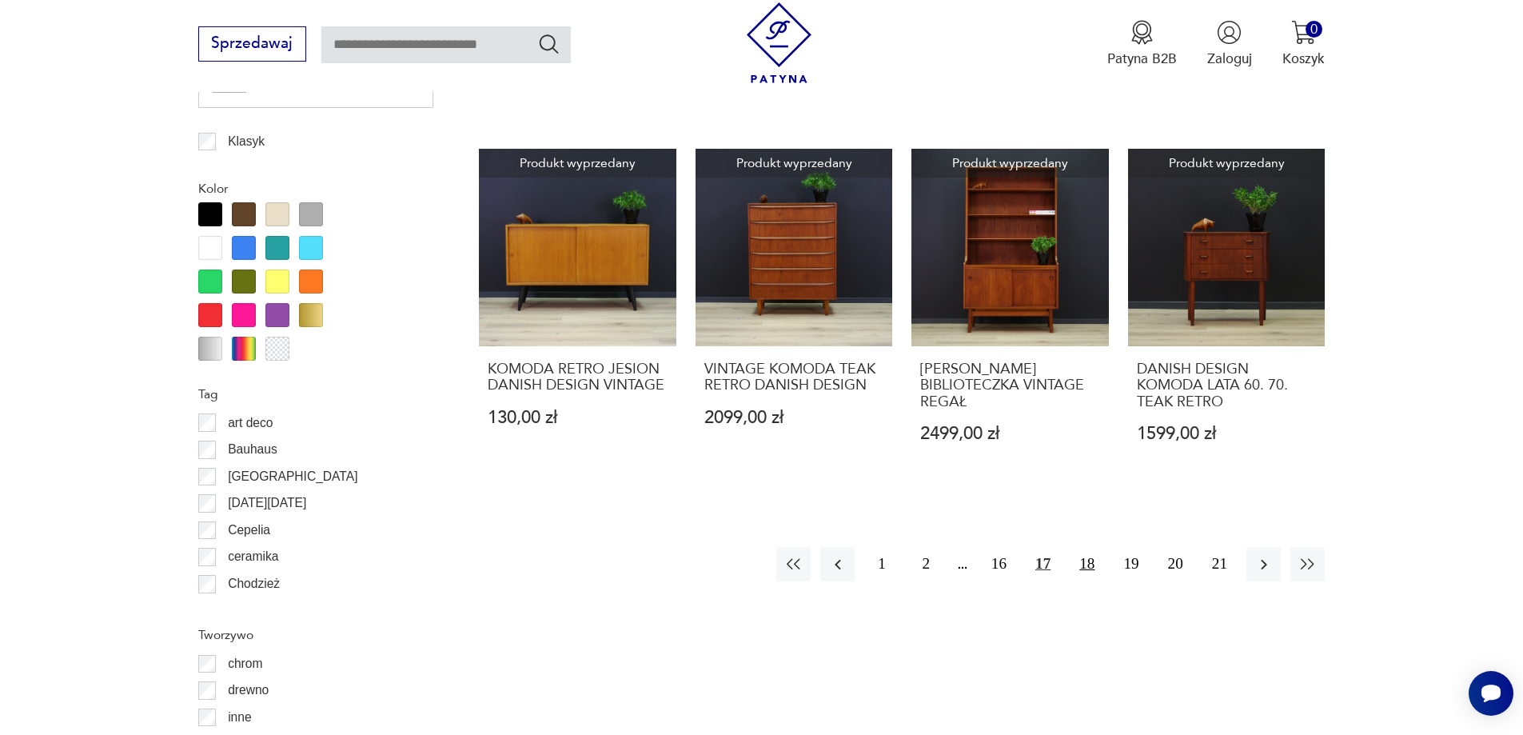
click at [1102, 566] on button "18" at bounding box center [1087, 564] width 34 height 34
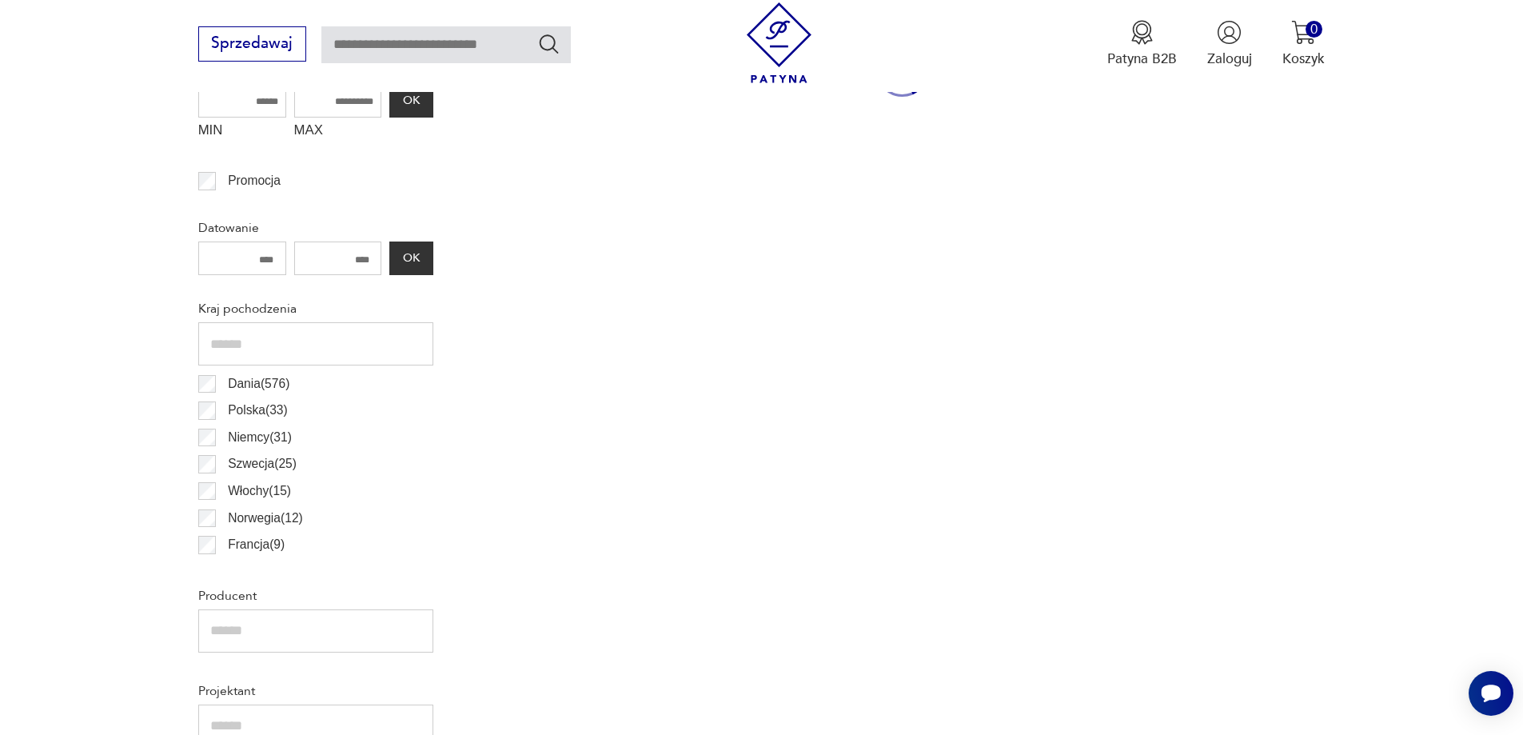
scroll to position [532, 0]
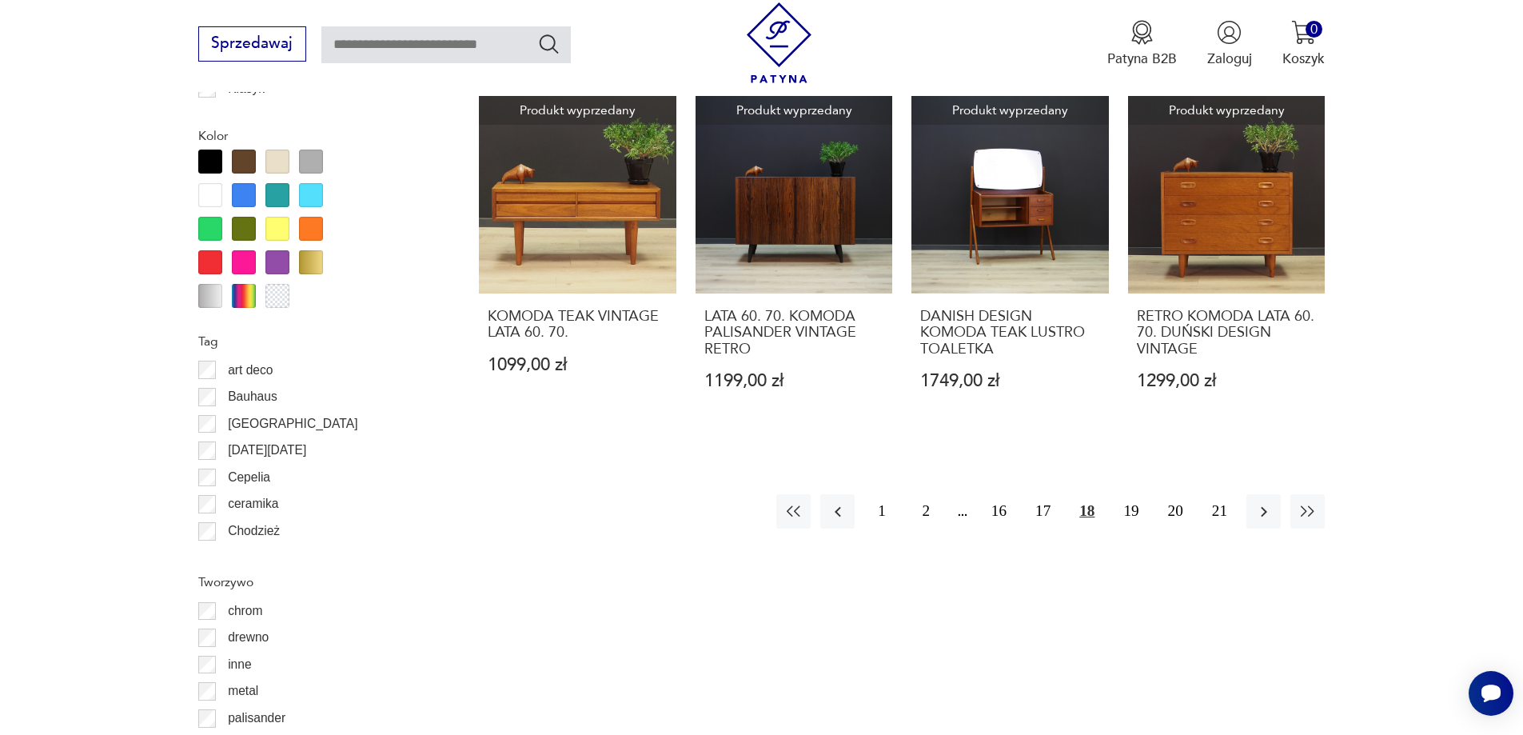
drag, startPoint x: 1418, startPoint y: 484, endPoint x: 1418, endPoint y: 563, distance: 78.3
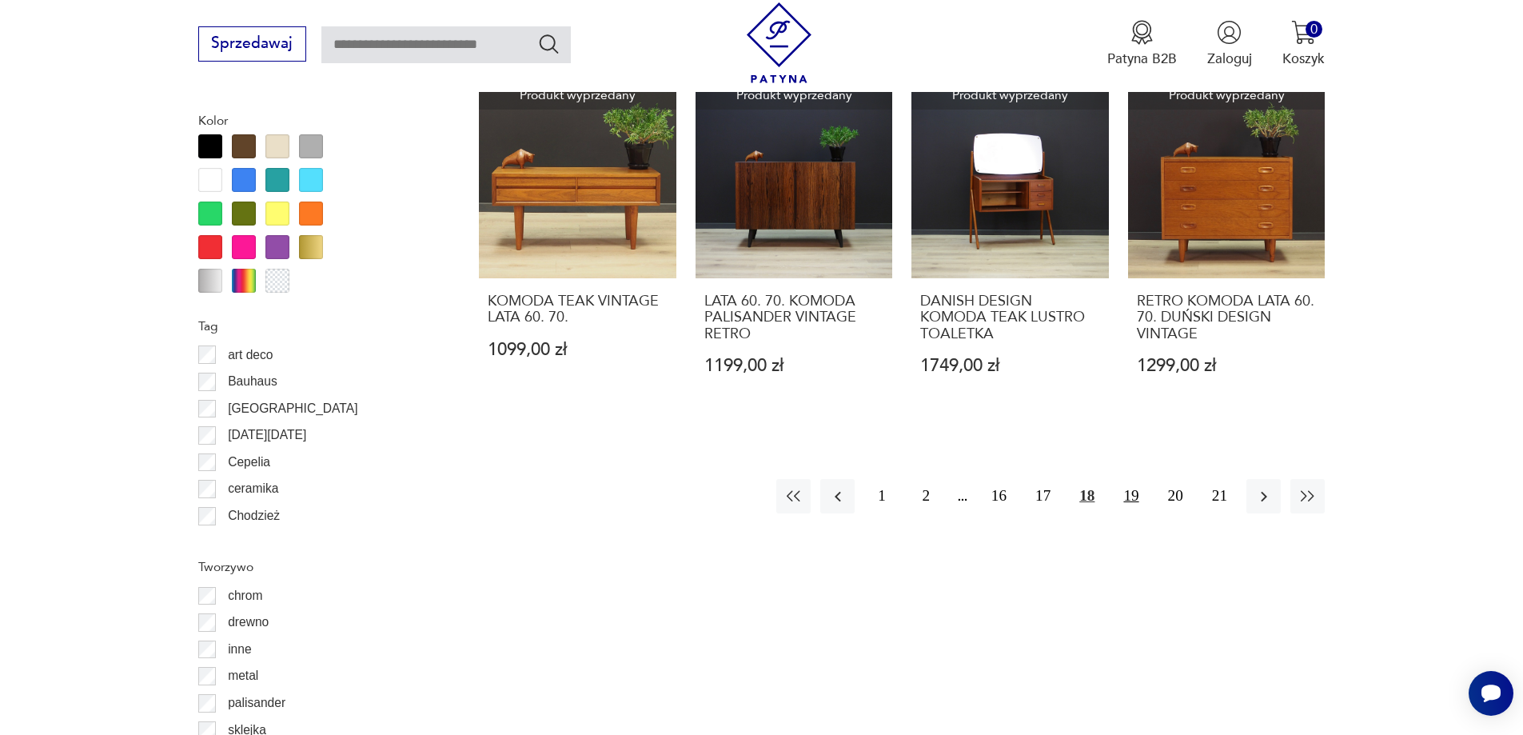
click at [1120, 492] on button "19" at bounding box center [1131, 496] width 34 height 34
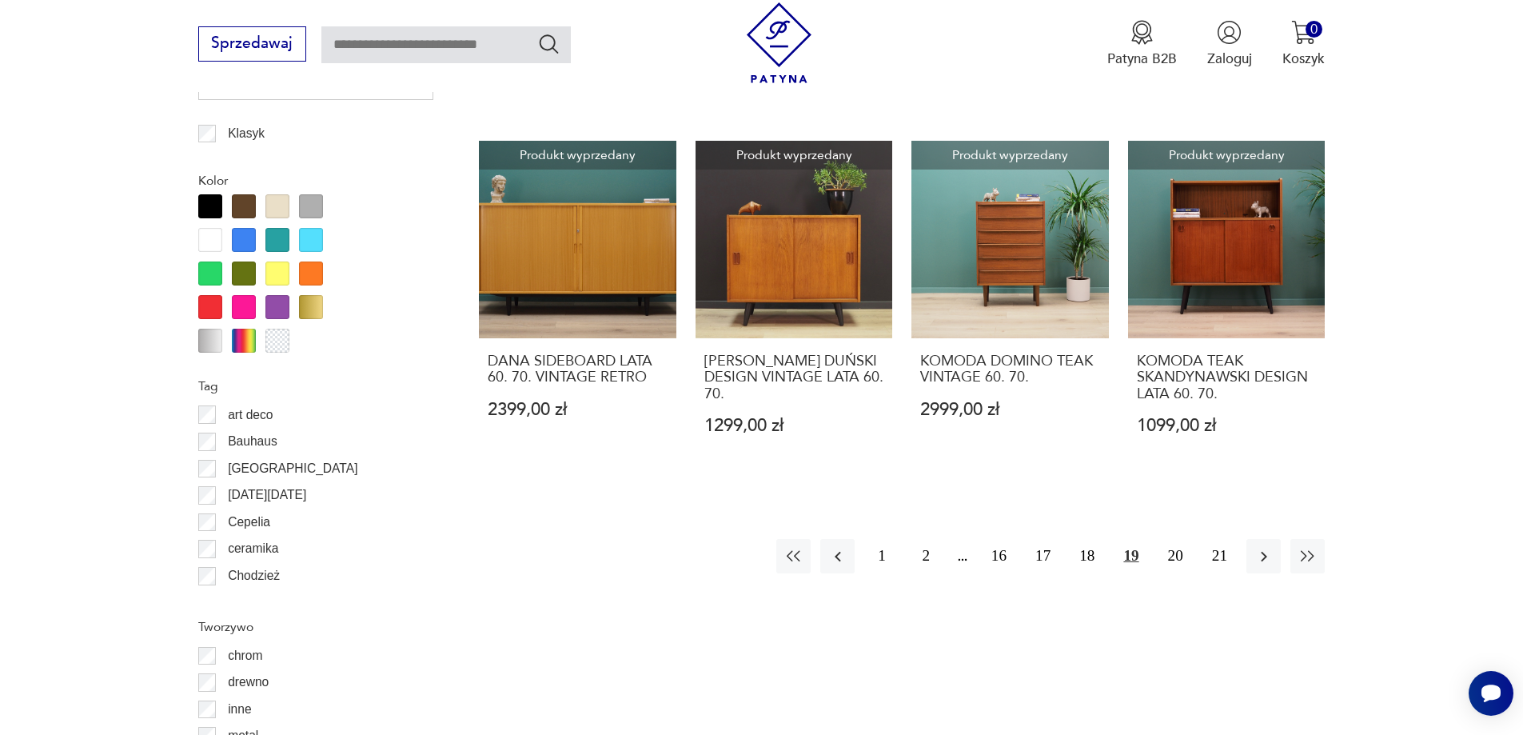
drag, startPoint x: 1493, startPoint y: 219, endPoint x: 1467, endPoint y: 330, distance: 114.2
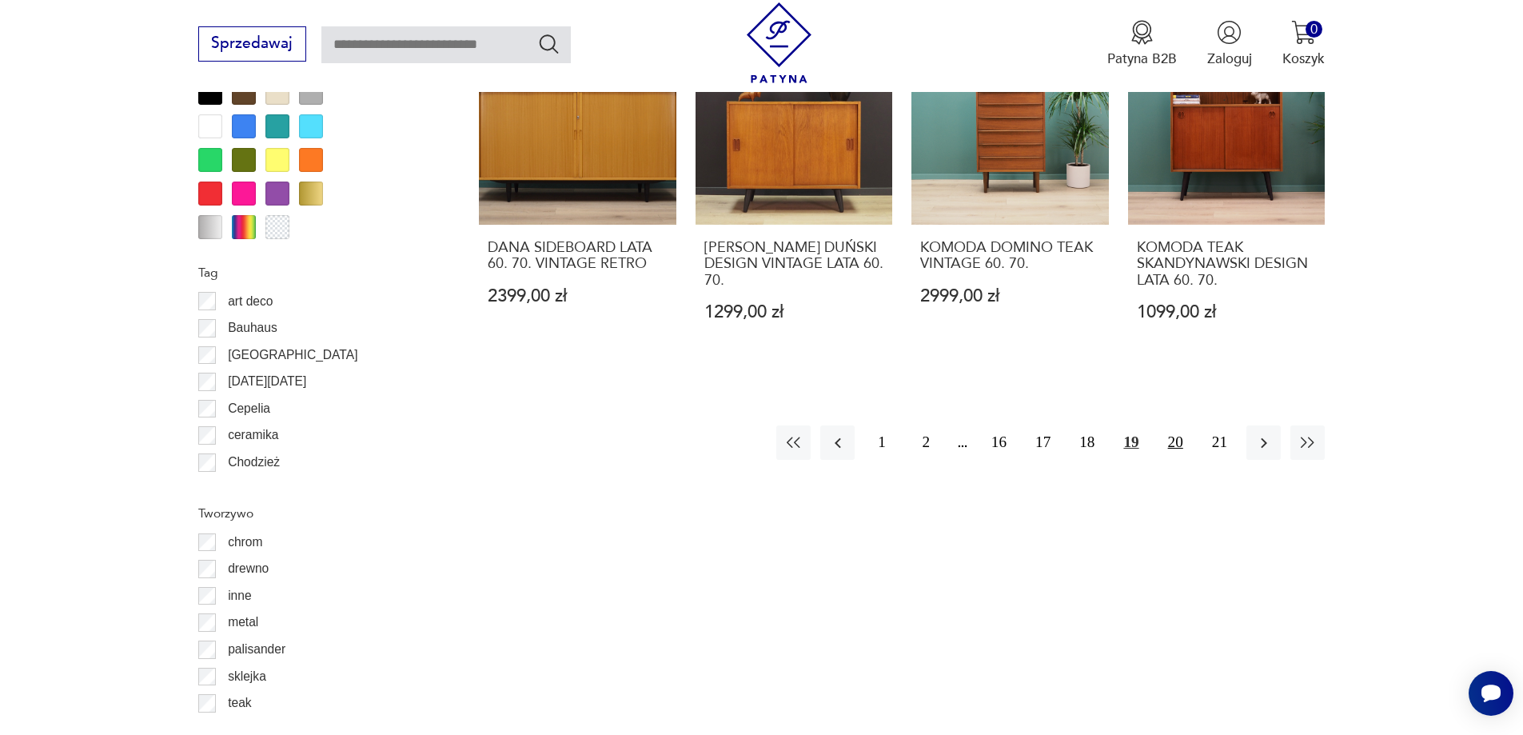
click at [1172, 460] on button "20" at bounding box center [1175, 442] width 34 height 34
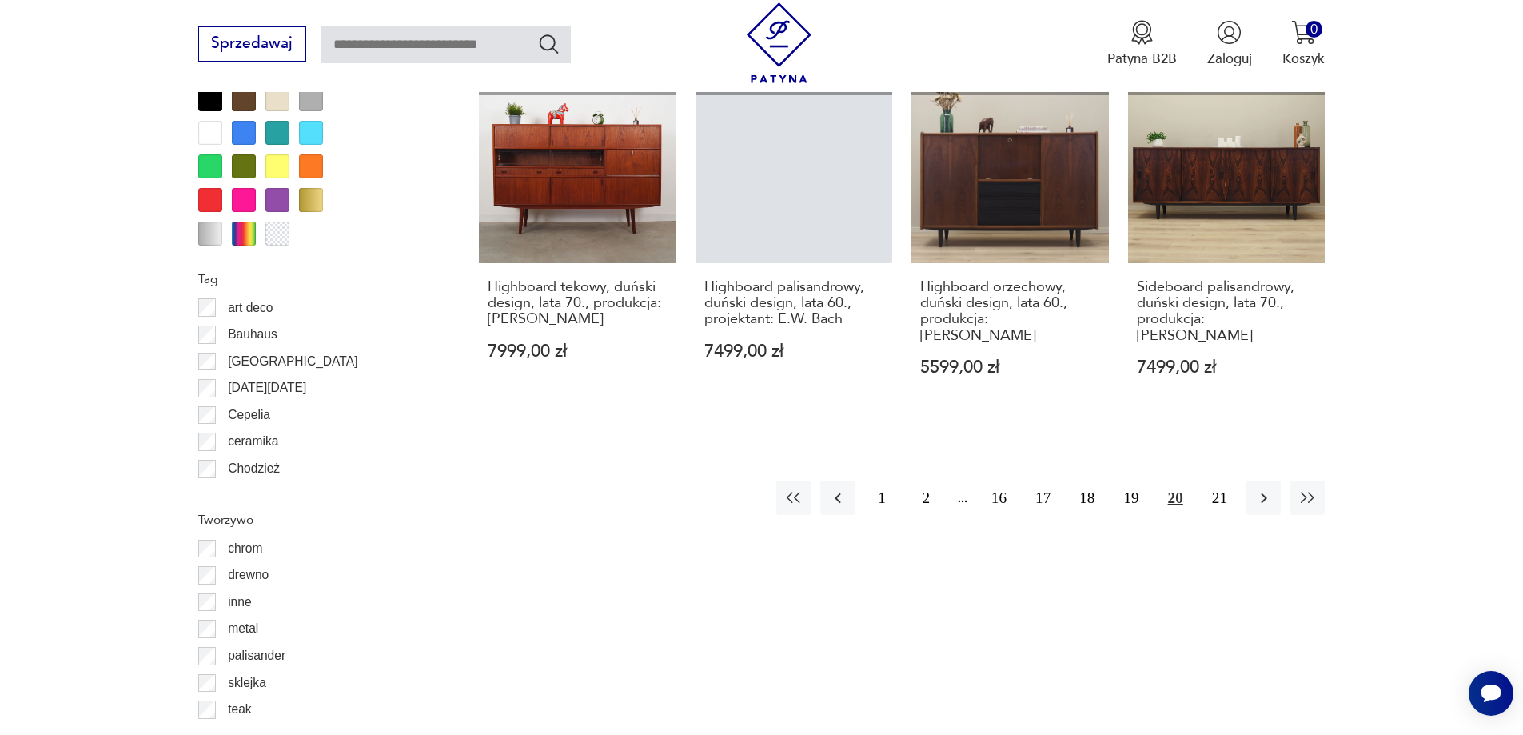
scroll to position [532, 0]
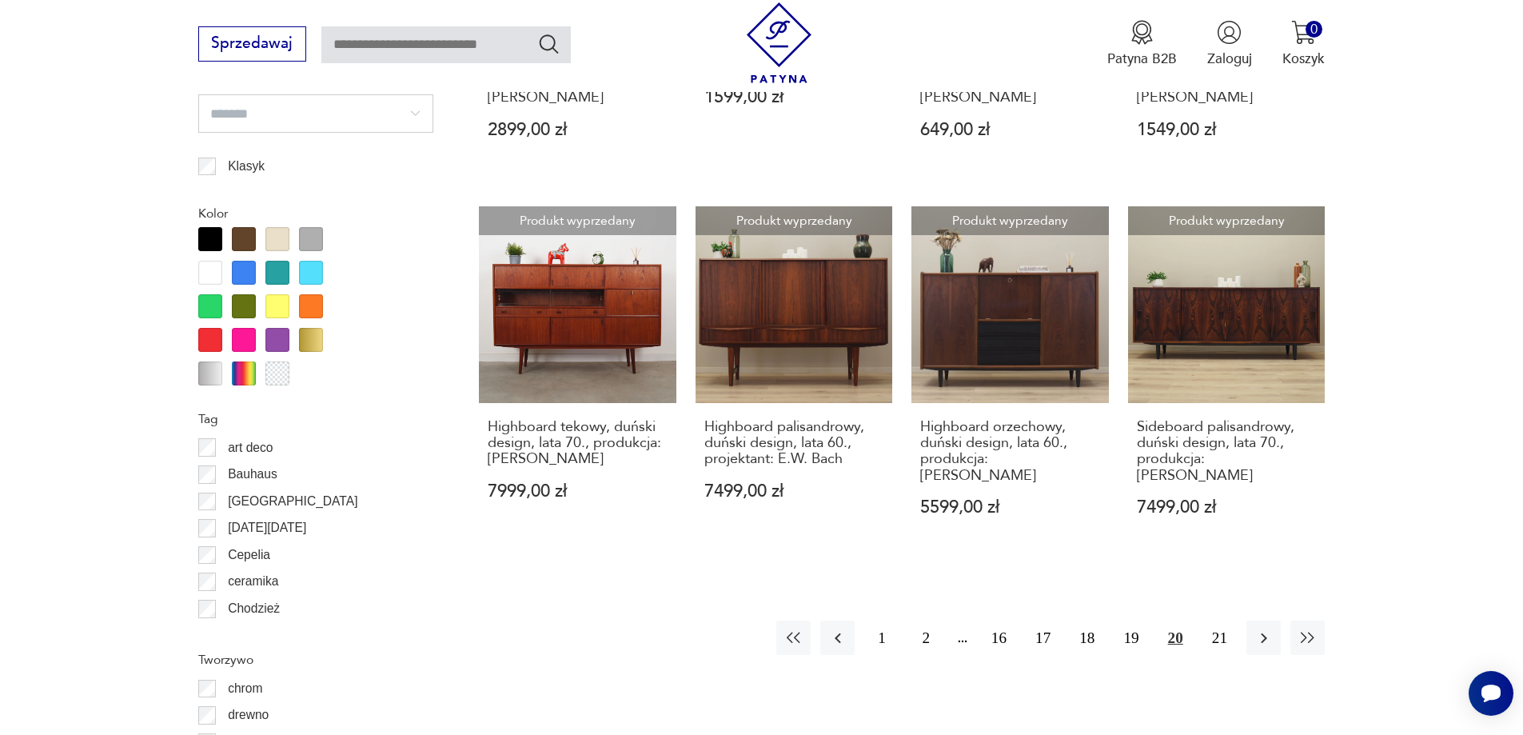
drag, startPoint x: 1364, startPoint y: 163, endPoint x: 1368, endPoint y: 203, distance: 40.2
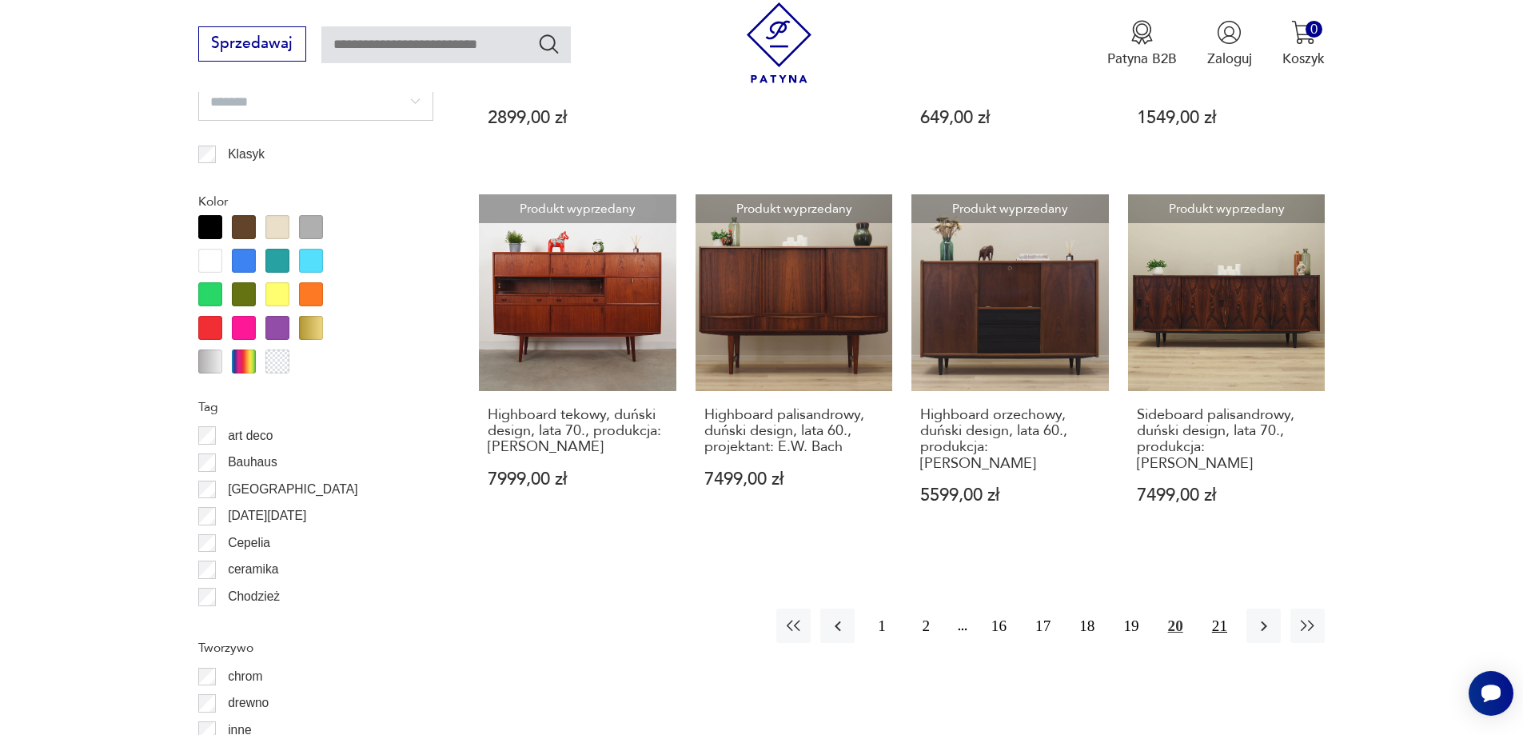
click at [1218, 608] on button "21" at bounding box center [1219, 625] width 34 height 34
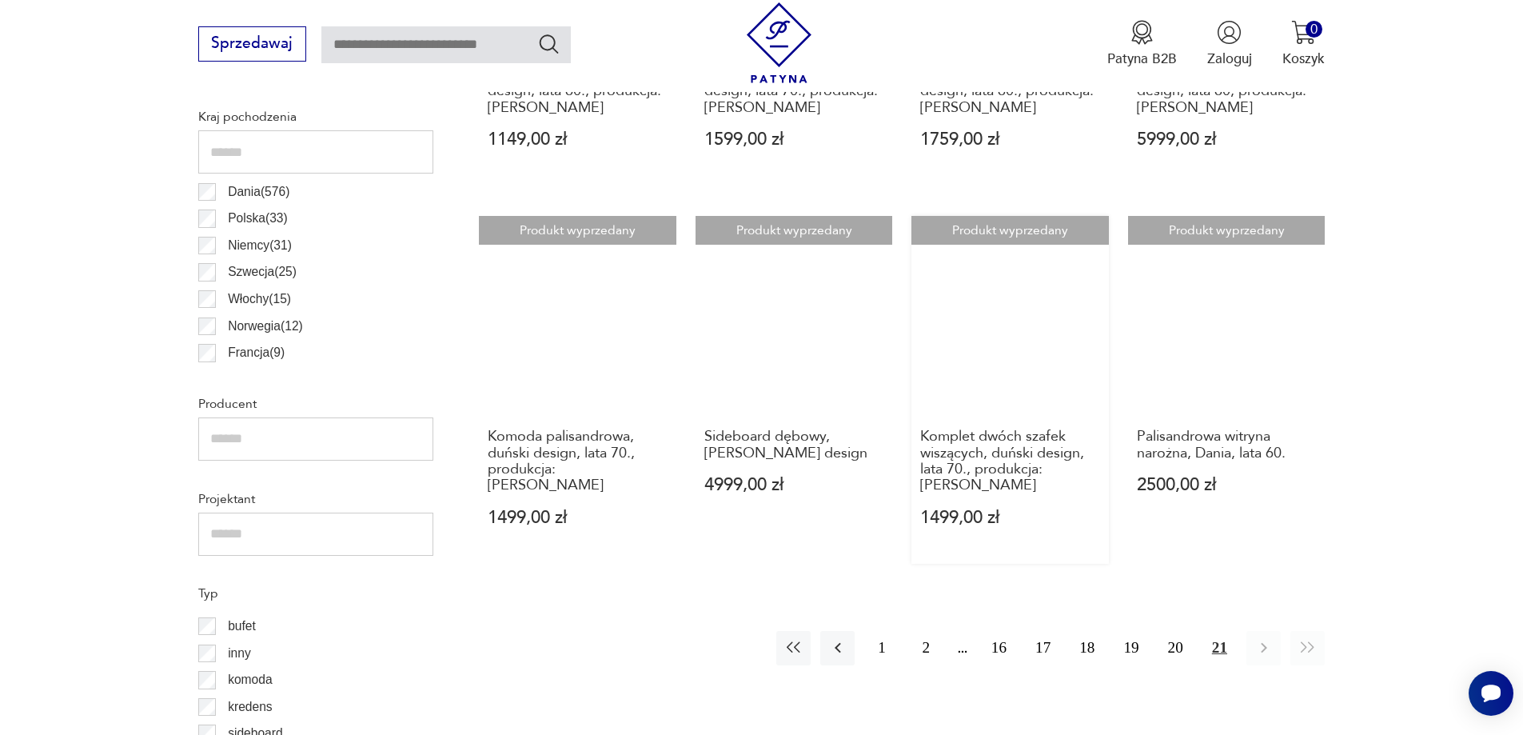
scroll to position [1012, 0]
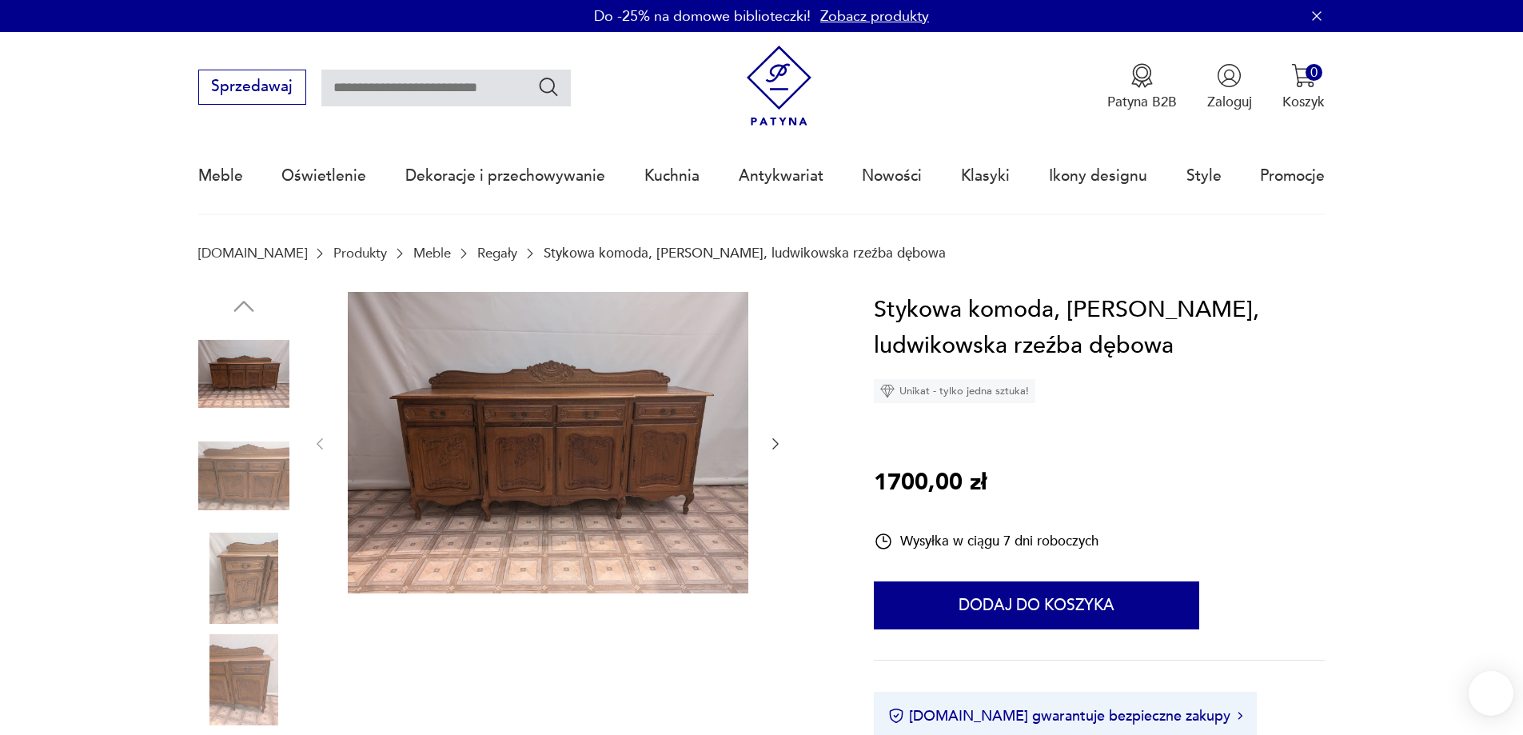
click at [236, 586] on img at bounding box center [243, 577] width 91 height 91
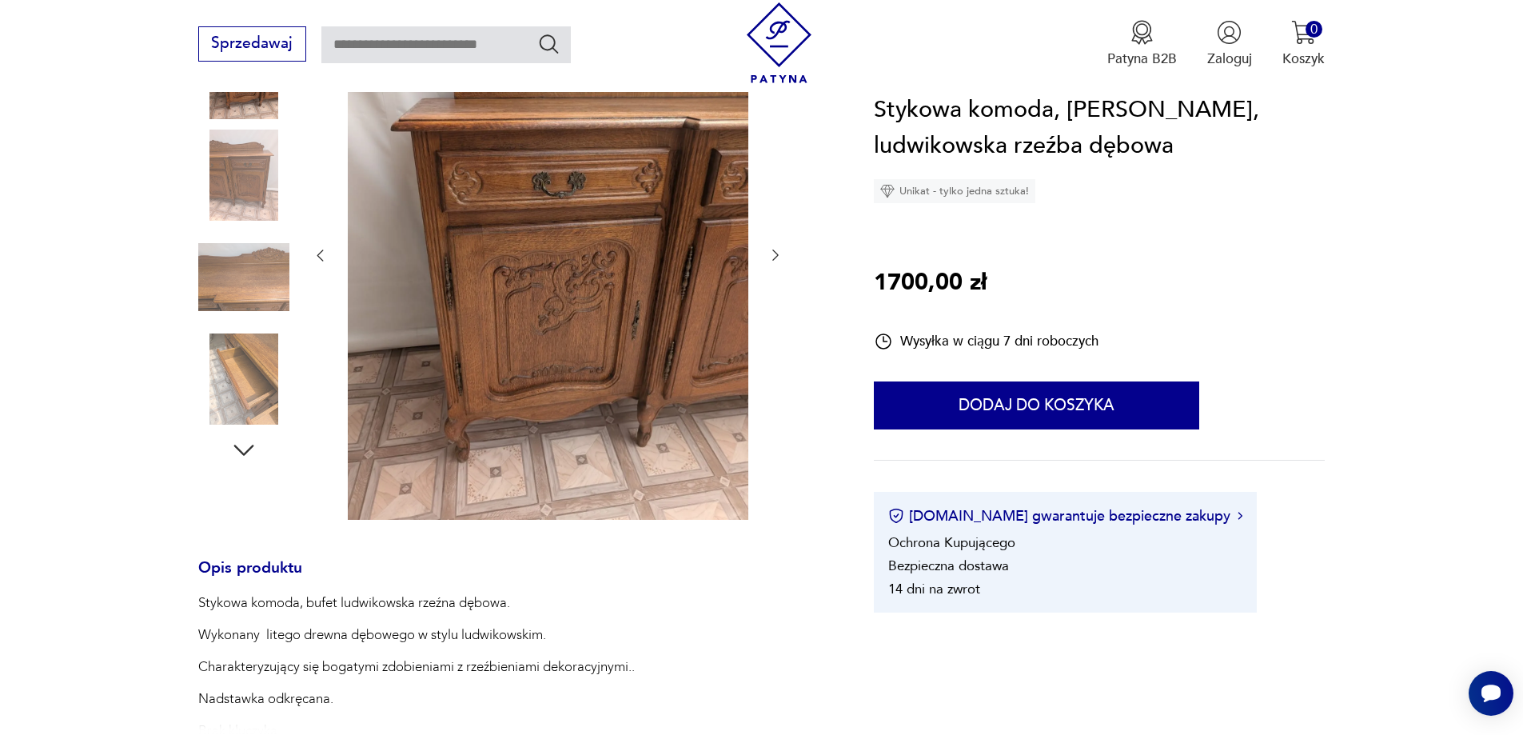
scroll to position [320, 0]
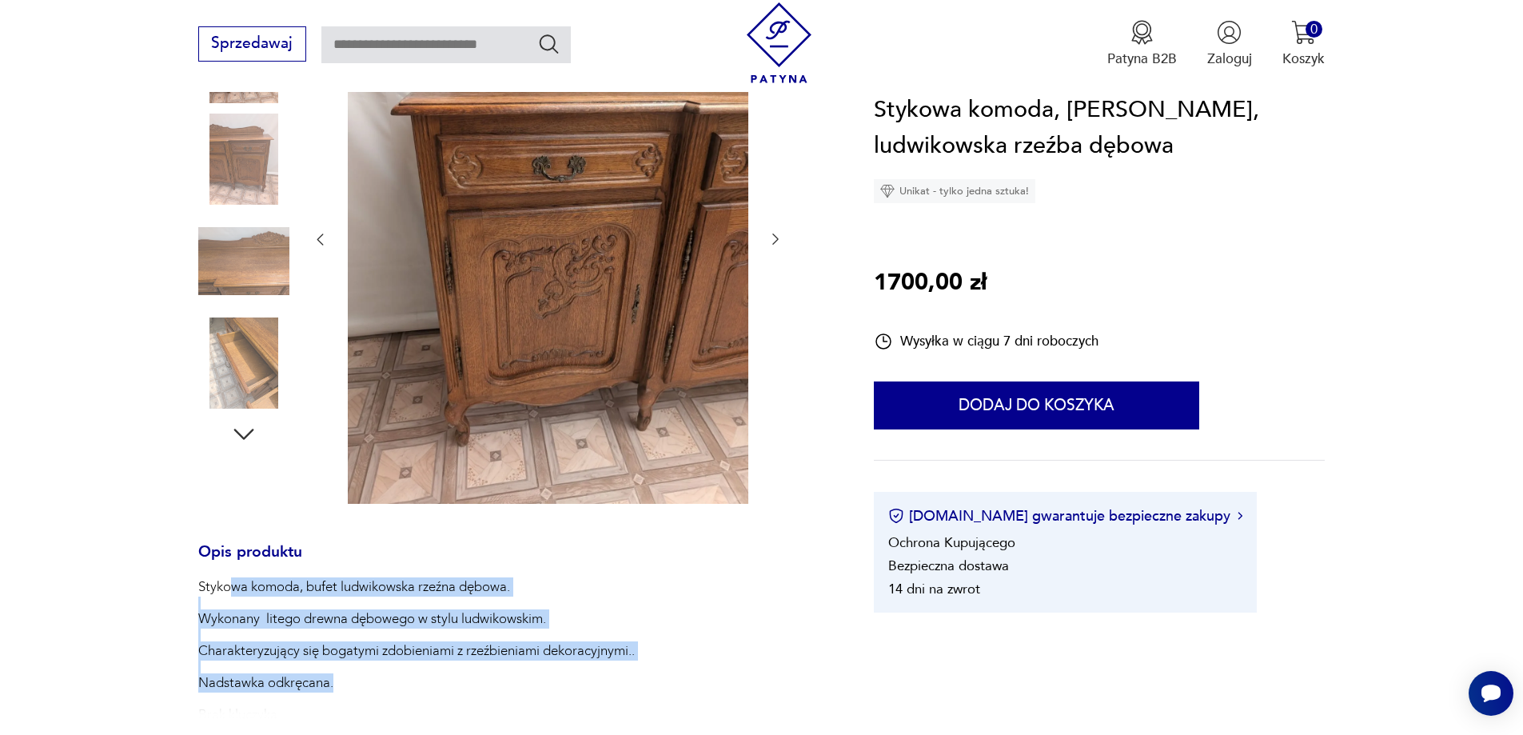
drag, startPoint x: 235, startPoint y: 588, endPoint x: 355, endPoint y: 685, distance: 154.6
click at [355, 684] on p "Nadstawka odkręcana." at bounding box center [418, 682] width 440 height 19
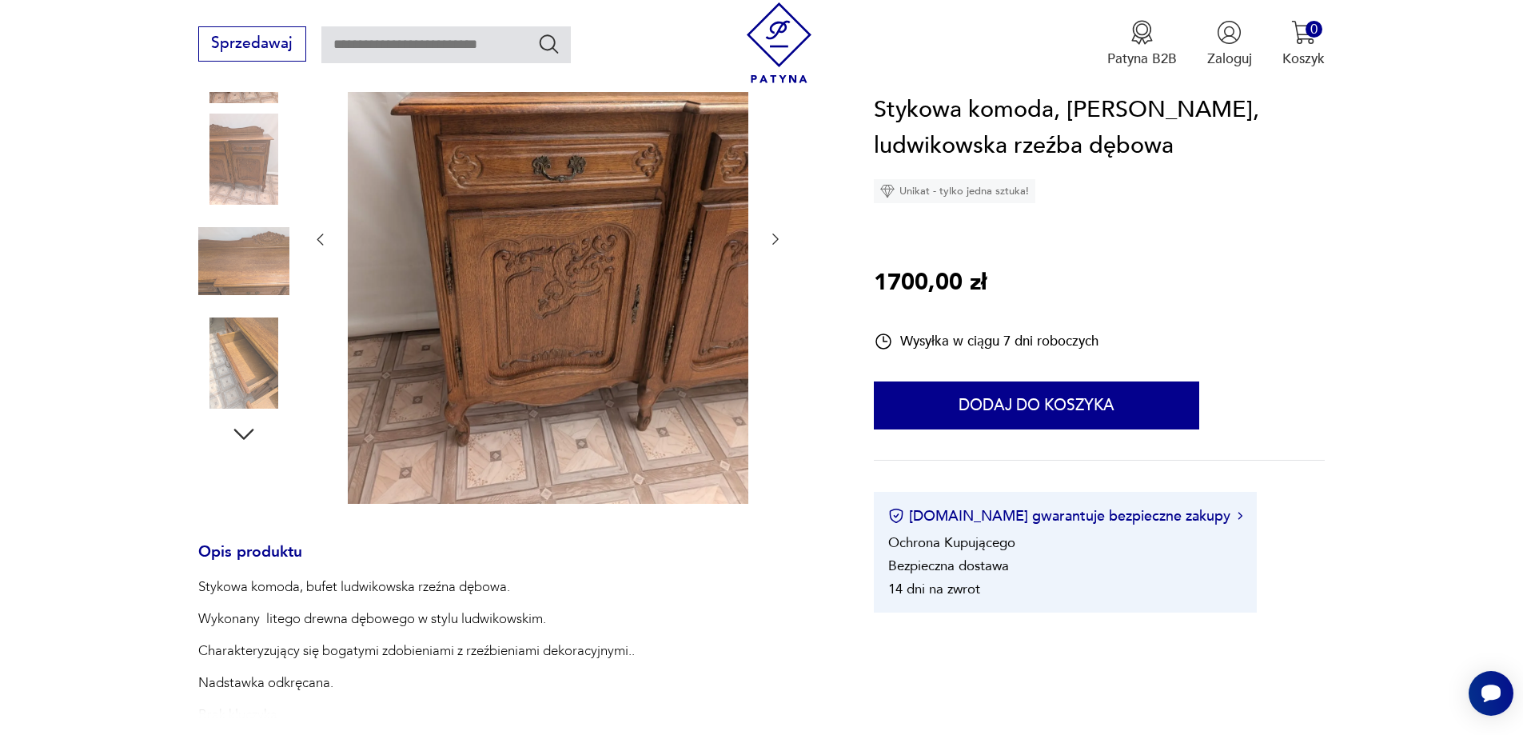
click at [242, 369] on img at bounding box center [243, 362] width 91 height 91
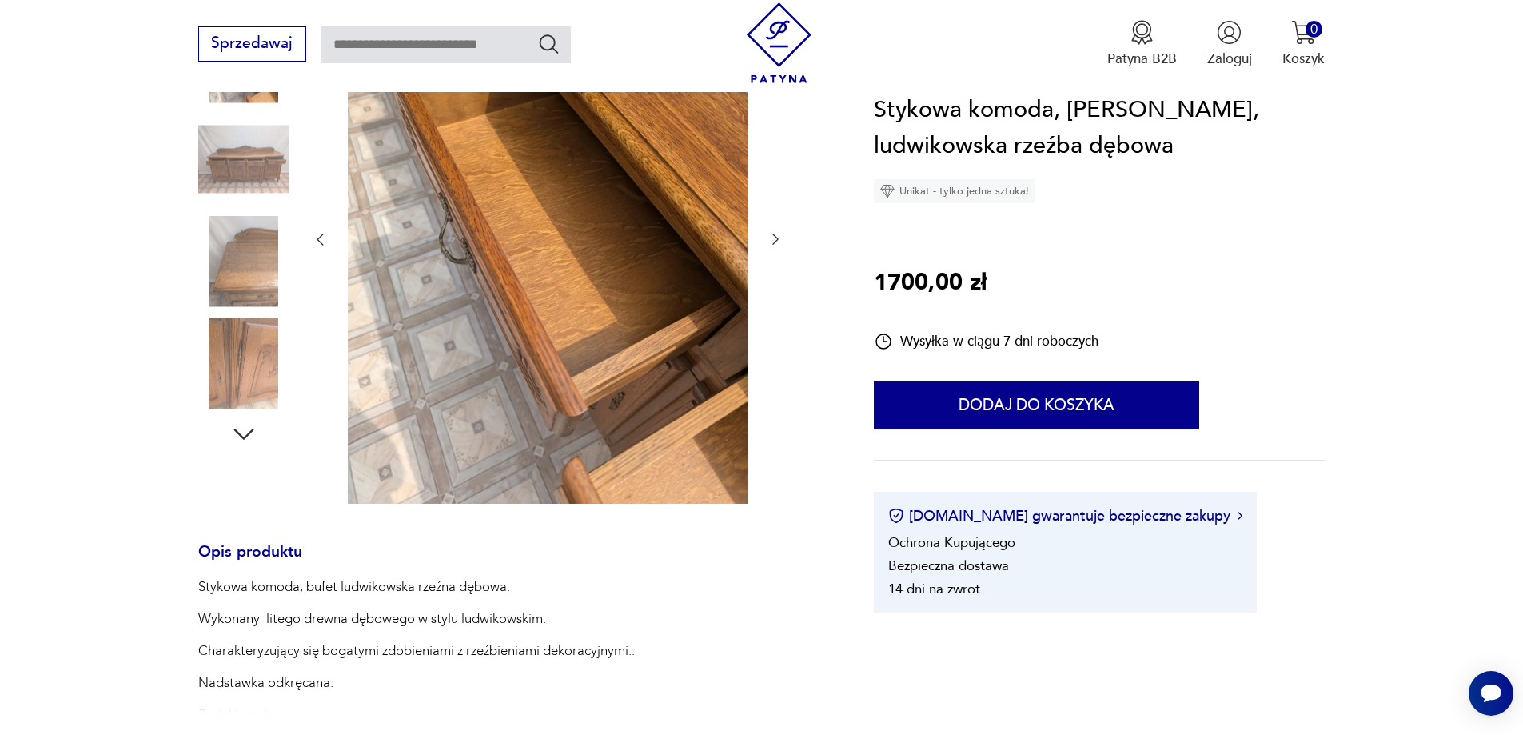
click at [244, 460] on div at bounding box center [513, 240] width 630 height 536
click at [222, 448] on div at bounding box center [243, 212] width 91 height 480
click at [247, 431] on icon "button" at bounding box center [243, 434] width 29 height 29
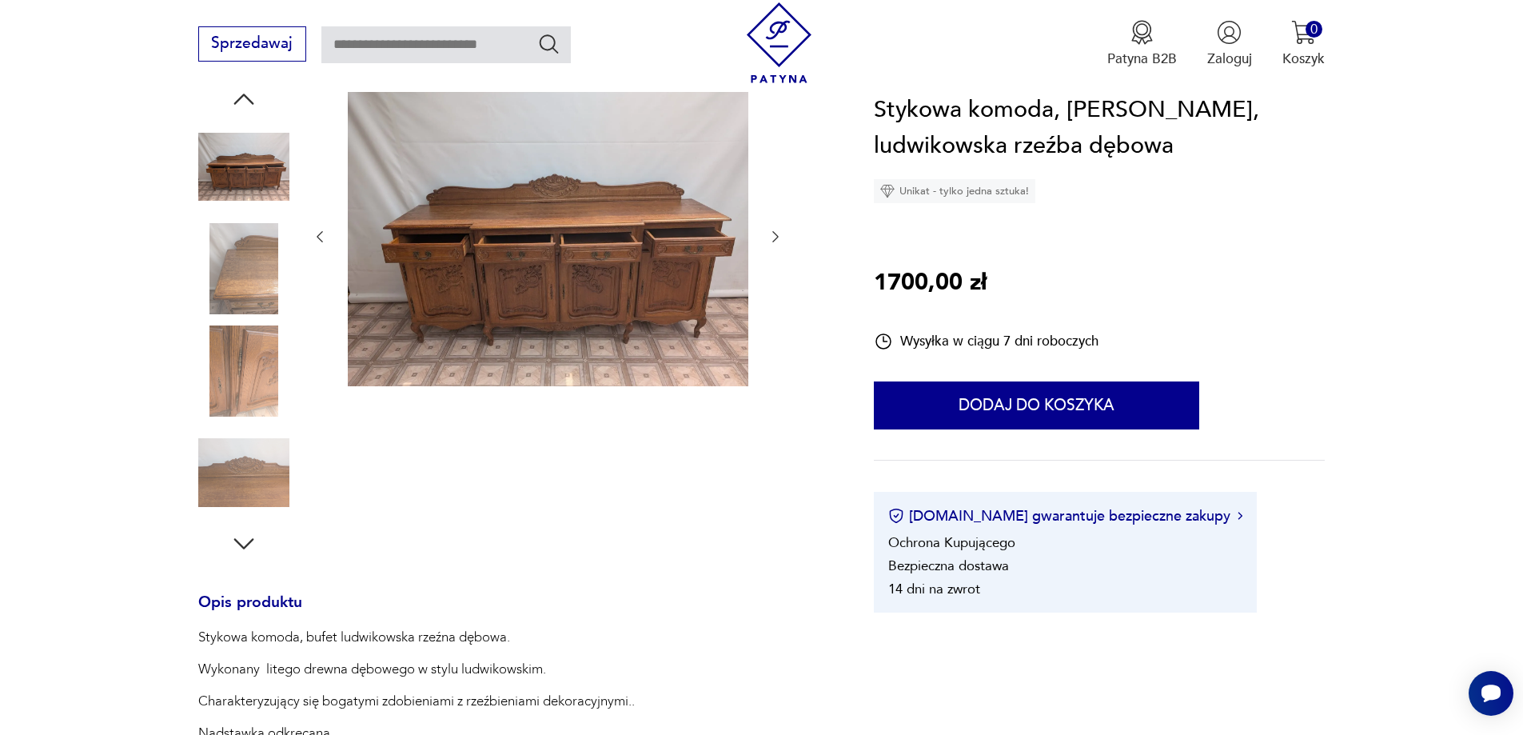
scroll to position [204, 0]
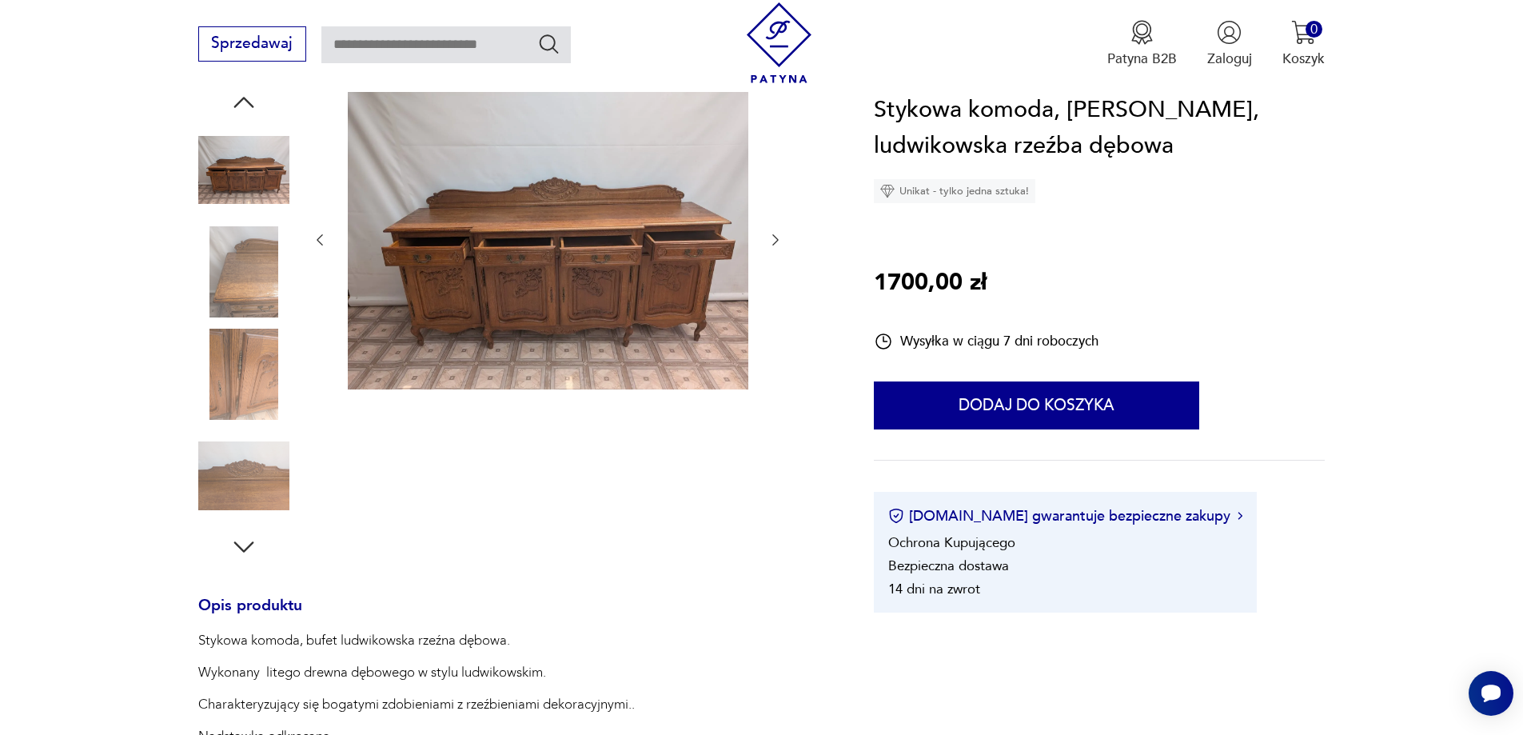
click at [249, 460] on img at bounding box center [243, 475] width 91 height 91
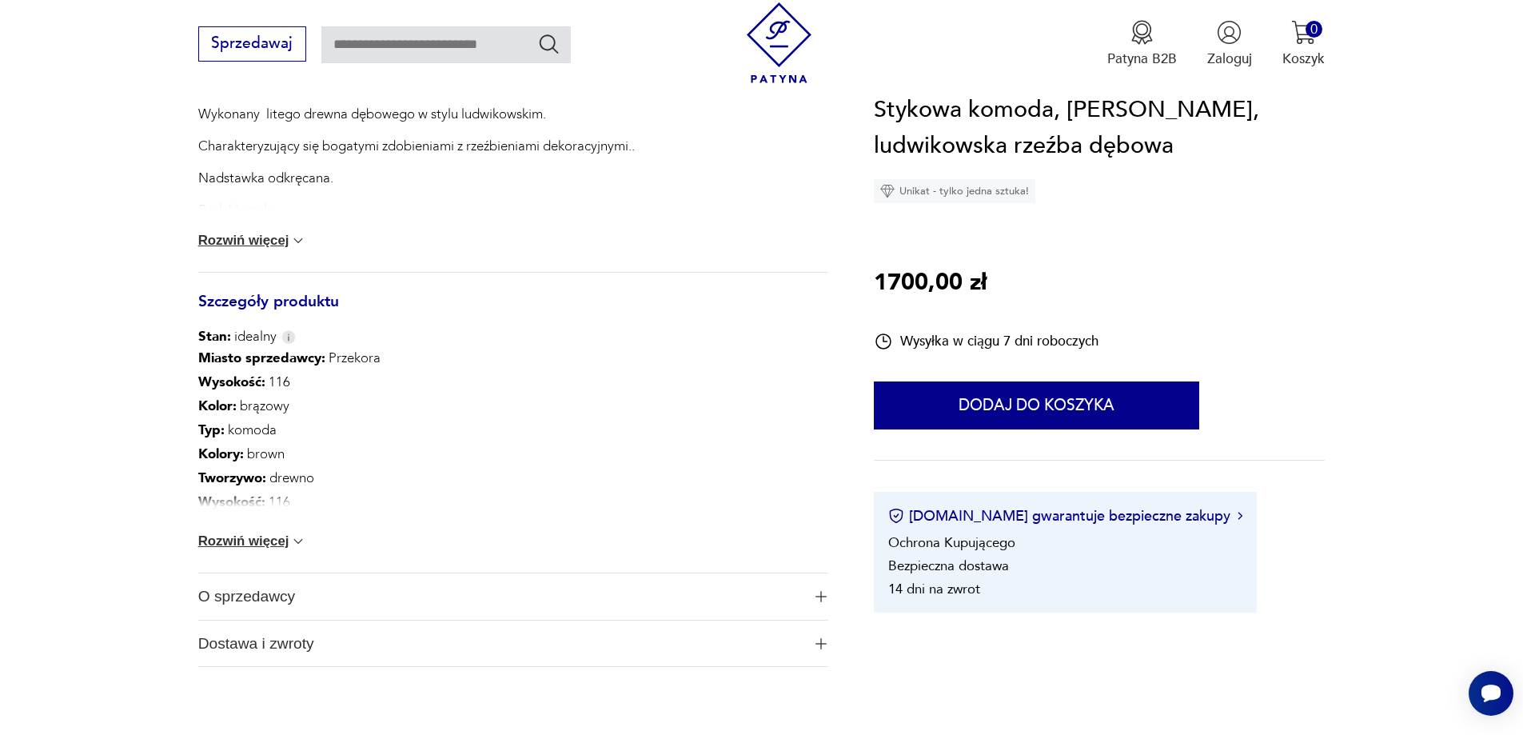
scroll to position [763, 0]
click at [244, 542] on button "Rozwiń więcej" at bounding box center [252, 540] width 109 height 16
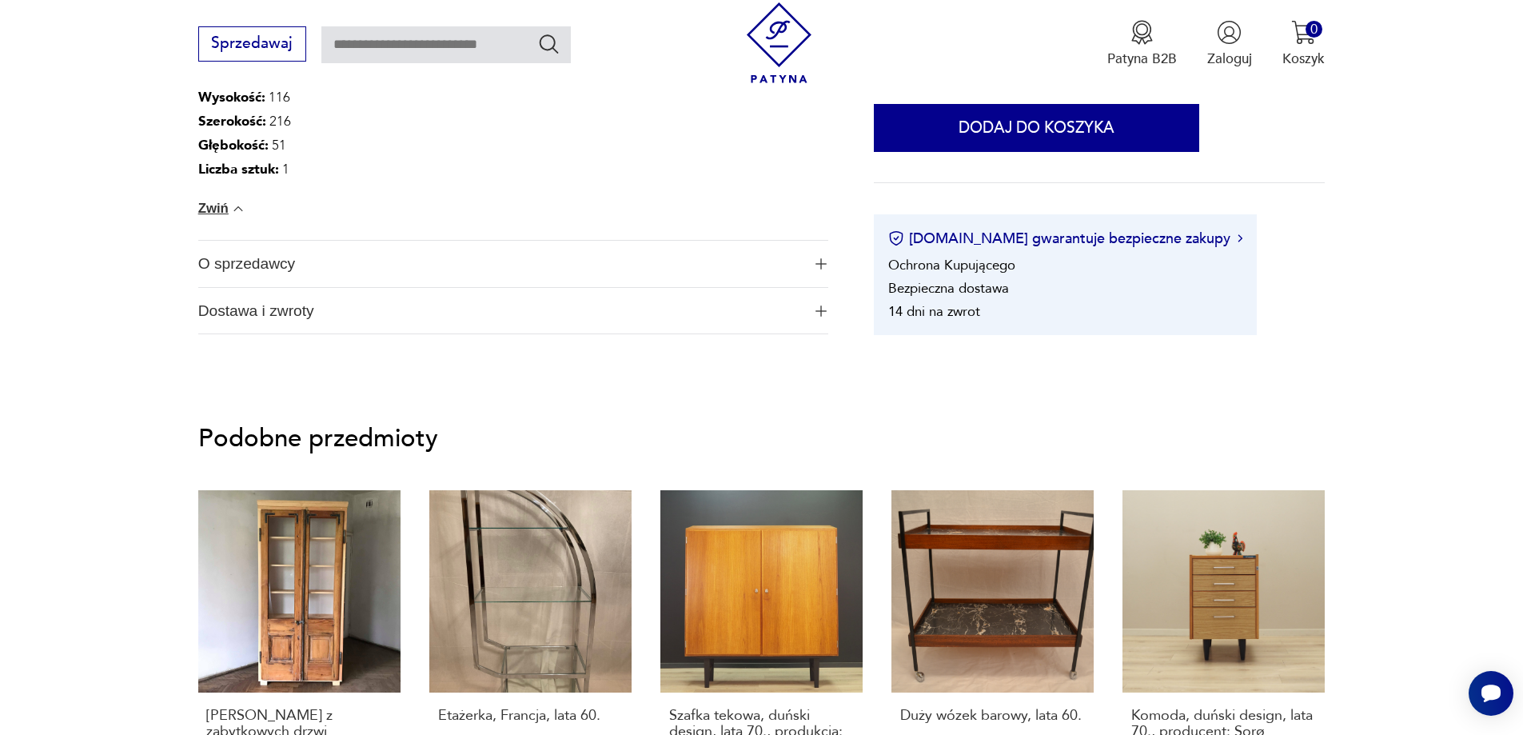
drag, startPoint x: 225, startPoint y: 447, endPoint x: 268, endPoint y: 405, distance: 59.9
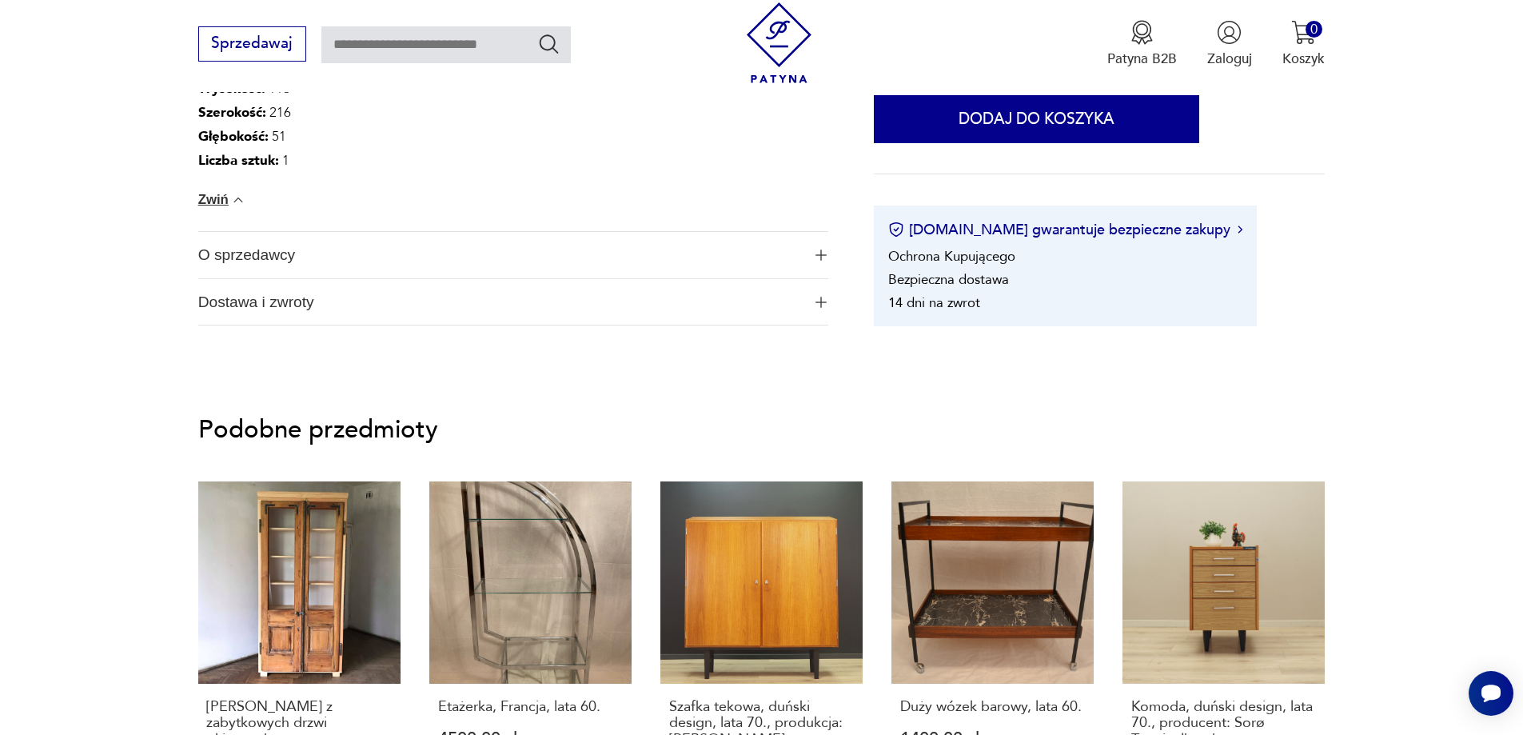
click at [293, 252] on span "O sprzedawcy" at bounding box center [500, 255] width 604 height 46
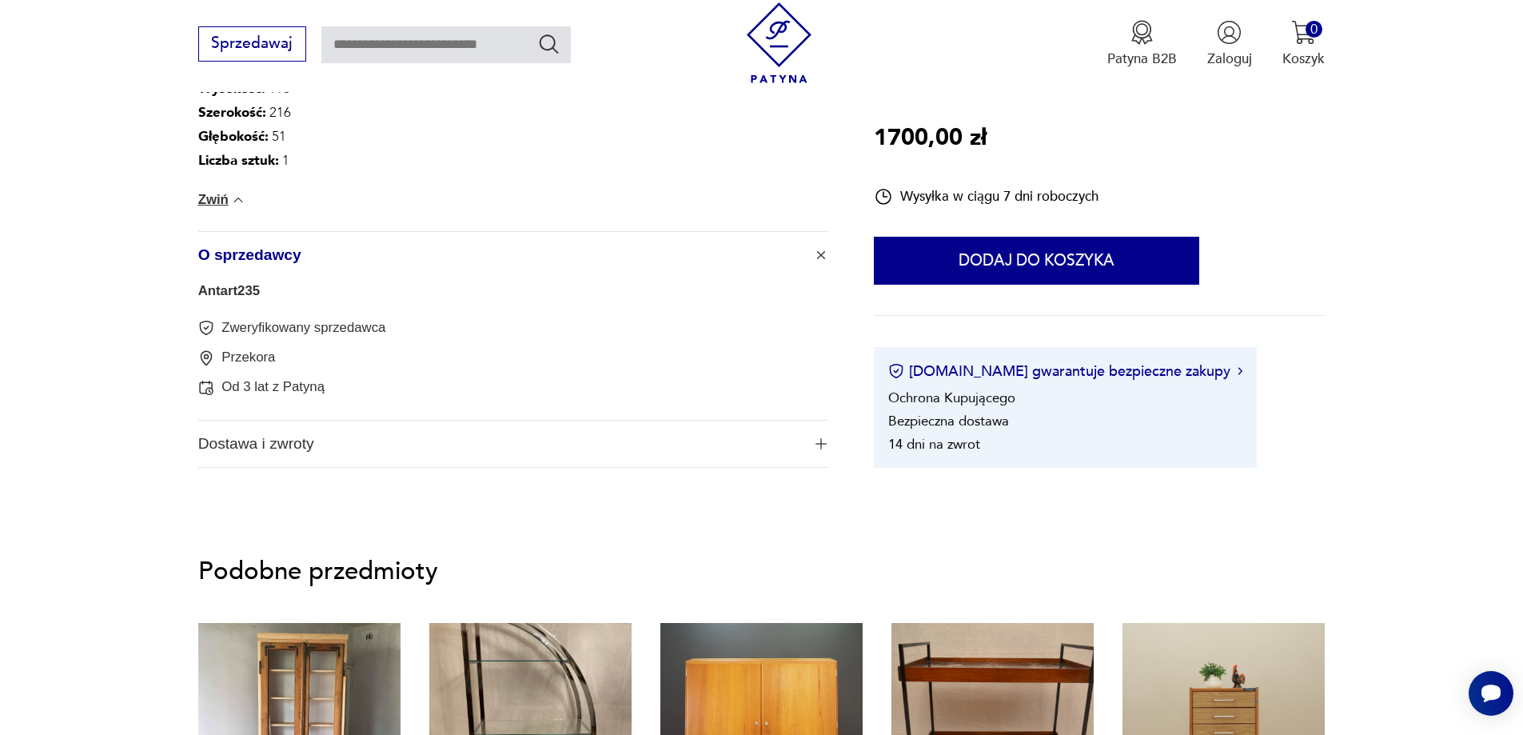
click at [314, 437] on span "Dostawa i zwroty" at bounding box center [500, 444] width 604 height 46
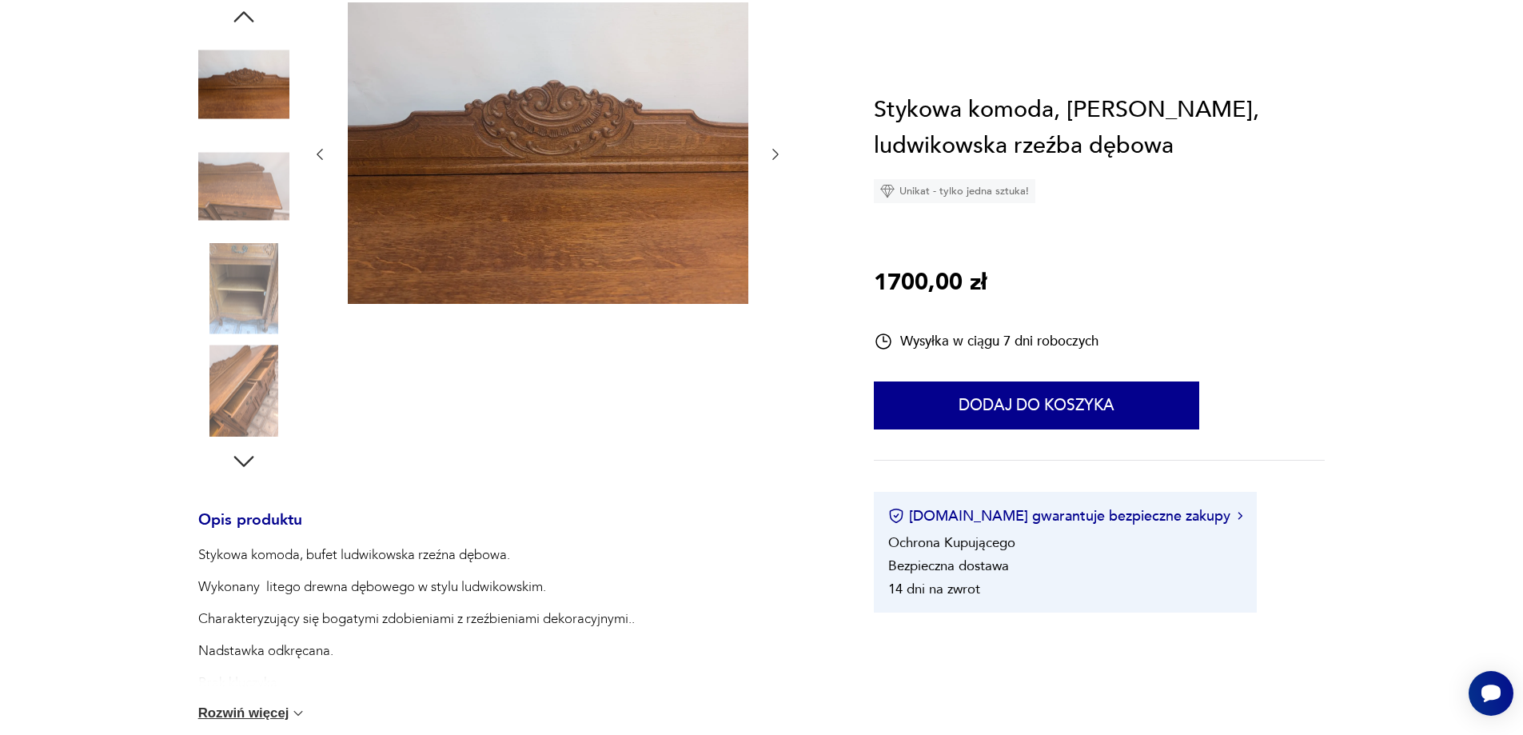
scroll to position [0, 0]
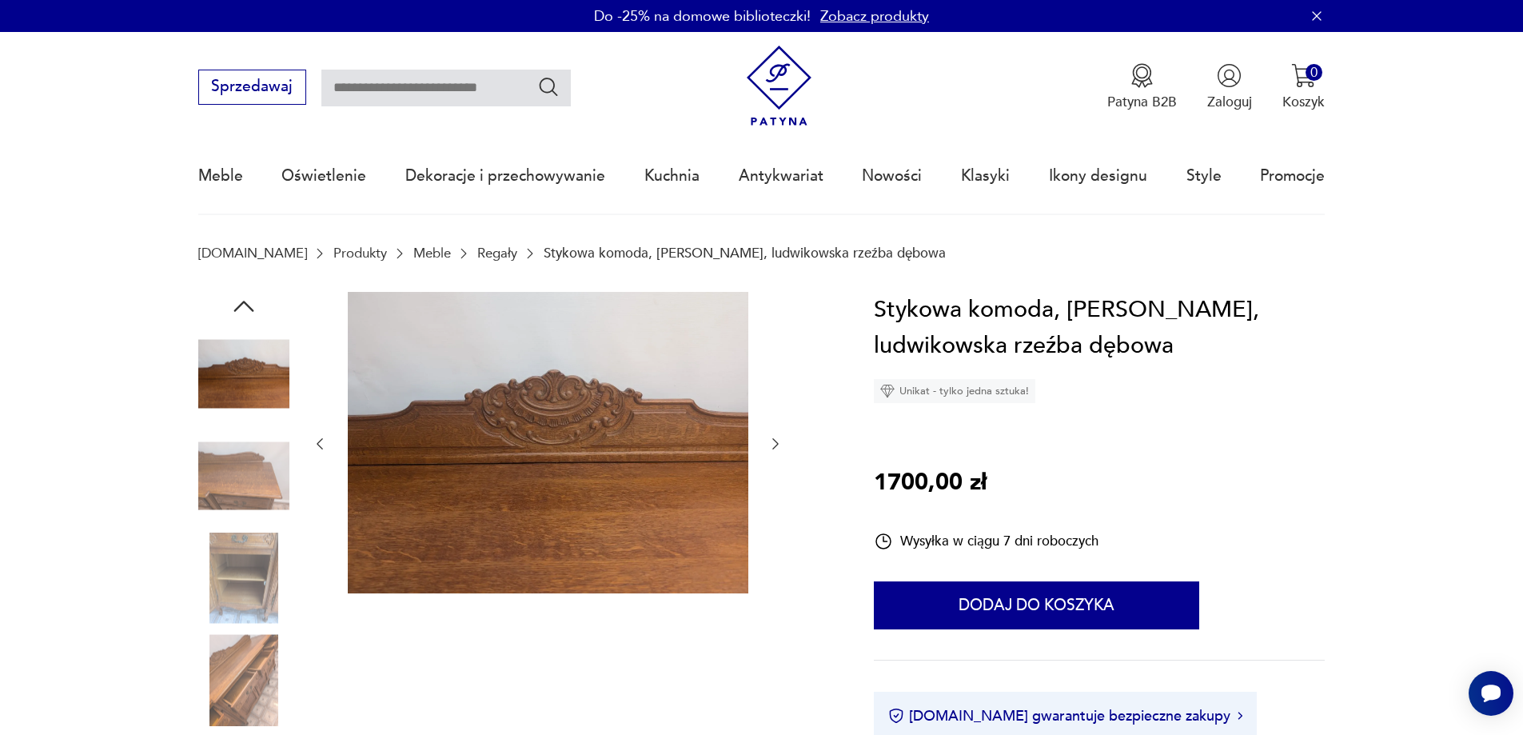
drag, startPoint x: 92, startPoint y: 483, endPoint x: 127, endPoint y: 345, distance: 142.7
